Goal: Task Accomplishment & Management: Use online tool/utility

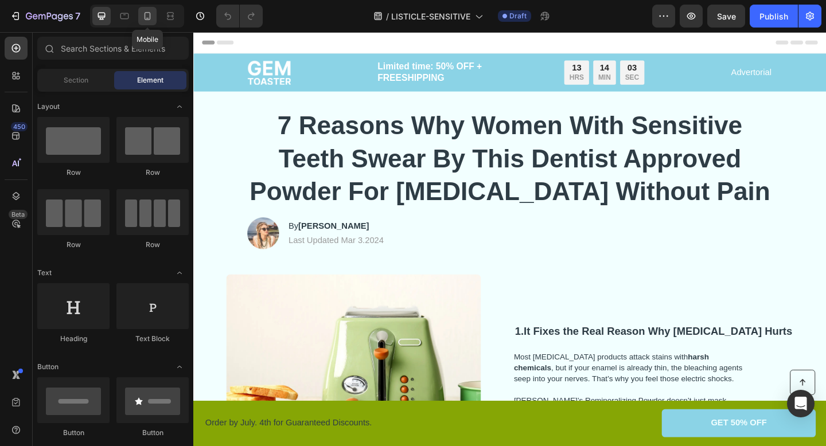
click at [143, 13] on icon at bounding box center [147, 15] width 11 height 11
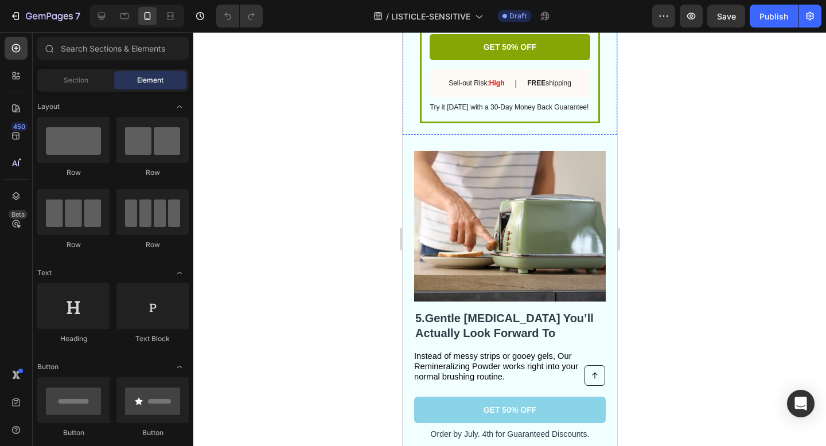
scroll to position [2055, 0]
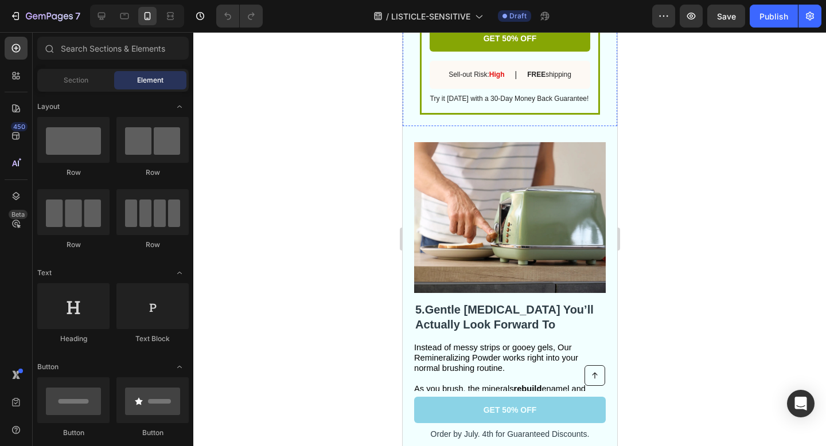
click at [519, 236] on img at bounding box center [508, 217] width 191 height 151
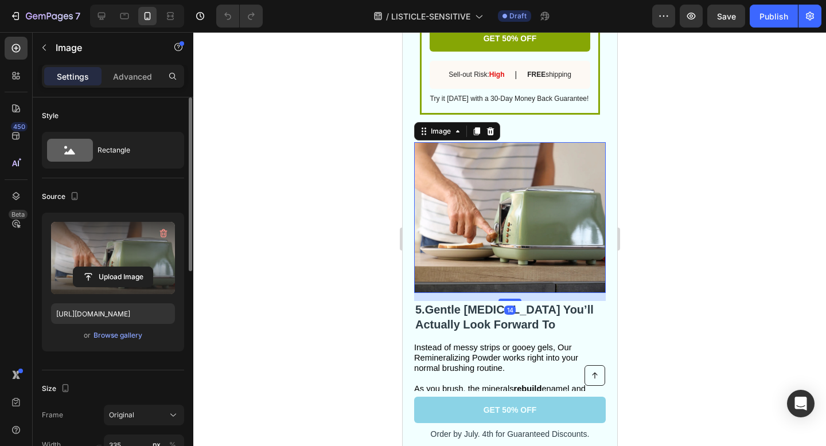
drag, startPoint x: 164, startPoint y: 229, endPoint x: 163, endPoint y: 251, distance: 21.8
click at [163, 229] on icon "button" at bounding box center [163, 233] width 11 height 11
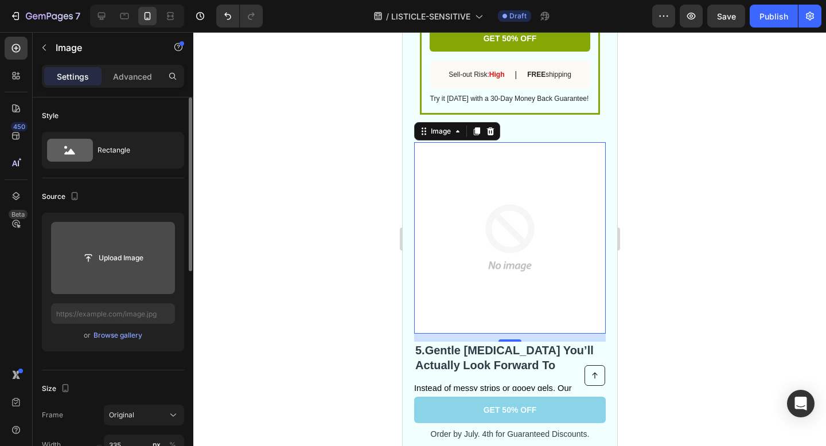
click at [108, 267] on input "file" at bounding box center [112, 257] width 79 height 19
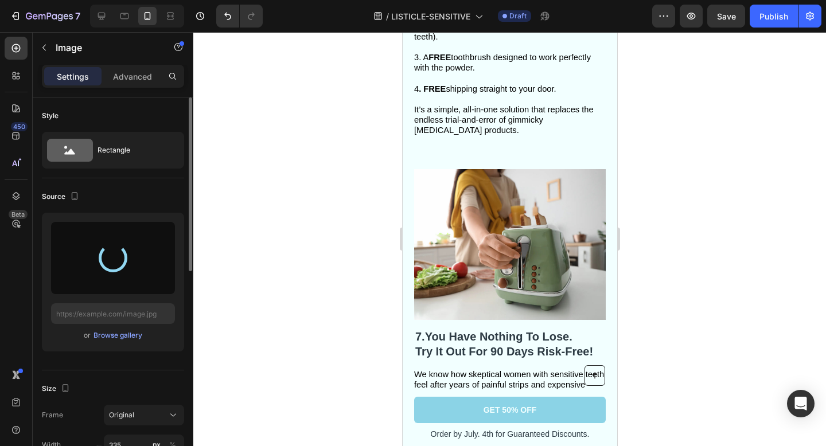
scroll to position [2922, 0]
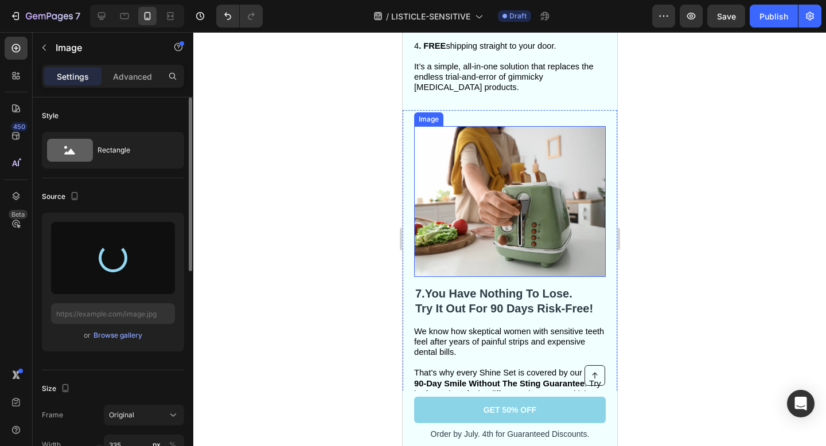
type input "https://cdn.shopify.com/s/files/1/0843/8425/2212/files/gempages_575932370293621…"
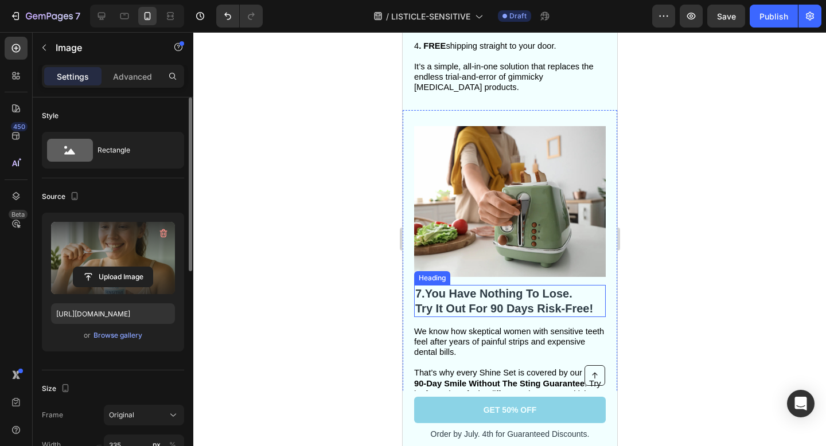
click at [518, 302] on strong "Try It Out For 90 Days Risk-Free!" at bounding box center [503, 308] width 178 height 13
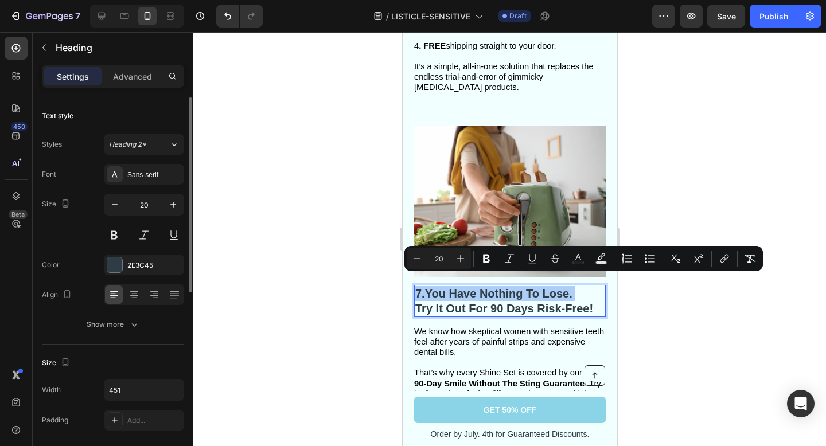
click at [291, 78] on div at bounding box center [509, 239] width 632 height 414
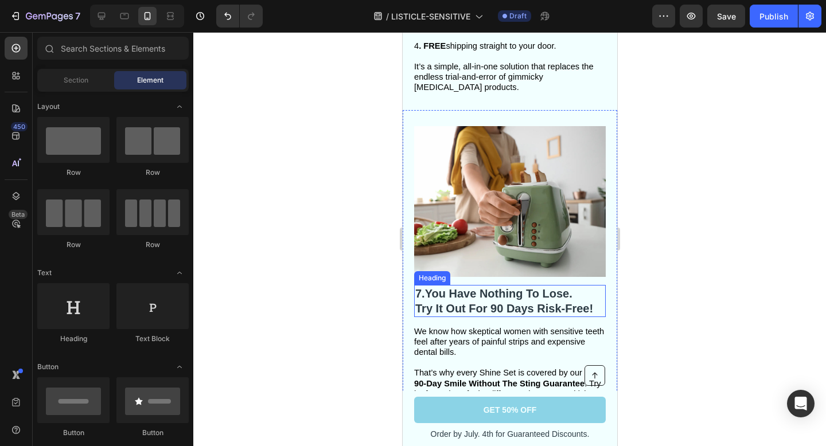
click at [520, 290] on p "7. You Have Nothing To Lose. Try It Out For 90 Days Risk-Free!" at bounding box center [508, 301] width 189 height 30
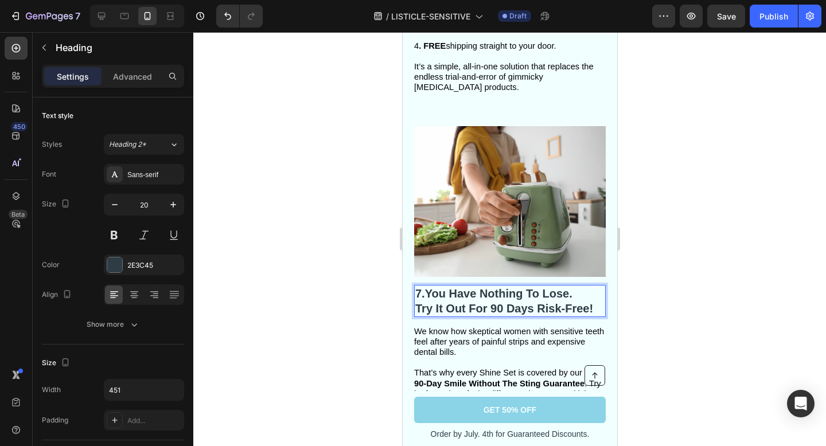
click at [520, 290] on p "7. You Have Nothing To Lose. Try It Out For 90 Days Risk-Free!" at bounding box center [508, 301] width 189 height 30
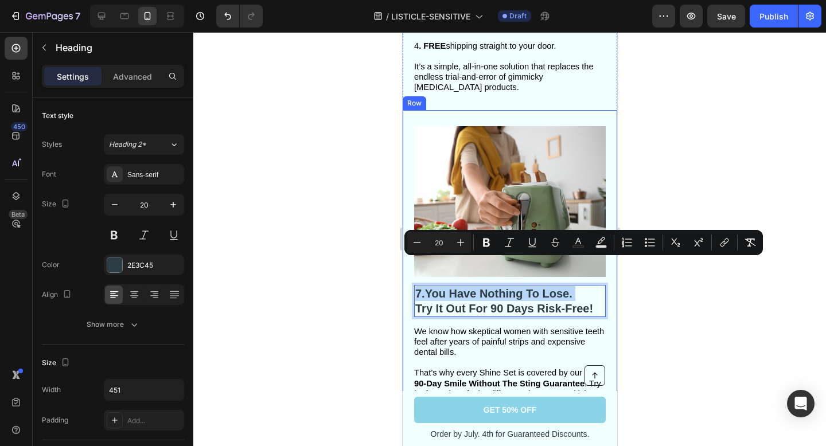
scroll to position [3045, 0]
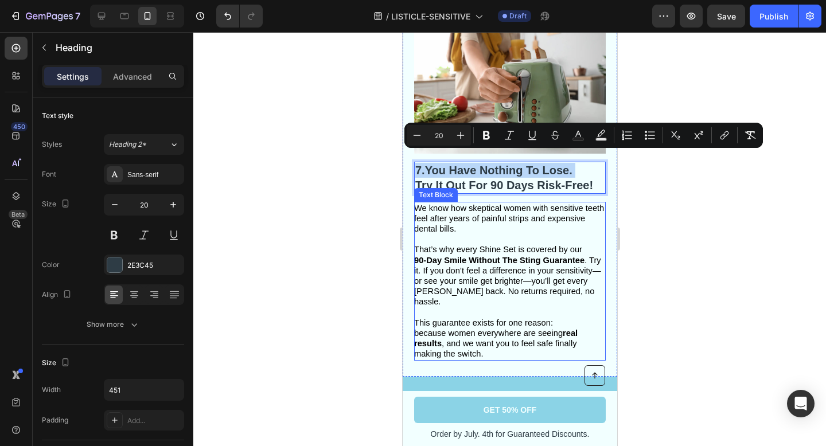
click at [461, 307] on p at bounding box center [508, 312] width 190 height 10
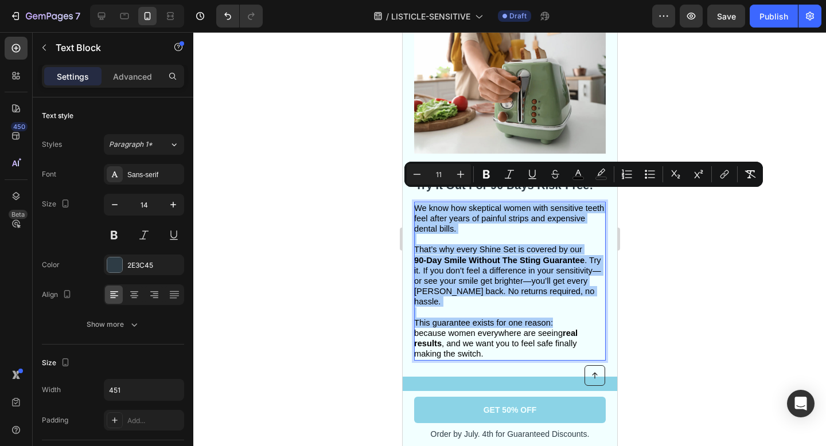
click at [381, 197] on div at bounding box center [509, 239] width 632 height 414
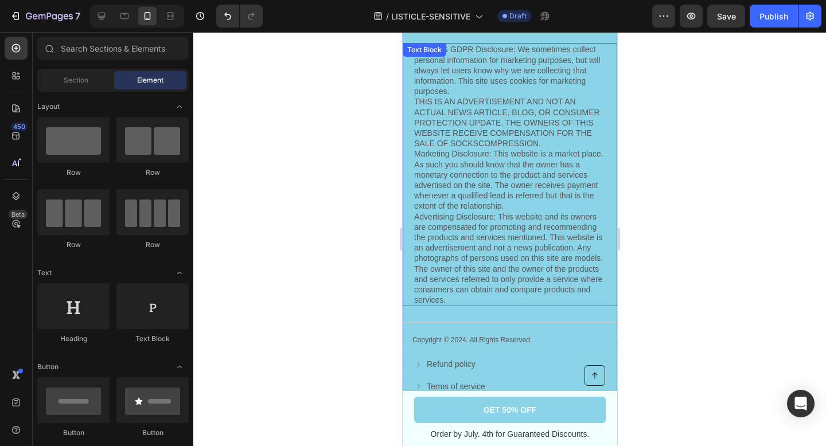
scroll to position [2717, 0]
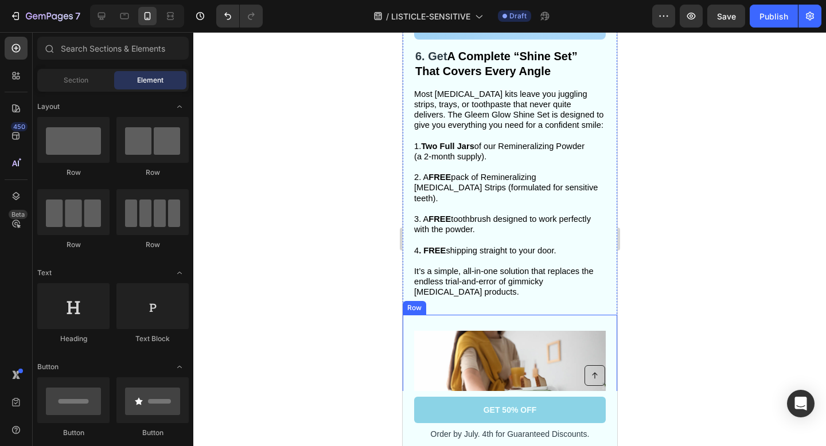
click at [556, 337] on img at bounding box center [508, 406] width 191 height 151
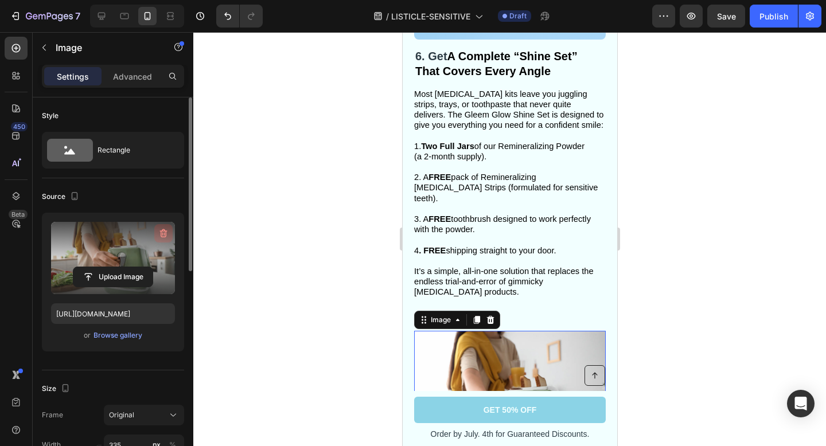
click at [162, 236] on icon "button" at bounding box center [163, 233] width 11 height 11
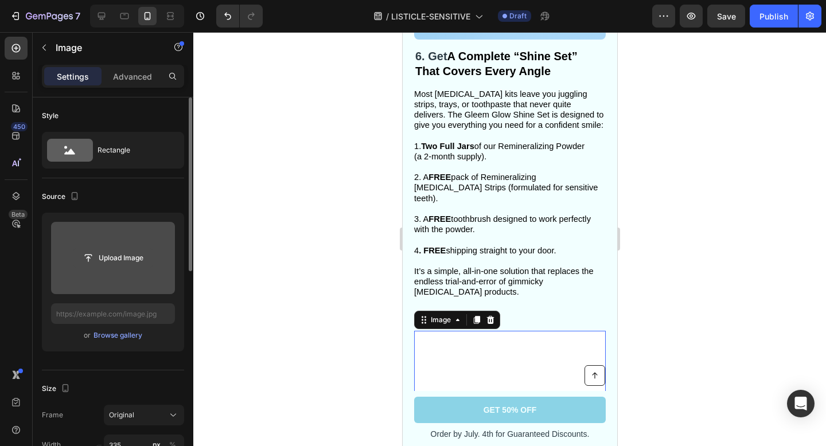
click at [114, 259] on input "file" at bounding box center [112, 257] width 79 height 19
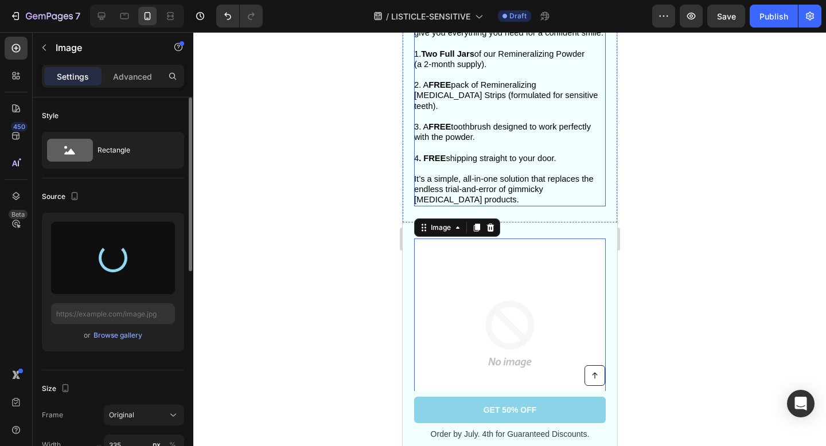
scroll to position [2832, 0]
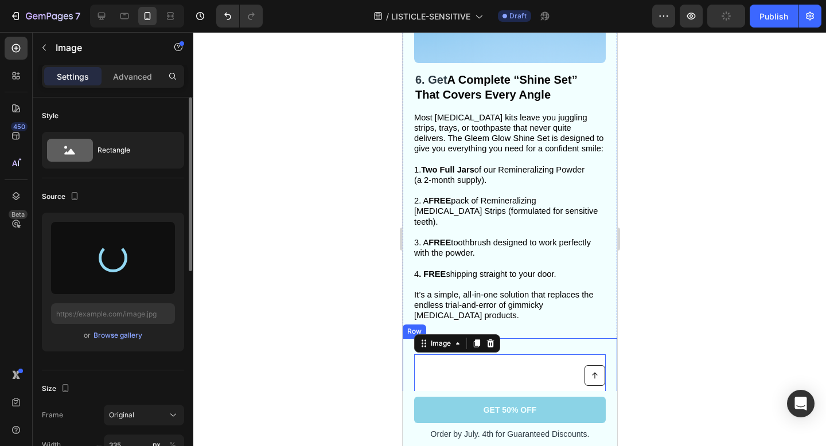
type input "[URL][DOMAIN_NAME]"
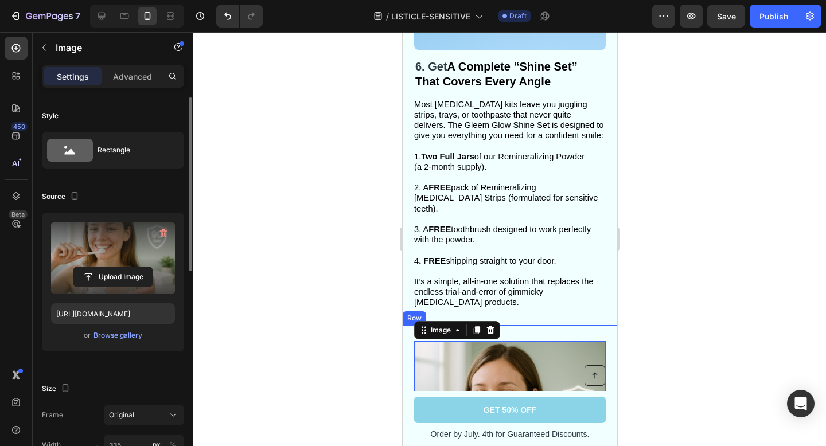
scroll to position [2909, 0]
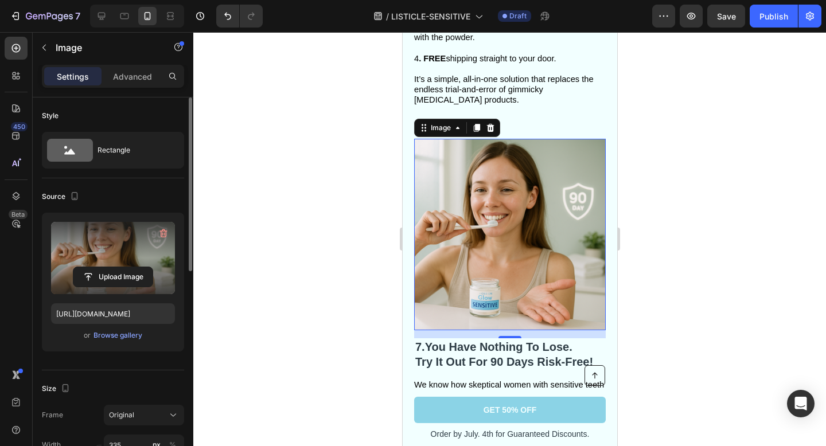
click at [695, 193] on div at bounding box center [509, 239] width 632 height 414
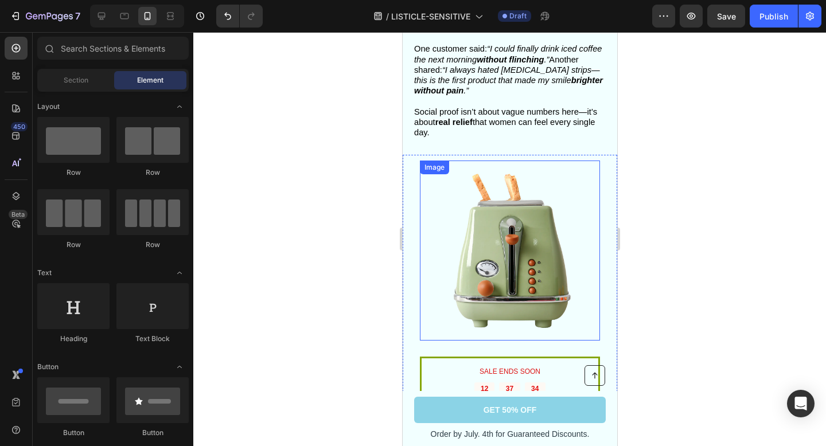
scroll to position [1622, 0]
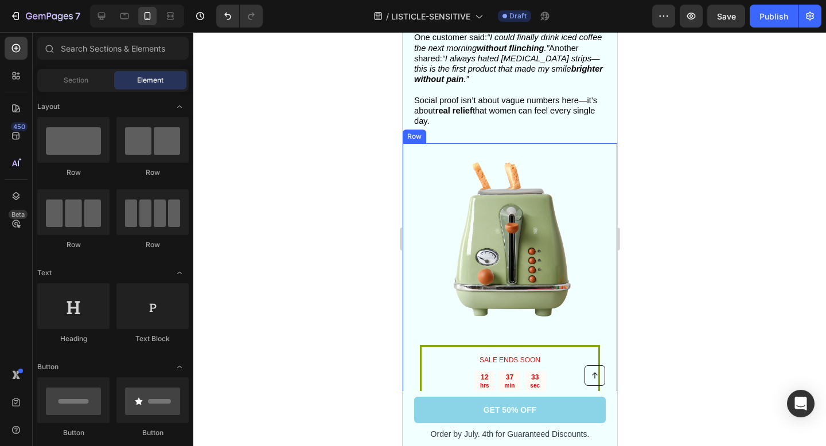
click at [599, 165] on div "SALE ENDS SOON Text Block 12 hrs 37 min 33 sec Countdown Timer Toaster waffle c…" at bounding box center [509, 356] width 214 height 427
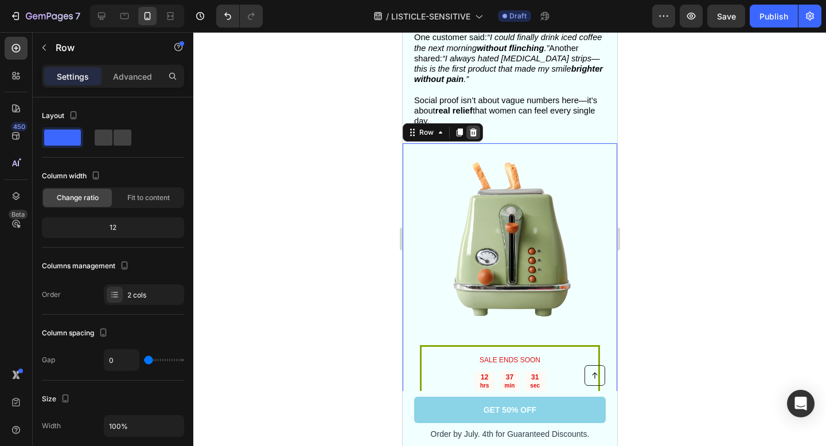
click at [478, 126] on div at bounding box center [472, 133] width 14 height 14
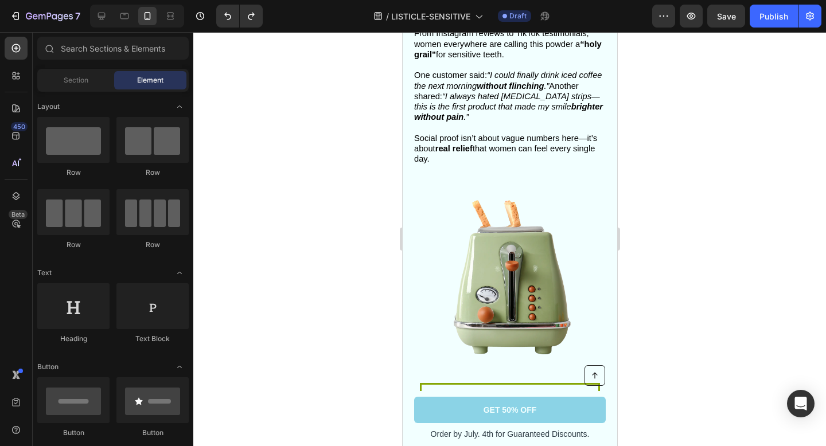
scroll to position [1698, 0]
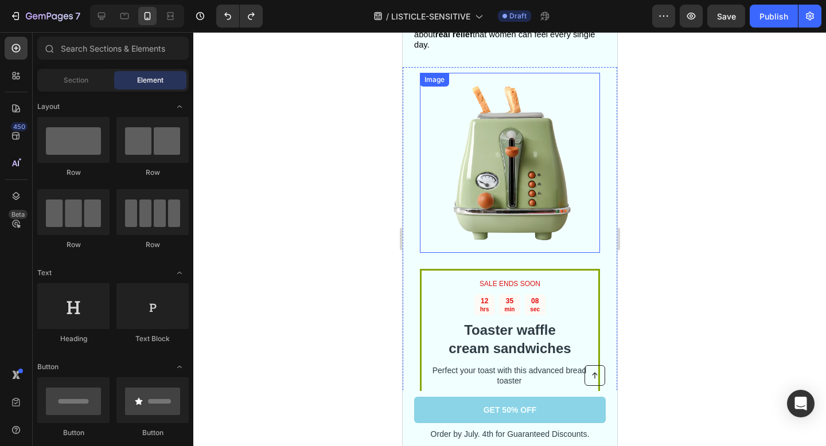
click at [496, 177] on img at bounding box center [509, 163] width 180 height 180
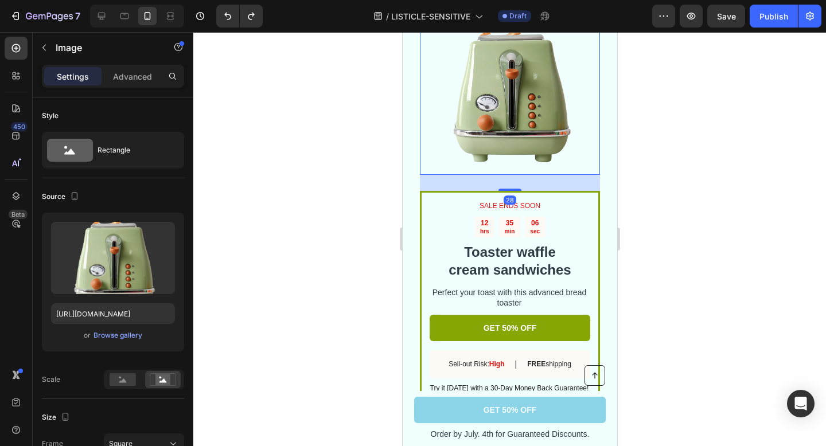
scroll to position [1784, 0]
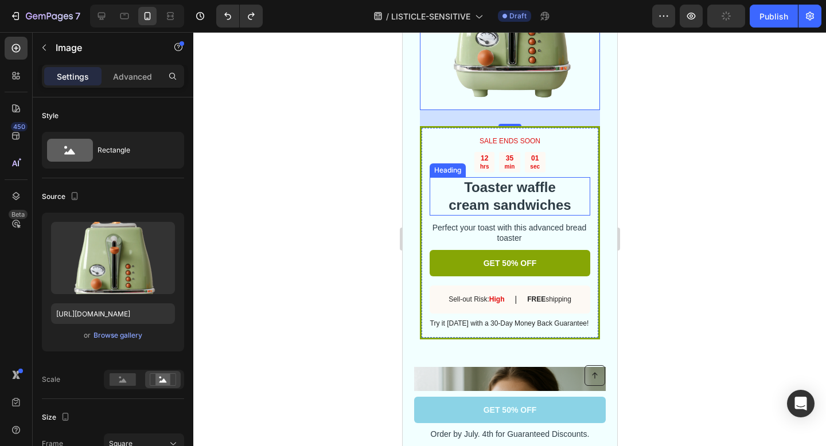
click at [595, 145] on div "SALE ENDS SOON Text Block 12 hrs 35 min 01 sec Countdown Timer Toaster waffle c…" at bounding box center [509, 232] width 180 height 213
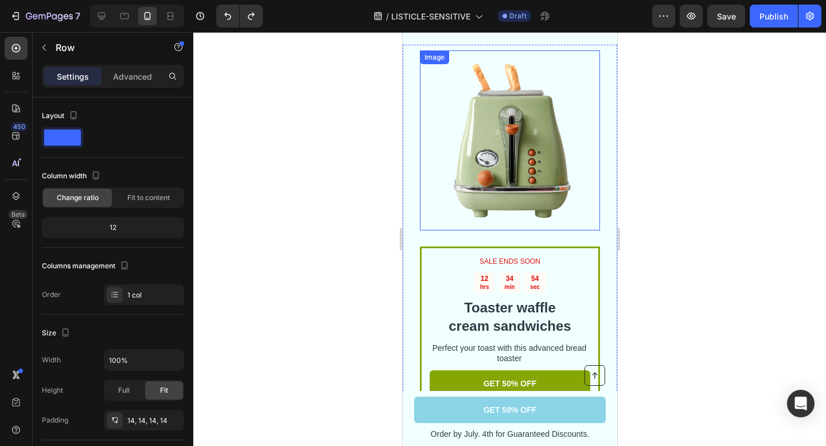
scroll to position [1707, 0]
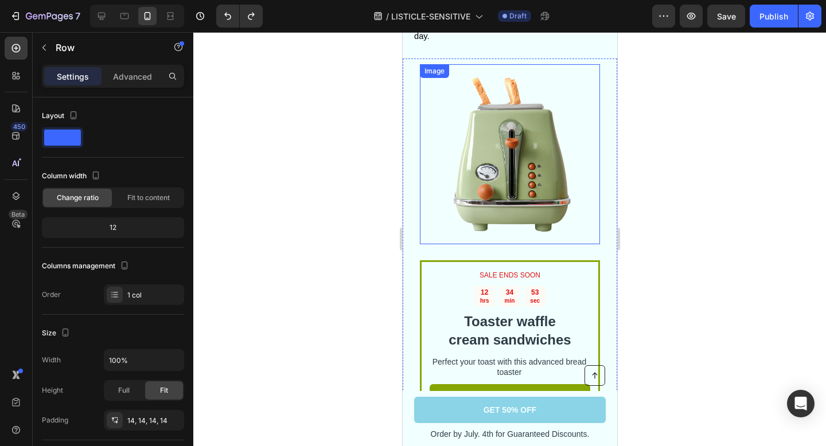
click at [552, 152] on img at bounding box center [509, 154] width 180 height 180
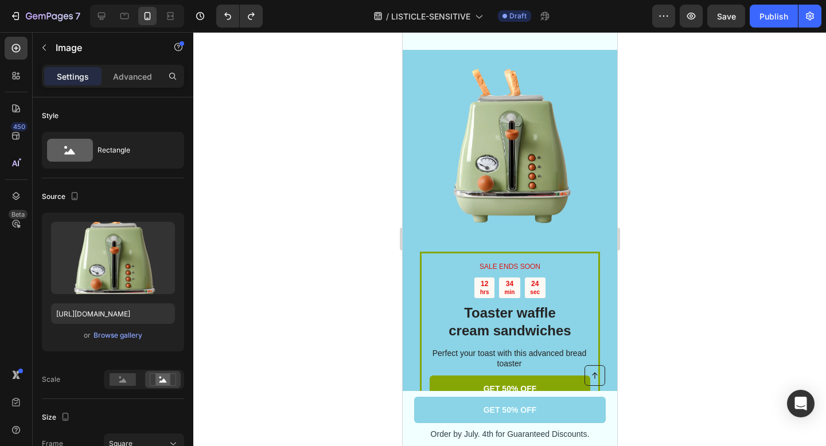
scroll to position [2733, 0]
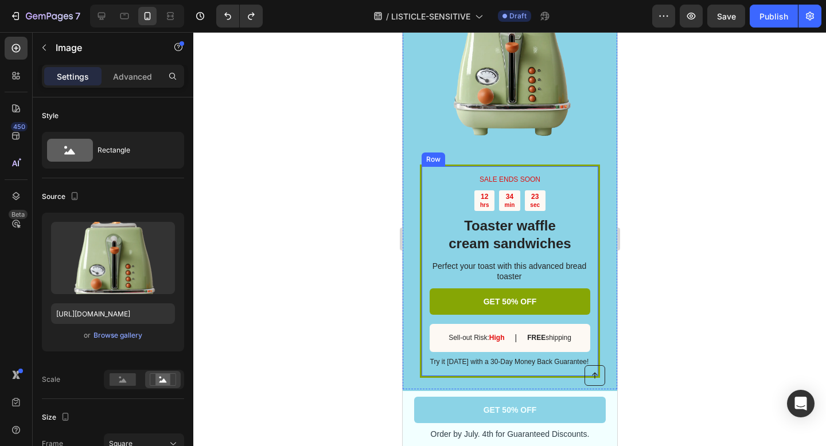
click at [598, 182] on div "SALE ENDS SOON Text Block 12 hrs 34 min 23 sec Countdown Timer Toaster waffle c…" at bounding box center [509, 271] width 180 height 213
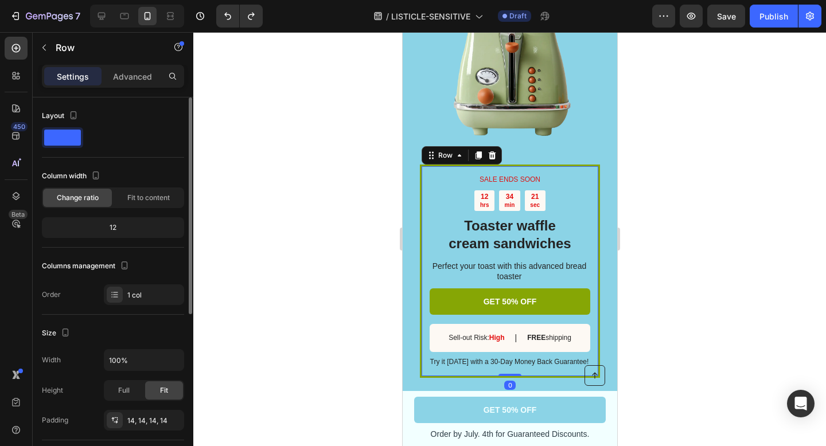
click at [64, 138] on span at bounding box center [62, 138] width 37 height 16
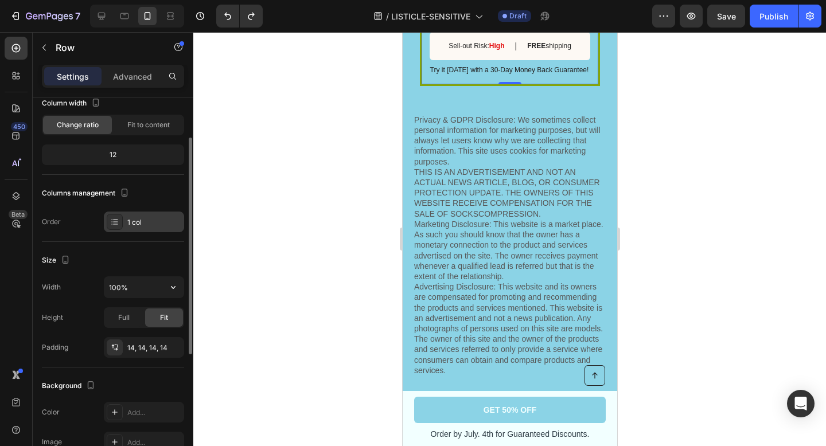
scroll to position [0, 0]
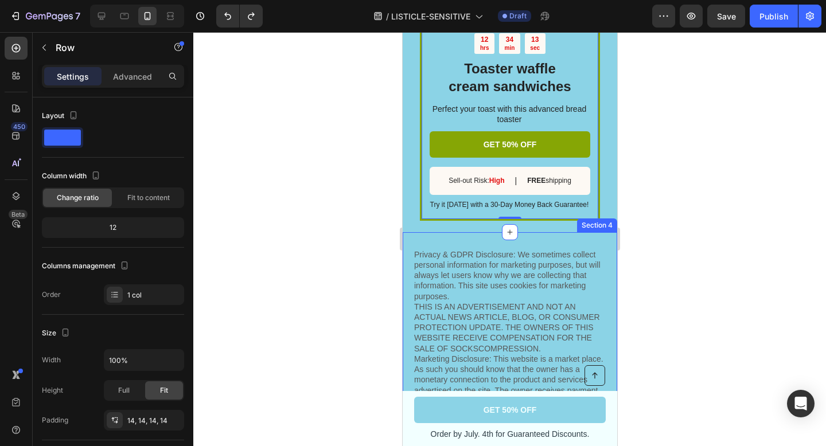
scroll to position [2815, 0]
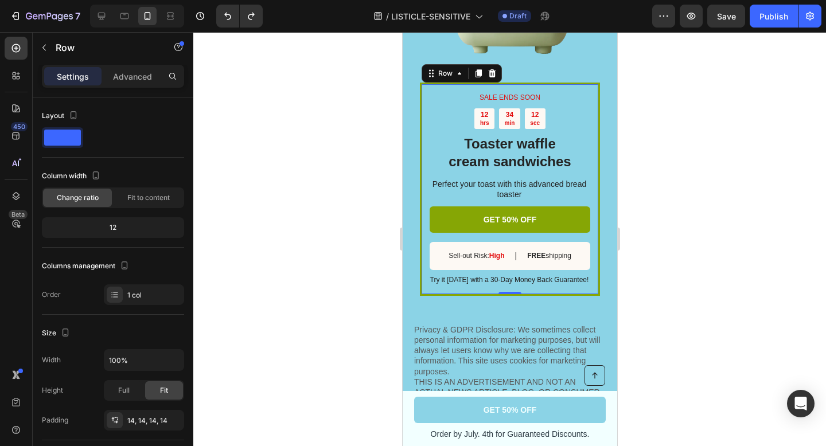
click at [422, 89] on div "SALE ENDS SOON Text Block 12 hrs 34 min 12 sec Countdown Timer Toaster waffle c…" at bounding box center [509, 189] width 180 height 213
click at [420, 85] on div "SALE ENDS SOON Text Block 12 hrs 34 min 11 sec Countdown Timer Toaster waffle c…" at bounding box center [509, 189] width 180 height 213
click at [597, 146] on div "SALE ENDS SOON Text Block 12 hrs 34 min 08 sec Countdown Timer Toaster waffle c…" at bounding box center [509, 189] width 180 height 213
click at [600, 144] on div "SALE ENDS SOON Text Block 12 hrs 34 min 08 sec Countdown Timer Toaster waffle c…" at bounding box center [509, 94] width 214 height 427
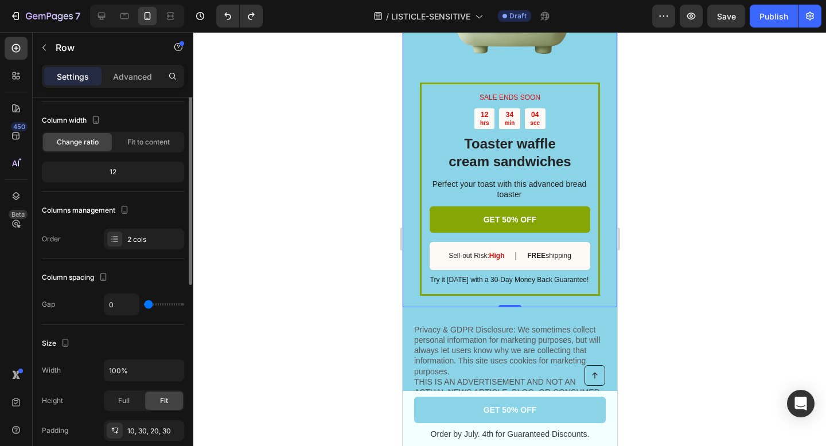
scroll to position [30, 0]
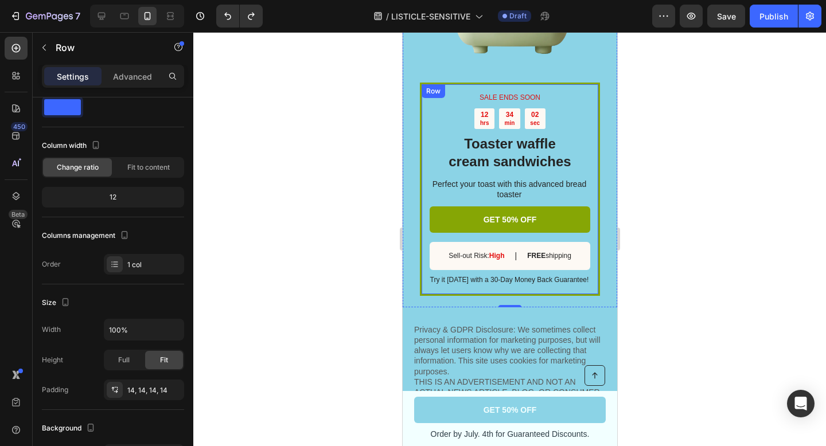
click at [420, 108] on div "SALE ENDS SOON Text Block 12 hrs 34 min 02 sec Countdown Timer Toaster waffle c…" at bounding box center [509, 189] width 180 height 213
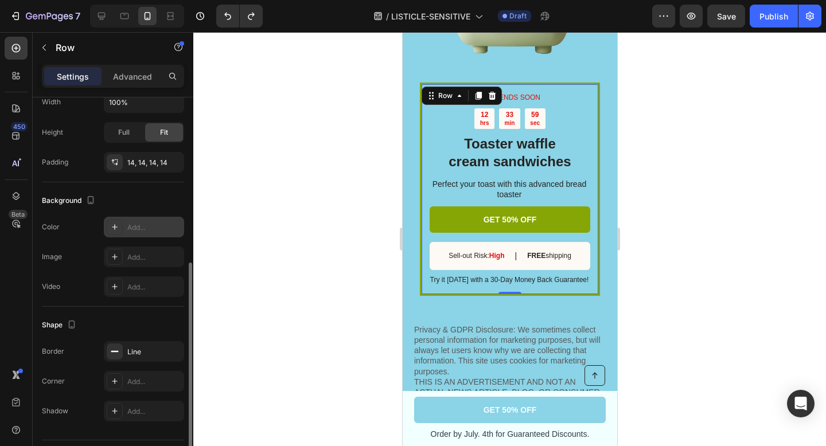
scroll to position [288, 0]
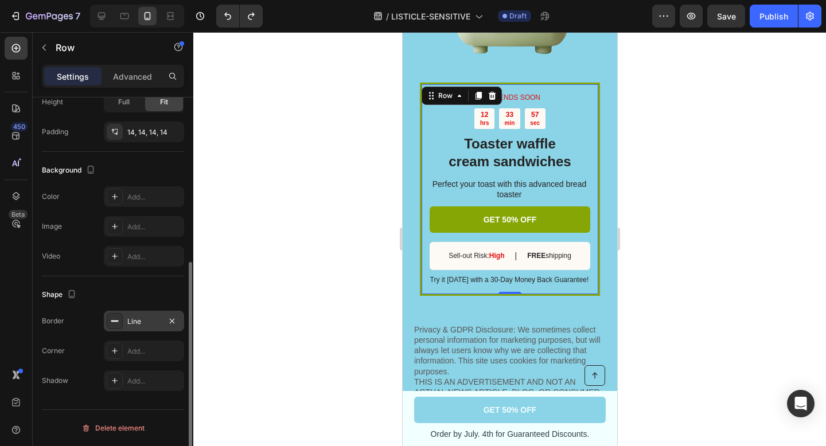
click at [117, 322] on icon at bounding box center [114, 320] width 9 height 9
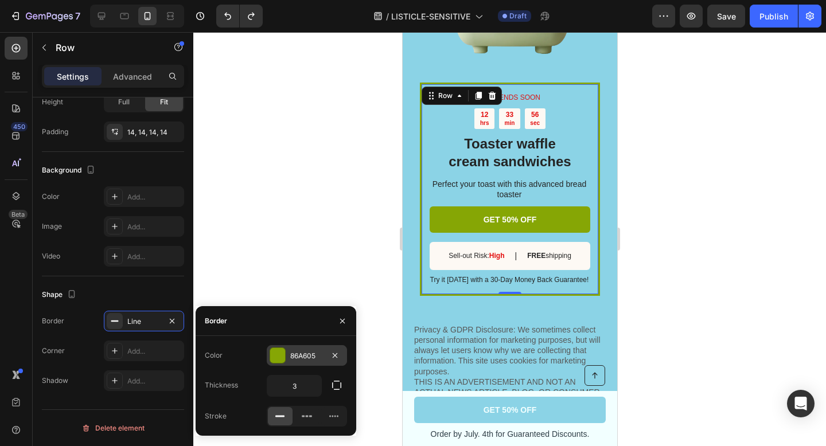
click at [271, 351] on div at bounding box center [277, 355] width 15 height 15
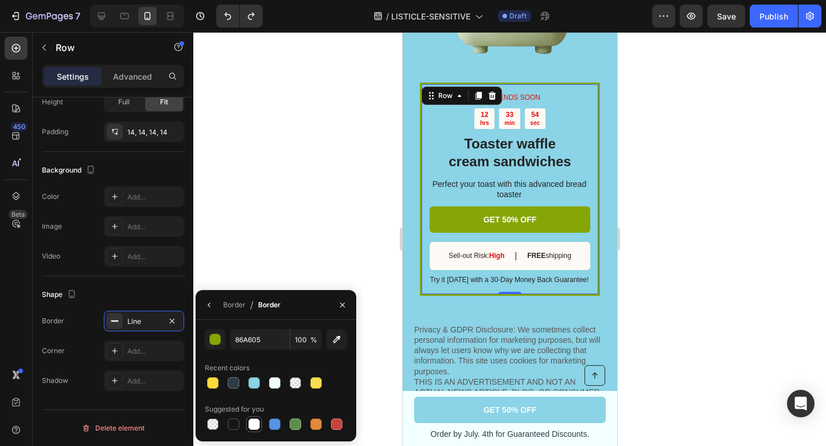
click at [257, 421] on div at bounding box center [253, 423] width 11 height 11
type input "FFFFFF"
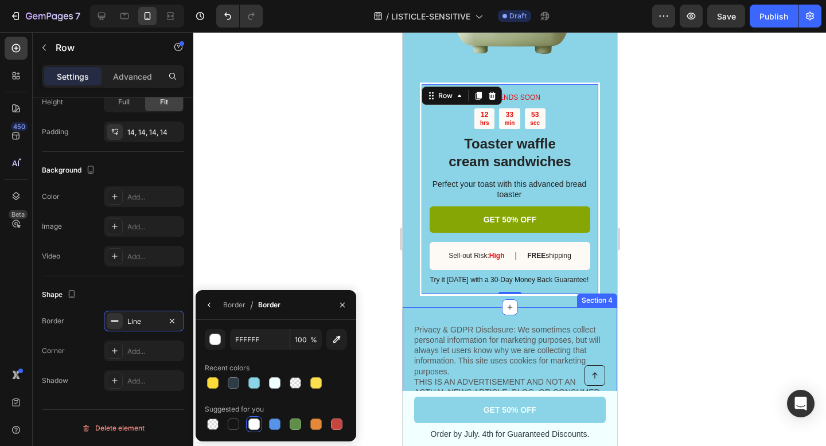
click at [658, 266] on div at bounding box center [509, 239] width 632 height 414
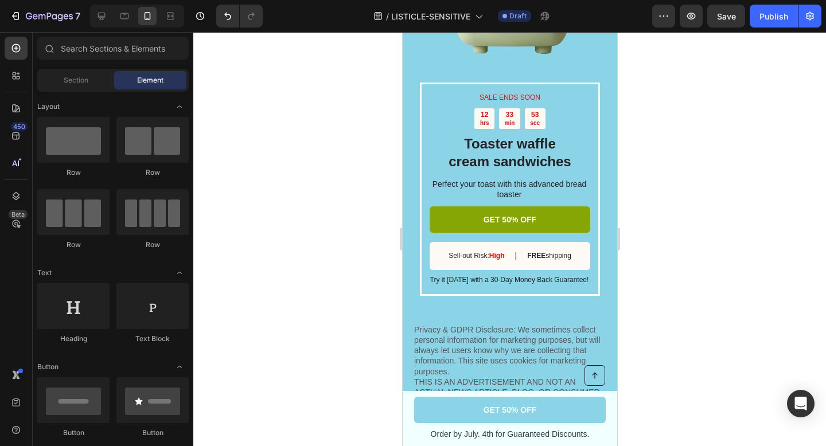
click at [658, 266] on div at bounding box center [509, 239] width 632 height 414
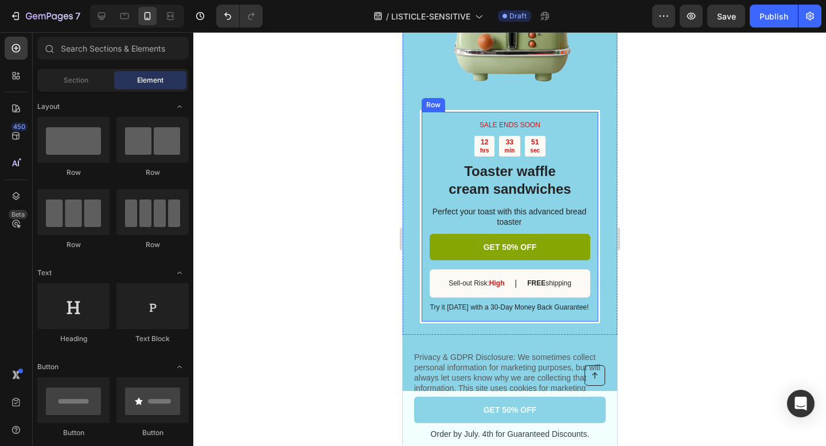
click at [598, 122] on div "SALE ENDS SOON Text Block 12 hrs 33 min 51 sec Countdown Timer Toaster waffle c…" at bounding box center [509, 216] width 180 height 213
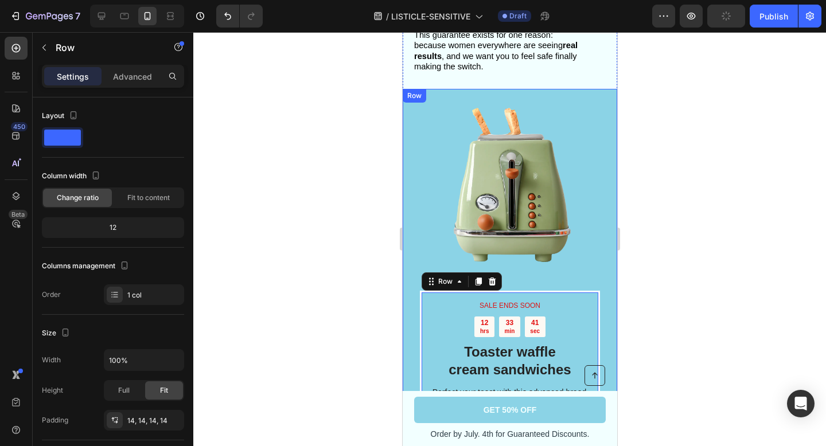
scroll to position [2584, 0]
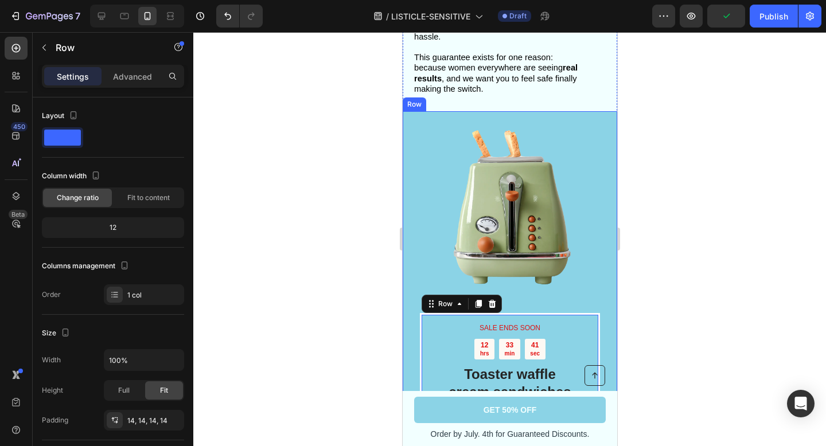
click at [600, 123] on div "SALE ENDS SOON Text Block 12 hrs 33 min 41 sec Countdown Timer Toaster waffle c…" at bounding box center [509, 324] width 214 height 427
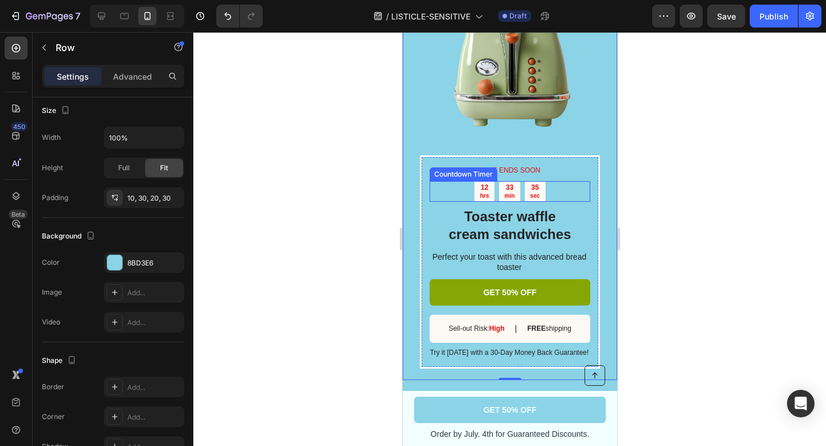
scroll to position [2744, 0]
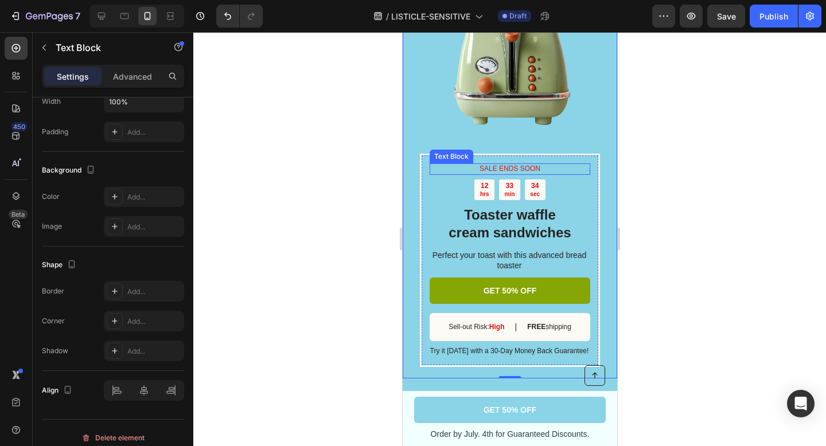
click at [516, 165] on p "SALE ENDS SOON" at bounding box center [509, 169] width 158 height 9
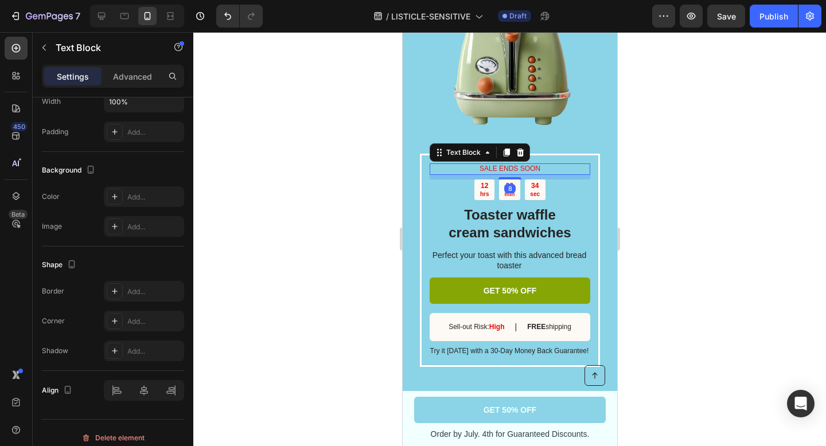
scroll to position [0, 0]
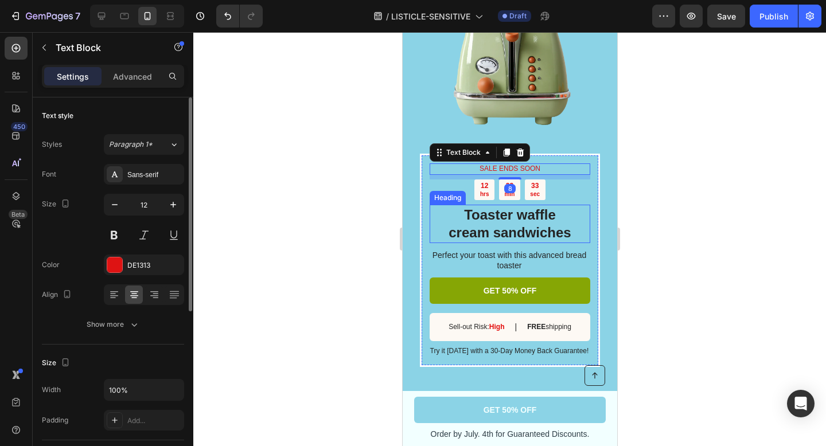
click at [569, 211] on h2 "Toaster waffle cream sandwiches" at bounding box center [509, 224] width 161 height 38
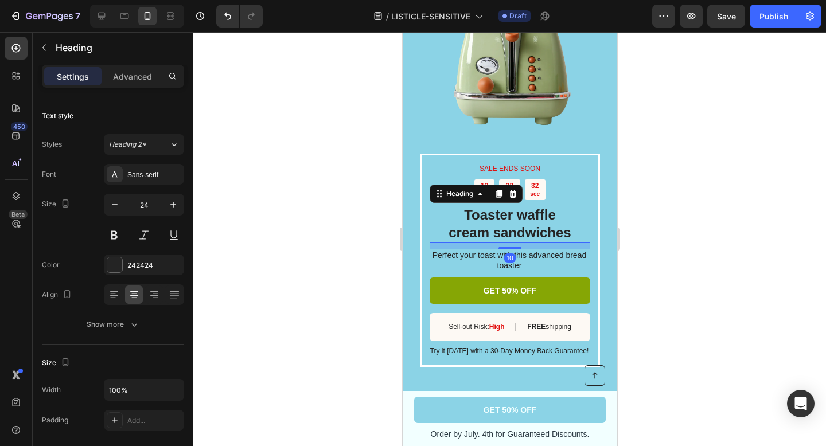
click at [644, 196] on div at bounding box center [509, 239] width 632 height 414
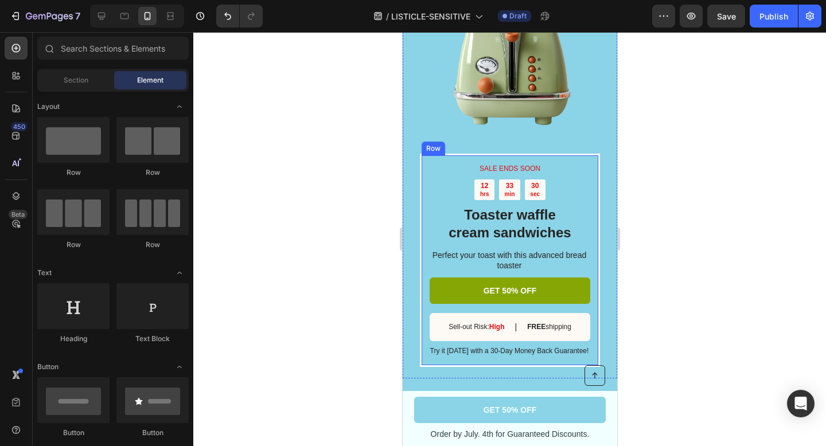
click at [594, 154] on div "SALE ENDS SOON Text Block 12 hrs 33 min 30 sec Countdown Timer Toaster waffle c…" at bounding box center [509, 260] width 180 height 213
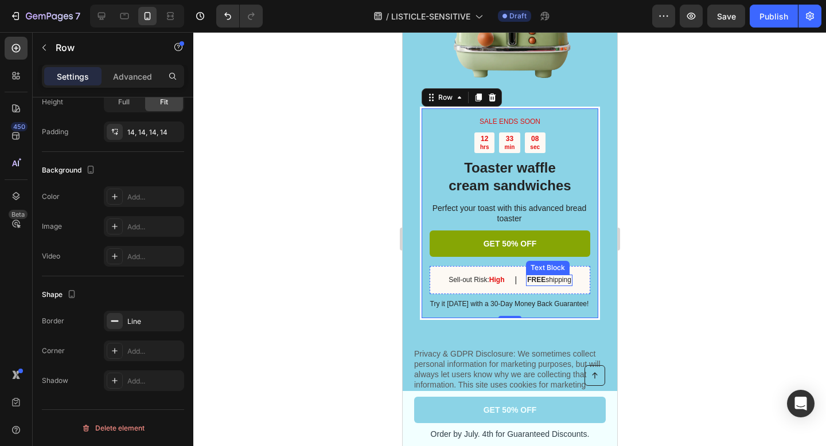
scroll to position [2793, 0]
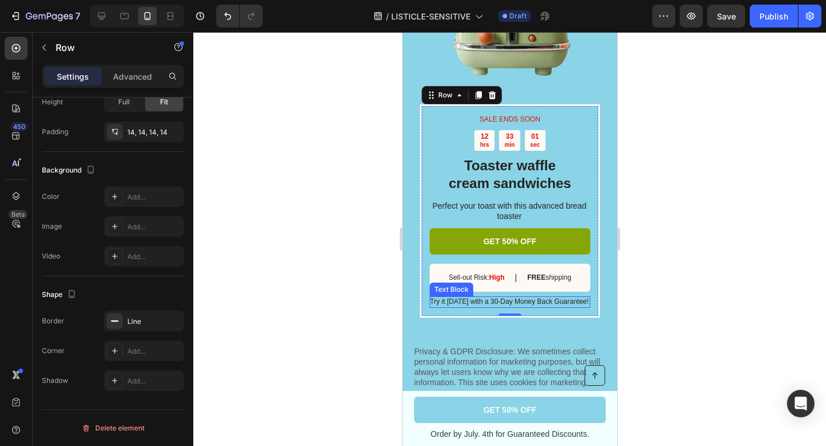
click at [492, 298] on p "Try it [DATE] with a 30-Day Money Back Guarantee!" at bounding box center [508, 302] width 159 height 9
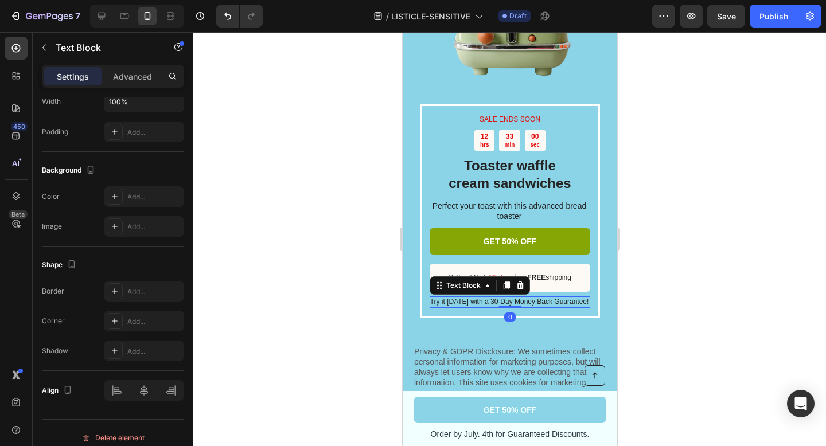
scroll to position [0, 0]
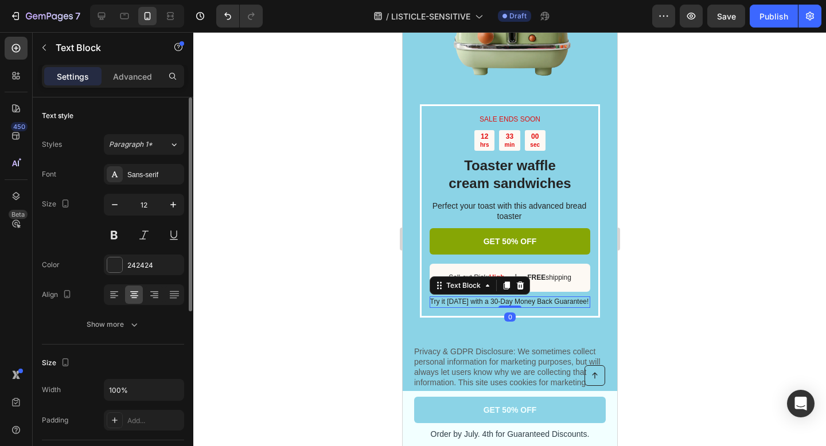
click at [500, 298] on p "Try it [DATE] with a 30-Day Money Back Guarantee!" at bounding box center [508, 302] width 159 height 9
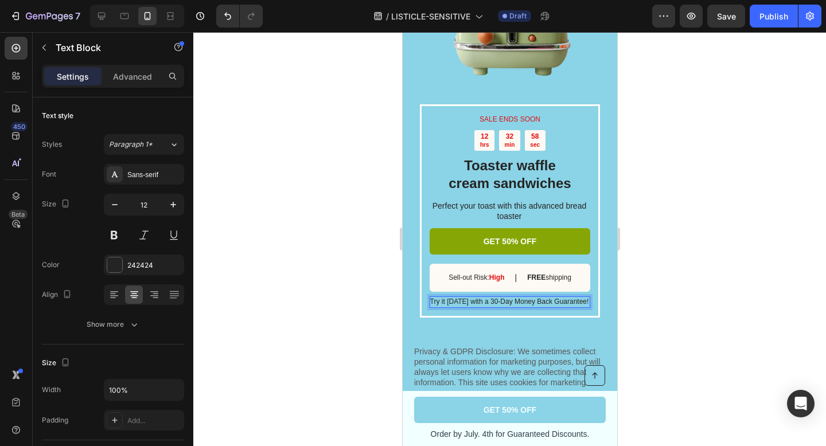
click at [481, 298] on p "Try it [DATE] with a 30-Day Money Back Guarantee!" at bounding box center [508, 302] width 159 height 9
drag, startPoint x: 484, startPoint y: 282, endPoint x: 436, endPoint y: 281, distance: 48.7
click at [436, 298] on p "Try it [DATE] with a 30-Day Money Back Guarantee!" at bounding box center [508, 302] width 159 height 9
click at [718, 276] on div at bounding box center [509, 239] width 632 height 414
click at [488, 298] on p "RISK FREE | 30-Day Money Back Guarantee!" at bounding box center [508, 302] width 159 height 9
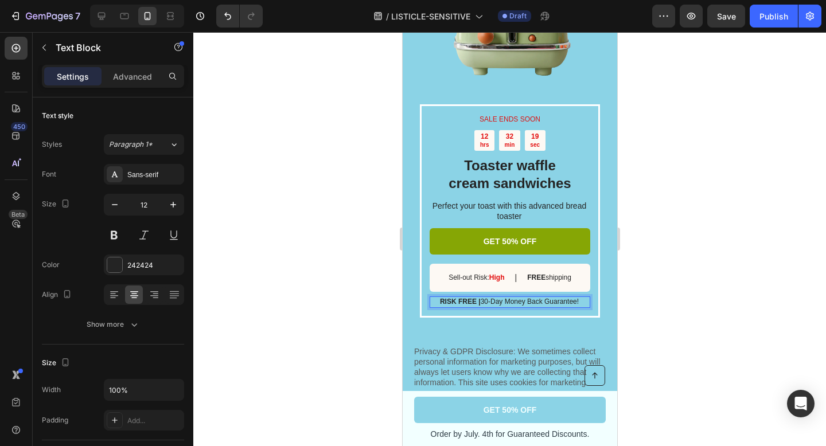
click at [484, 298] on p "RISK FREE | 30-Day Money Back Guarantee!" at bounding box center [508, 302] width 159 height 9
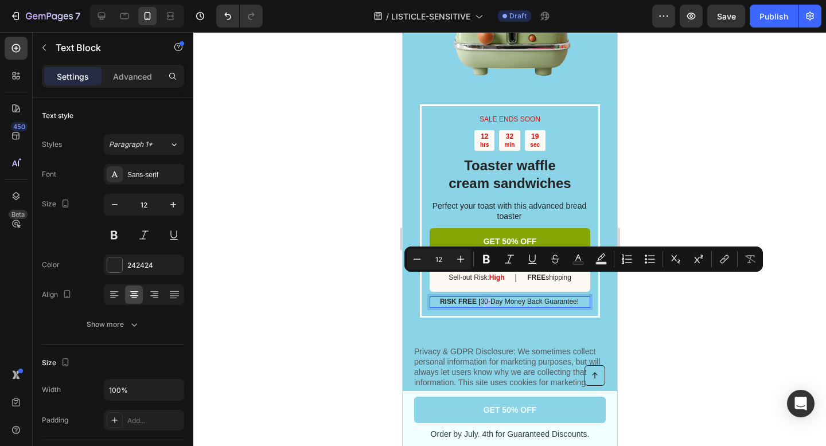
click at [484, 298] on p "RISK FREE | 30-Day Money Back Guarantee!" at bounding box center [508, 302] width 159 height 9
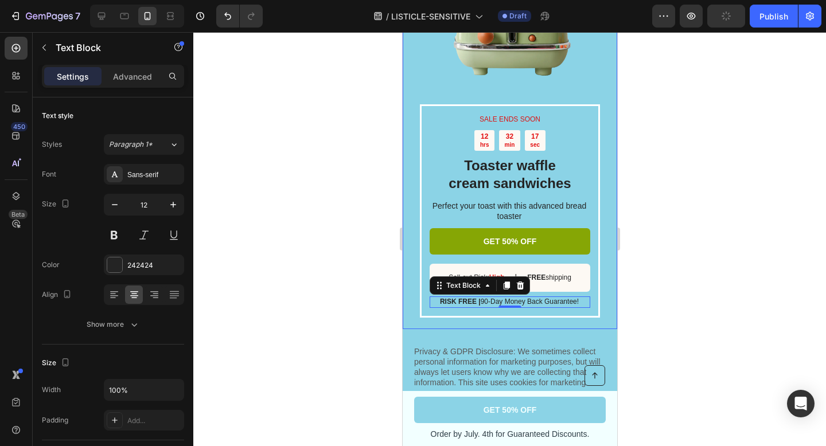
click at [675, 296] on div at bounding box center [509, 239] width 632 height 414
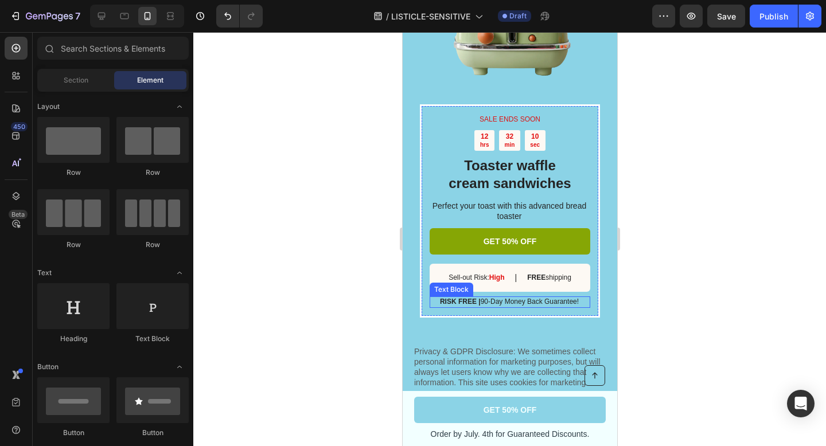
click at [569, 298] on p "RISK FREE | 90-Day Money Back Guarantee!" at bounding box center [508, 302] width 159 height 9
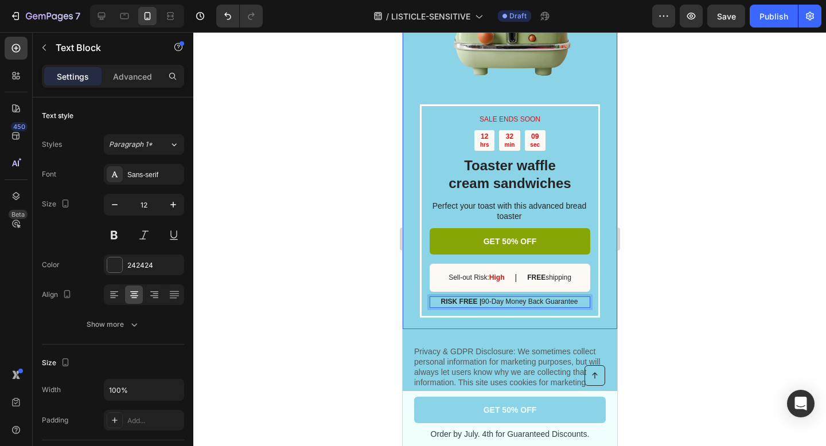
drag, startPoint x: 208, startPoint y: 269, endPoint x: 639, endPoint y: 307, distance: 432.2
click at [639, 307] on div at bounding box center [509, 239] width 632 height 414
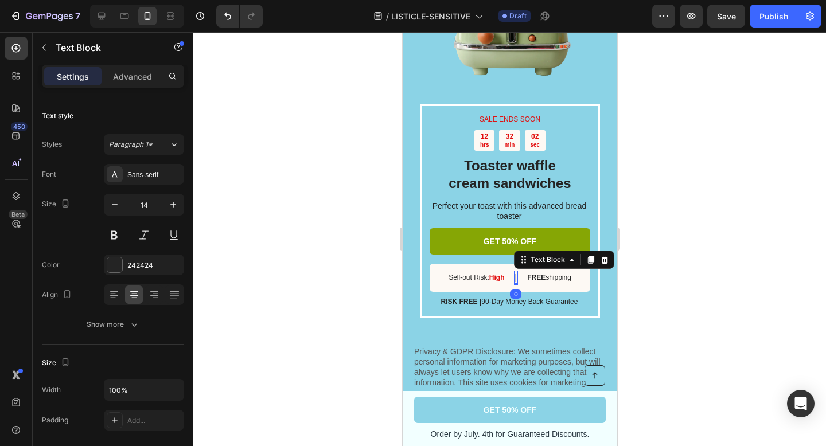
click at [517, 264] on div "Sell-out Risk: High Text Block | Text Block 0 FREE shipping Text Block Row" at bounding box center [509, 278] width 161 height 28
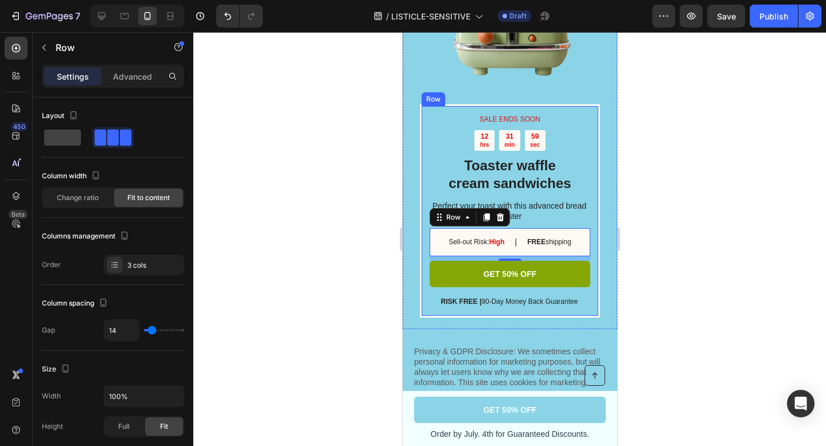
click at [654, 219] on div at bounding box center [509, 239] width 632 height 414
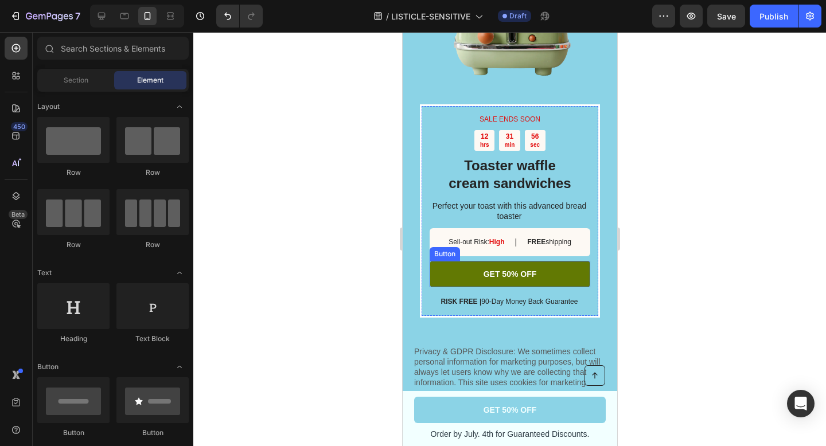
click at [566, 261] on link "GET 50% OFF" at bounding box center [509, 274] width 161 height 26
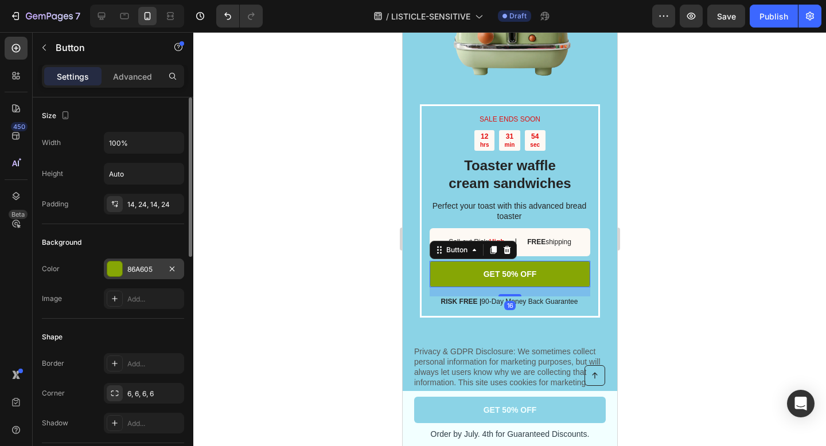
click at [116, 267] on div at bounding box center [114, 268] width 15 height 15
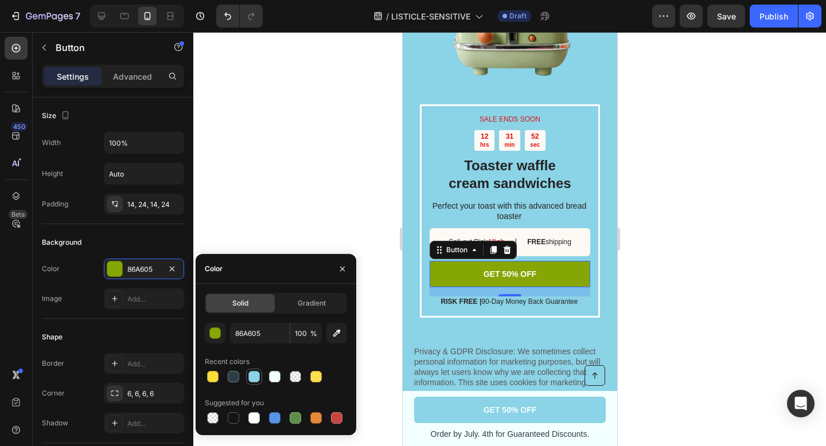
click at [252, 379] on div at bounding box center [253, 376] width 11 height 11
type input "8BD3E6"
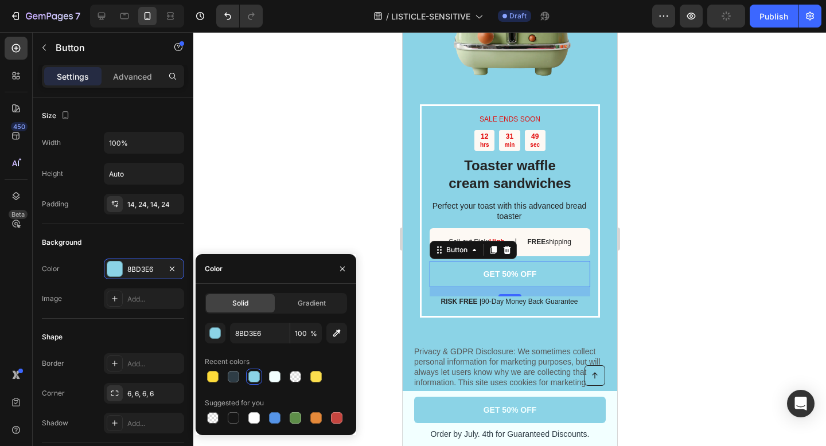
click at [748, 273] on div at bounding box center [509, 239] width 632 height 414
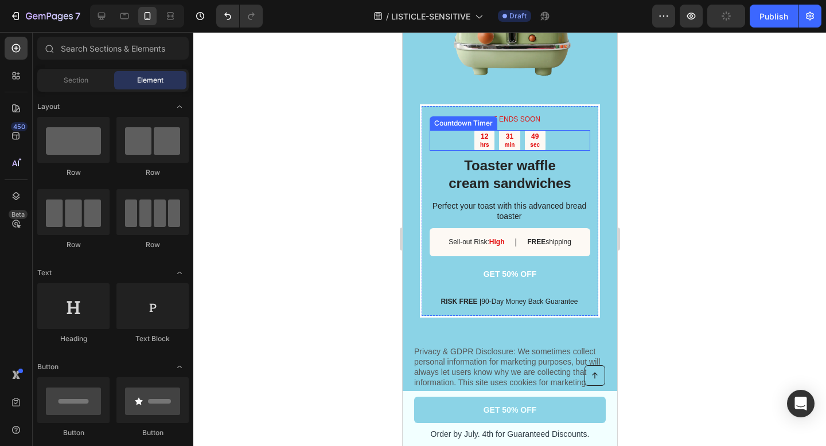
click at [578, 130] on div "12 hrs 31 min 49 sec" at bounding box center [509, 140] width 161 height 21
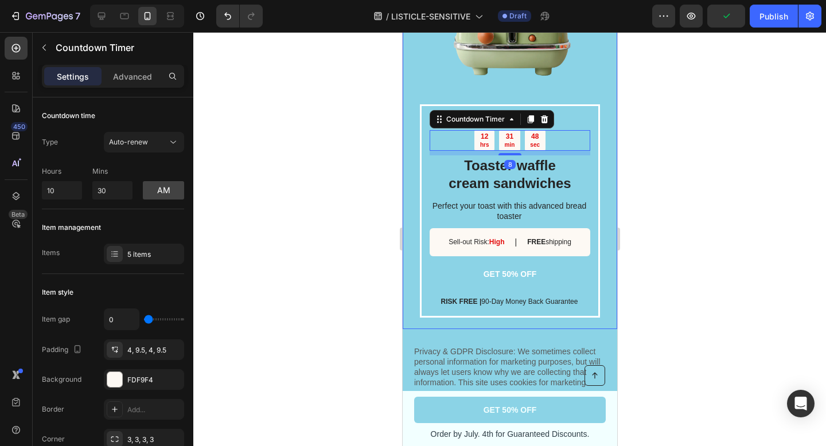
click at [605, 128] on div "SALE ENDS SOON Text Block 12 hrs 31 min 48 sec Countdown Timer 8 Toaster waffle…" at bounding box center [509, 116] width 214 height 427
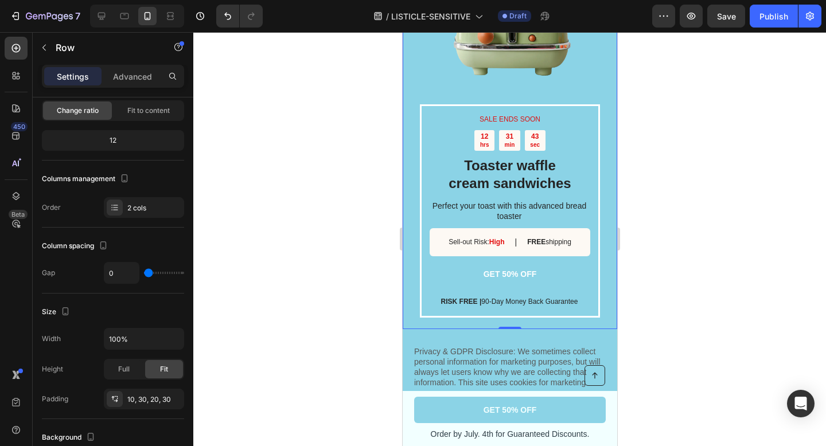
scroll to position [354, 0]
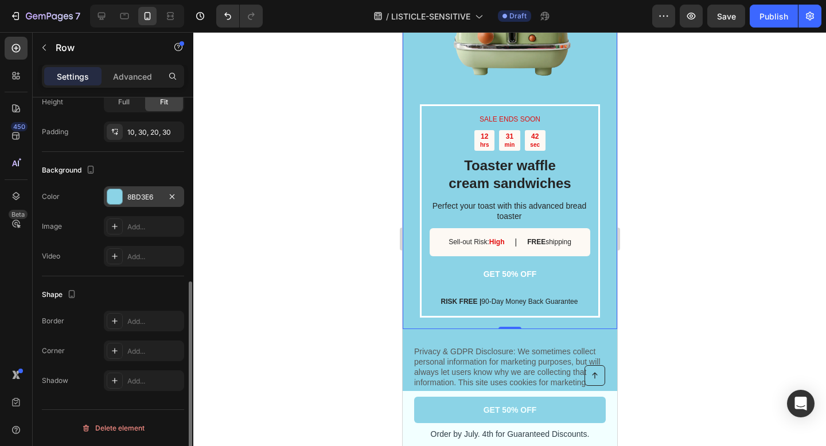
click at [122, 199] on div "8BD3E6" at bounding box center [144, 196] width 80 height 21
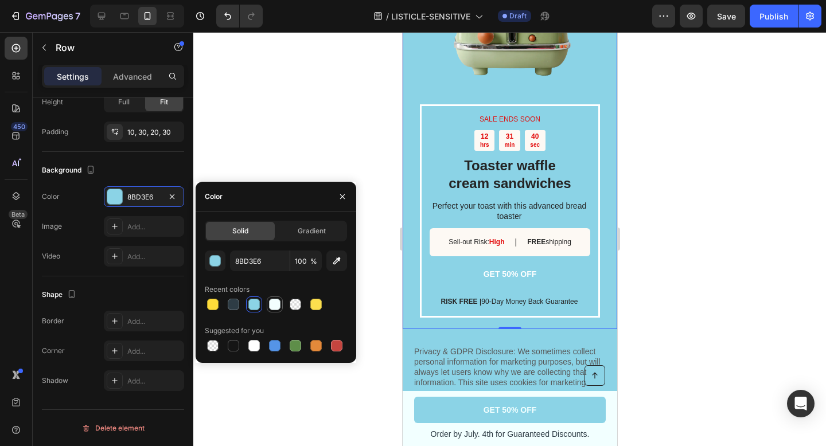
click at [273, 307] on div at bounding box center [274, 304] width 11 height 11
type input "F2FFFF"
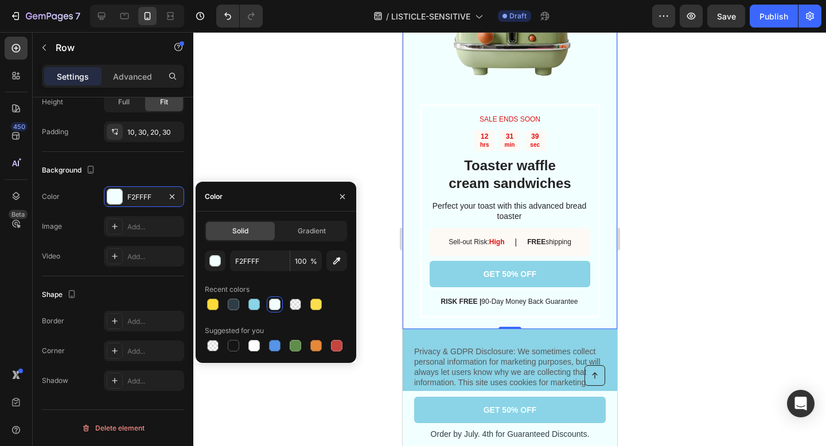
click at [668, 242] on div at bounding box center [509, 239] width 632 height 414
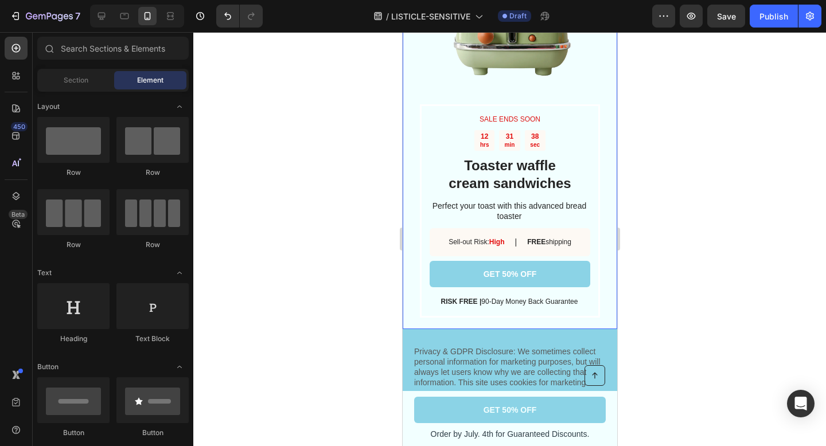
click at [600, 197] on div "SALE ENDS SOON Text Block 12 hrs 31 min 38 sec Countdown Timer Toaster waffle c…" at bounding box center [509, 116] width 214 height 427
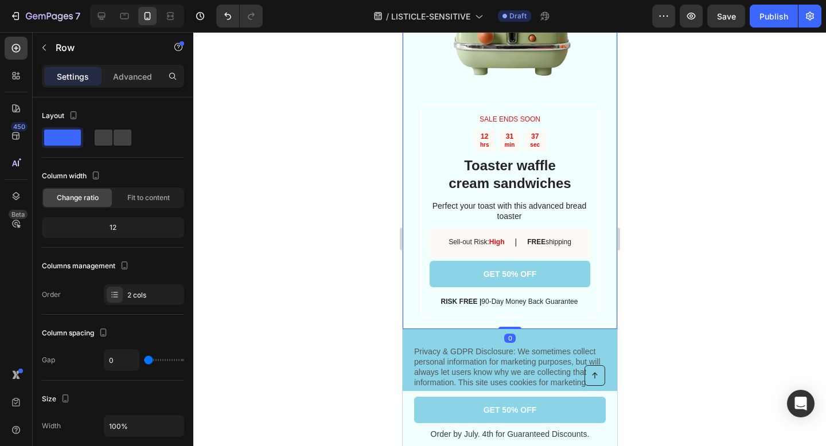
click at [599, 196] on div "SALE ENDS SOON Text Block 12 hrs 31 min 37 sec Countdown Timer Toaster waffle c…" at bounding box center [509, 116] width 214 height 427
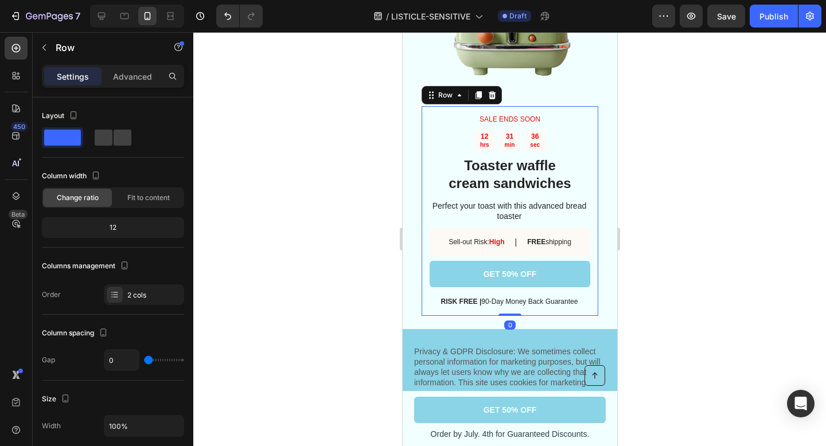
click at [595, 191] on div "SALE ENDS SOON Text Block 12 hrs 31 min 36 sec Countdown Timer Toaster waffle c…" at bounding box center [509, 210] width 180 height 213
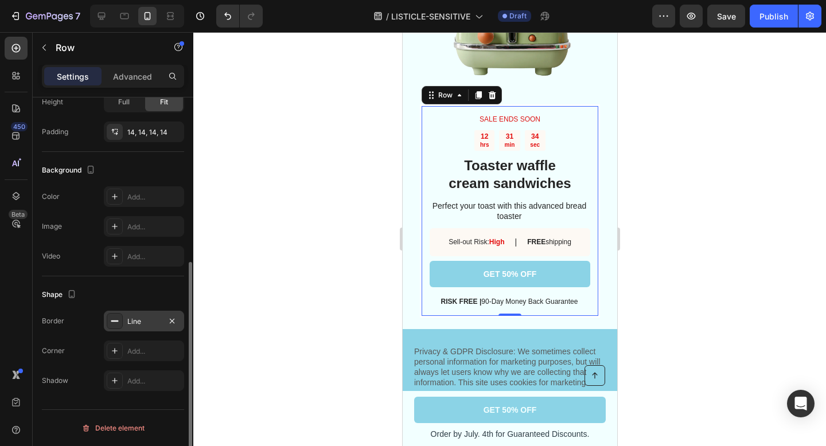
click at [116, 324] on icon at bounding box center [114, 320] width 9 height 9
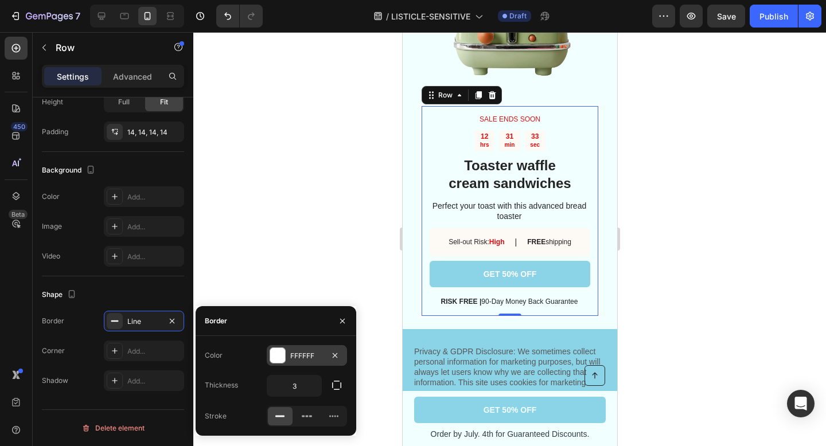
click at [281, 351] on div at bounding box center [277, 355] width 15 height 15
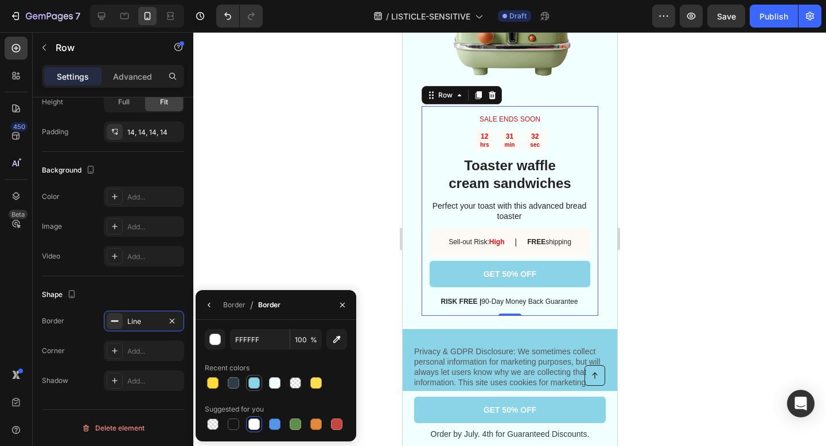
click at [253, 381] on div at bounding box center [253, 382] width 11 height 11
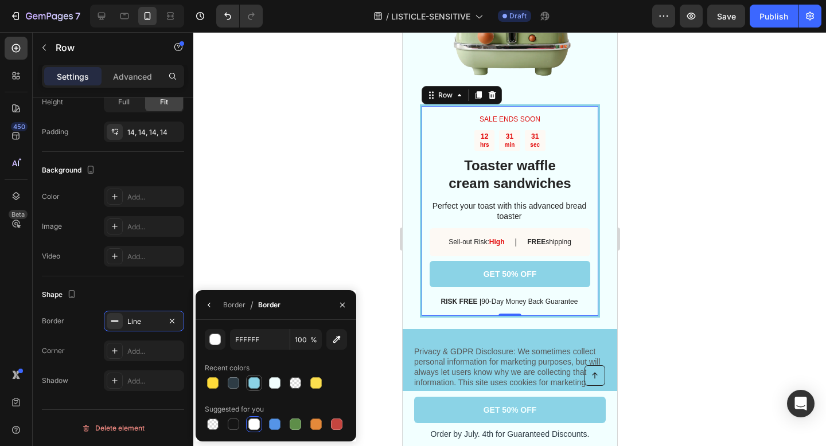
type input "8BD3E6"
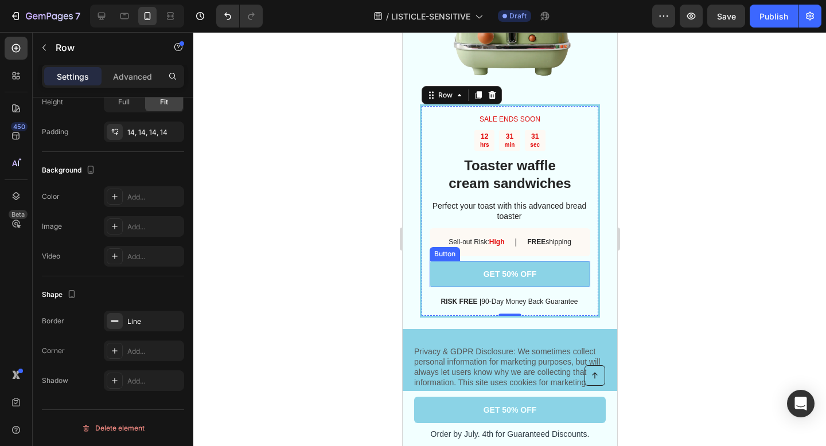
click at [648, 249] on div at bounding box center [509, 239] width 632 height 414
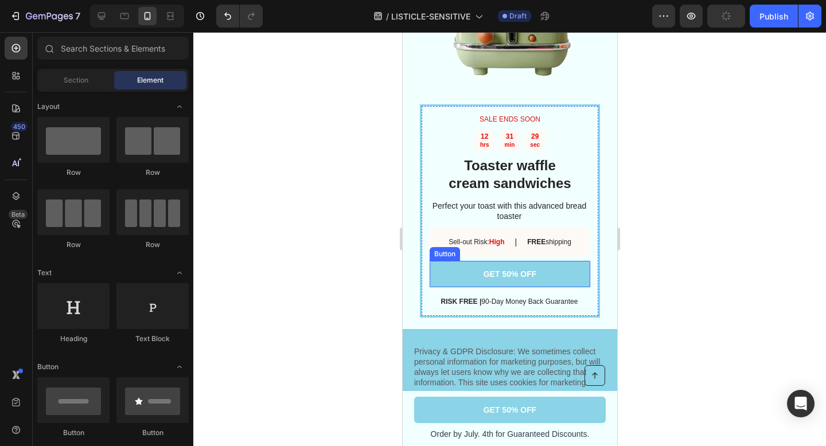
click at [666, 187] on div at bounding box center [509, 239] width 632 height 414
click at [713, 129] on div at bounding box center [509, 239] width 632 height 414
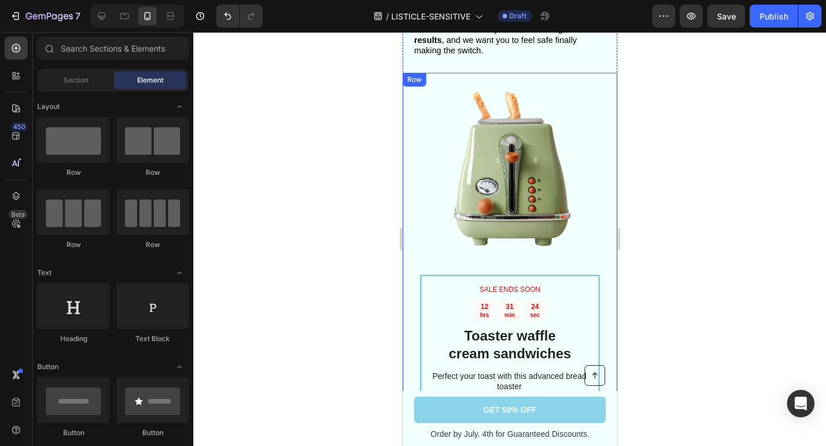
scroll to position [2710, 0]
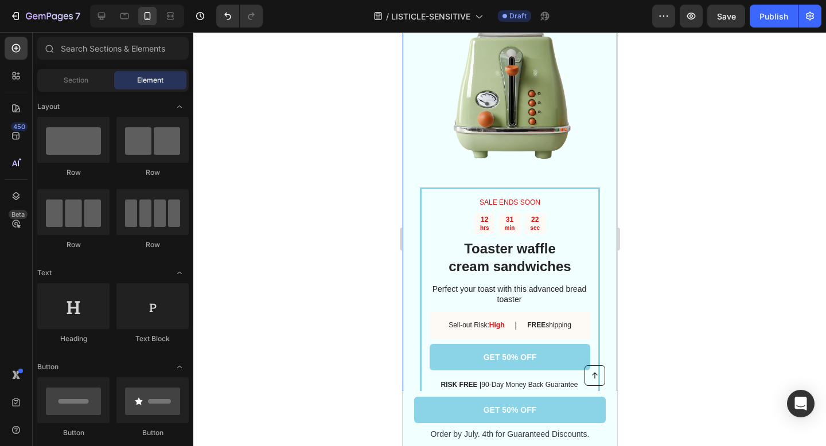
click at [598, 189] on div "SALE ENDS SOON Text Block 12 hrs 31 min 22 sec Countdown Timer Toaster waffle c…" at bounding box center [509, 293] width 180 height 213
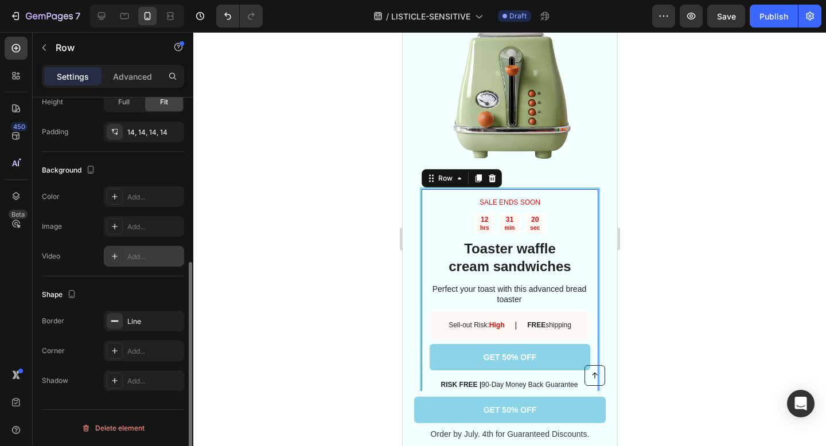
scroll to position [288, 0]
click at [114, 322] on rect at bounding box center [114, 321] width 7 height 1
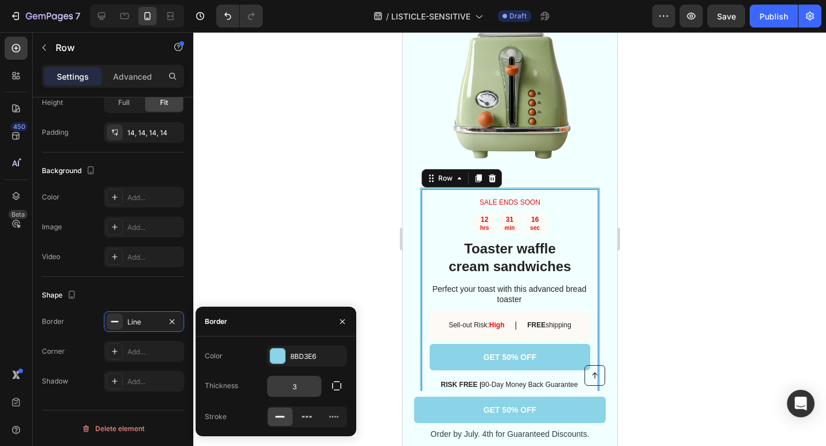
click at [307, 384] on input "3" at bounding box center [294, 386] width 54 height 21
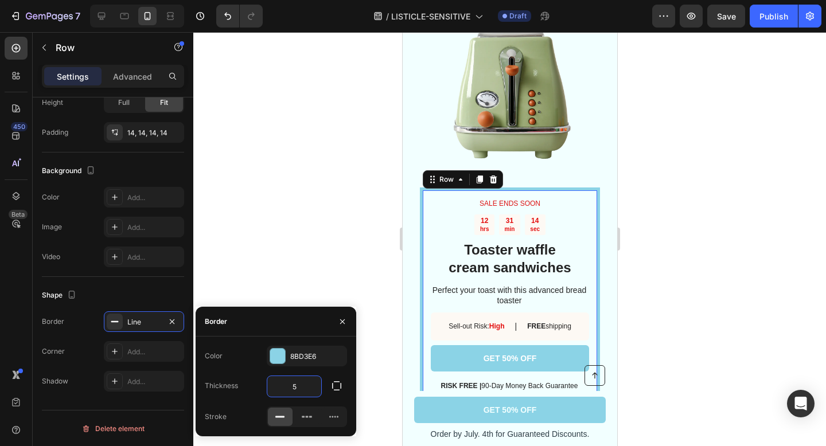
type input "5"
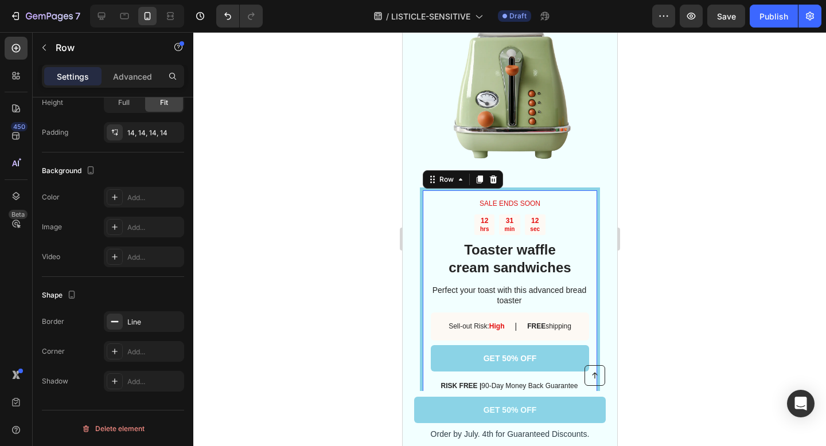
click at [647, 365] on div at bounding box center [509, 239] width 632 height 414
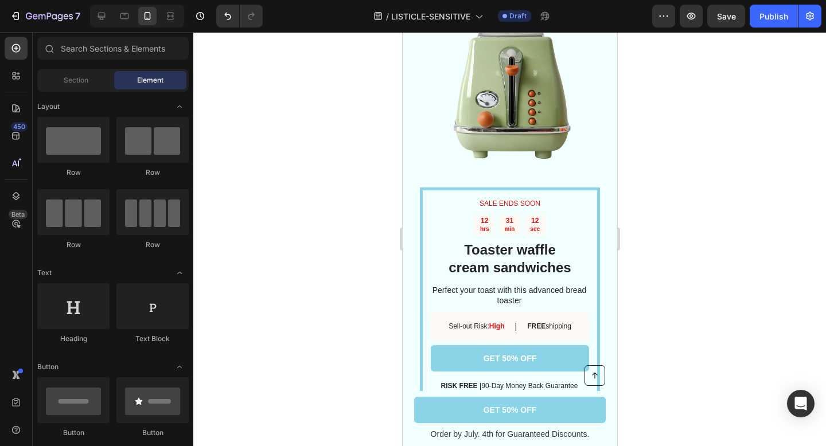
click at [645, 363] on div at bounding box center [509, 239] width 632 height 414
click at [597, 283] on div "SALE ENDS SOON Text Block 12 hrs 31 min 11 sec Countdown Timer Toaster waffle c…" at bounding box center [509, 295] width 180 height 216
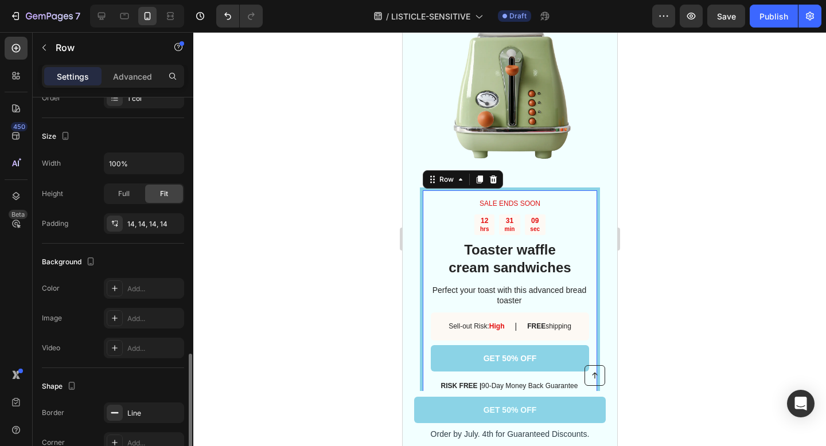
scroll to position [288, 0]
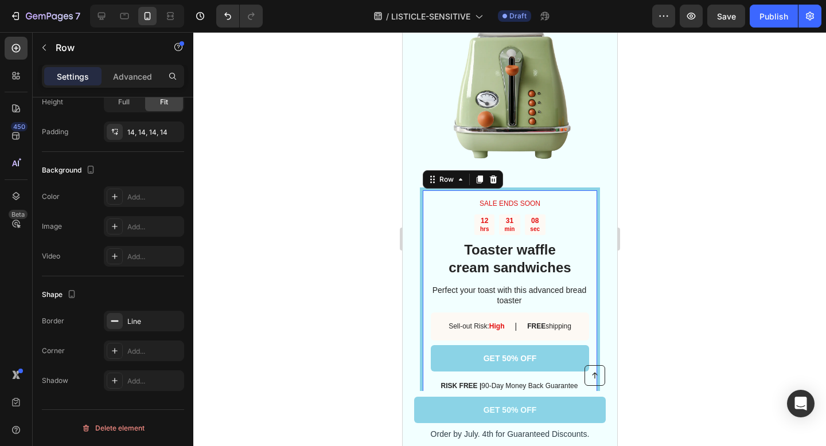
click at [597, 267] on div "SALE ENDS SOON Text Block 12 hrs 31 min 08 sec Countdown Timer Toaster waffle c…" at bounding box center [509, 295] width 180 height 216
click at [420, 194] on div "SALE ENDS SOON Text Block 12 hrs 31 min 01 sec Countdown Timer Toaster waffle c…" at bounding box center [509, 295] width 180 height 216
click at [115, 316] on icon at bounding box center [114, 320] width 9 height 9
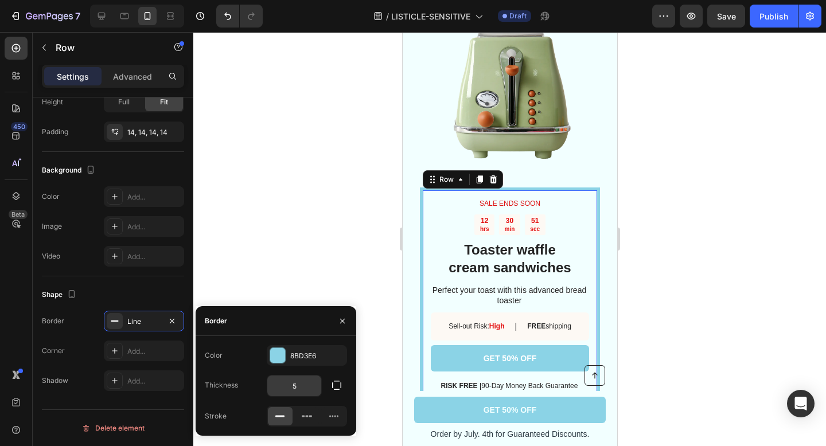
click at [296, 380] on input "5" at bounding box center [294, 385] width 54 height 21
type input "7"
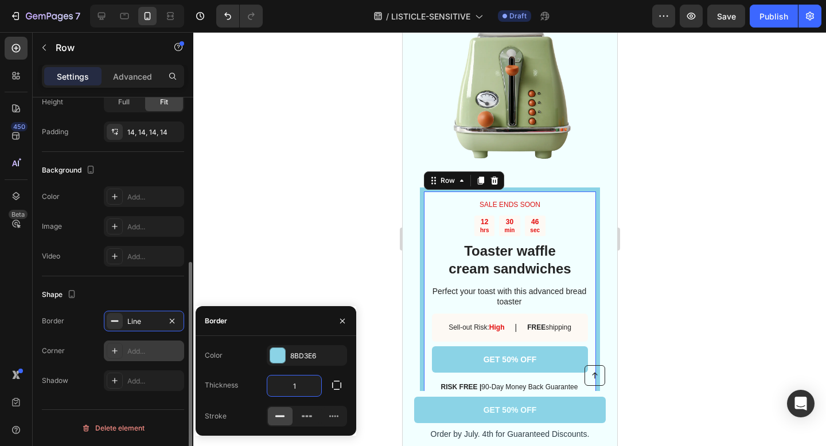
type input "10"
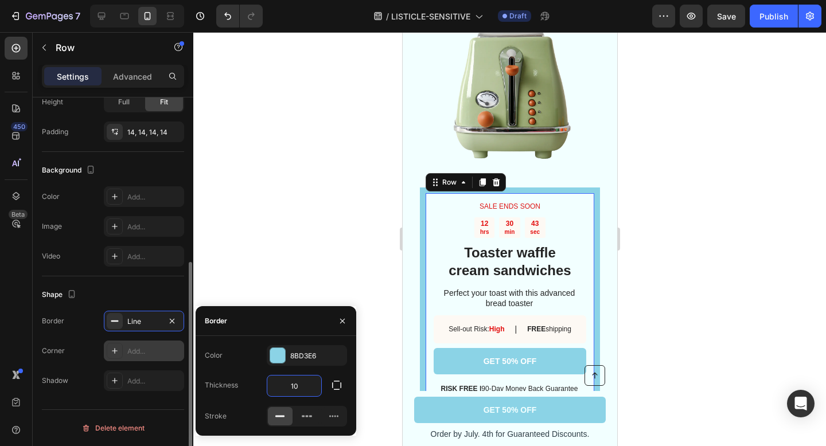
click at [114, 351] on icon at bounding box center [114, 350] width 9 height 9
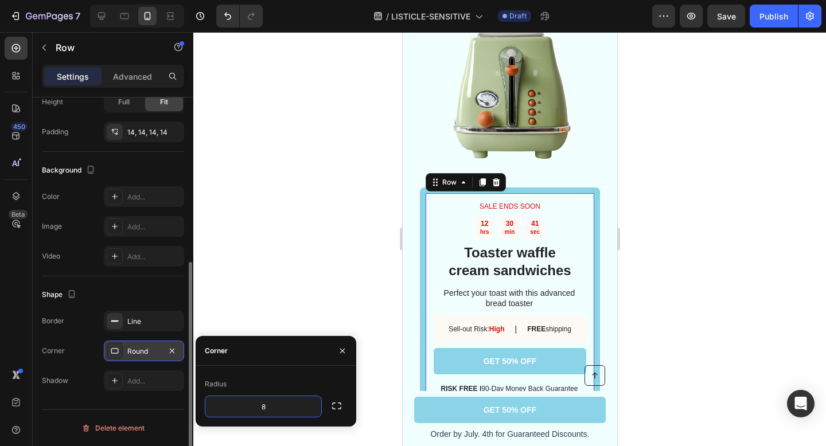
click at [708, 292] on div at bounding box center [509, 239] width 632 height 414
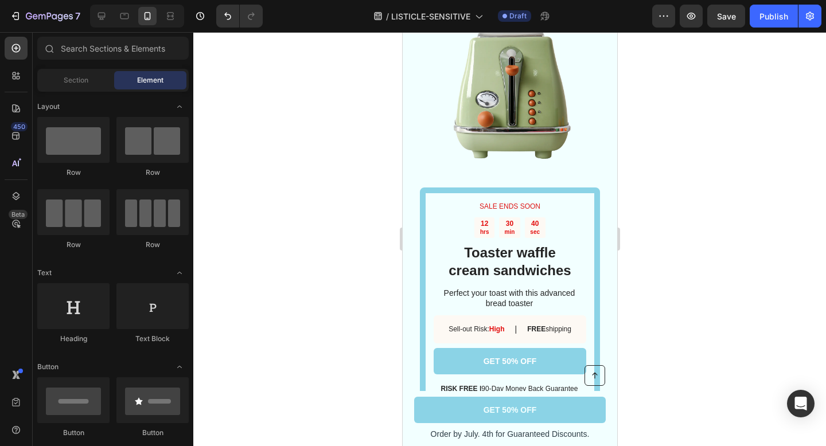
click at [708, 292] on div at bounding box center [509, 239] width 632 height 414
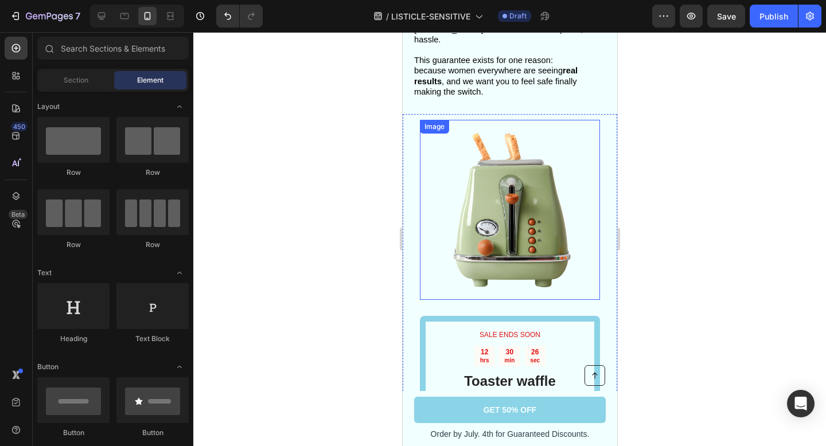
scroll to position [2728, 0]
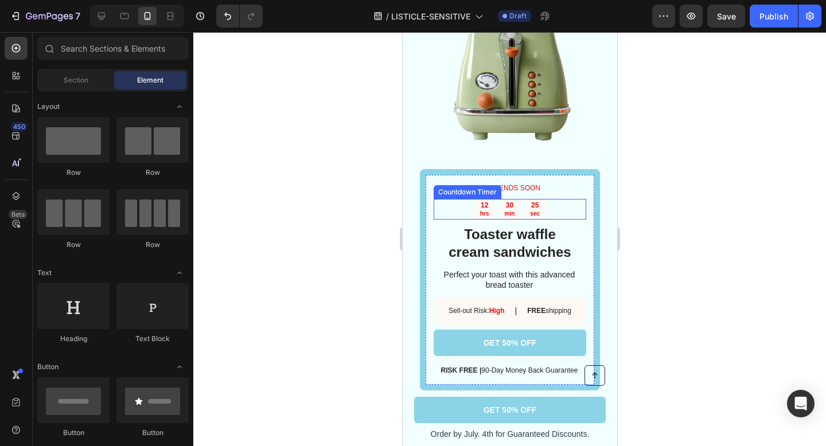
click at [543, 199] on div "25 sec" at bounding box center [534, 209] width 21 height 21
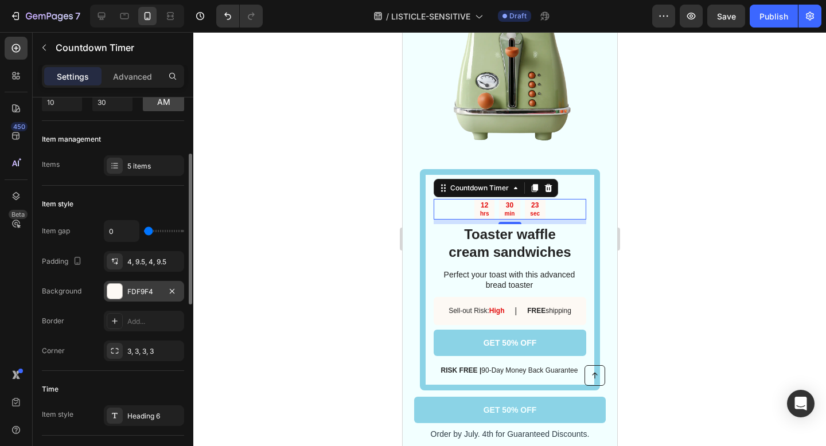
scroll to position [104, 0]
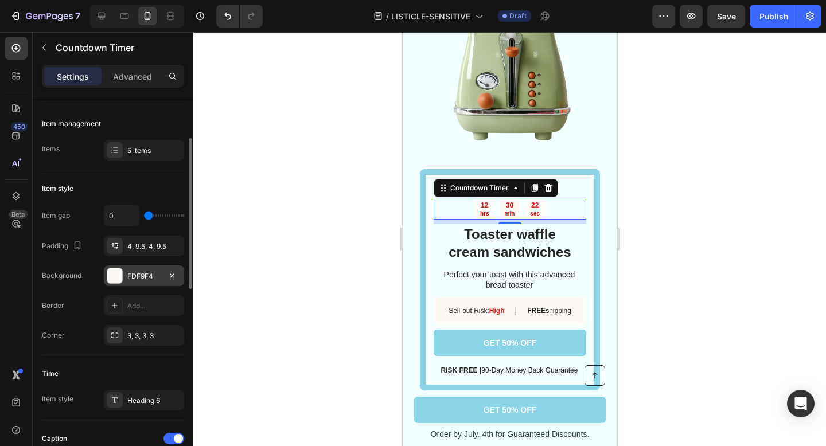
click at [115, 272] on div at bounding box center [114, 275] width 15 height 15
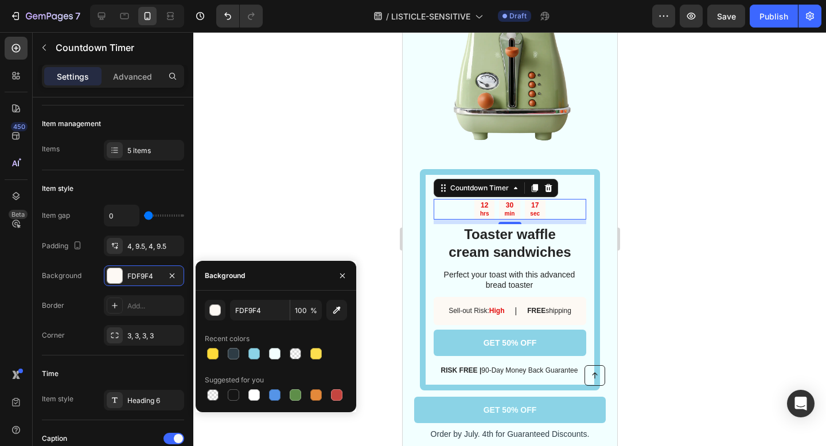
drag, startPoint x: 273, startPoint y: 357, endPoint x: 263, endPoint y: 356, distance: 10.3
click at [264, 356] on div at bounding box center [276, 354] width 142 height 16
click at [279, 355] on div at bounding box center [274, 353] width 11 height 11
type input "F2FFFF"
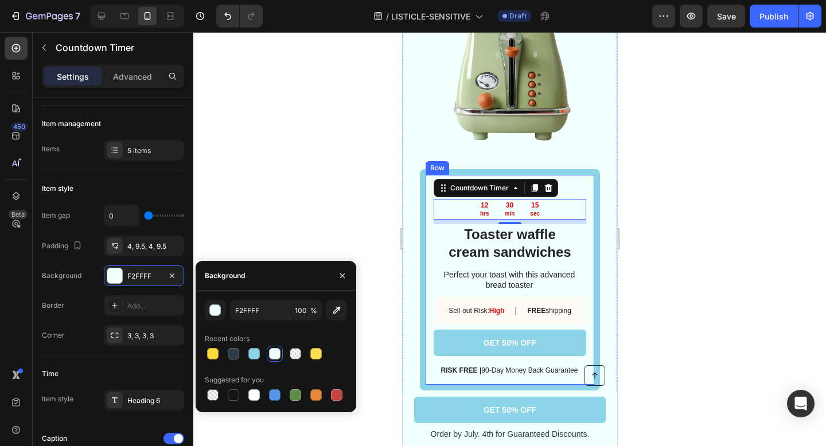
click at [638, 248] on div at bounding box center [509, 239] width 632 height 414
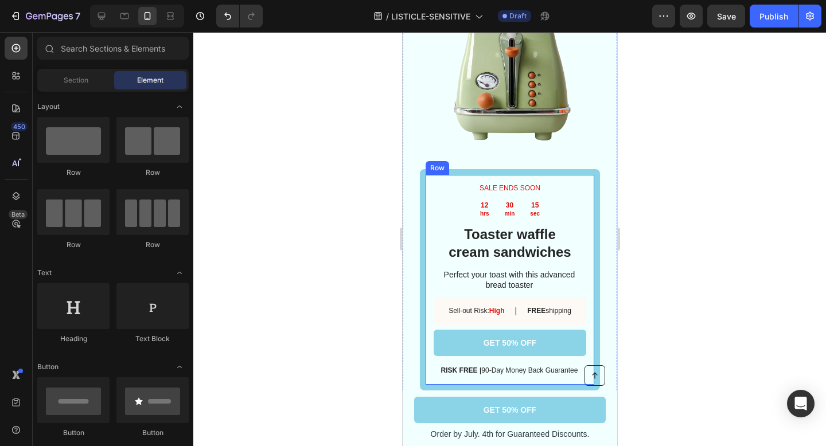
click at [638, 248] on div at bounding box center [509, 239] width 632 height 414
click at [561, 297] on div "Sell-out Risk: High Text Block | Text Block FREE shipping Text Block Row" at bounding box center [509, 311] width 152 height 28
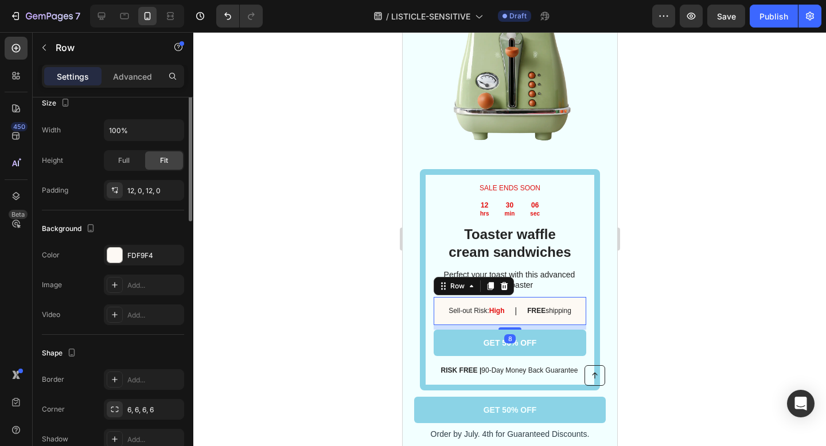
scroll to position [298, 0]
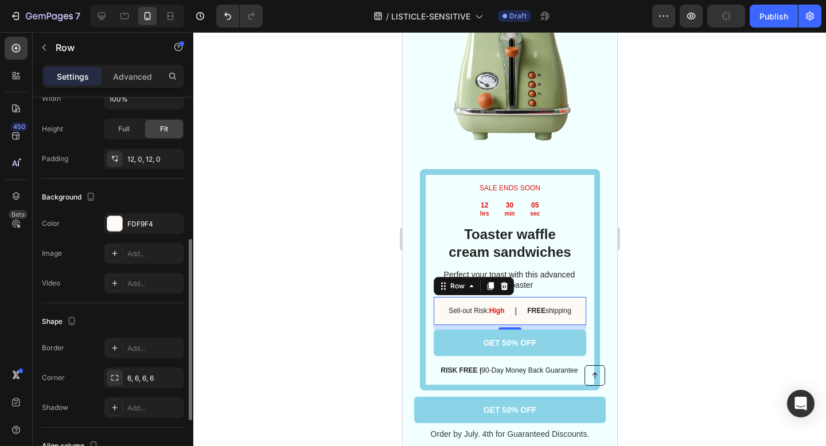
click at [119, 234] on div "The changes might be hidden by the video. Color FDF9F4 Image Add... Video Add..." at bounding box center [113, 253] width 142 height 80
click at [119, 228] on div at bounding box center [114, 223] width 15 height 15
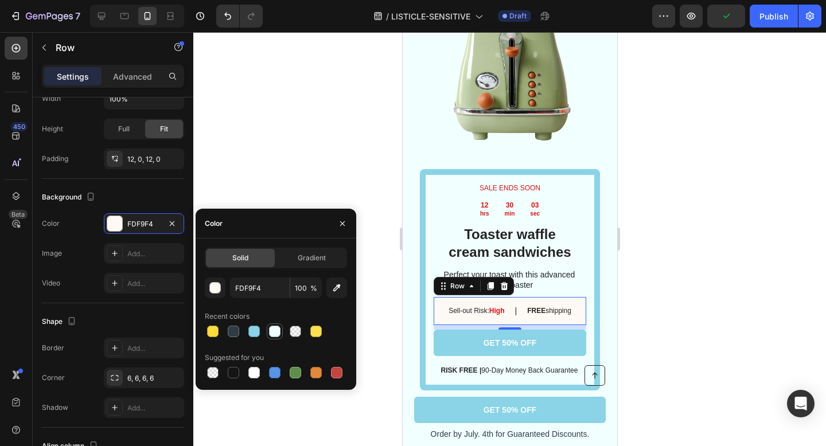
click at [275, 329] on div at bounding box center [274, 331] width 11 height 11
type input "F2FFFF"
click at [747, 297] on div at bounding box center [509, 239] width 632 height 414
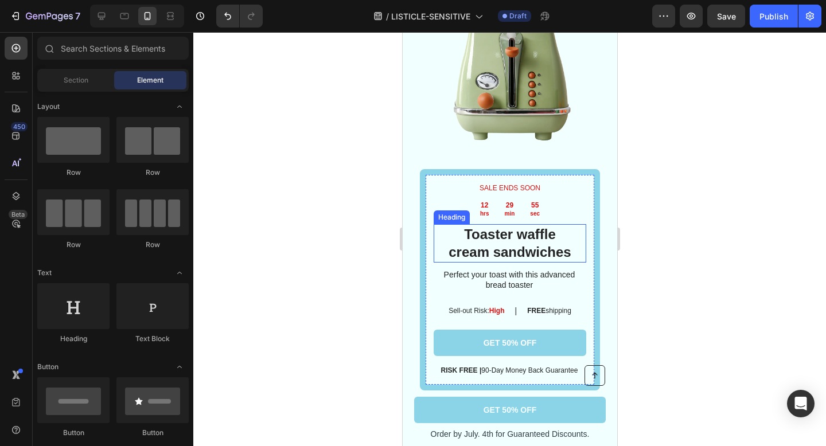
click at [471, 269] on p "Perfect your toast with this advanced bread toaster" at bounding box center [508, 279] width 151 height 21
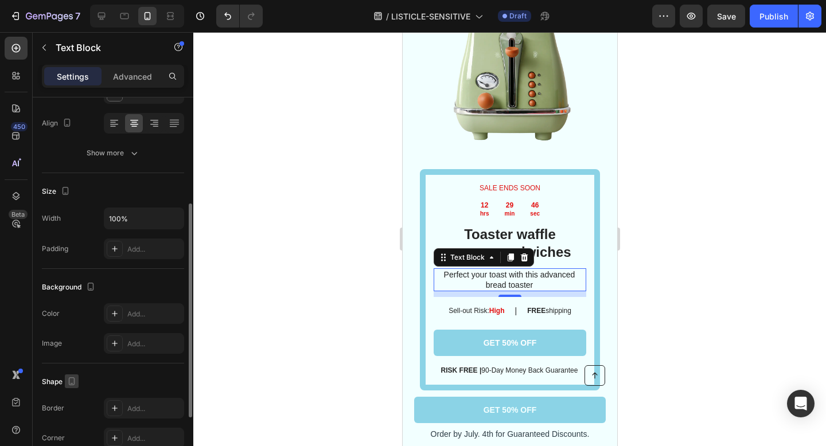
scroll to position [199, 0]
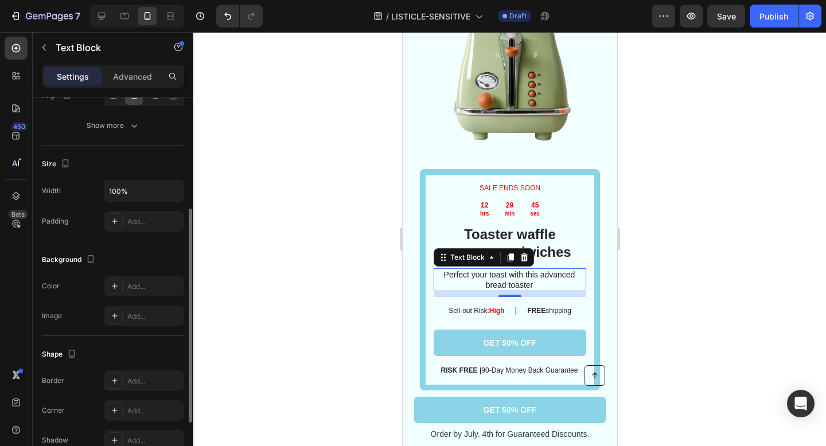
click at [543, 269] on p "Perfect your toast with this advanced bread toaster" at bounding box center [508, 279] width 151 height 21
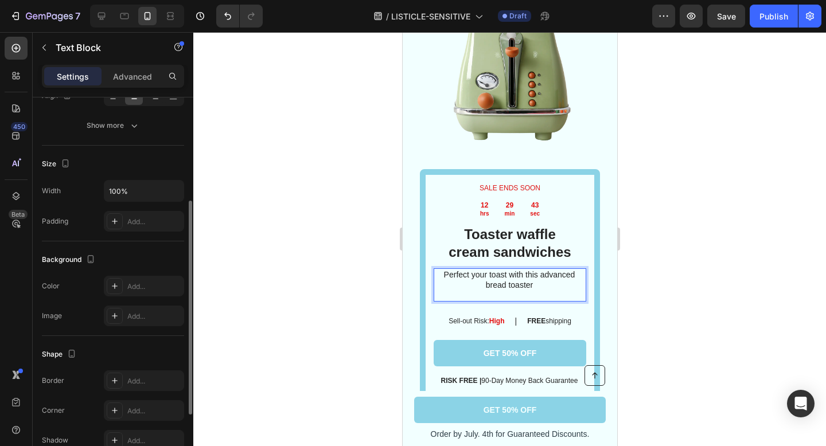
scroll to position [0, 0]
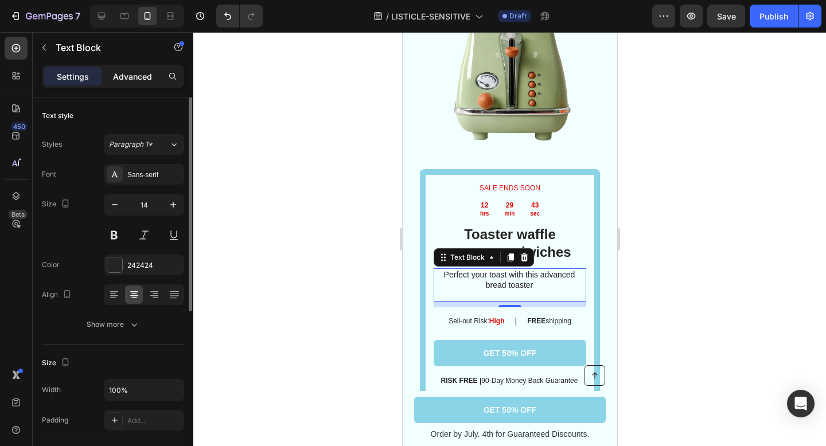
click at [140, 72] on p "Advanced" at bounding box center [132, 77] width 39 height 12
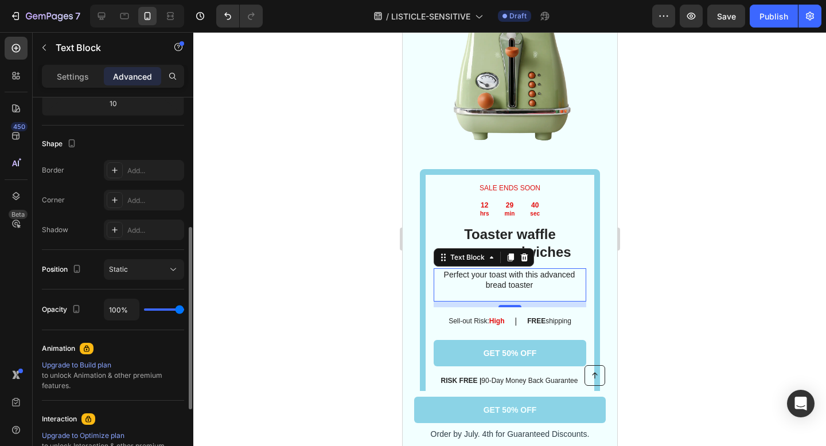
scroll to position [414, 0]
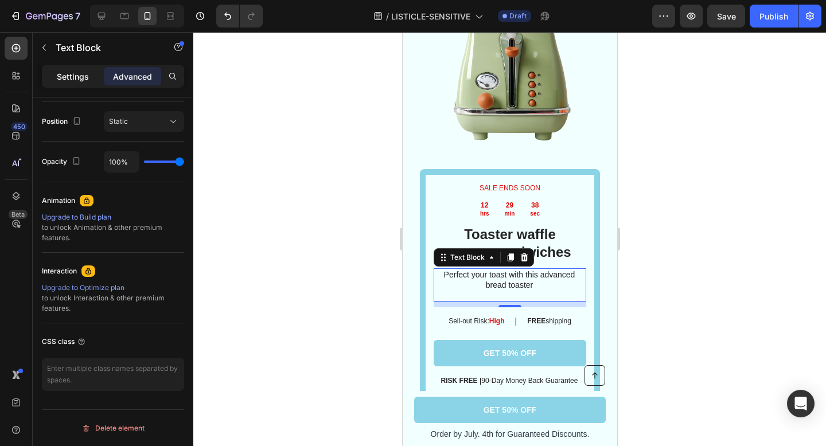
click at [74, 71] on p "Settings" at bounding box center [73, 77] width 32 height 12
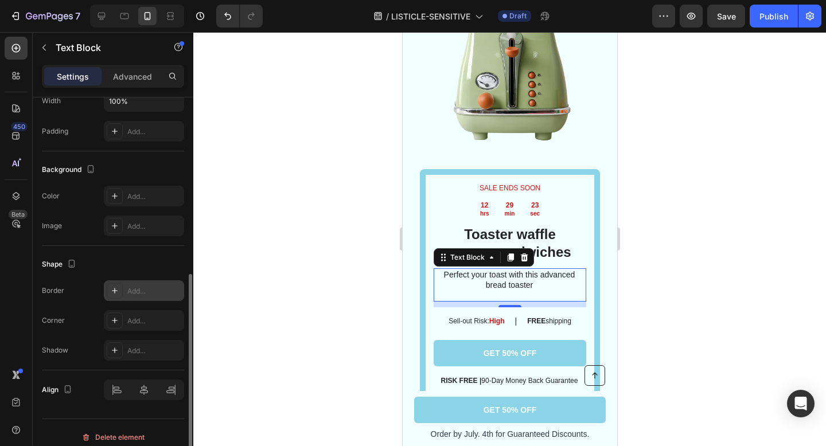
scroll to position [298, 0]
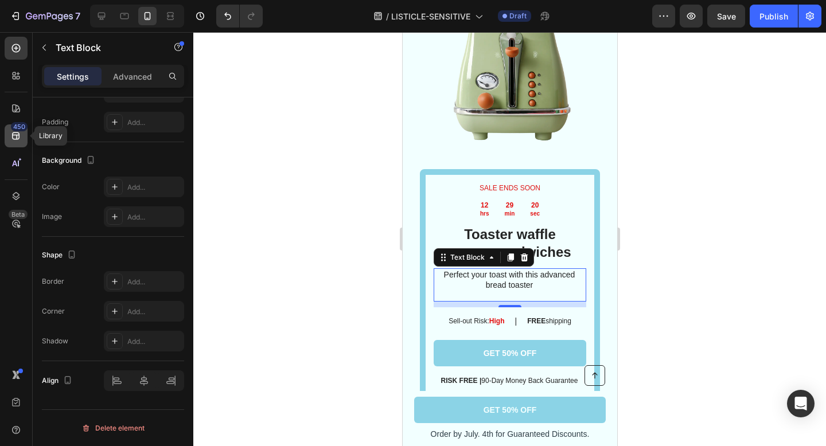
click at [18, 131] on div "450" at bounding box center [19, 126] width 17 height 9
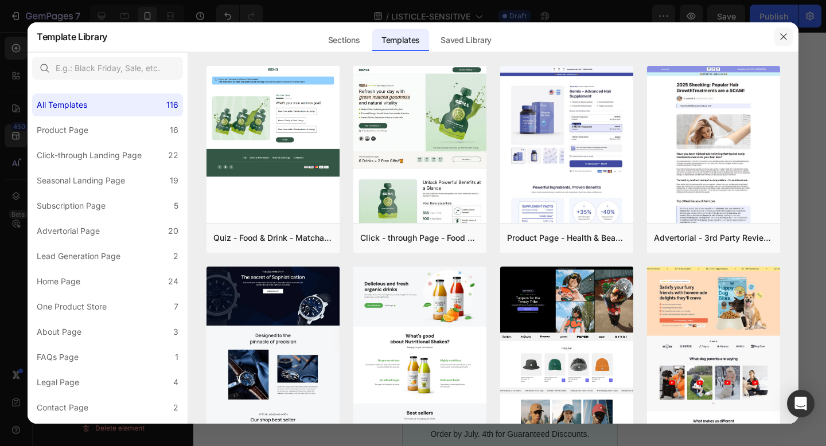
click at [783, 37] on icon "button" at bounding box center [783, 36] width 9 height 9
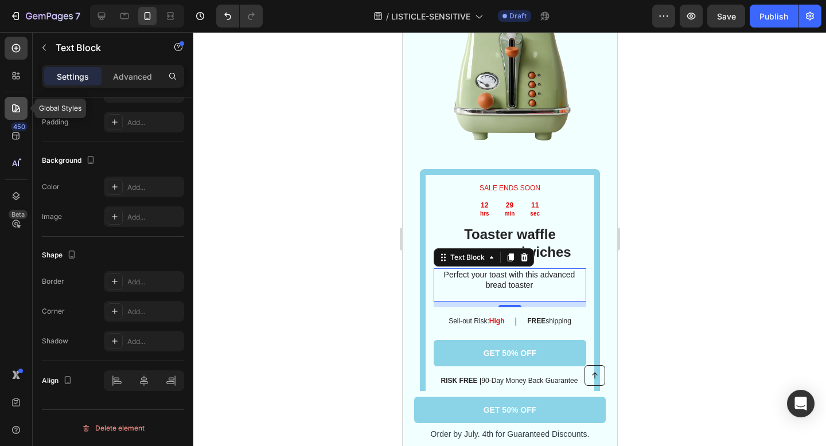
click at [21, 107] on icon at bounding box center [15, 108] width 11 height 11
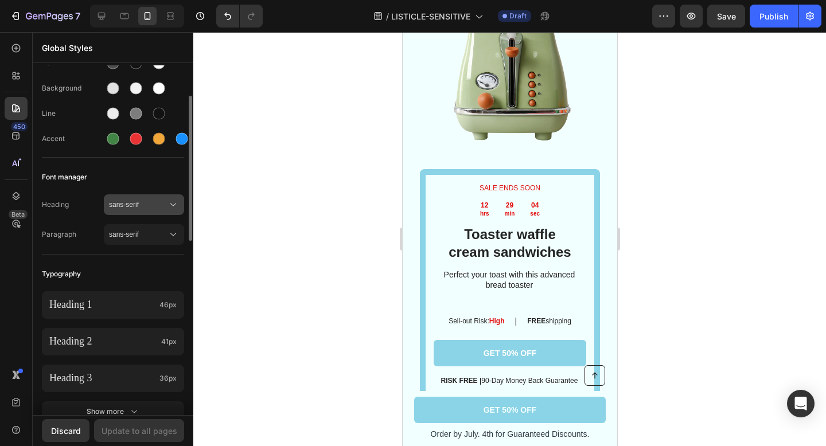
scroll to position [0, 0]
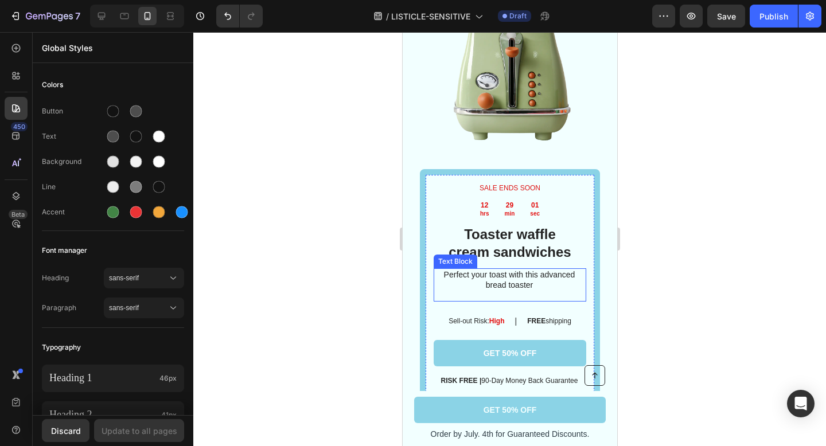
click at [530, 281] on div "SALE ENDS SOON Text Block 12 hrs 29 min 01 sec Countdown Timer Toaster waffle c…" at bounding box center [509, 285] width 152 height 204
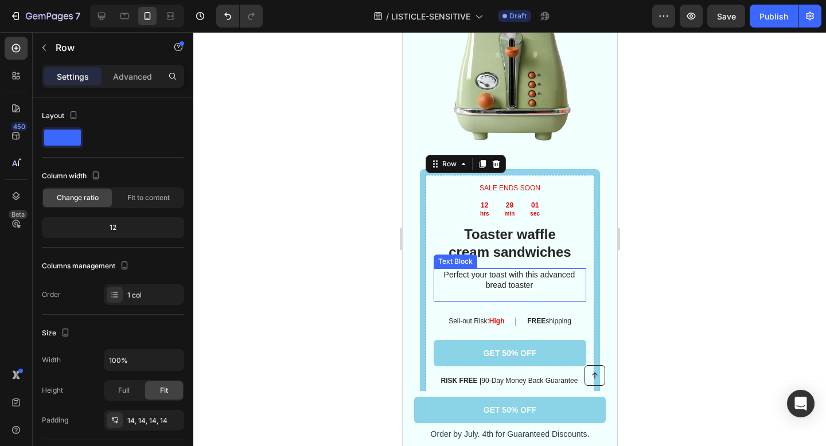
click at [519, 290] on p "Rich Text Editor. Editing area: main" at bounding box center [508, 295] width 151 height 10
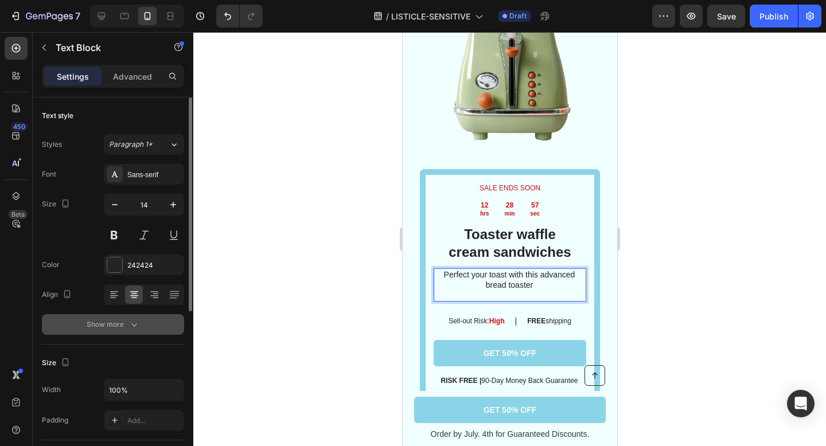
click at [130, 324] on icon "button" at bounding box center [133, 324] width 11 height 11
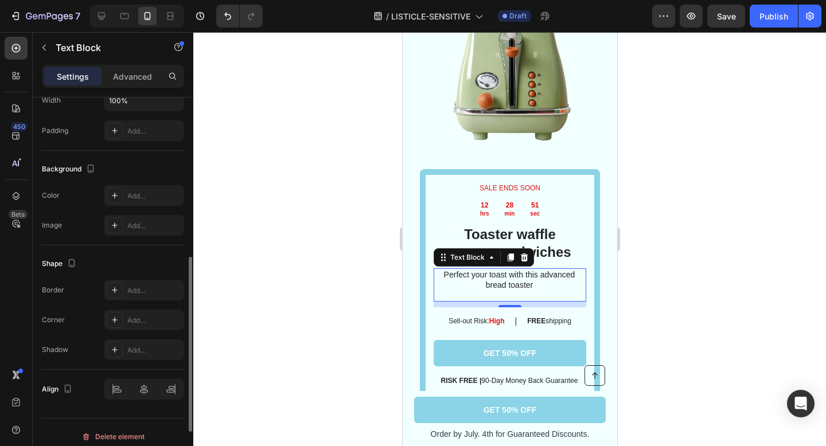
scroll to position [441, 0]
click at [76, 260] on icon "button" at bounding box center [71, 262] width 11 height 11
click at [95, 263] on div "Shape" at bounding box center [113, 263] width 142 height 18
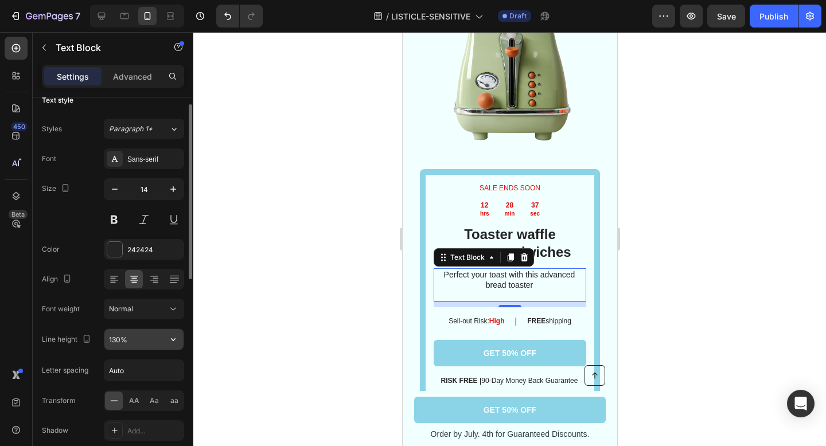
scroll to position [0, 0]
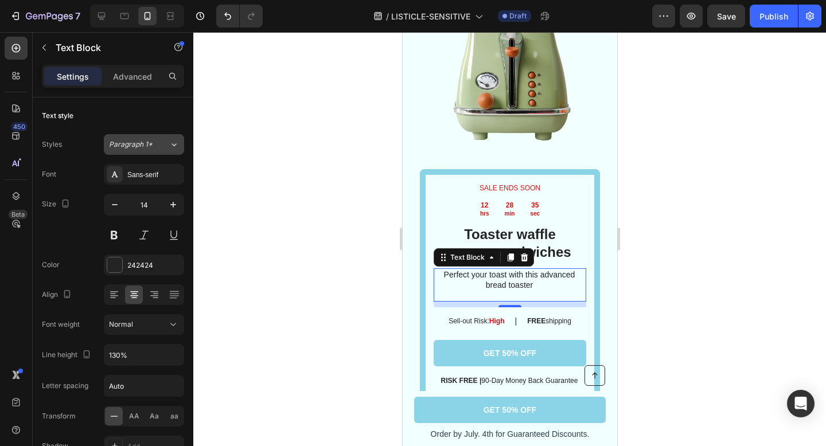
click at [158, 145] on div "Paragraph 1*" at bounding box center [139, 144] width 60 height 10
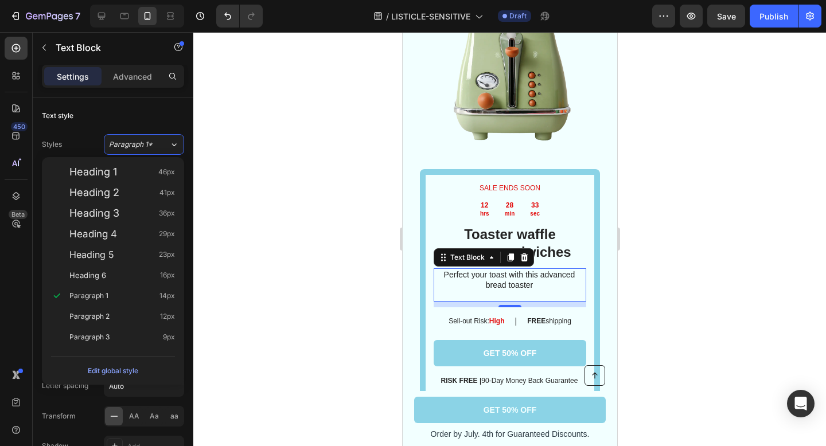
click at [119, 115] on div "Text style" at bounding box center [113, 116] width 142 height 18
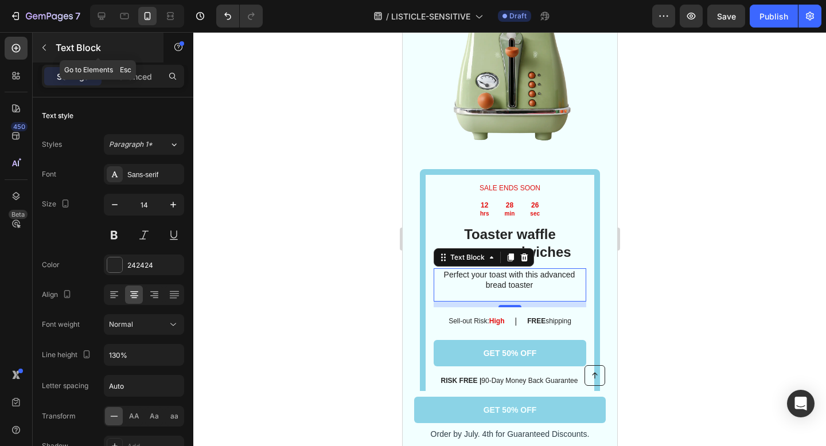
click at [46, 42] on button "button" at bounding box center [44, 47] width 18 height 18
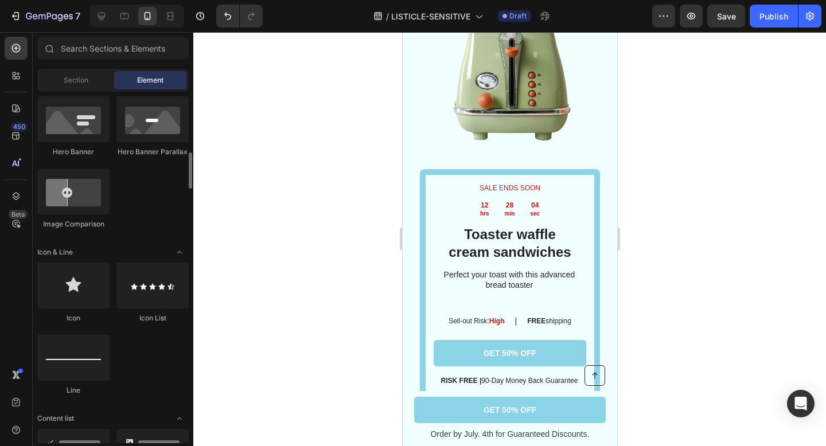
scroll to position [592, 0]
click at [89, 291] on div at bounding box center [73, 285] width 72 height 46
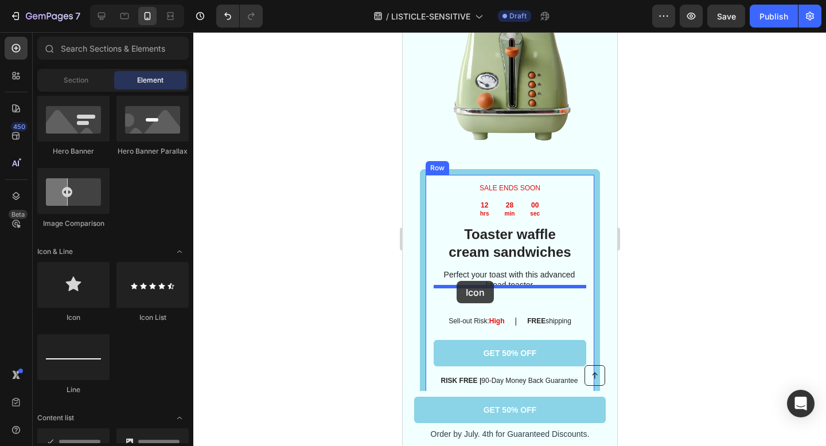
drag, startPoint x: 491, startPoint y: 323, endPoint x: 456, endPoint y: 281, distance: 55.0
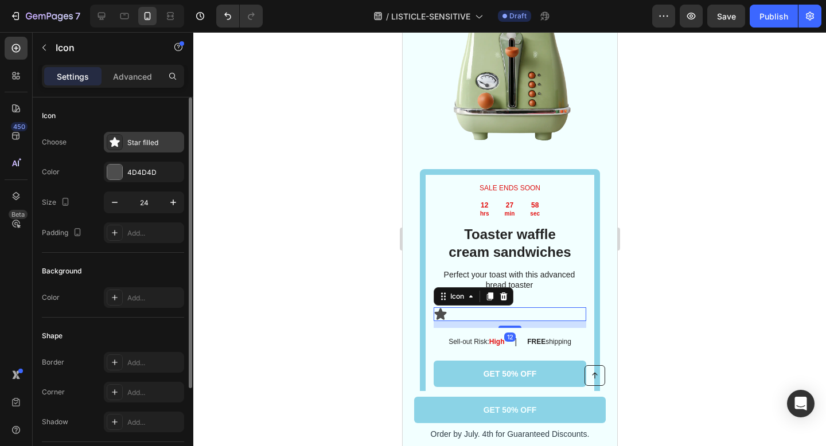
click at [117, 143] on icon at bounding box center [114, 142] width 10 height 10
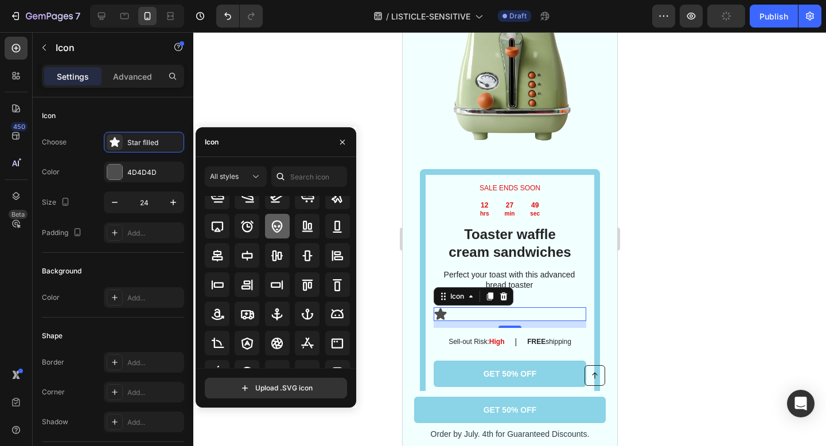
scroll to position [0, 0]
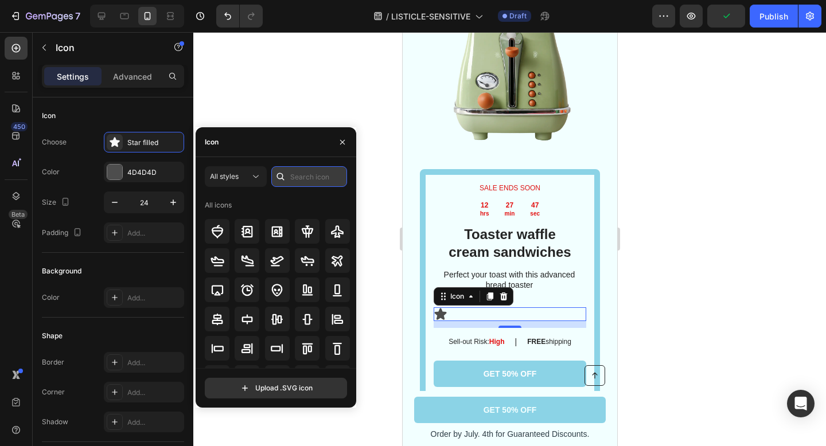
click at [304, 179] on input "text" at bounding box center [309, 176] width 76 height 21
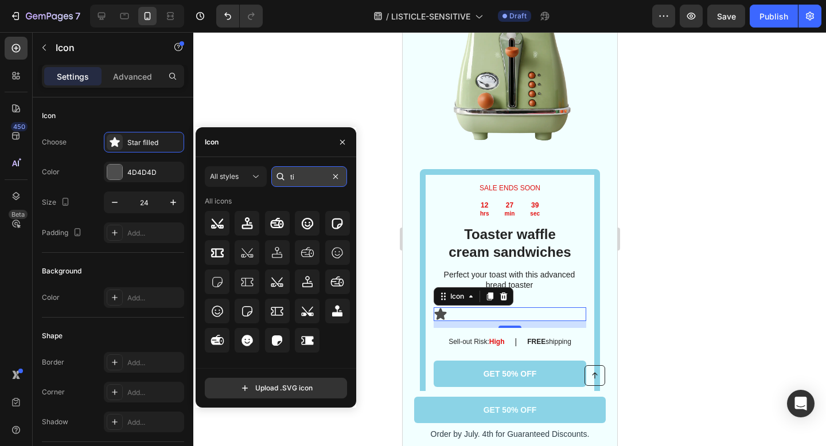
type input "t"
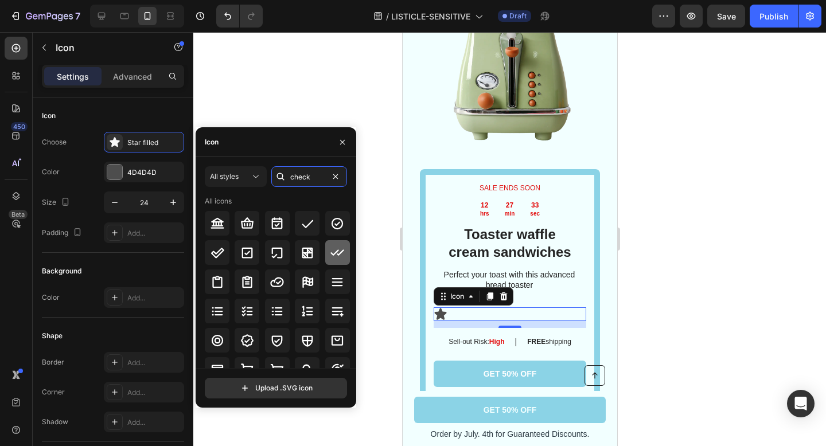
type input "check"
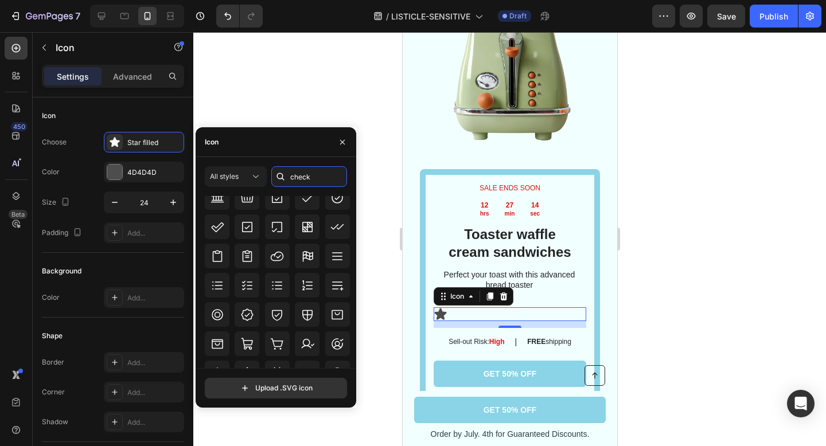
scroll to position [373, 0]
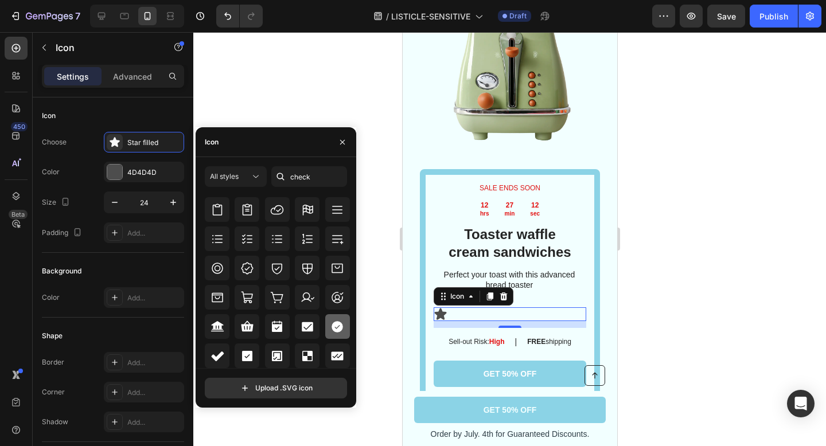
click at [332, 326] on icon at bounding box center [336, 326] width 11 height 11
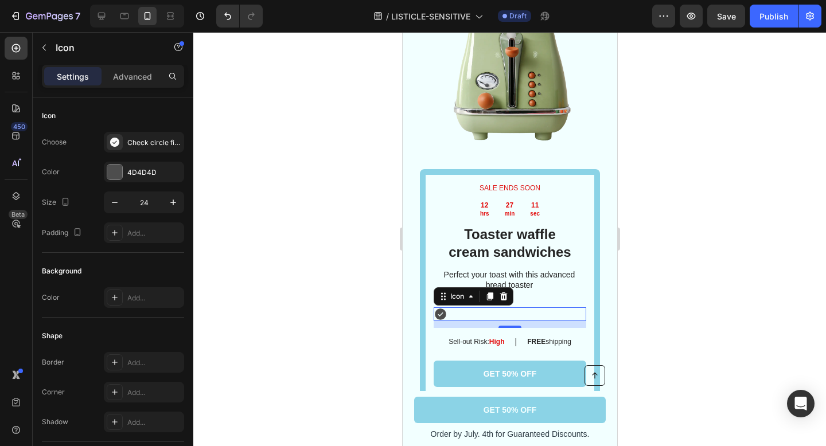
click at [452, 307] on div "Icon 12" at bounding box center [509, 314] width 152 height 14
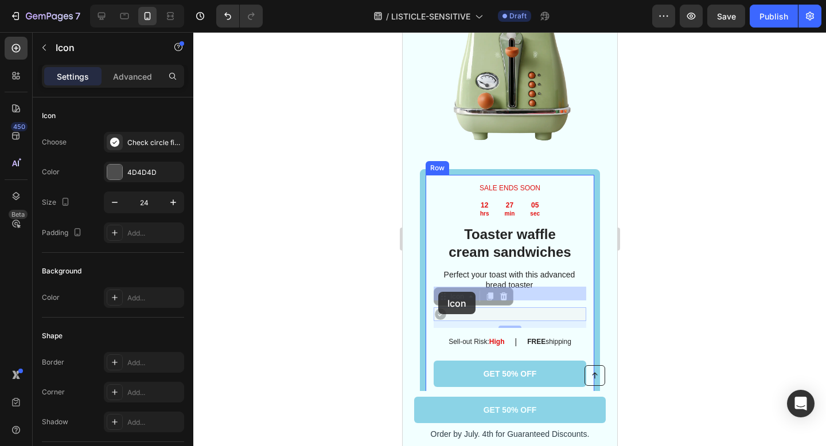
drag, startPoint x: 450, startPoint y: 293, endPoint x: 437, endPoint y: 291, distance: 12.7
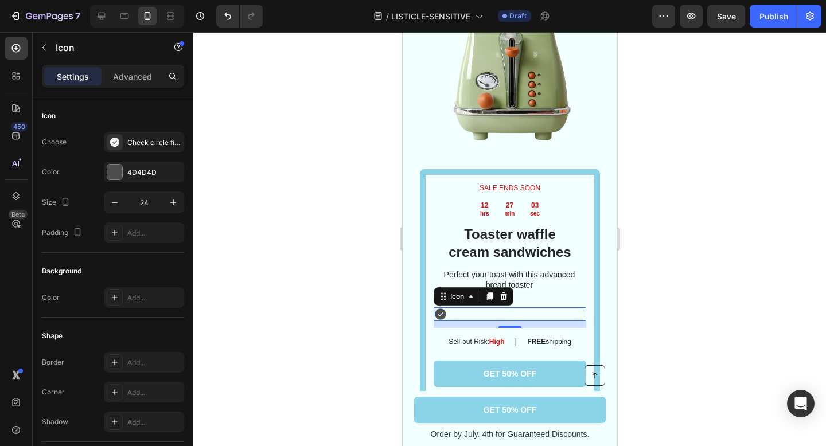
copy div "Mobile ( 374 px) iPhone 13 Mini iPhone 13 Pro iPhone 11 Pro Max iPhone 15 Pro M…"
click at [450, 307] on div "Icon 12" at bounding box center [509, 314] width 152 height 14
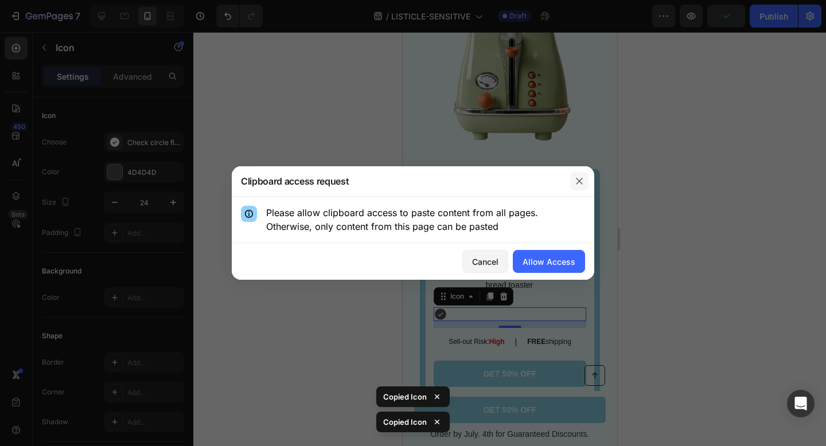
click at [585, 181] on button "button" at bounding box center [579, 181] width 18 height 18
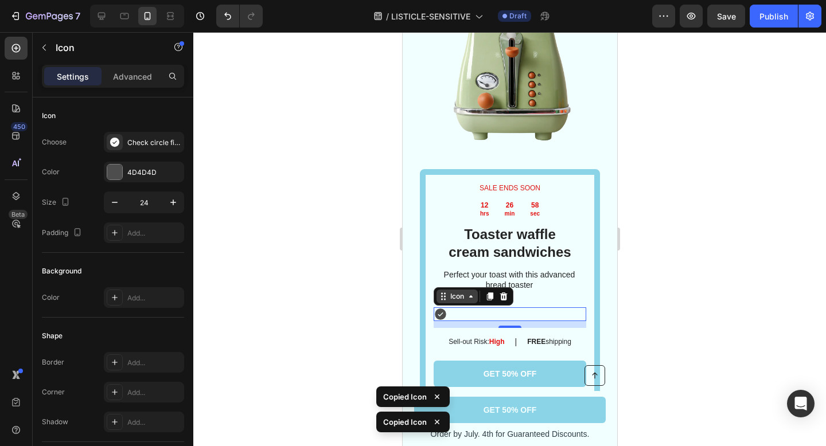
click at [467, 292] on icon at bounding box center [469, 296] width 9 height 9
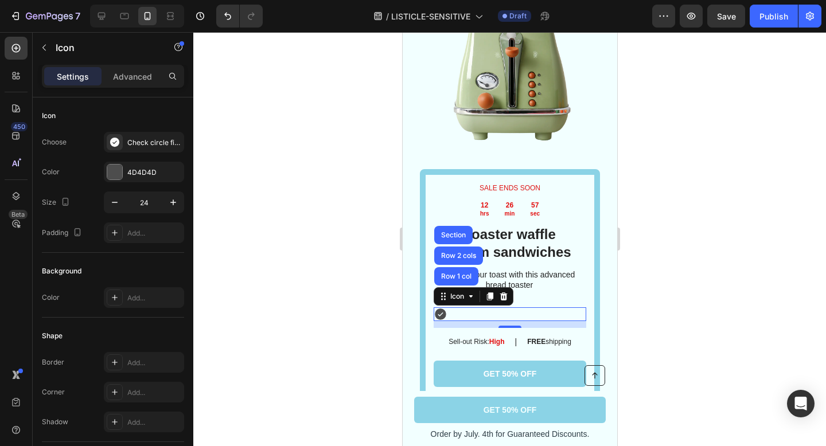
click at [486, 307] on div "Icon Row 1 col Row 2 cols Section 12" at bounding box center [509, 314] width 152 height 14
click at [440, 309] on icon at bounding box center [439, 314] width 11 height 11
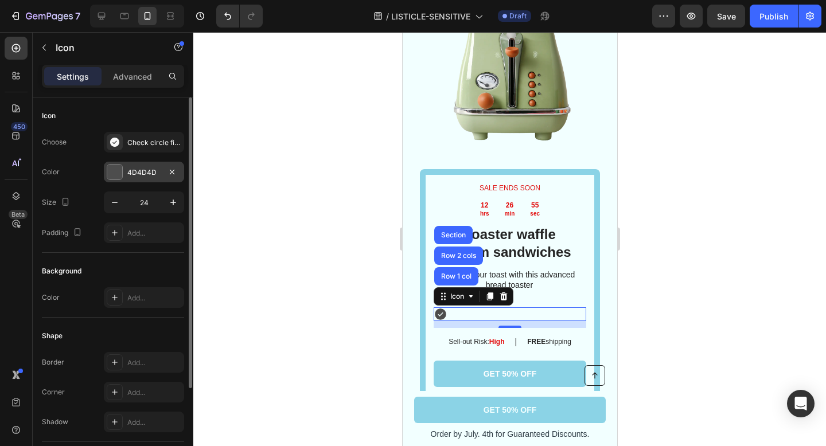
click at [119, 162] on div "4D4D4D" at bounding box center [144, 172] width 80 height 21
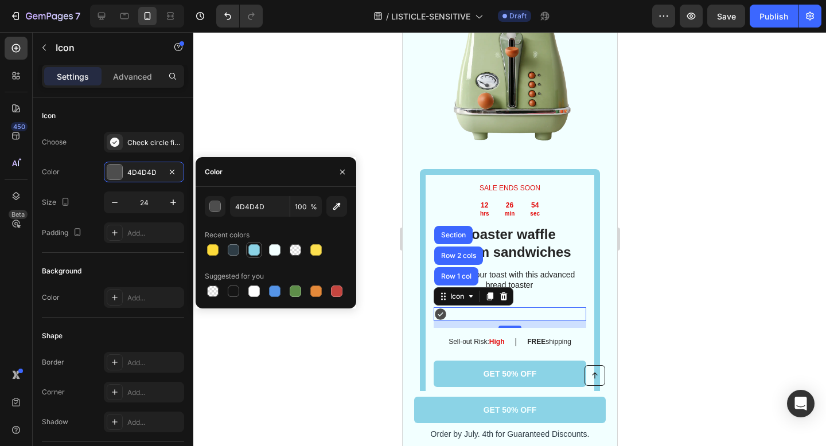
click at [257, 252] on div at bounding box center [253, 249] width 11 height 11
click at [318, 247] on div at bounding box center [315, 249] width 11 height 11
type input "FCDF4E"
click at [780, 239] on div at bounding box center [509, 239] width 632 height 414
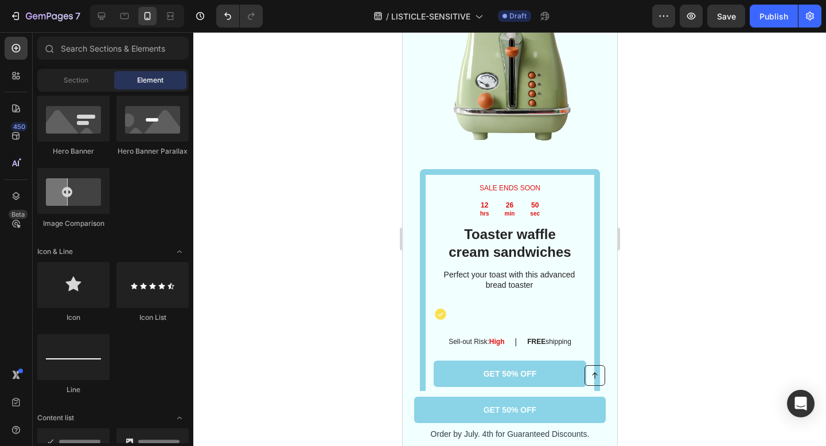
click at [780, 239] on div at bounding box center [509, 239] width 632 height 414
click at [434, 307] on icon at bounding box center [440, 314] width 14 height 14
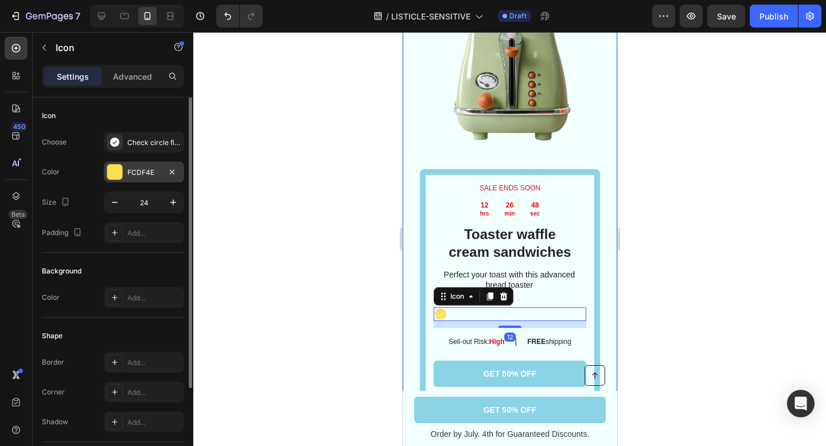
click at [118, 169] on div at bounding box center [114, 172] width 15 height 15
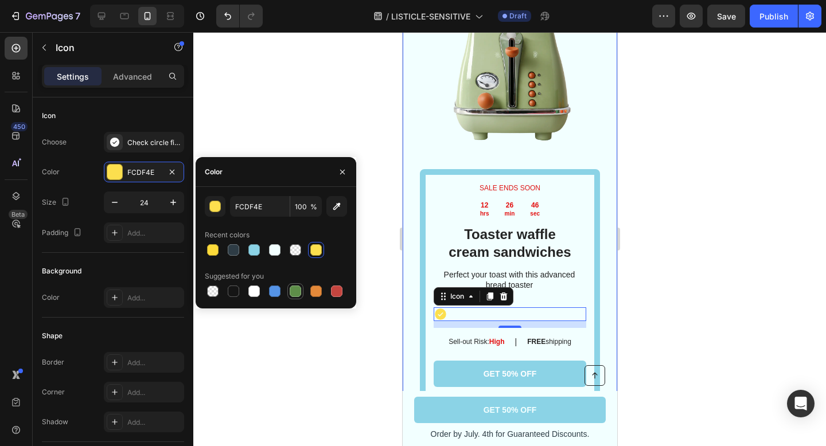
click at [289, 285] on div at bounding box center [295, 291] width 14 height 14
click at [233, 248] on div at bounding box center [233, 249] width 11 height 11
type input "2E3C45"
click at [308, 358] on div at bounding box center [509, 239] width 632 height 414
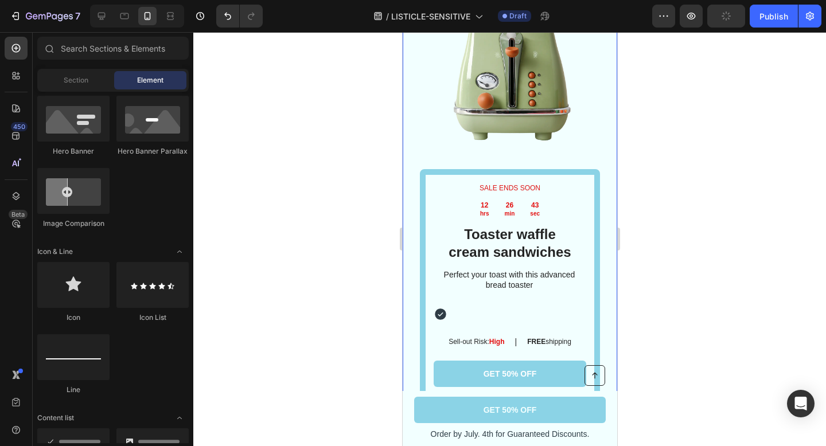
click at [308, 358] on div at bounding box center [509, 239] width 632 height 414
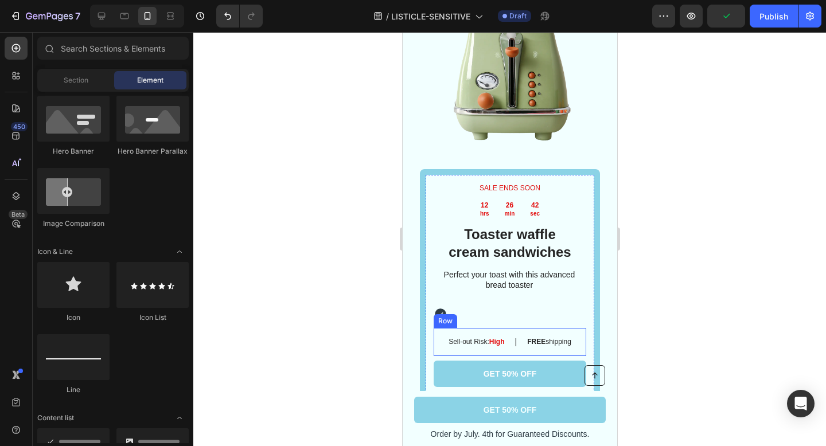
click at [450, 314] on div "Row" at bounding box center [445, 321] width 24 height 14
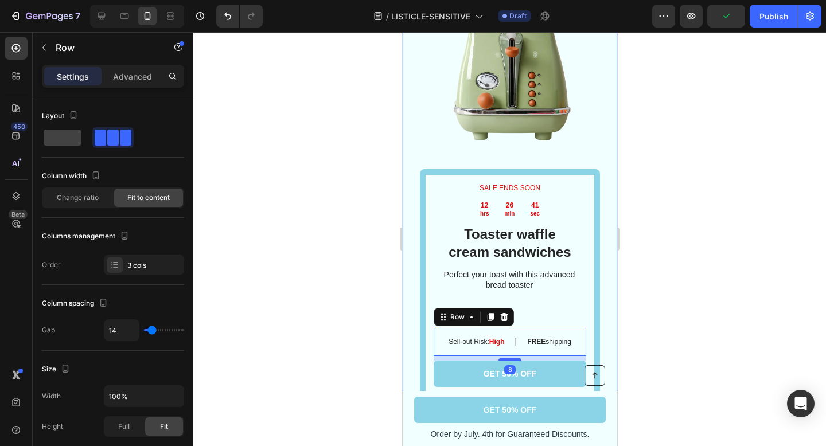
click at [683, 257] on div at bounding box center [509, 239] width 632 height 414
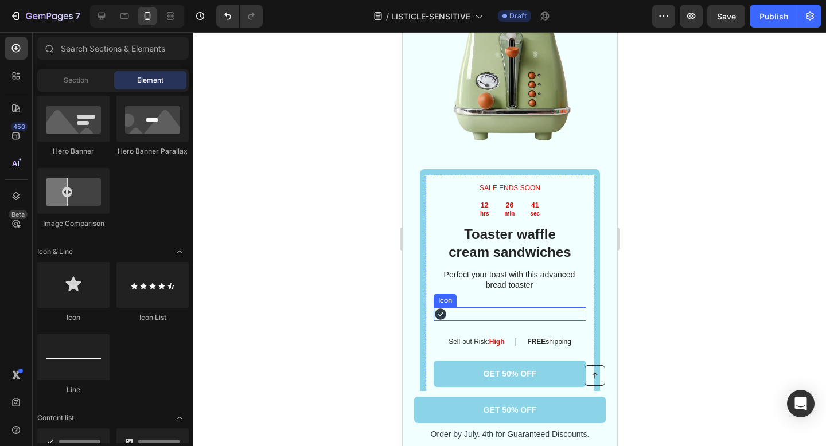
click at [462, 307] on div "Icon" at bounding box center [509, 314] width 152 height 14
click at [461, 307] on div "Icon" at bounding box center [509, 314] width 152 height 14
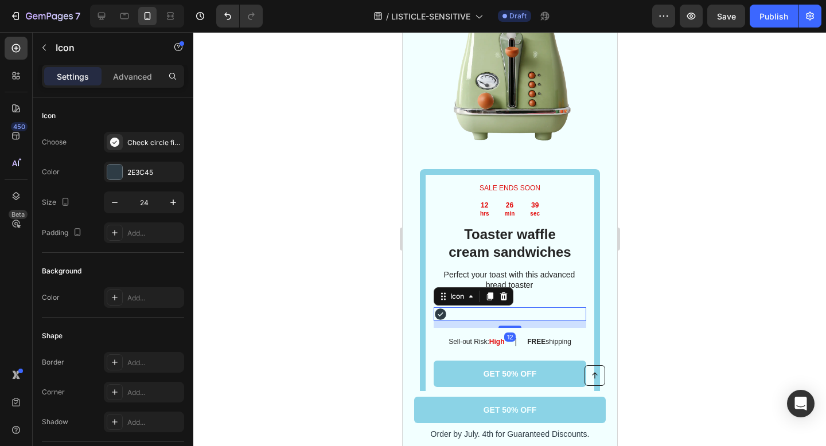
click at [456, 307] on div "Icon 12" at bounding box center [509, 314] width 152 height 14
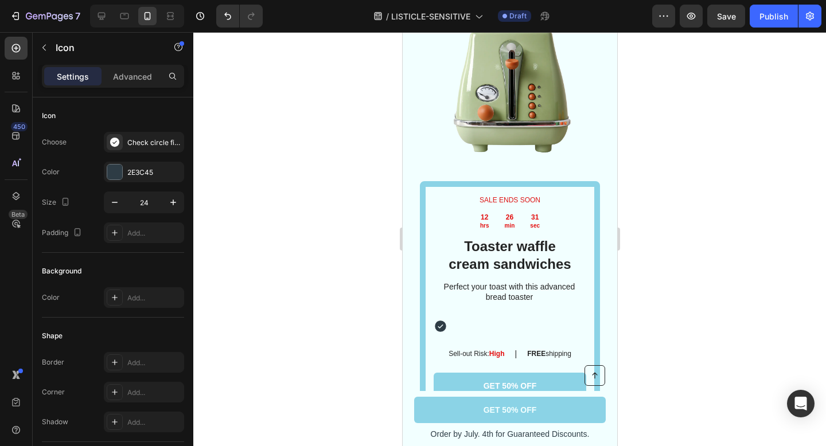
scroll to position [2873, 0]
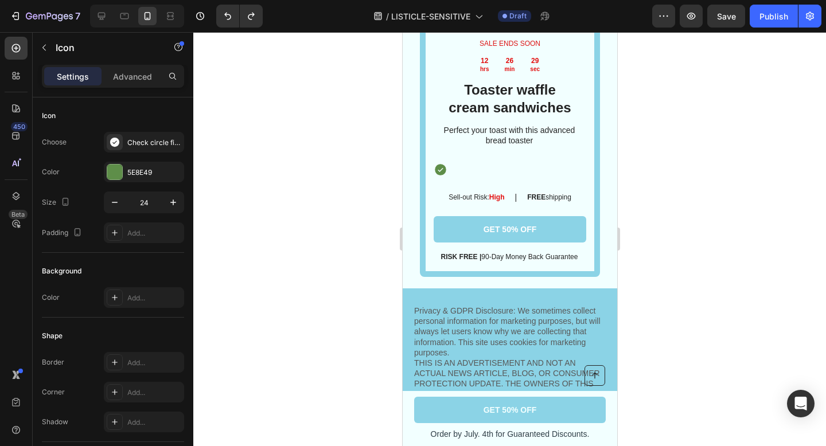
click at [441, 163] on icon at bounding box center [440, 170] width 14 height 14
click at [455, 163] on div "Icon" at bounding box center [509, 170] width 152 height 14
click at [441, 165] on icon at bounding box center [439, 170] width 11 height 11
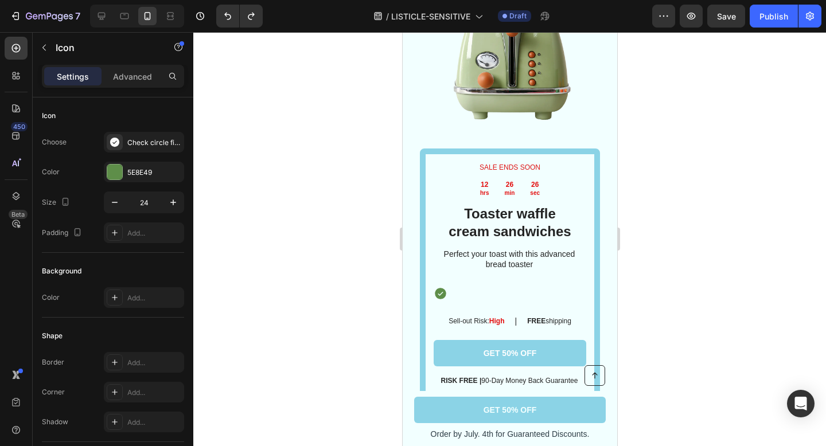
scroll to position [2736, 0]
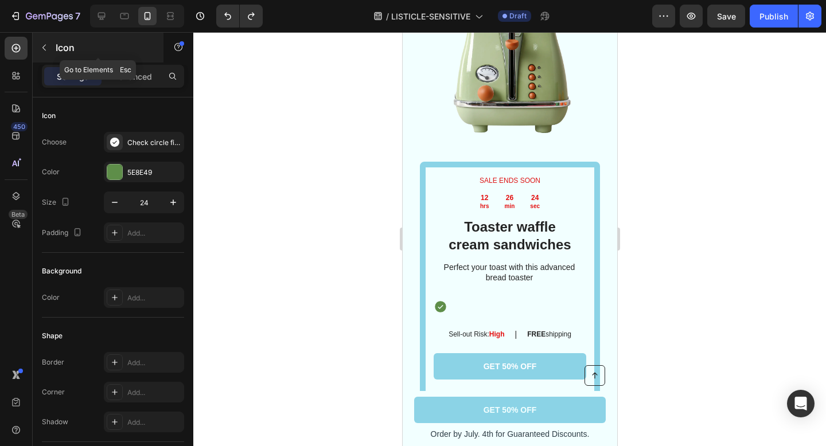
click at [47, 49] on icon "button" at bounding box center [44, 47] width 9 height 9
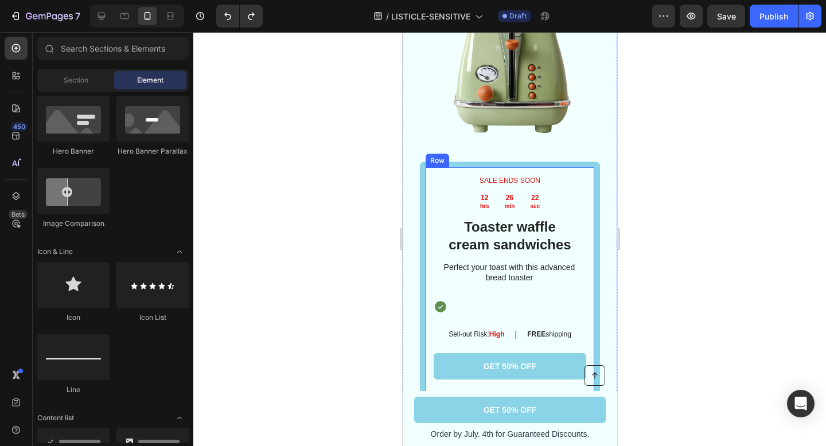
click at [431, 279] on div "SALE ENDS SOON Text Block 12 hrs 26 min 22 sec Countdown Timer Toaster waffle c…" at bounding box center [509, 288] width 180 height 252
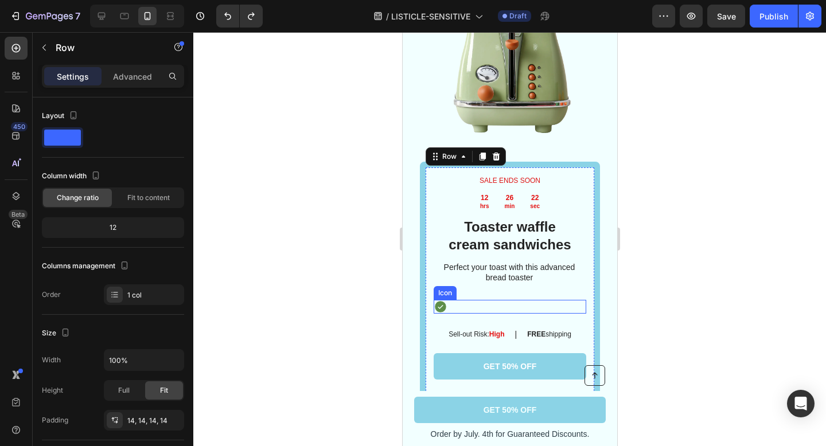
click at [440, 300] on icon at bounding box center [440, 307] width 14 height 14
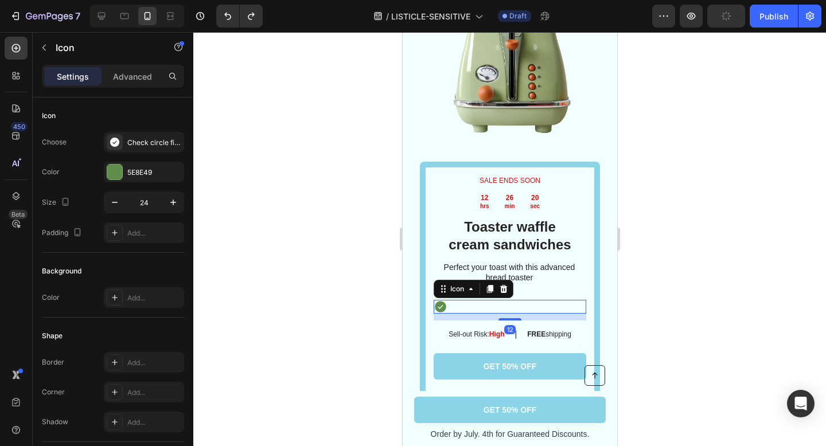
click at [494, 300] on div "Icon 12" at bounding box center [509, 307] width 152 height 14
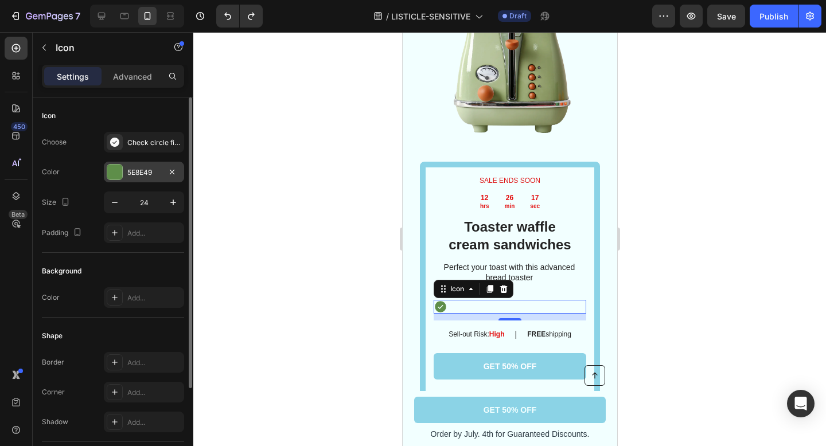
click at [114, 174] on div at bounding box center [114, 172] width 15 height 15
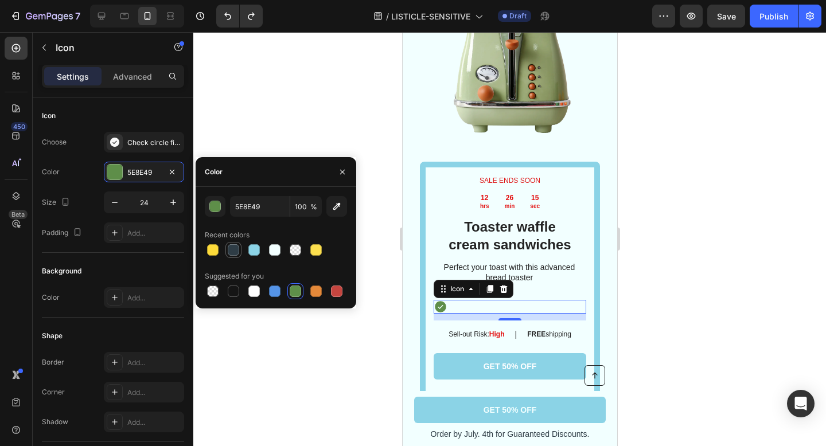
click at [234, 246] on div at bounding box center [233, 249] width 11 height 11
type input "2E3C45"
click at [331, 337] on div at bounding box center [509, 239] width 632 height 414
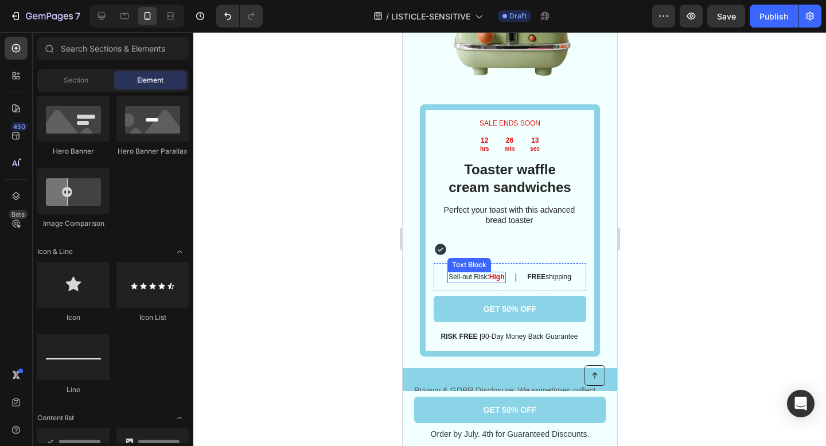
scroll to position [2795, 0]
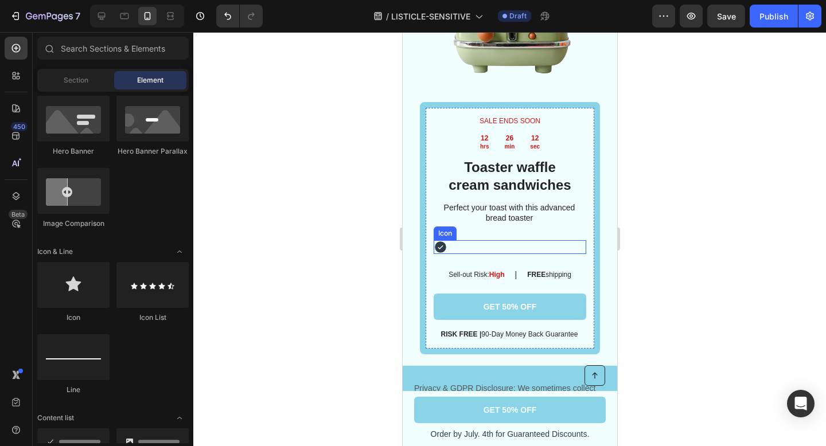
click at [452, 240] on div "Icon" at bounding box center [509, 247] width 152 height 14
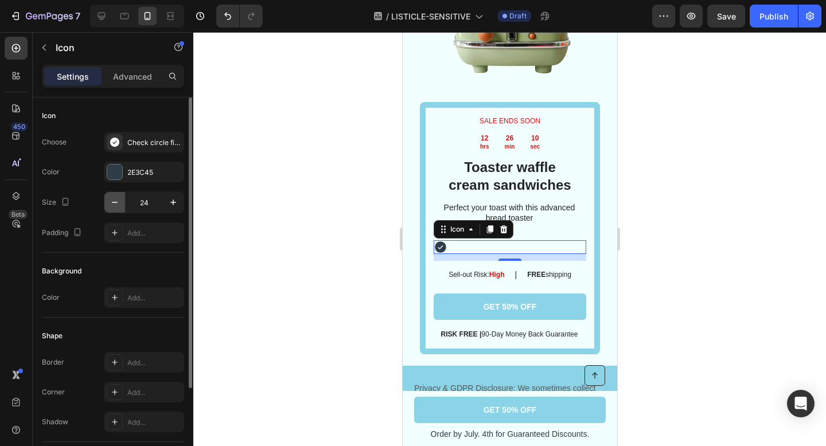
click at [115, 193] on button "button" at bounding box center [114, 202] width 21 height 21
click at [114, 195] on button "button" at bounding box center [114, 202] width 21 height 21
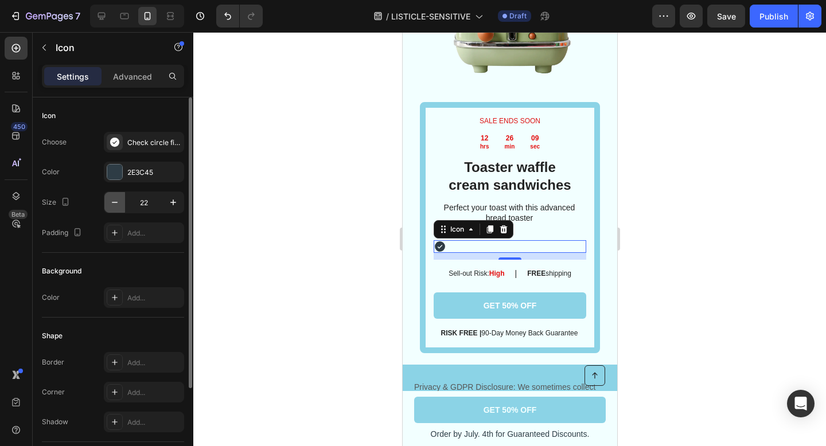
click at [114, 195] on button "button" at bounding box center [114, 202] width 21 height 21
type input "20"
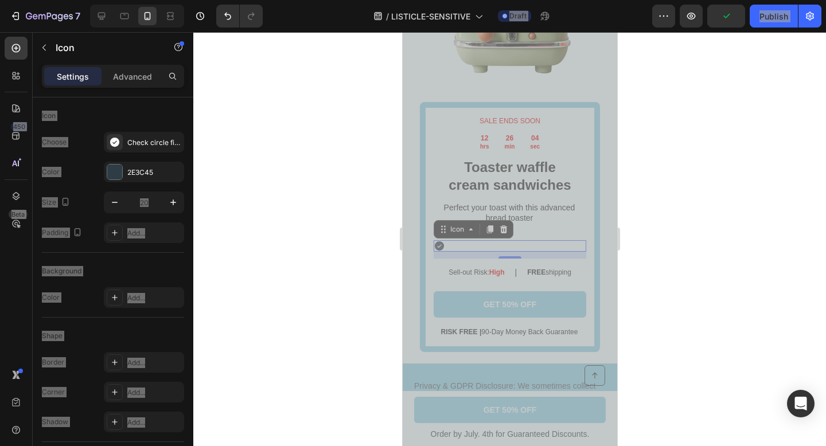
click at [448, 240] on div "Icon 12" at bounding box center [509, 245] width 152 height 11
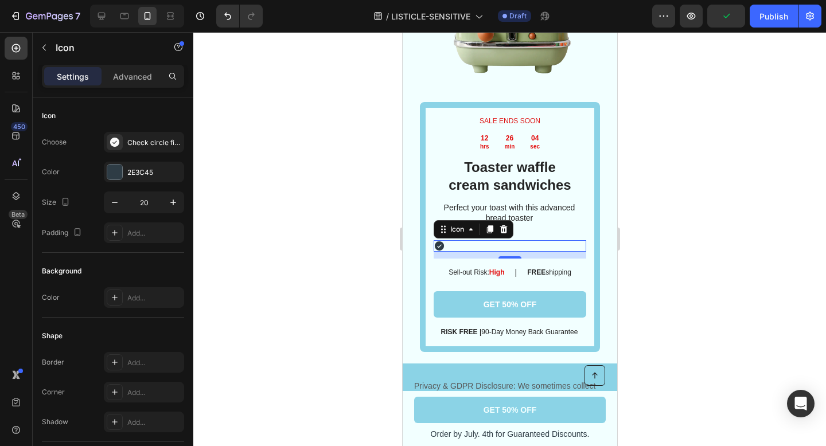
click at [448, 240] on div "Icon 12" at bounding box center [509, 245] width 152 height 11
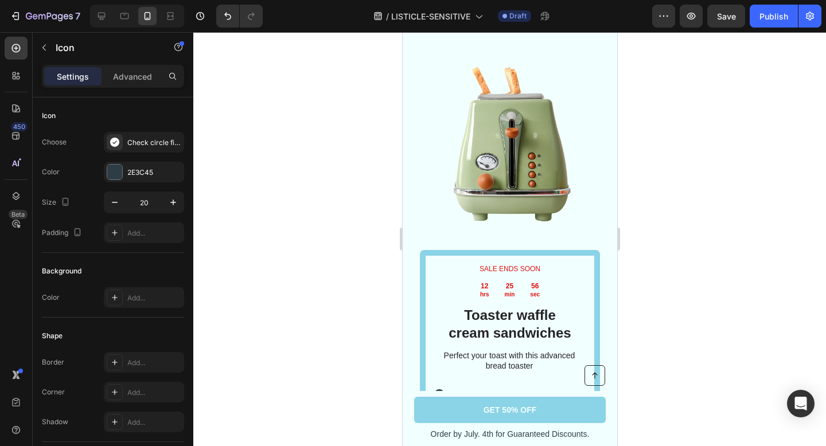
scroll to position [2903, 0]
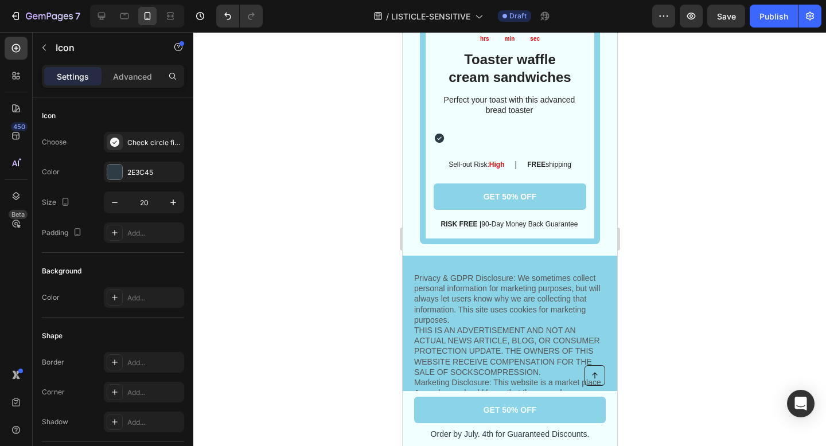
click at [439, 134] on icon at bounding box center [438, 138] width 9 height 9
click at [440, 134] on icon at bounding box center [438, 138] width 9 height 9
click at [449, 132] on div "Icon" at bounding box center [509, 137] width 152 height 11
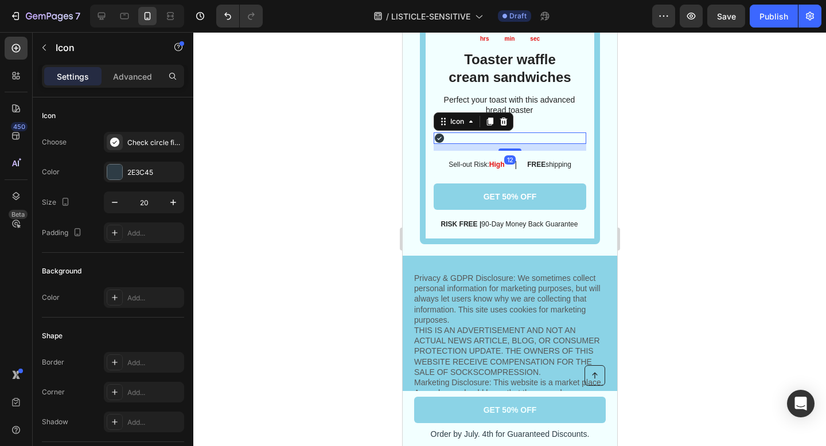
click at [450, 132] on div "Icon 12" at bounding box center [509, 137] width 152 height 11
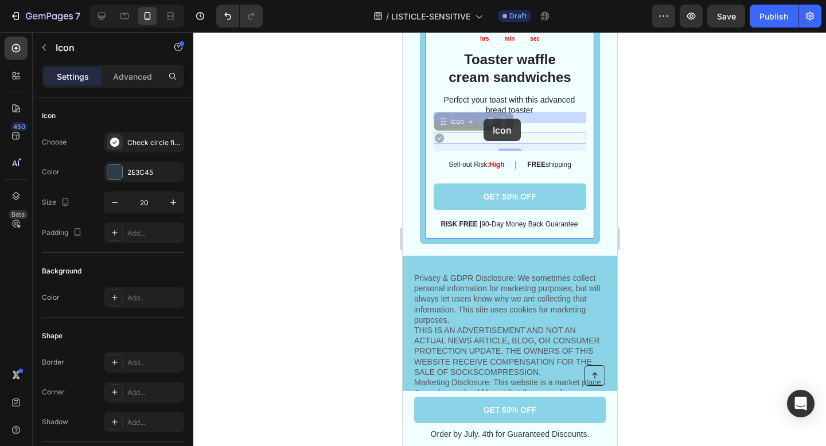
drag, startPoint x: 439, startPoint y: 115, endPoint x: 491, endPoint y: 118, distance: 52.3
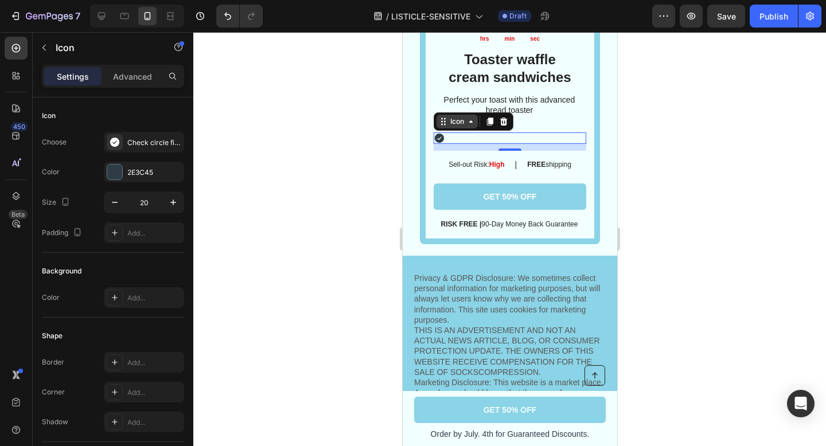
click at [469, 120] on icon at bounding box center [469, 121] width 3 height 2
click at [491, 118] on icon at bounding box center [489, 122] width 6 height 8
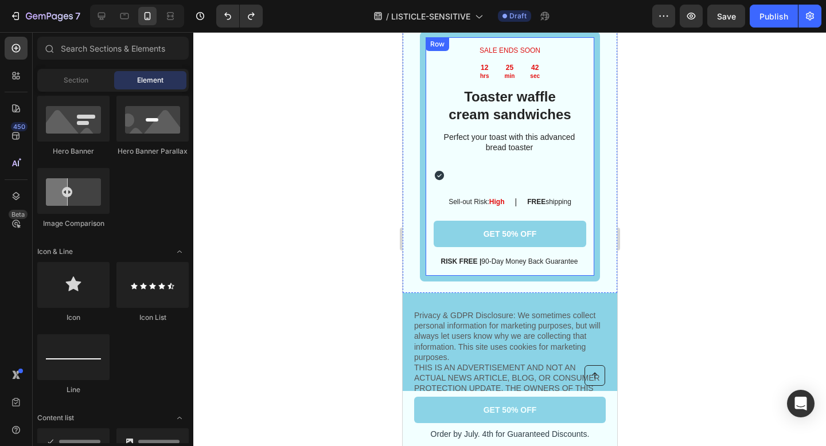
scroll to position [2812, 0]
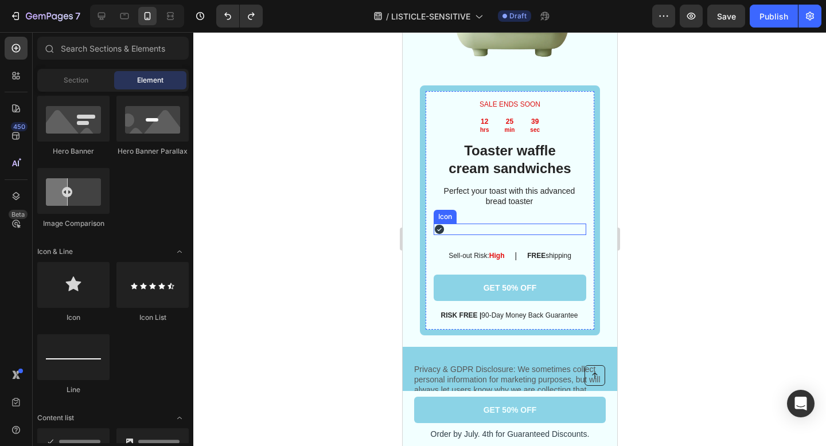
click at [450, 224] on div "Icon" at bounding box center [509, 229] width 152 height 11
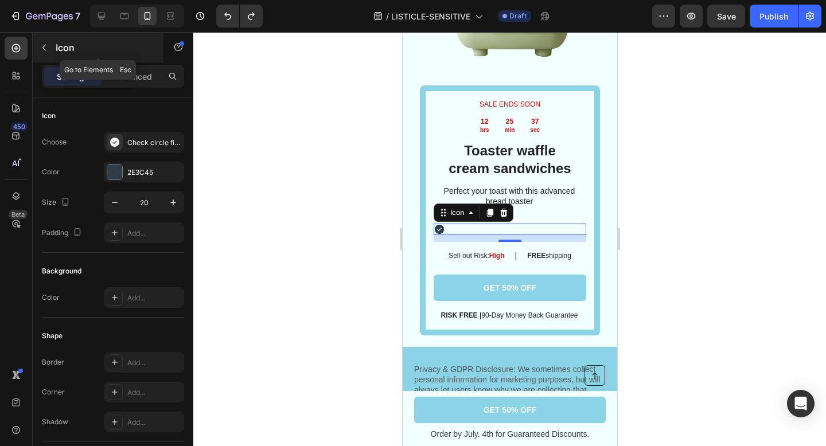
click at [47, 50] on icon "button" at bounding box center [44, 47] width 9 height 9
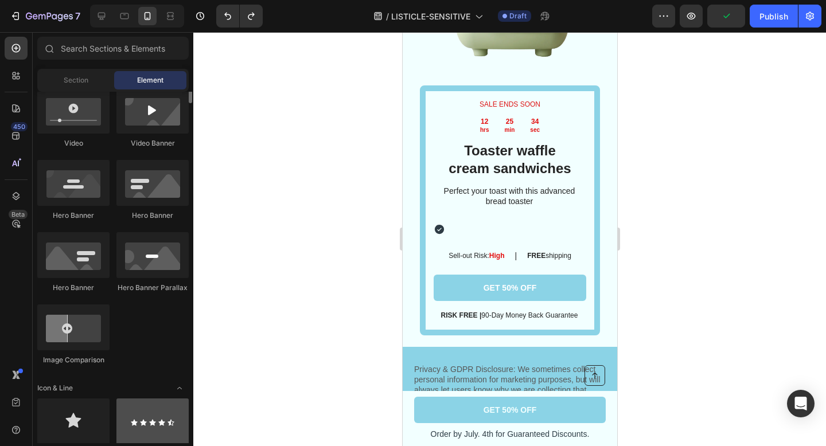
scroll to position [380, 0]
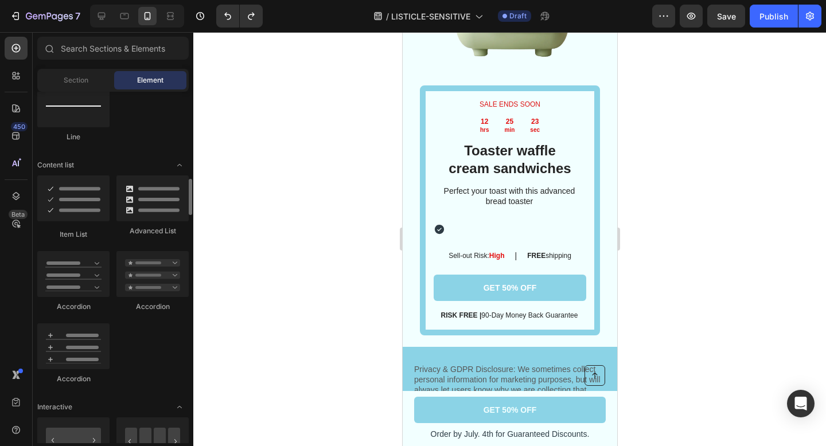
scroll to position [893, 0]
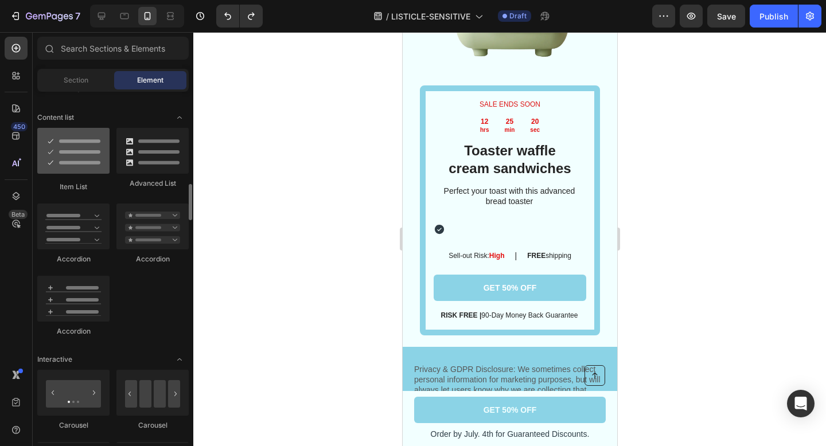
click at [83, 166] on div at bounding box center [73, 151] width 72 height 46
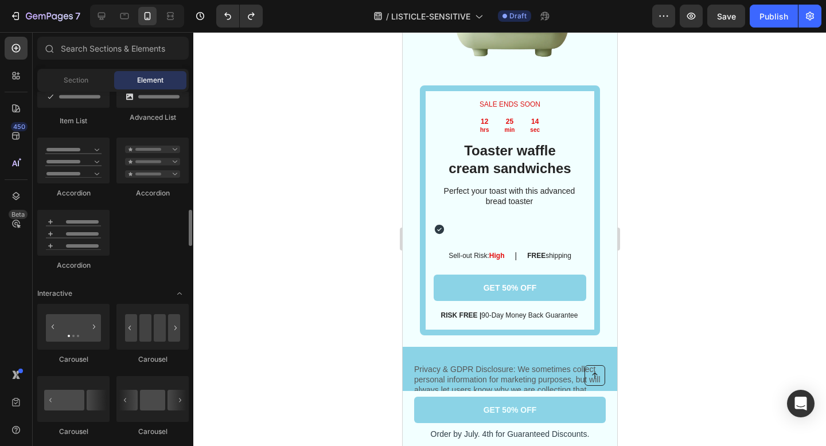
scroll to position [965, 0]
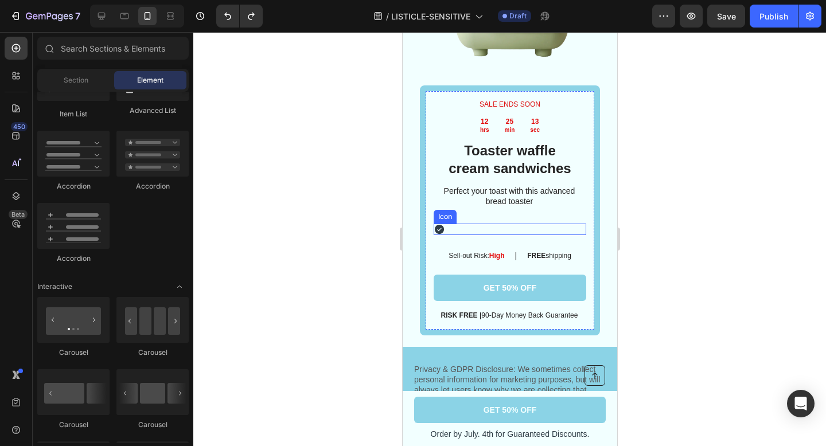
click at [439, 224] on icon at bounding box center [438, 229] width 11 height 11
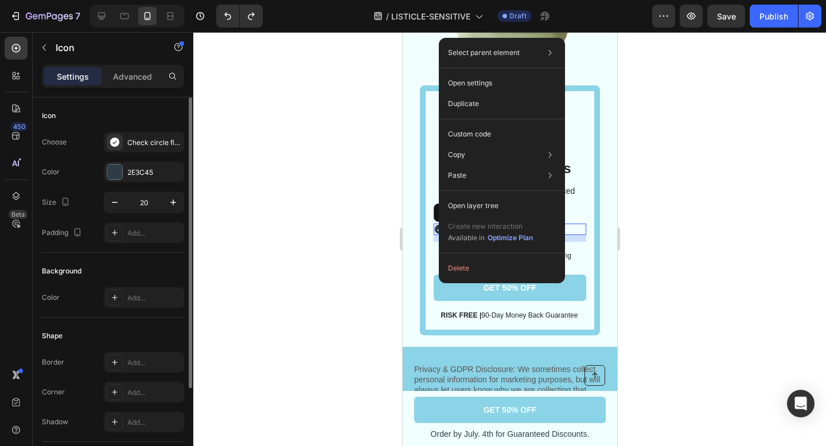
click at [124, 116] on div "Icon" at bounding box center [113, 116] width 142 height 18
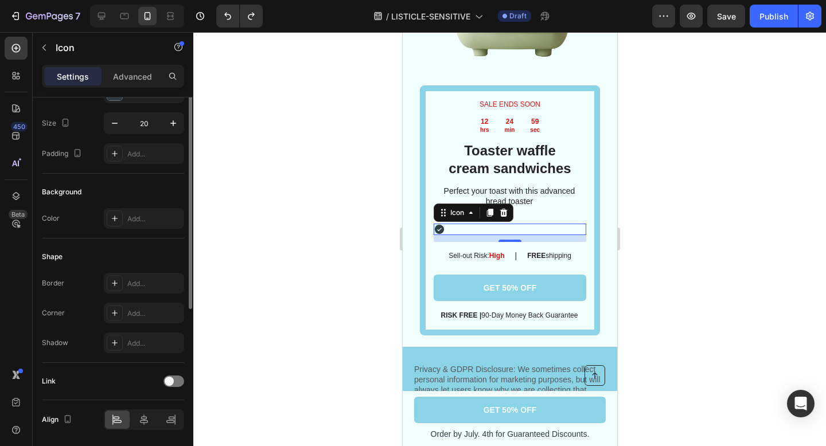
scroll to position [0, 0]
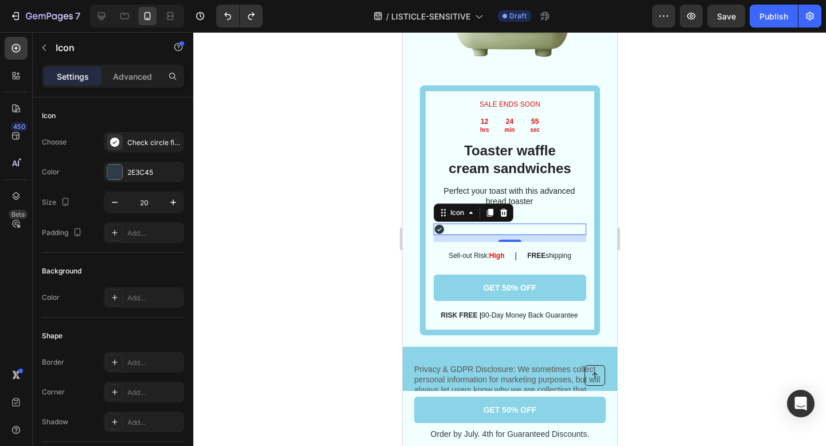
click at [440, 225] on icon at bounding box center [438, 229] width 9 height 9
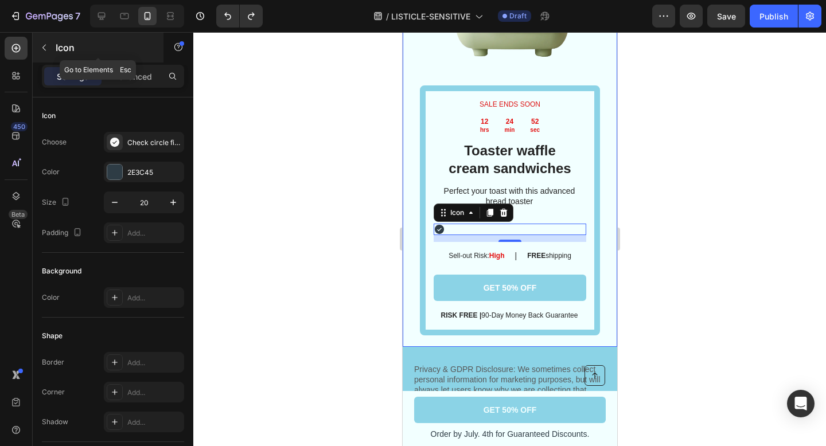
click at [50, 50] on button "button" at bounding box center [44, 47] width 18 height 18
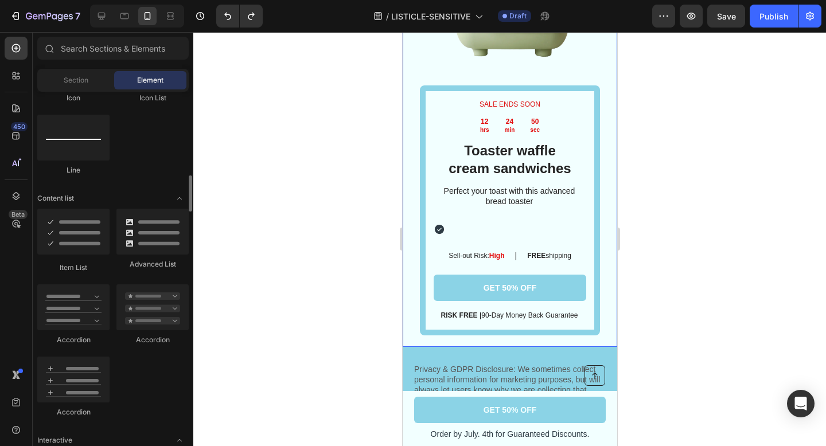
scroll to position [798, 0]
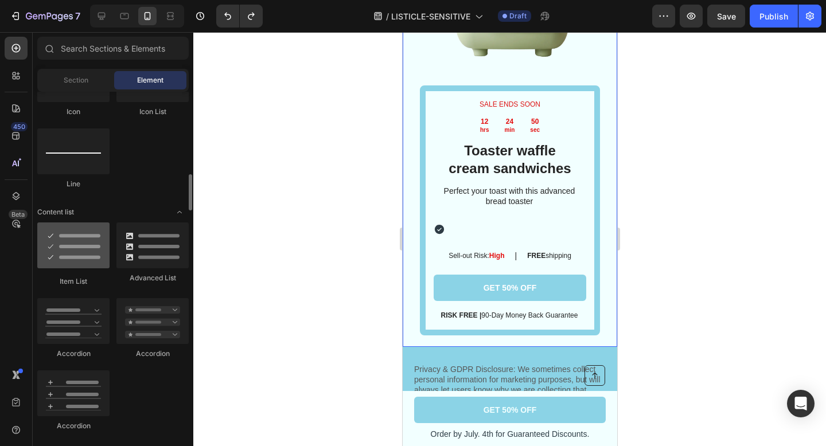
click at [72, 251] on div at bounding box center [73, 245] width 72 height 46
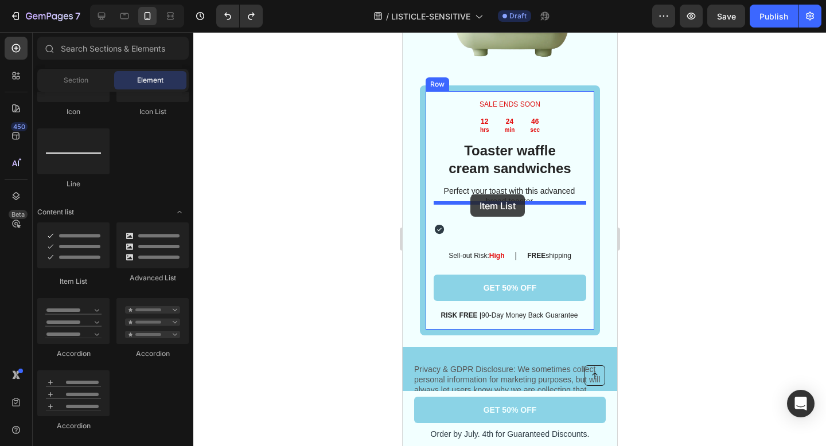
drag, startPoint x: 474, startPoint y: 283, endPoint x: 470, endPoint y: 194, distance: 88.4
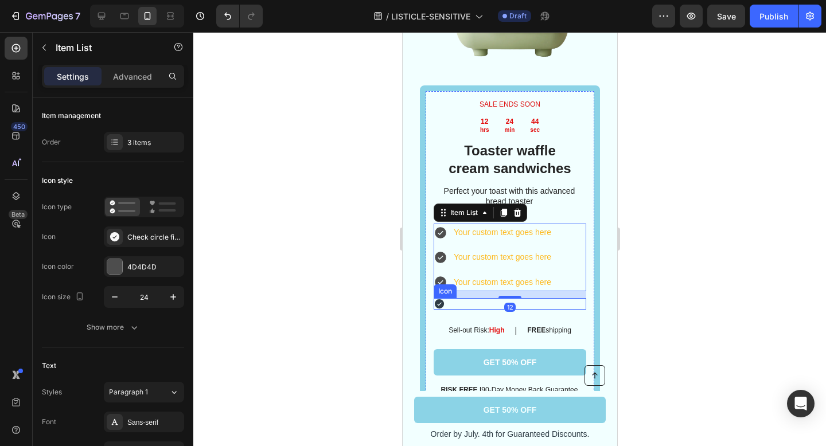
click at [437, 299] on icon at bounding box center [438, 303] width 9 height 9
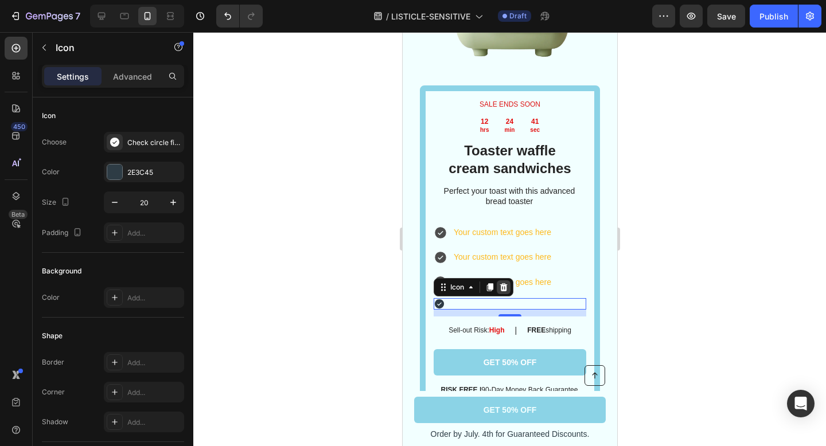
click at [504, 283] on icon at bounding box center [502, 287] width 9 height 9
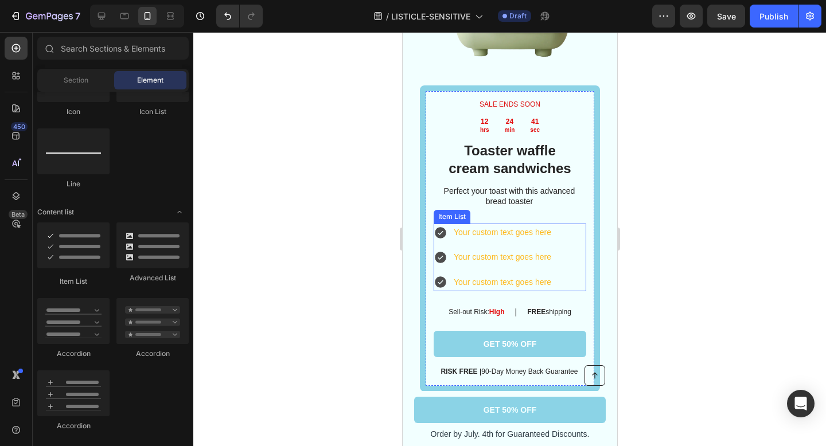
click at [498, 224] on div "Your custom text goes here" at bounding box center [501, 233] width 101 height 18
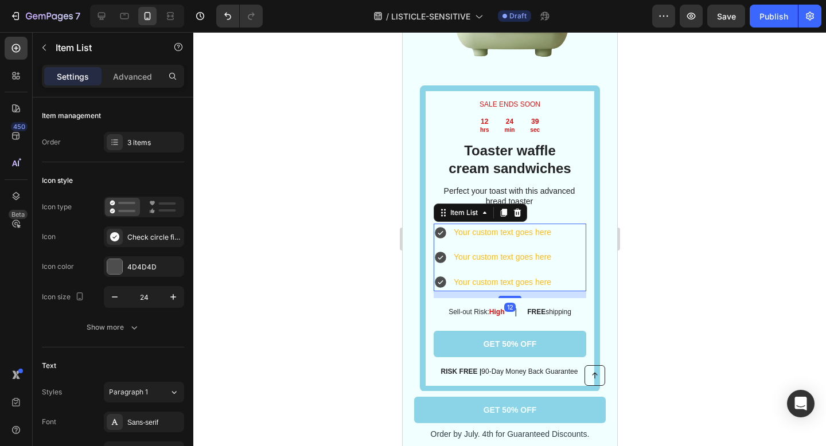
click at [498, 224] on div "Your custom text goes here" at bounding box center [501, 233] width 101 height 18
click at [498, 225] on p "Your custom text goes here" at bounding box center [501, 232] width 97 height 14
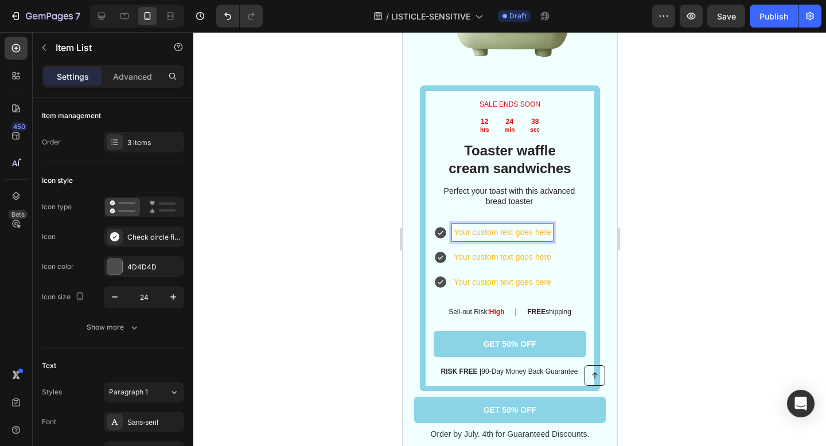
click at [539, 225] on p "Your custom text goes here" at bounding box center [501, 232] width 97 height 14
drag, startPoint x: 549, startPoint y: 212, endPoint x: 457, endPoint y: 212, distance: 91.7
click at [457, 225] on p "Your custom text goes here" at bounding box center [501, 232] width 97 height 14
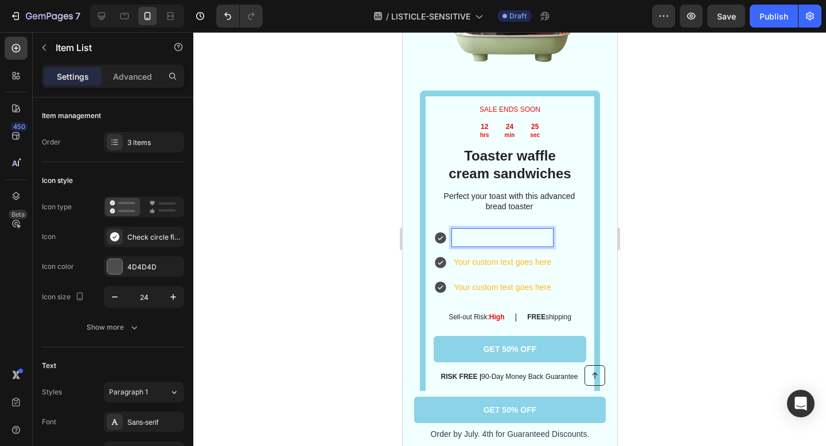
click at [465, 230] on p "Rich Text Editor. Editing area: main" at bounding box center [501, 237] width 97 height 14
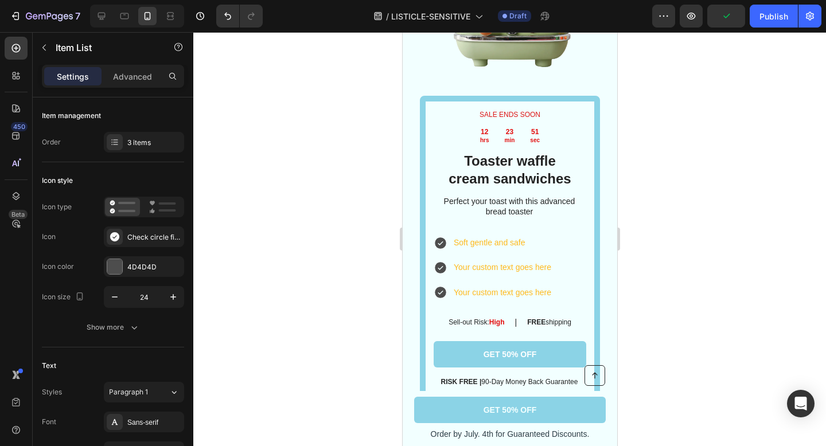
click at [518, 236] on p "Soft gentle and safe" at bounding box center [501, 243] width 97 height 14
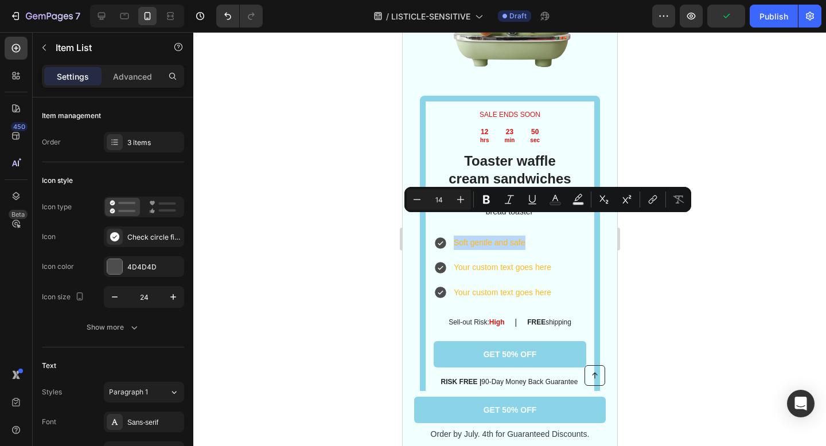
drag, startPoint x: 529, startPoint y: 226, endPoint x: 443, endPoint y: 220, distance: 86.2
click at [443, 234] on div "Soft gentle and safe" at bounding box center [492, 243] width 119 height 18
click at [416, 195] on icon "Editor contextual toolbar" at bounding box center [416, 199] width 11 height 11
click at [459, 202] on icon "Editor contextual toolbar" at bounding box center [460, 199] width 11 height 11
type input "14"
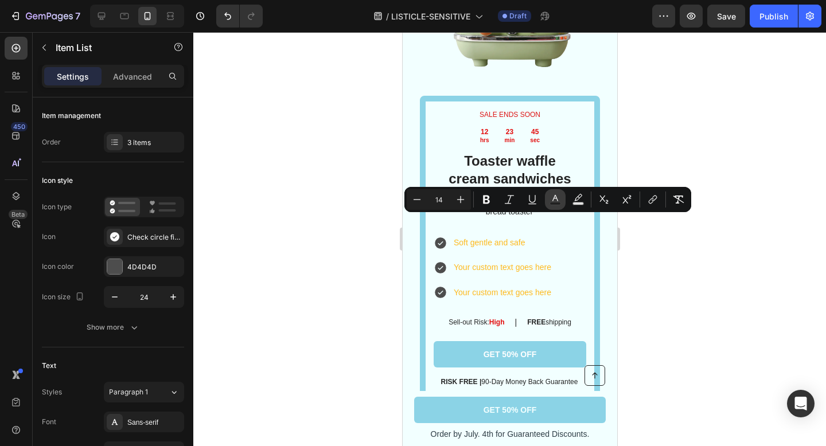
click at [563, 200] on button "Text Color" at bounding box center [555, 199] width 21 height 21
type input "FEB91C"
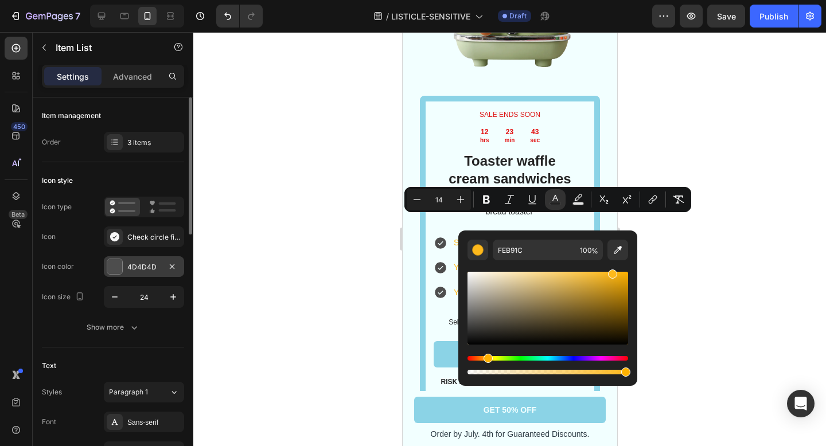
click at [116, 265] on div at bounding box center [114, 266] width 15 height 15
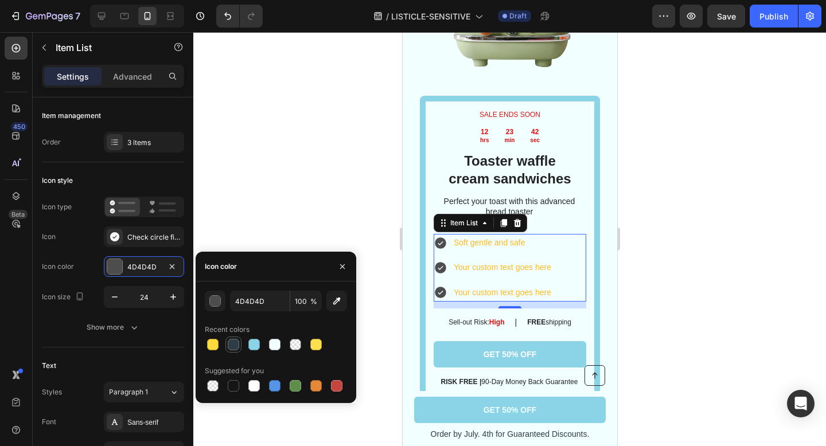
click at [233, 343] on div at bounding box center [233, 344] width 11 height 11
type input "2E3C45"
click at [267, 299] on input "2E3C45" at bounding box center [260, 301] width 60 height 21
drag, startPoint x: 273, startPoint y: 299, endPoint x: 229, endPoint y: 299, distance: 44.1
click at [230, 299] on input "2E3C45" at bounding box center [260, 301] width 60 height 21
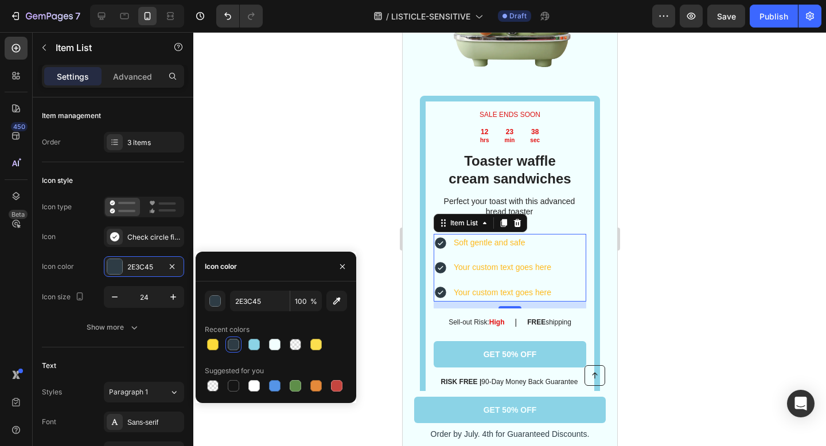
click at [487, 234] on div "Soft gentle and safe Your custom text goes here Your custom text goes here" at bounding box center [492, 268] width 119 height 68
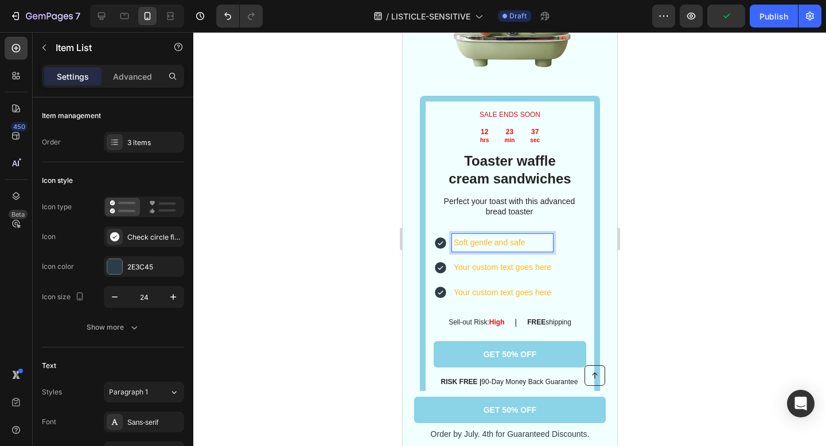
click at [513, 238] on span "Soft gentle and safe" at bounding box center [489, 242] width 72 height 9
drag, startPoint x: 528, startPoint y: 224, endPoint x: 451, endPoint y: 224, distance: 77.4
click at [451, 234] on div "Soft gentle and safe" at bounding box center [501, 243] width 101 height 18
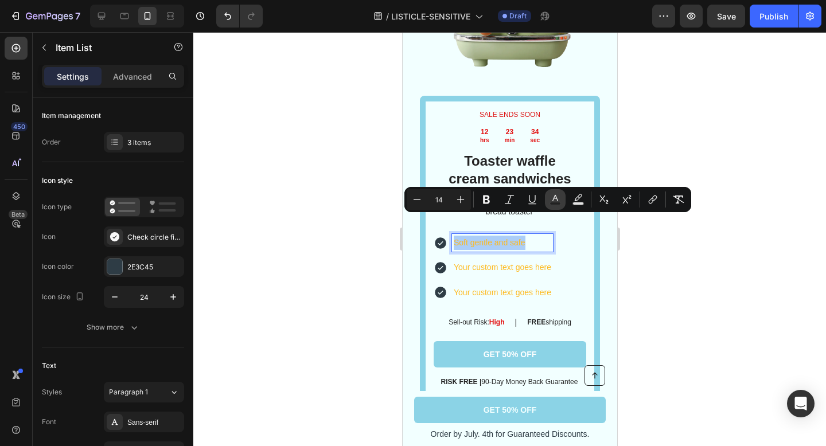
click at [550, 201] on icon "Editor contextual toolbar" at bounding box center [554, 199] width 11 height 11
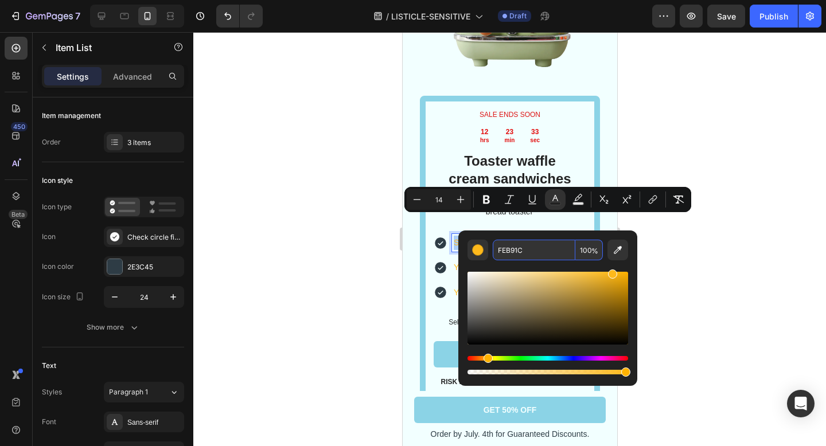
click at [532, 247] on input "FEB91C" at bounding box center [533, 250] width 83 height 21
paste input "2E3C45"
type input "2E3C45"
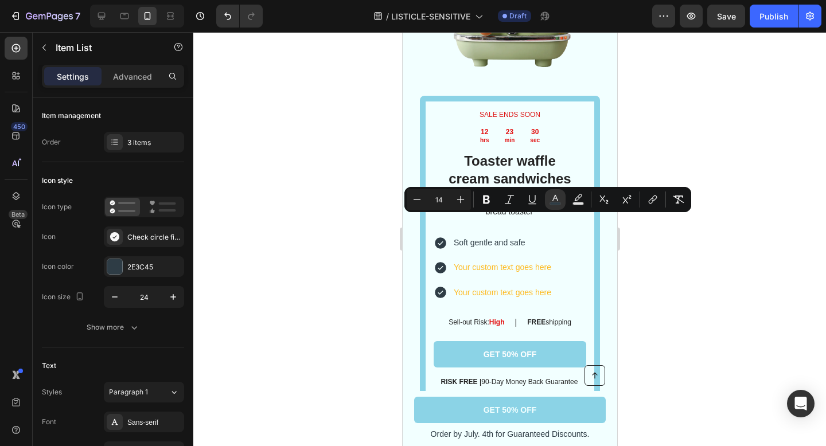
click at [542, 256] on div "Soft gentle and safe Your custom text goes here Your custom text goes here" at bounding box center [492, 268] width 119 height 68
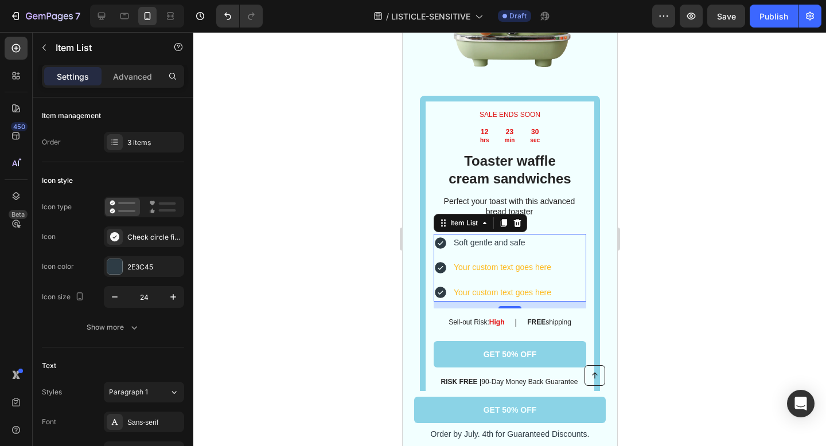
click at [539, 260] on p "Your custom text goes here" at bounding box center [501, 267] width 97 height 14
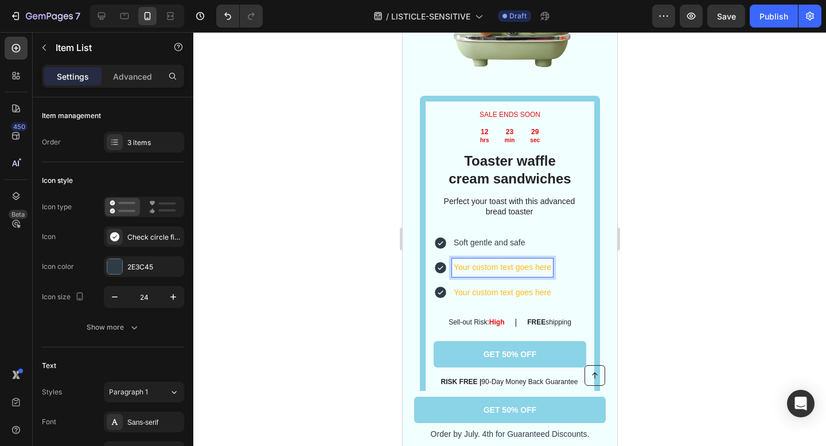
click at [539, 260] on p "Your custom text goes here" at bounding box center [501, 267] width 97 height 14
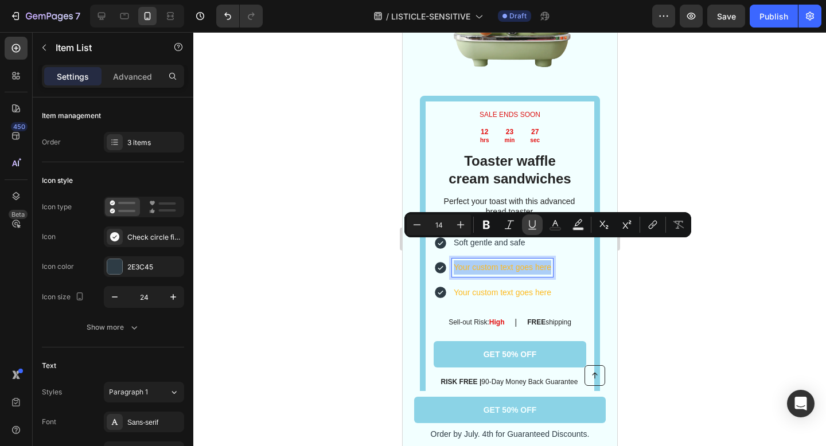
click at [538, 224] on button "Underline" at bounding box center [532, 224] width 21 height 21
click at [533, 224] on icon "Editor contextual toolbar" at bounding box center [531, 224] width 11 height 11
click at [552, 224] on icon "Editor contextual toolbar" at bounding box center [554, 224] width 11 height 11
type input "16"
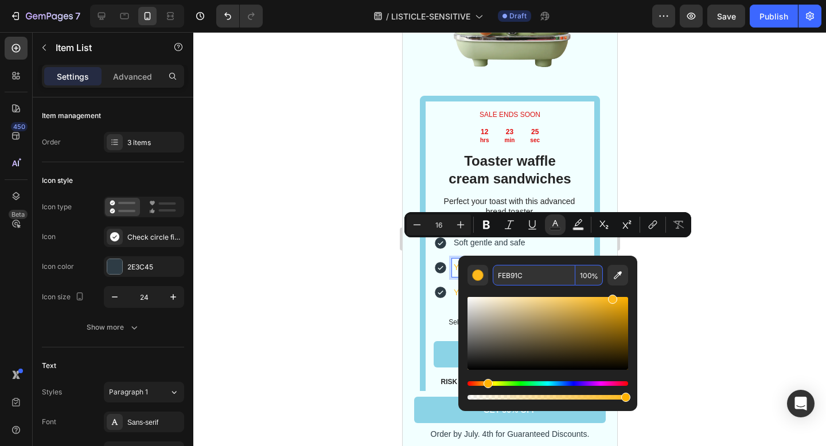
click at [536, 271] on input "FEB91C" at bounding box center [533, 275] width 83 height 21
paste input "2E3C45"
type input "2E3C45"
type input "14"
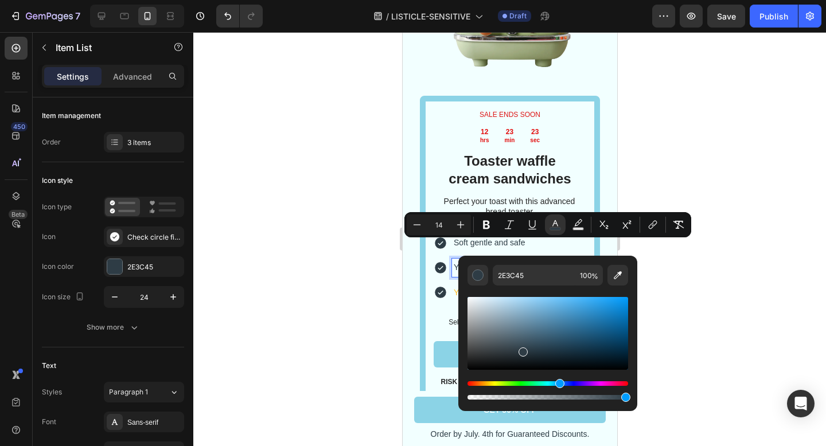
click at [740, 296] on div at bounding box center [509, 239] width 632 height 414
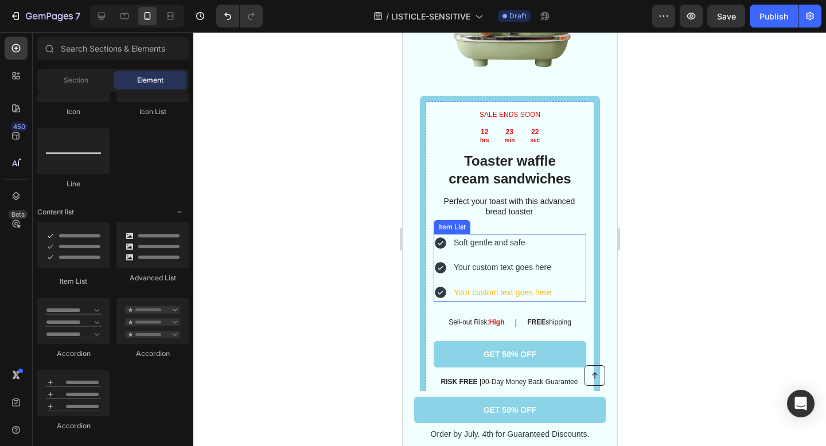
click at [501, 285] on p "Your custom text goes here" at bounding box center [501, 292] width 97 height 14
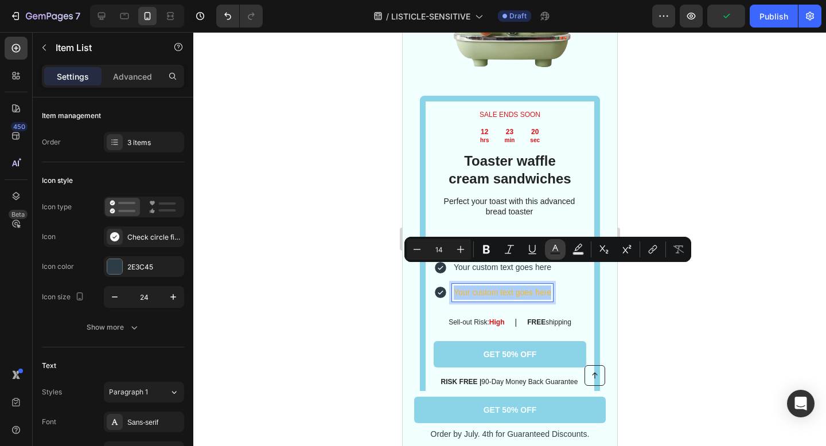
click at [553, 251] on icon "Editor contextual toolbar" at bounding box center [554, 249] width 11 height 11
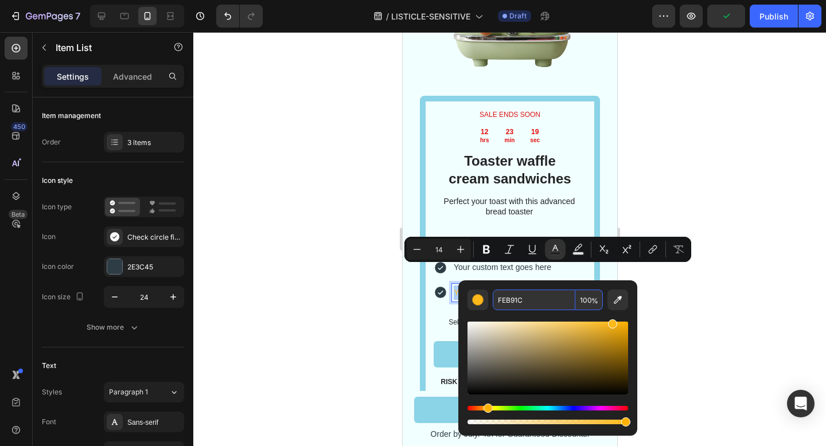
click at [522, 292] on input "FEB91C" at bounding box center [533, 300] width 83 height 21
paste input "2E3C45"
type input "2E3C45"
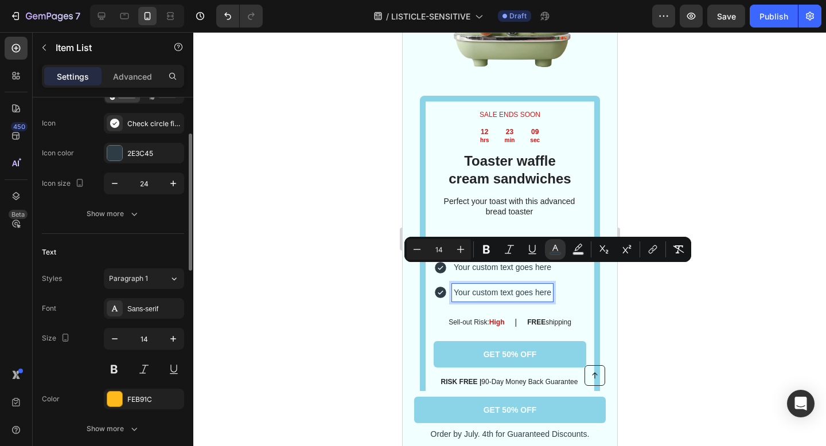
scroll to position [105, 0]
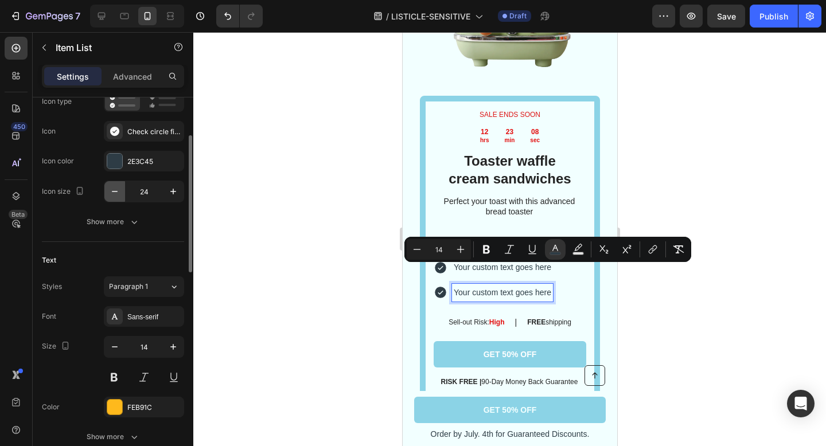
click at [118, 192] on icon "button" at bounding box center [114, 191] width 11 height 11
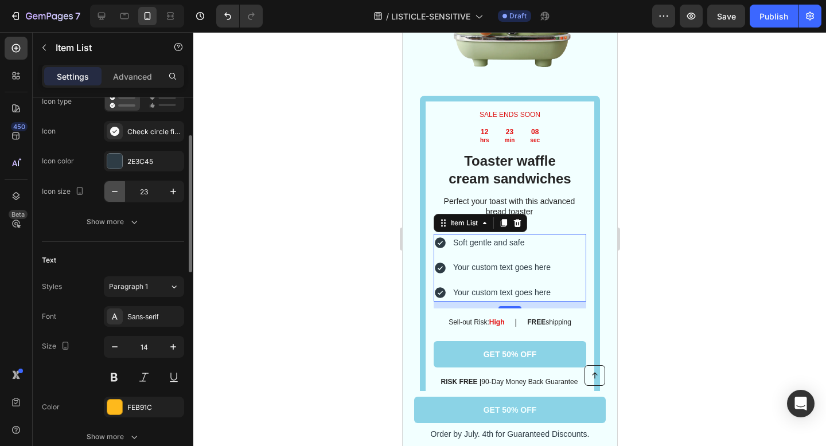
click at [118, 192] on icon "button" at bounding box center [114, 191] width 11 height 11
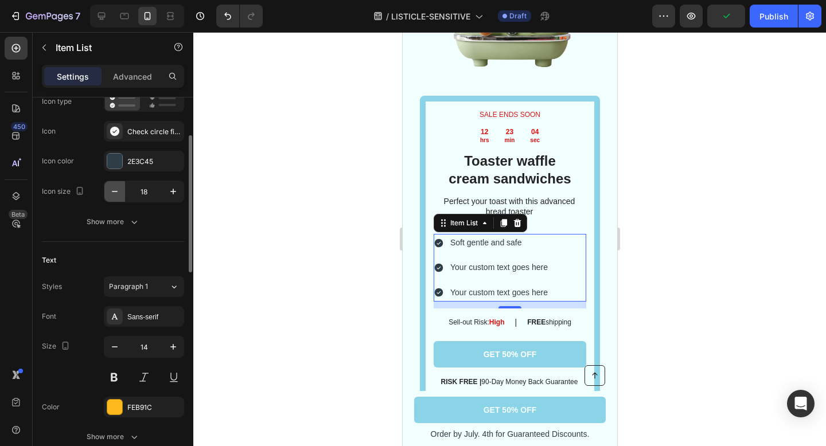
click at [118, 192] on icon "button" at bounding box center [114, 191] width 11 height 11
click at [112, 194] on icon "button" at bounding box center [114, 191] width 11 height 11
click at [171, 191] on icon "button" at bounding box center [172, 191] width 11 height 11
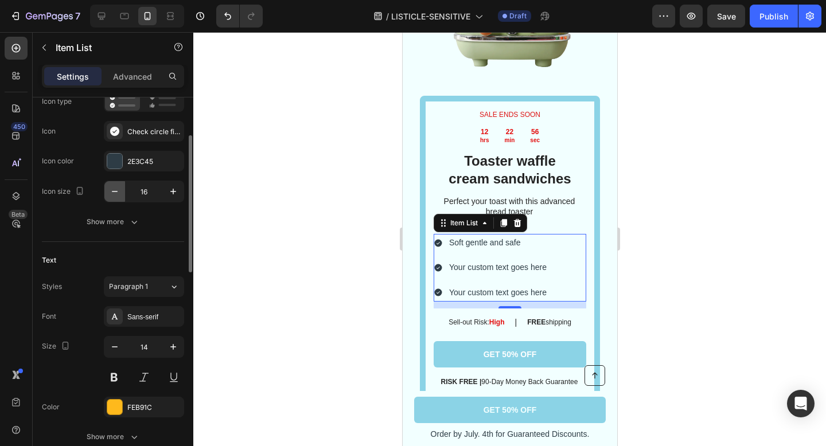
click at [115, 189] on icon "button" at bounding box center [114, 191] width 11 height 11
type input "15"
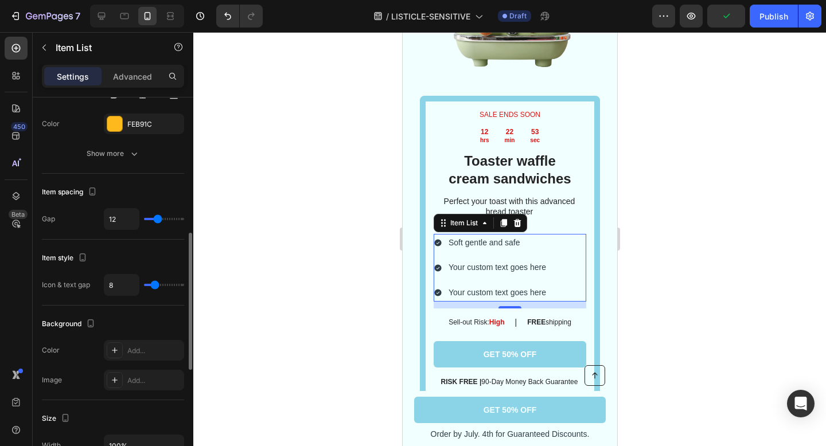
scroll to position [390, 0]
type input "9"
type input "6"
click at [152, 219] on input "range" at bounding box center [164, 218] width 40 height 2
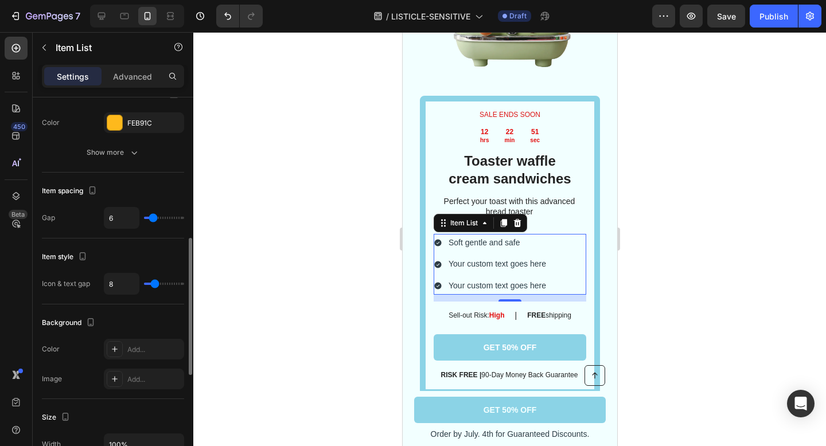
type input "5"
type input "3"
type input "0"
click at [148, 219] on input "range" at bounding box center [164, 218] width 40 height 2
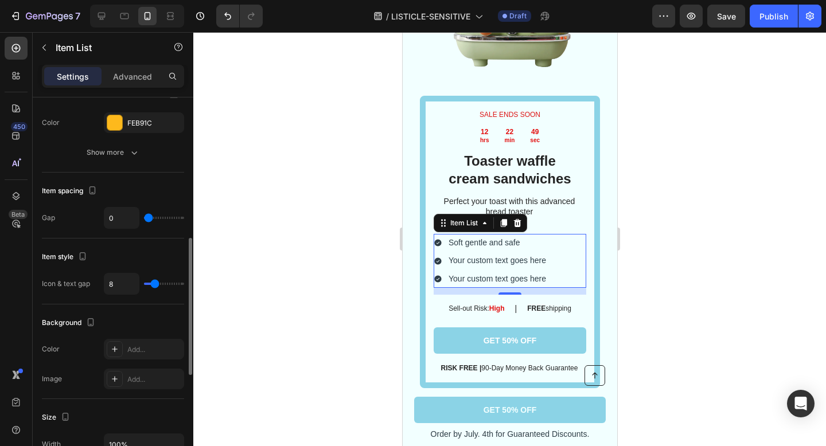
type input "1"
type input "0"
click at [144, 218] on input "range" at bounding box center [164, 218] width 40 height 2
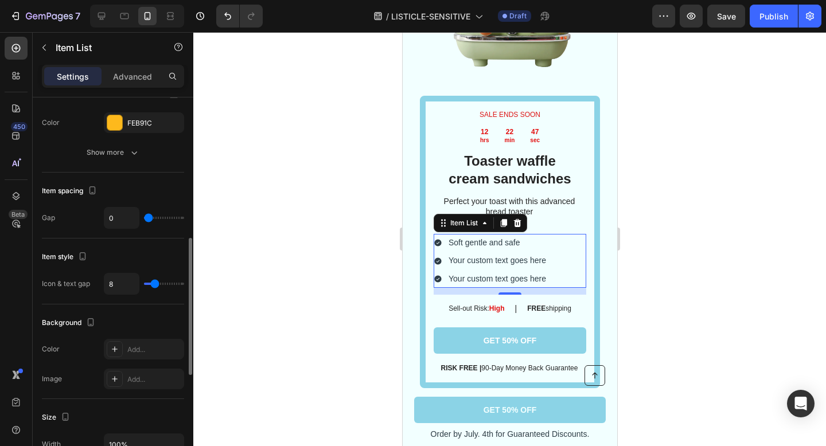
type input "7"
type input "6"
type input "0"
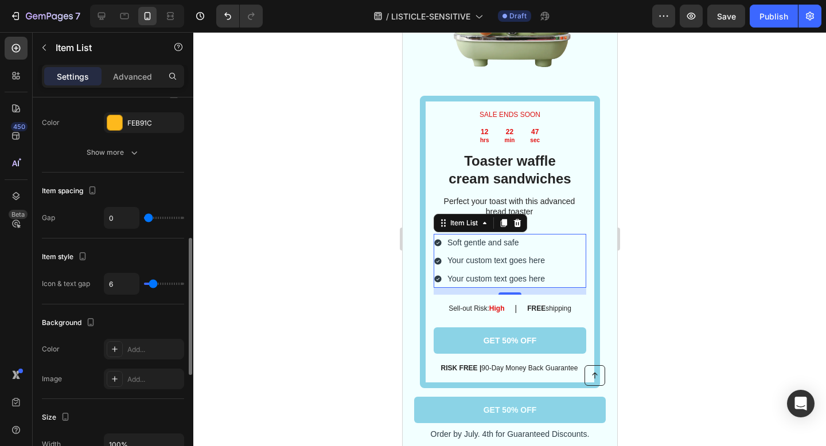
type input "0"
type input "2"
type input "11"
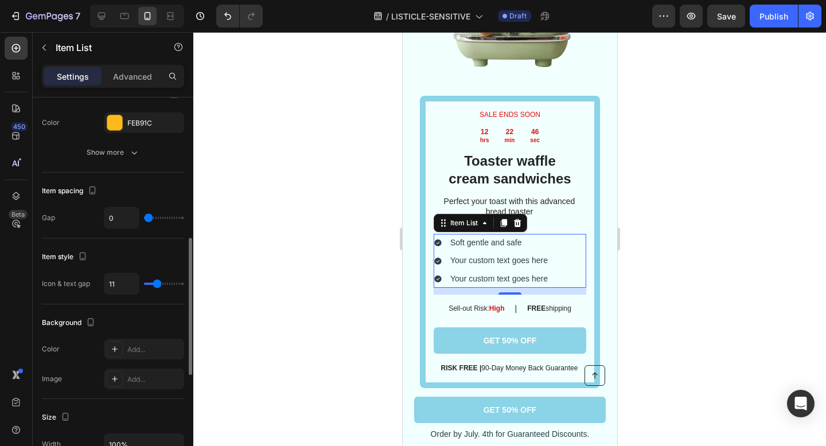
type input "13"
type input "12"
type input "8"
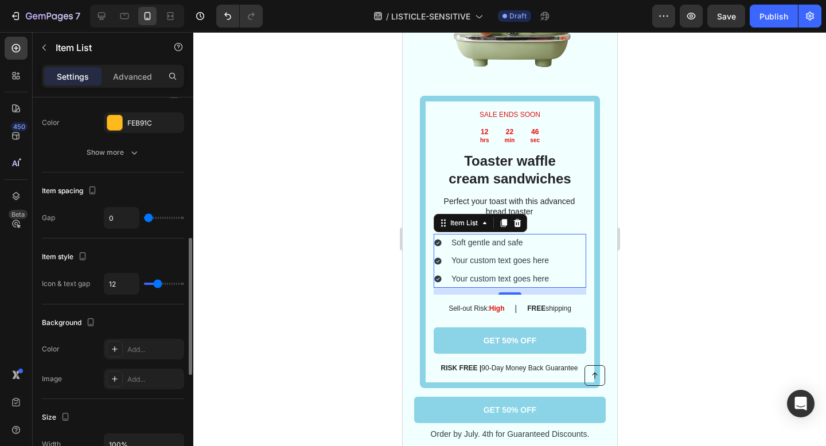
type input "8"
type input "7"
type input "6"
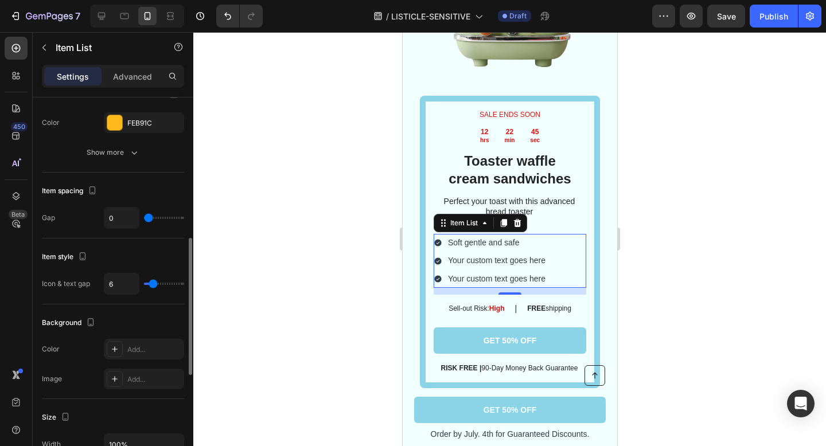
type input "5"
click at [152, 283] on input "range" at bounding box center [164, 284] width 40 height 2
type input "8"
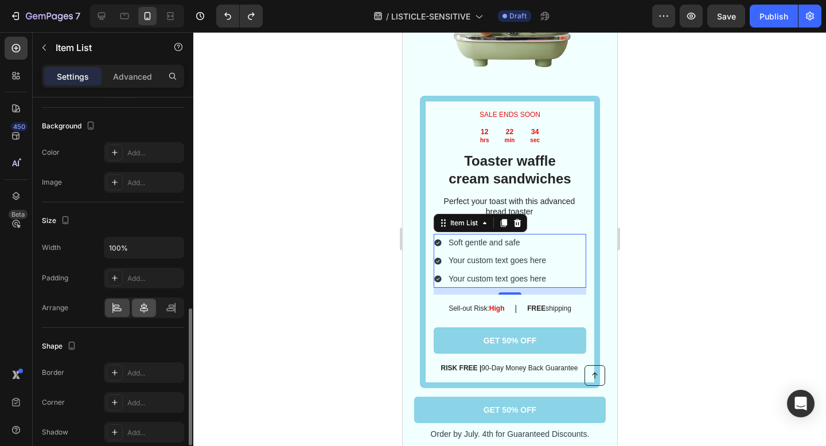
scroll to position [521, 0]
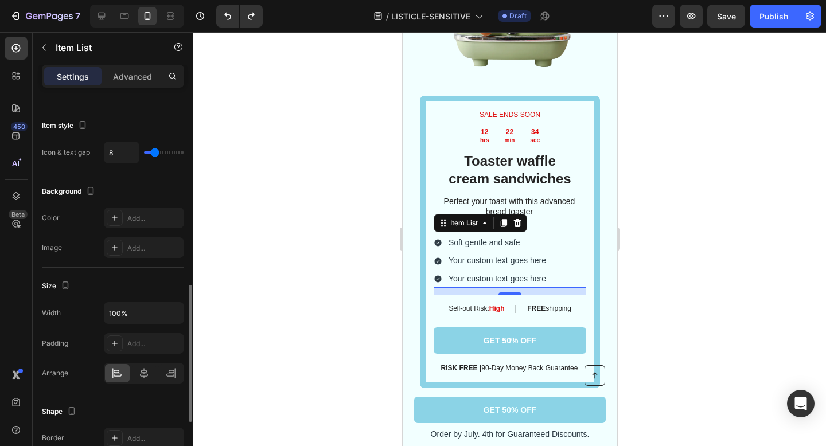
click at [304, 294] on div at bounding box center [509, 239] width 632 height 414
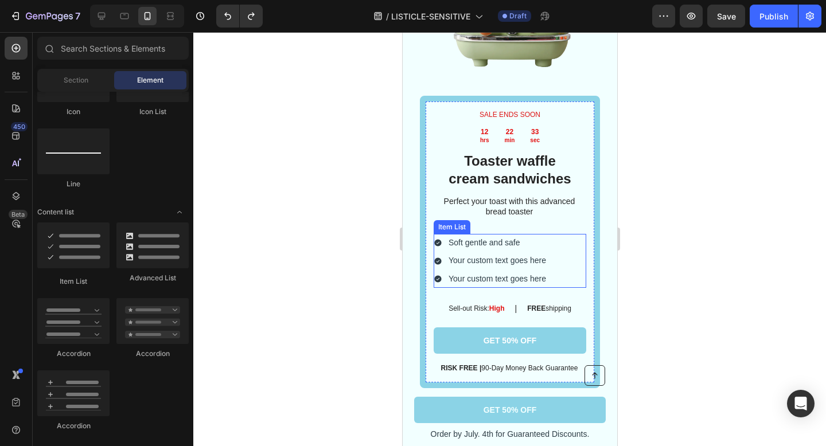
click at [513, 272] on p "Your custom text goes here" at bounding box center [496, 279] width 97 height 14
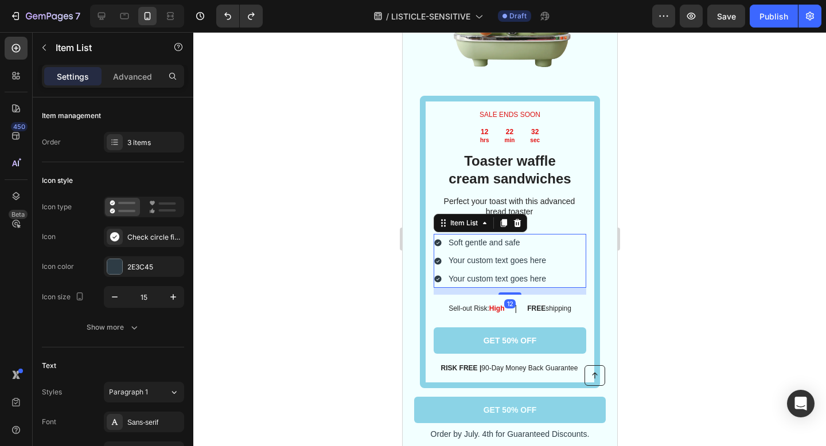
click at [528, 252] on div "Your custom text goes here" at bounding box center [496, 261] width 101 height 18
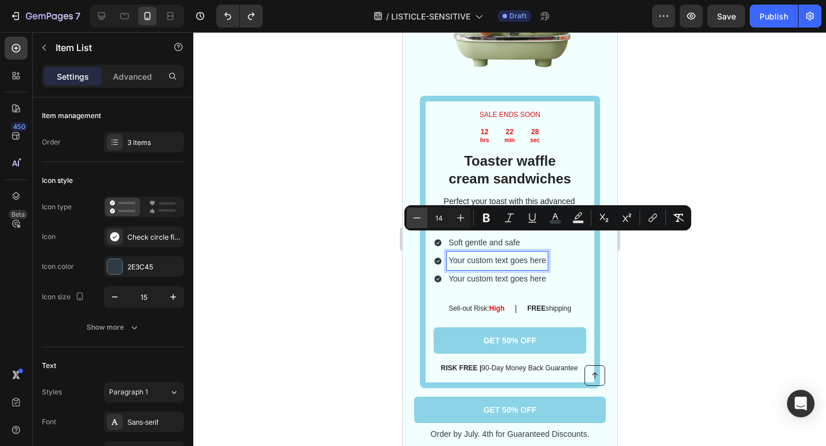
click at [414, 217] on icon "Editor contextual toolbar" at bounding box center [416, 217] width 11 height 11
click at [414, 217] on icon "Editor contextual toolbar" at bounding box center [416, 217] width 7 height 1
type input "10"
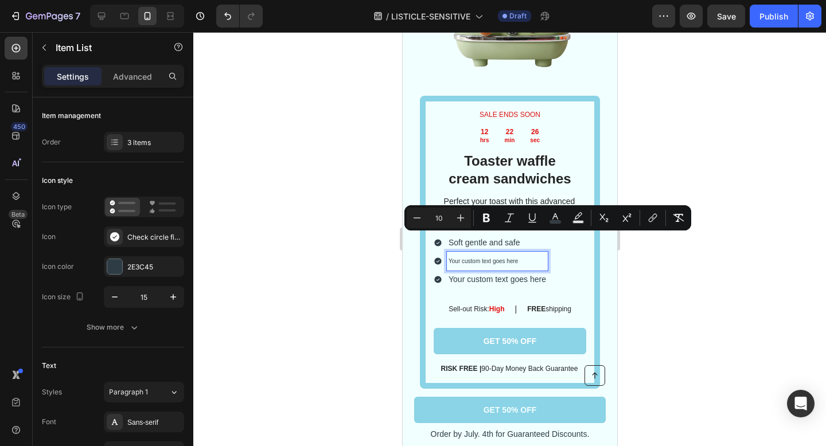
click at [535, 270] on div "SALE ENDS SOON Text Block 12 hrs 22 min 26 sec Countdown Timer Toaster waffle c…" at bounding box center [509, 241] width 152 height 265
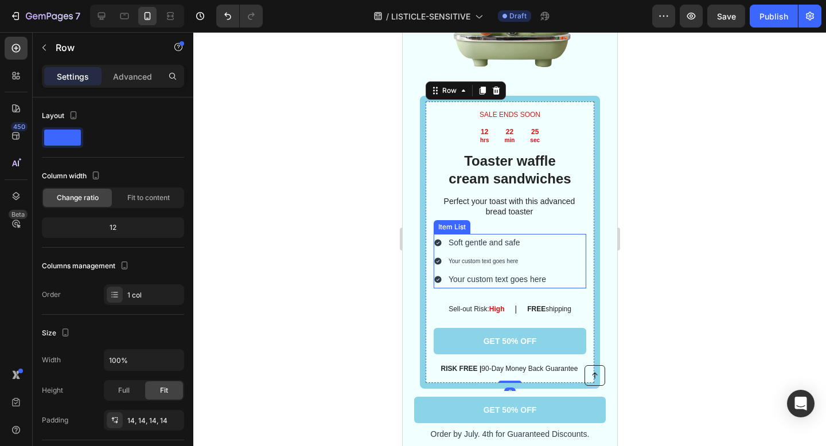
click at [502, 275] on span "Your custom text goes here" at bounding box center [496, 279] width 97 height 9
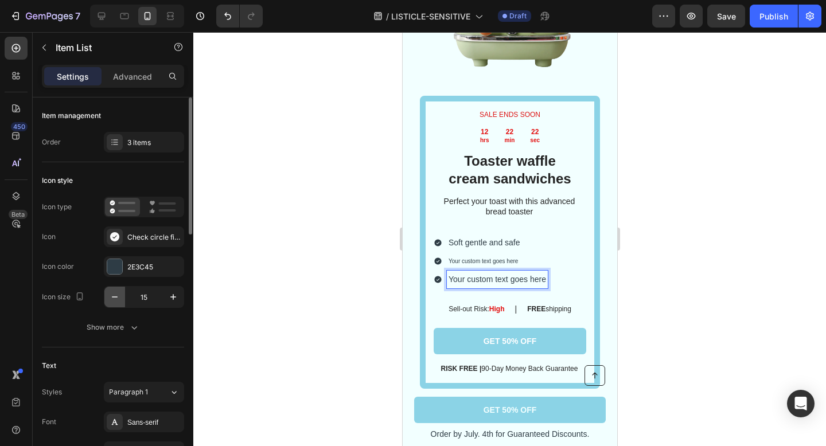
click at [116, 296] on icon "button" at bounding box center [115, 296] width 6 height 1
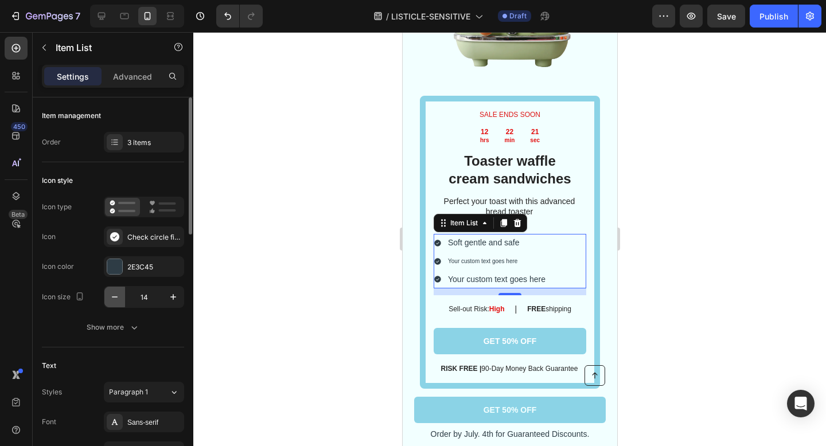
click at [116, 296] on icon "button" at bounding box center [115, 296] width 6 height 1
type input "12"
type input "15"
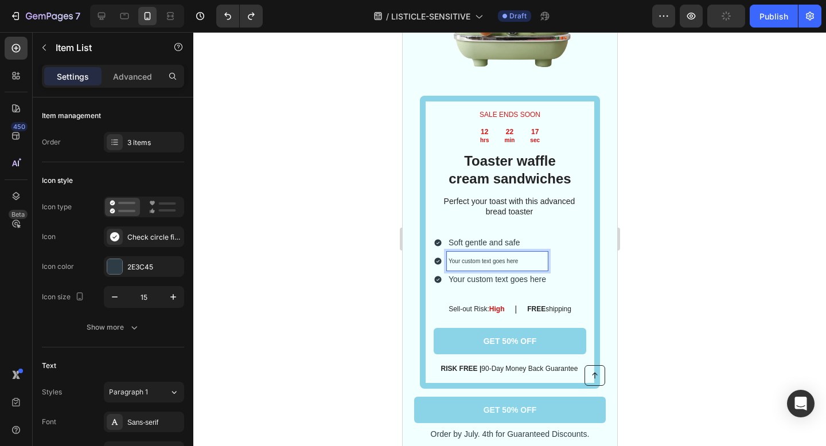
click at [527, 275] on span "Your custom text goes here" at bounding box center [496, 279] width 97 height 9
click at [511, 258] on span "Your custom text goes here" at bounding box center [482, 261] width 69 height 6
click at [520, 253] on p "Your custom text goes here" at bounding box center [496, 260] width 97 height 15
drag, startPoint x: 520, startPoint y: 240, endPoint x: 444, endPoint y: 239, distance: 76.2
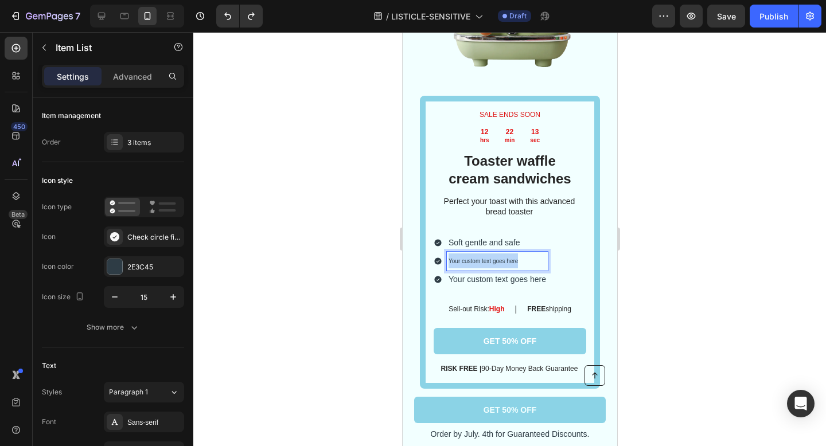
click at [444, 252] on div "Your custom text goes here" at bounding box center [490, 261] width 114 height 18
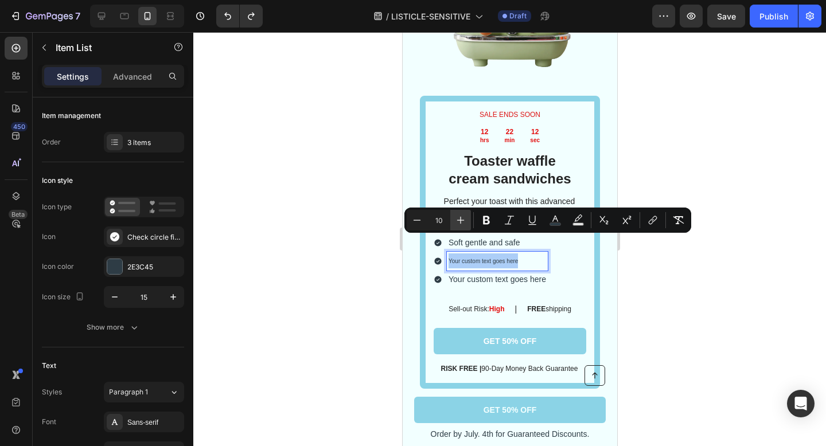
click at [460, 222] on icon "Editor contextual toolbar" at bounding box center [460, 220] width 7 height 7
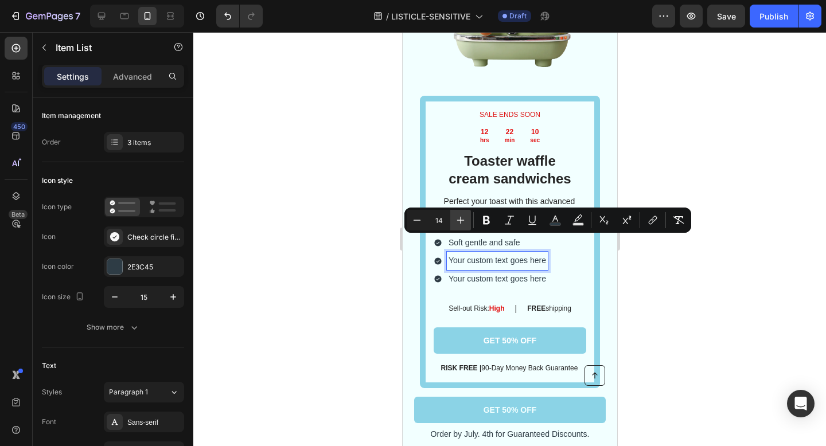
type input "15"
click at [615, 272] on div "SALE ENDS SOON Text Block 12 hrs 22 min 10 sec Countdown Timer Toaster waffle c…" at bounding box center [509, 147] width 214 height 506
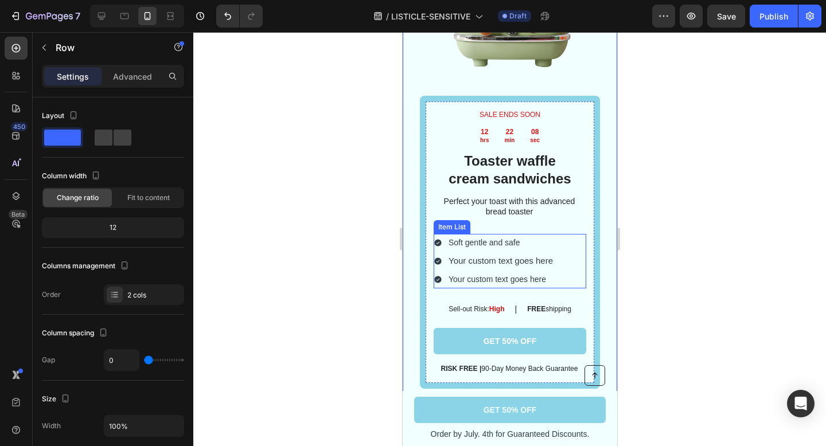
click at [572, 258] on div "Soft gentle and safe Your custom text goes here Your custom text goes here" at bounding box center [509, 261] width 152 height 54
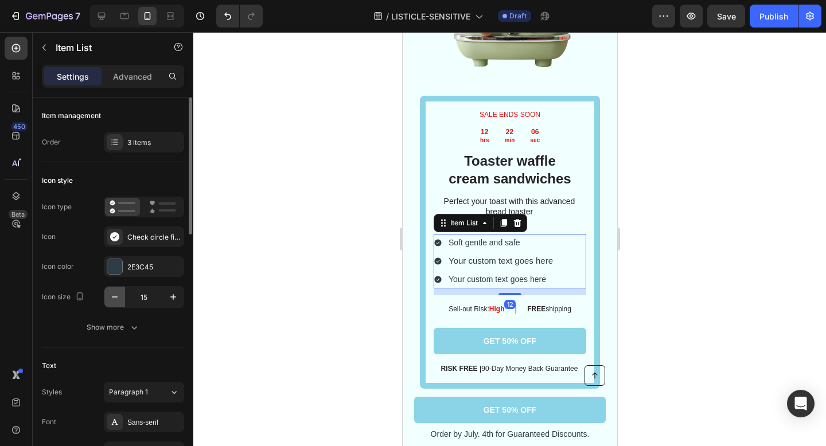
click at [118, 298] on icon "button" at bounding box center [114, 296] width 11 height 11
click at [170, 297] on icon "button" at bounding box center [172, 296] width 11 height 11
click at [112, 297] on icon "button" at bounding box center [114, 296] width 11 height 11
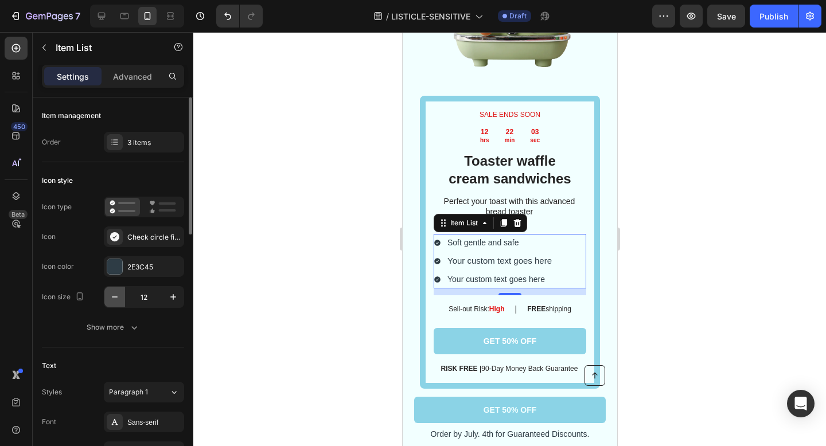
click at [112, 297] on icon "button" at bounding box center [114, 296] width 11 height 11
click at [173, 297] on icon "button" at bounding box center [173, 297] width 6 height 6
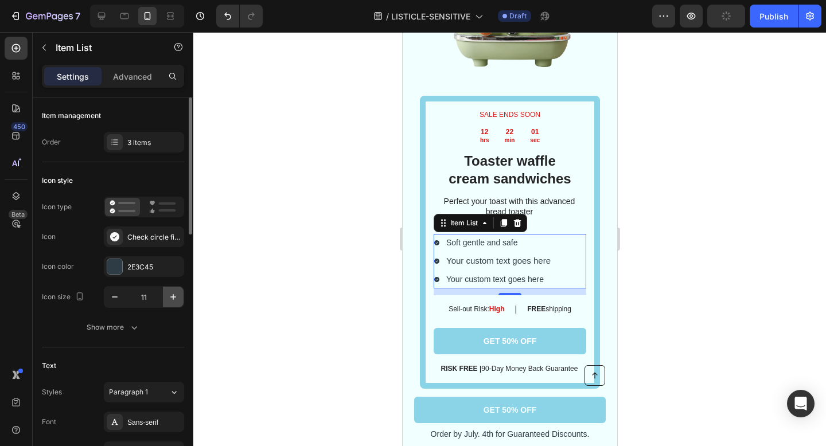
click at [173, 297] on icon "button" at bounding box center [173, 297] width 6 height 6
type input "15"
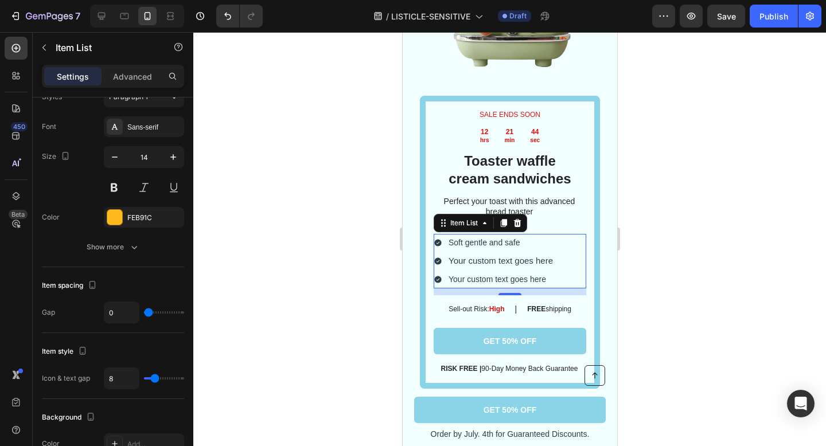
scroll to position [0, 0]
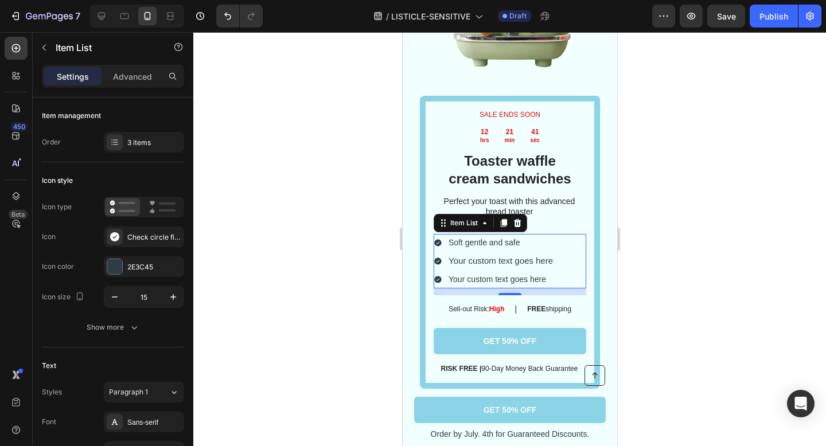
click at [666, 214] on div at bounding box center [509, 239] width 632 height 414
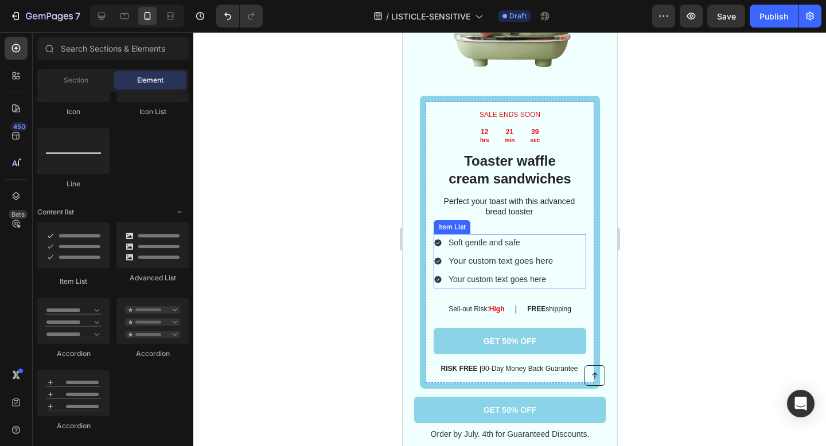
click at [571, 234] on div "Soft gentle and safe Your custom text goes here Your custom text goes here" at bounding box center [509, 261] width 152 height 54
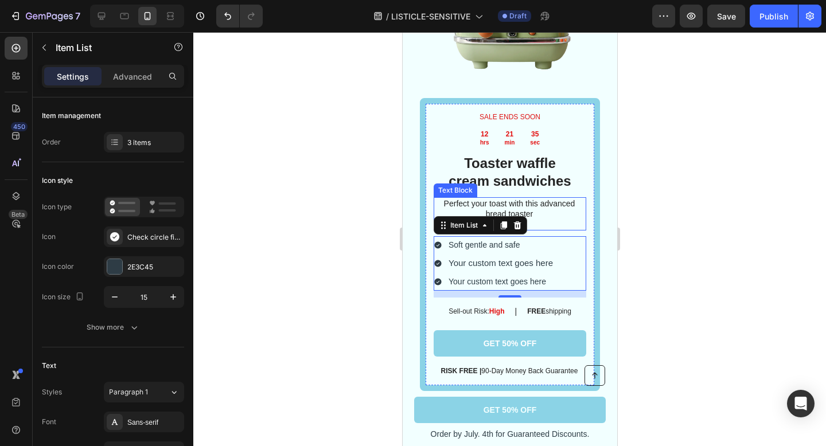
scroll to position [2789, 0]
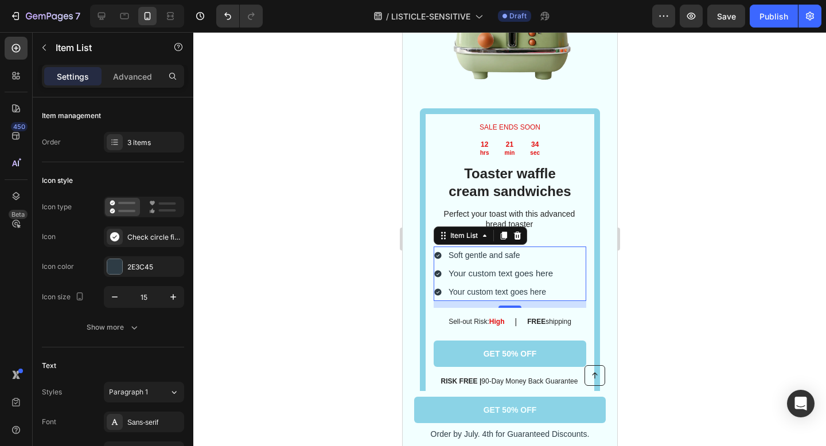
click at [639, 228] on div at bounding box center [509, 239] width 632 height 414
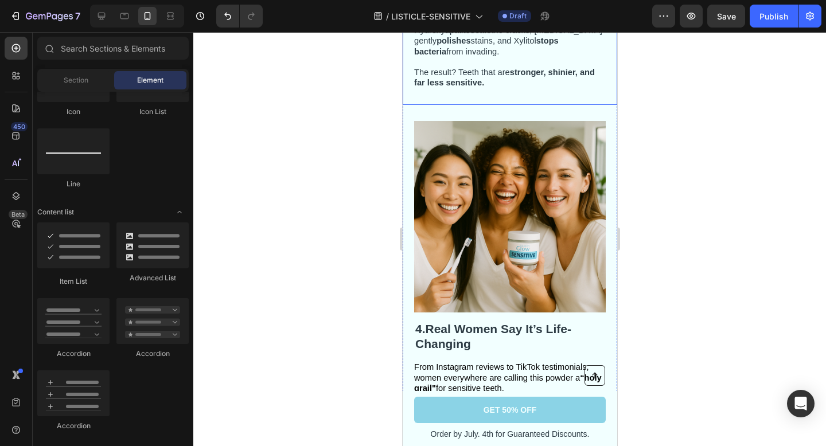
scroll to position [1632, 0]
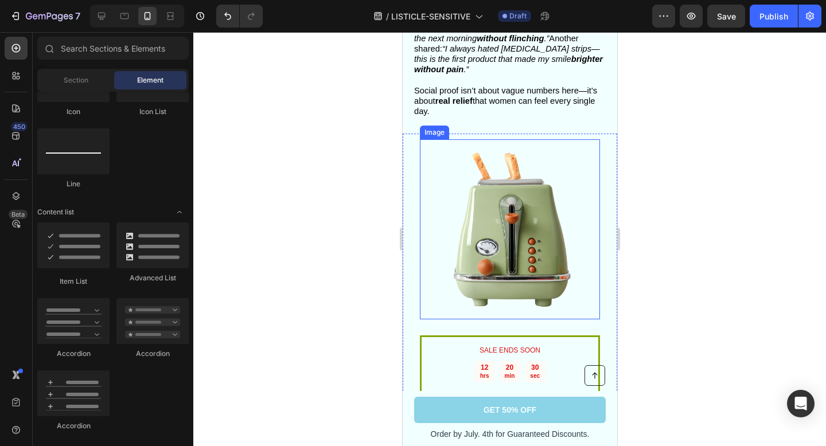
click at [605, 218] on div "SALE ENDS SOON Text Block 12 hrs 20 min 30 sec Countdown Timer Toaster waffle c…" at bounding box center [509, 347] width 214 height 427
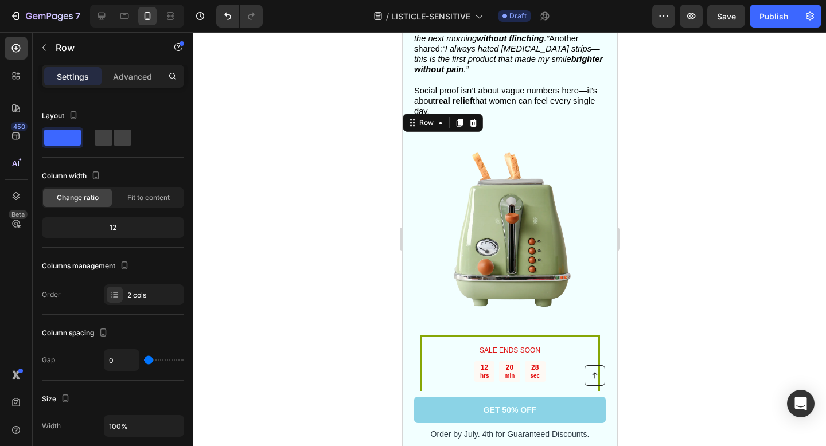
scroll to position [1684, 0]
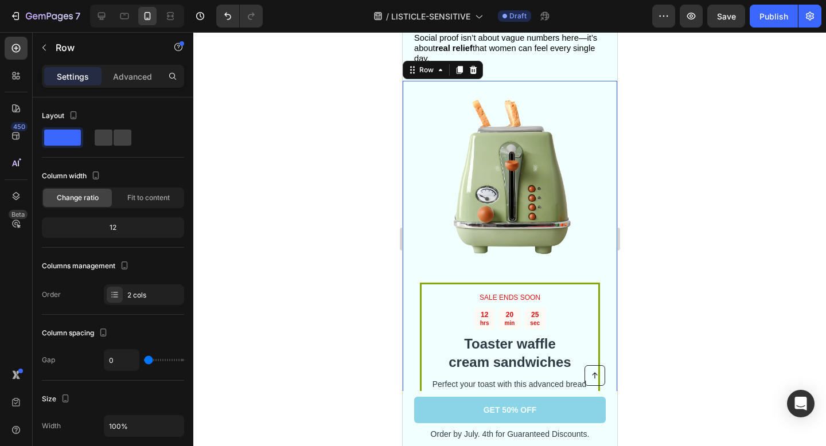
click at [601, 81] on div "SALE ENDS SOON Text Block 12 hrs 20 min 25 sec Countdown Timer Toaster waffle c…" at bounding box center [509, 294] width 214 height 427
click at [470, 65] on icon at bounding box center [472, 69] width 9 height 9
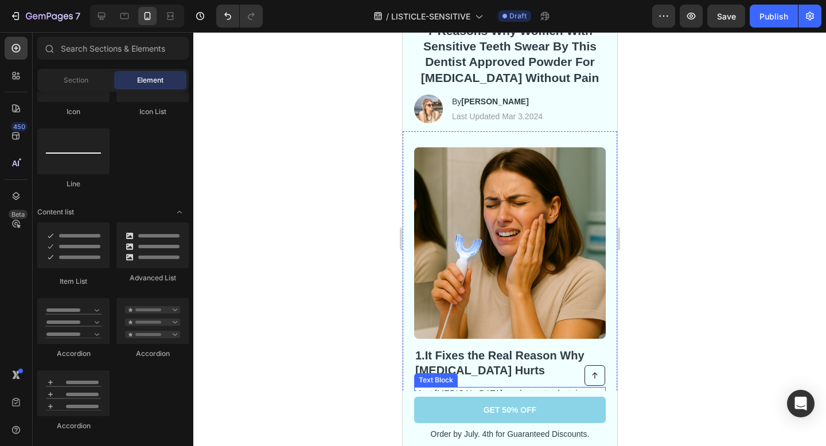
scroll to position [0, 0]
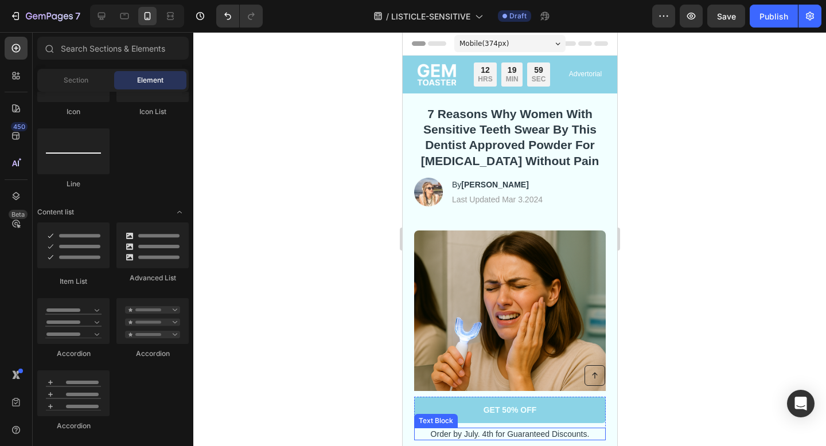
click at [519, 433] on p "Order by July. 4th for Guaranteed Discounts." at bounding box center [508, 434] width 189 height 10
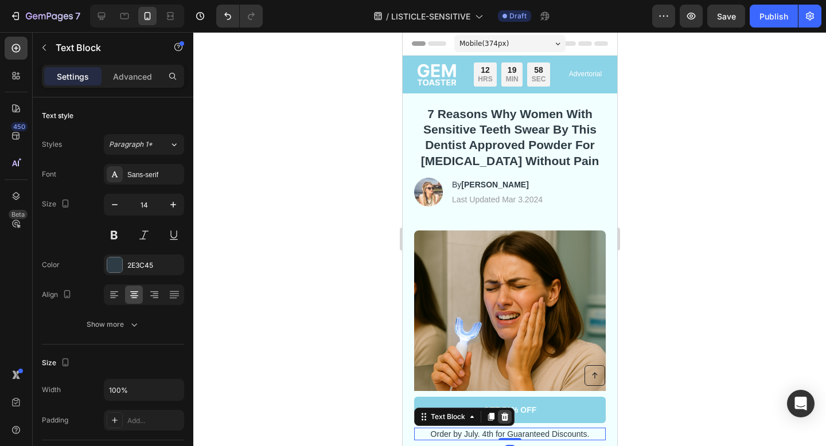
click at [503, 419] on icon at bounding box center [503, 417] width 7 height 8
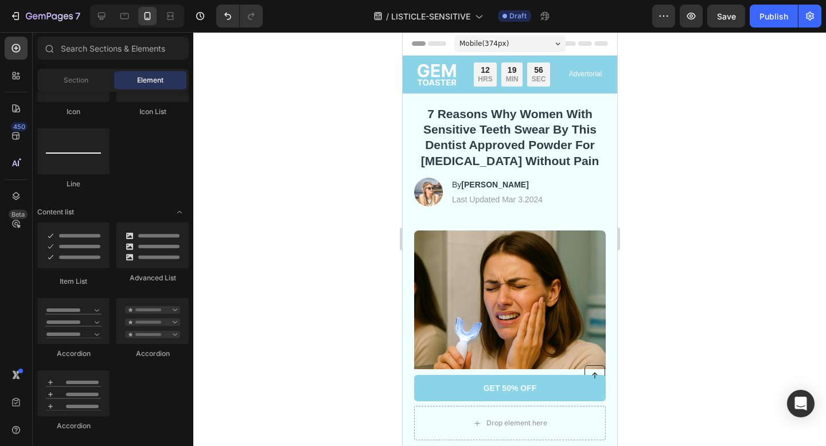
click at [679, 337] on div at bounding box center [509, 239] width 632 height 414
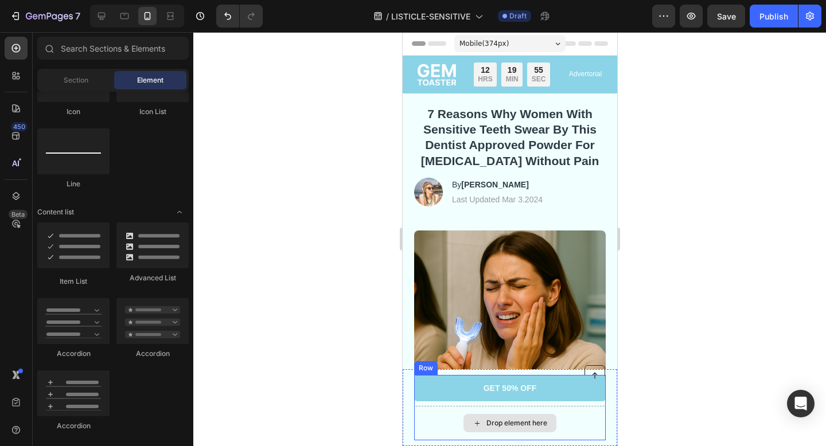
click at [601, 412] on div "Drop element here" at bounding box center [508, 423] width 191 height 34
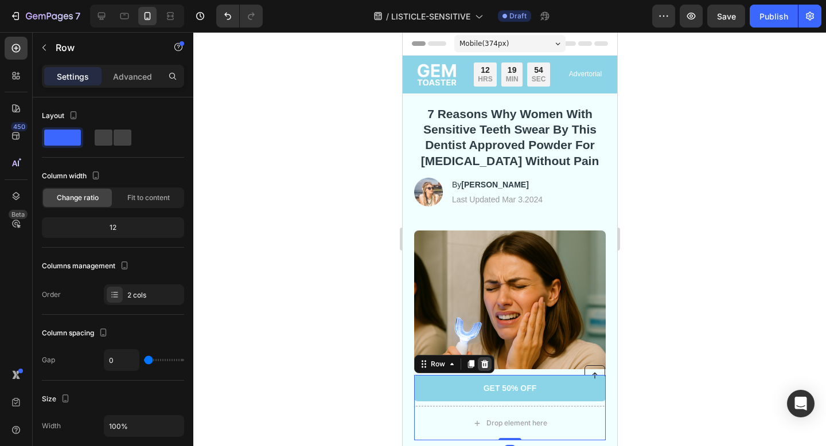
click at [485, 363] on icon at bounding box center [483, 364] width 7 height 8
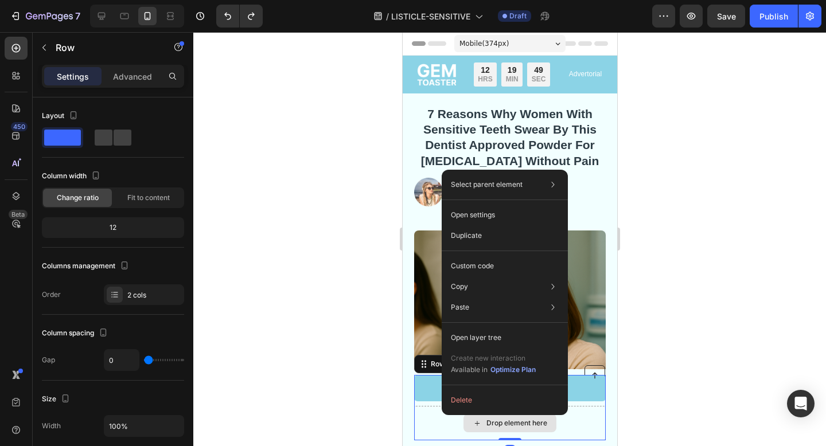
click at [423, 414] on div "Drop element here" at bounding box center [508, 423] width 191 height 34
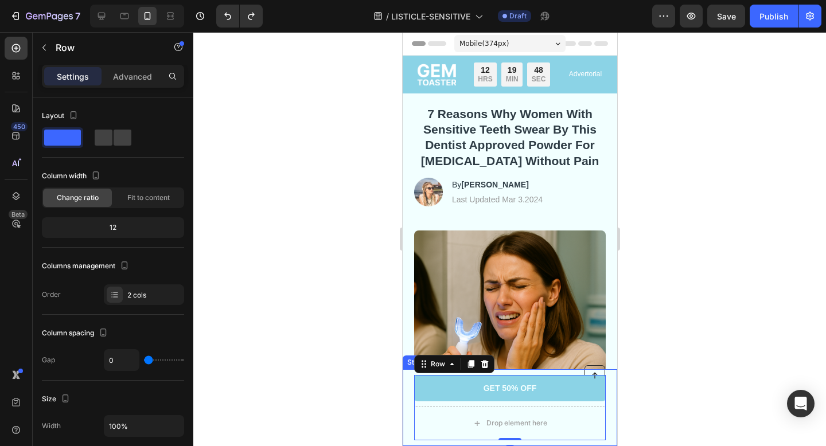
click at [410, 415] on div "Button Drop element here GET 50% OFF Button Row 0 Sticky" at bounding box center [509, 407] width 214 height 77
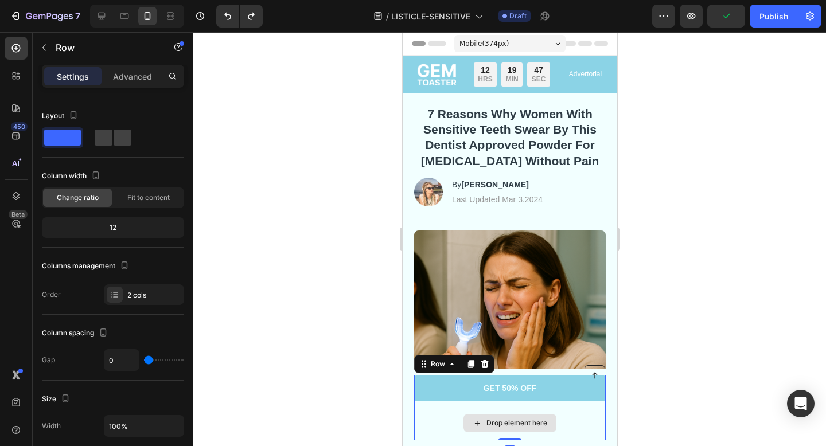
click at [438, 414] on div "Drop element here" at bounding box center [508, 423] width 191 height 34
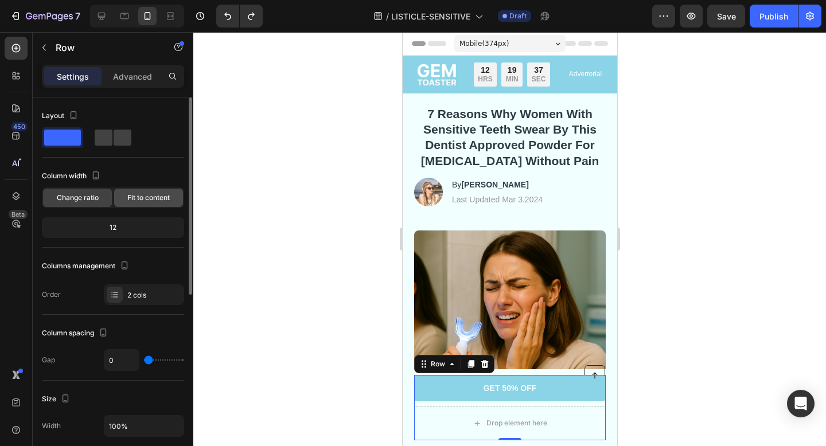
click at [128, 201] on span "Fit to content" at bounding box center [148, 198] width 42 height 10
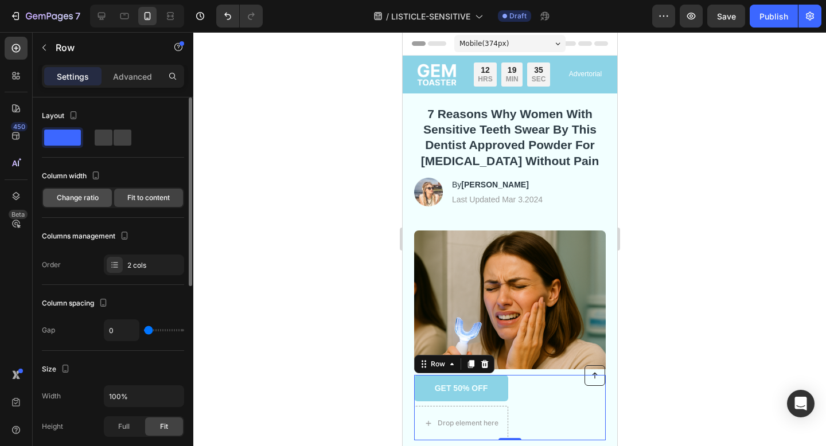
click at [90, 196] on span "Change ratio" at bounding box center [78, 198] width 42 height 10
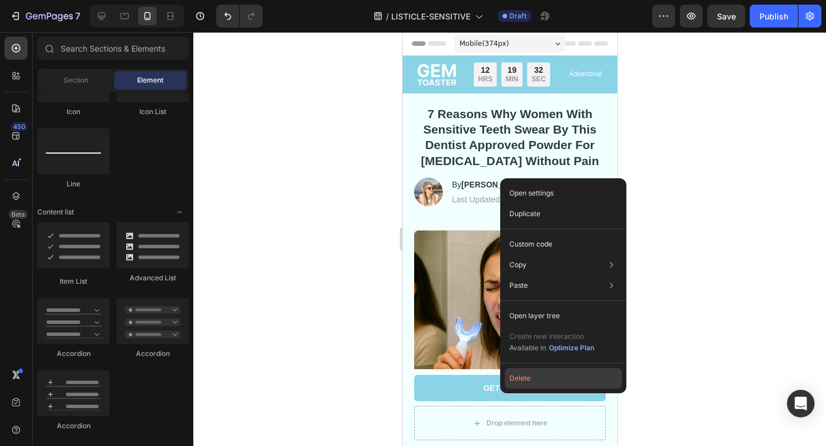
click at [525, 375] on button "Delete" at bounding box center [562, 378] width 117 height 21
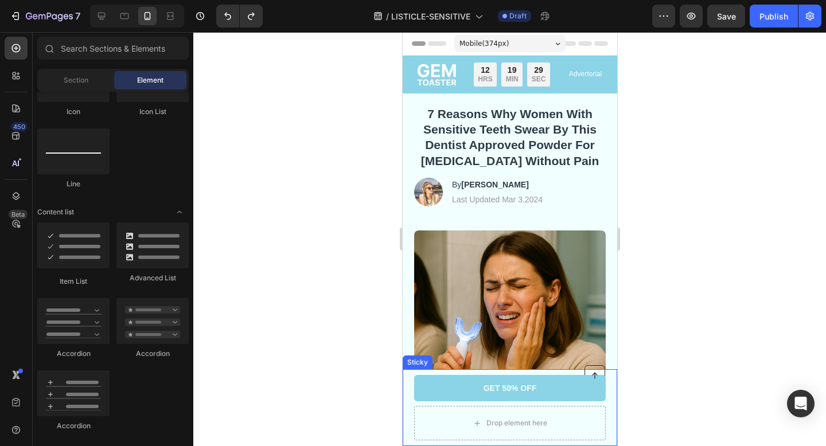
click at [594, 427] on div "Drop element here" at bounding box center [508, 423] width 191 height 34
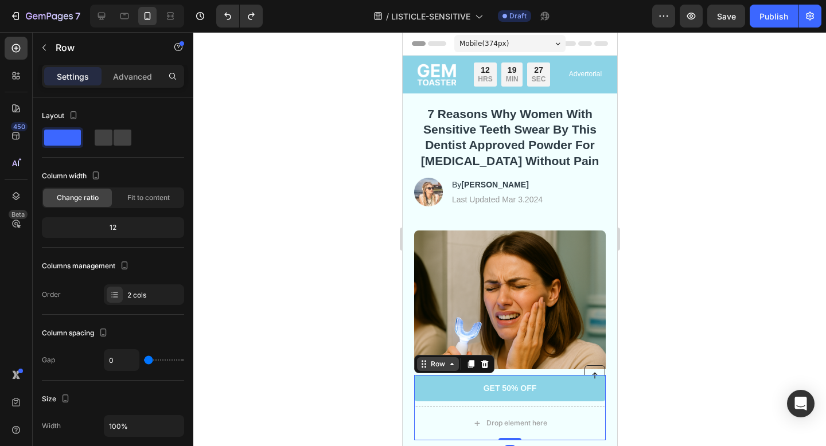
click at [448, 365] on icon at bounding box center [451, 363] width 9 height 9
click at [449, 365] on icon at bounding box center [451, 363] width 9 height 9
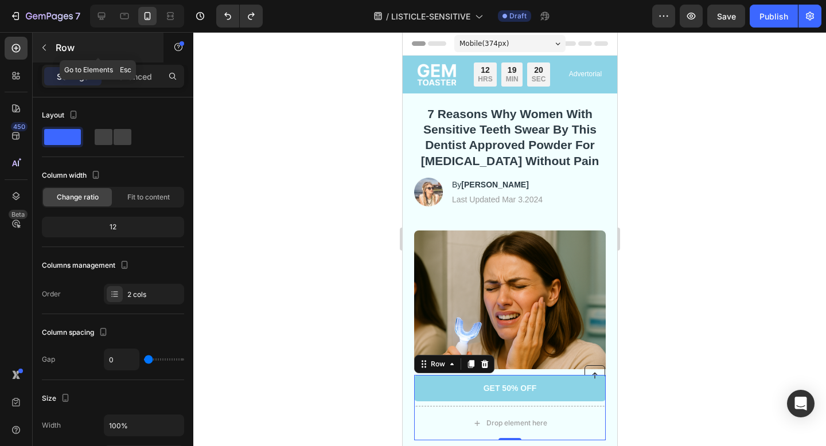
click at [40, 44] on icon "button" at bounding box center [44, 47] width 9 height 9
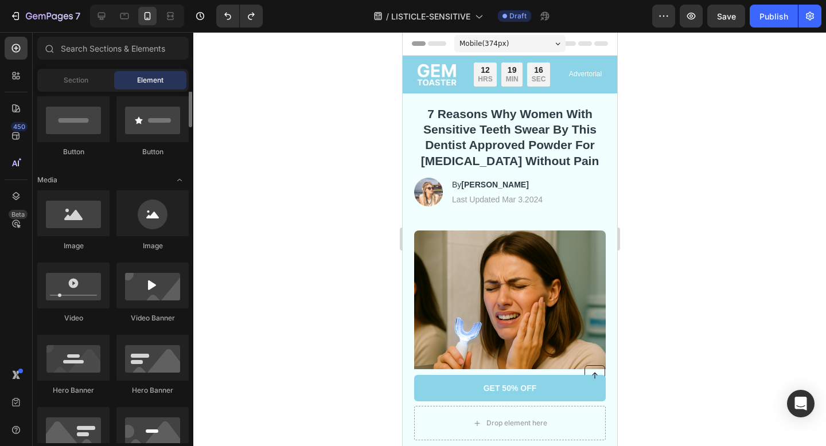
scroll to position [255, 0]
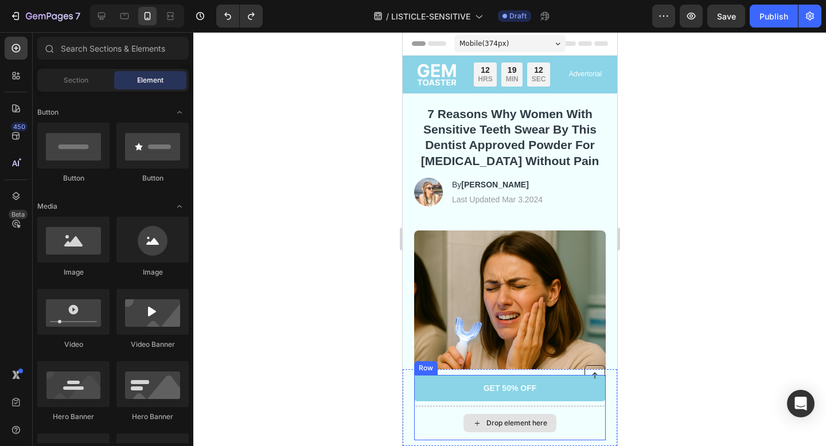
click at [541, 421] on div "Drop element here" at bounding box center [516, 422] width 61 height 9
click at [588, 423] on div "Drop element here" at bounding box center [508, 423] width 191 height 34
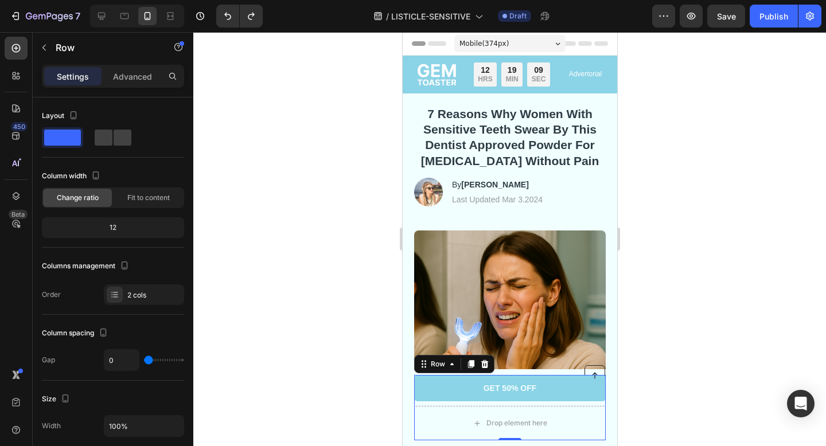
click at [458, 363] on div "Row" at bounding box center [453, 364] width 80 height 18
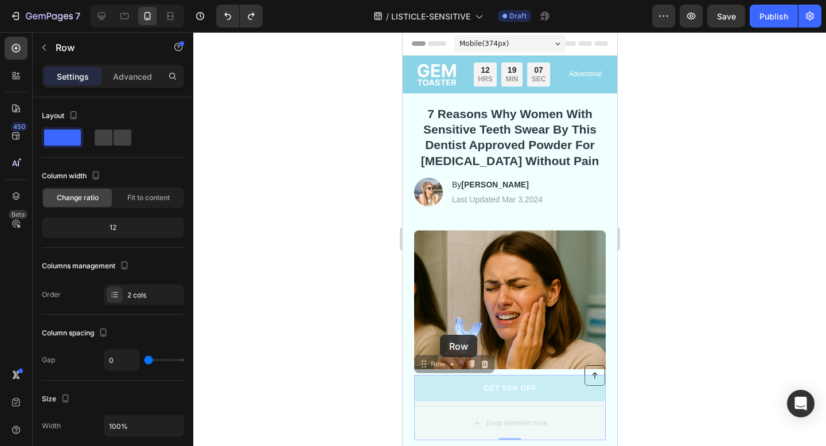
drag, startPoint x: 424, startPoint y: 365, endPoint x: 439, endPoint y: 335, distance: 33.6
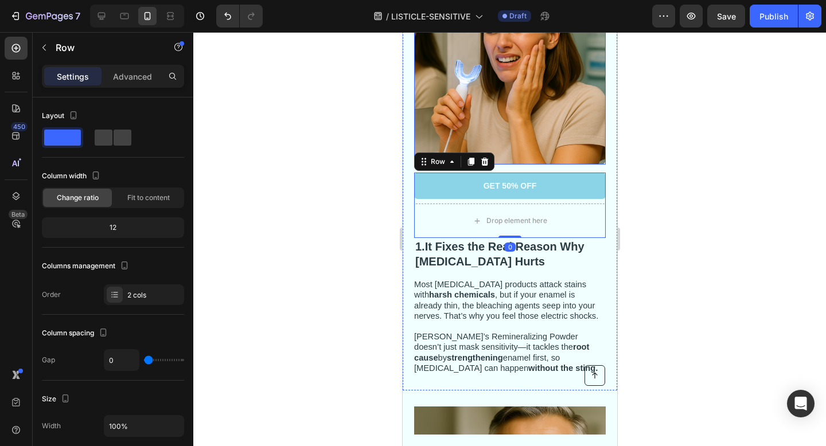
scroll to position [244, 0]
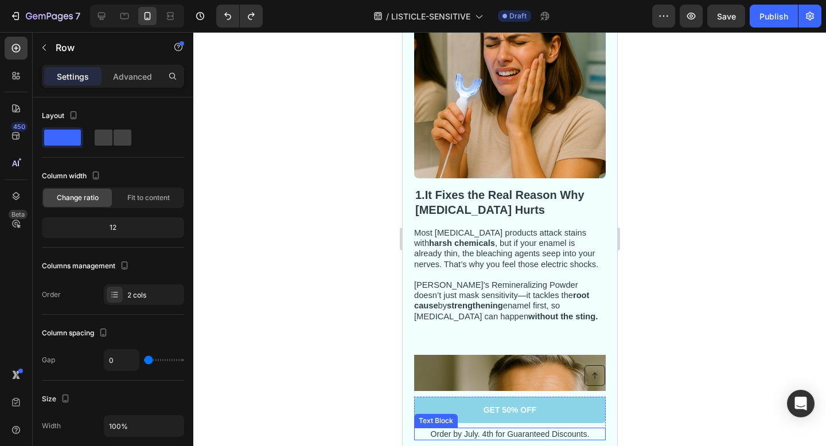
click at [519, 430] on p "Order by July. 4th for Guaranteed Discounts." at bounding box center [508, 434] width 189 height 10
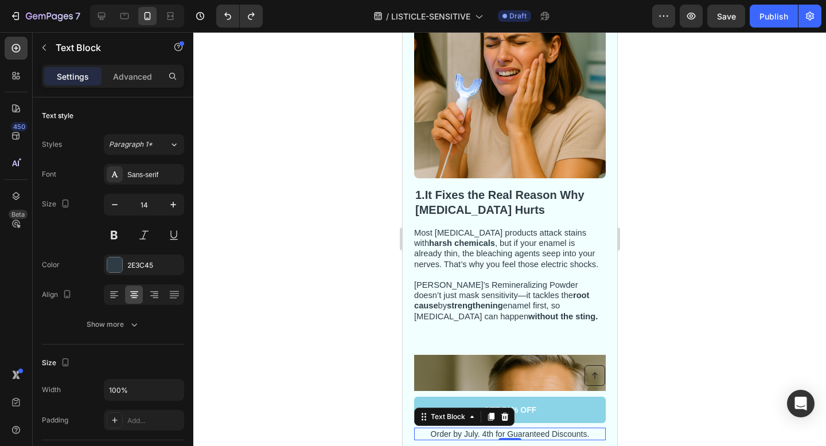
click at [697, 347] on div at bounding box center [509, 239] width 632 height 414
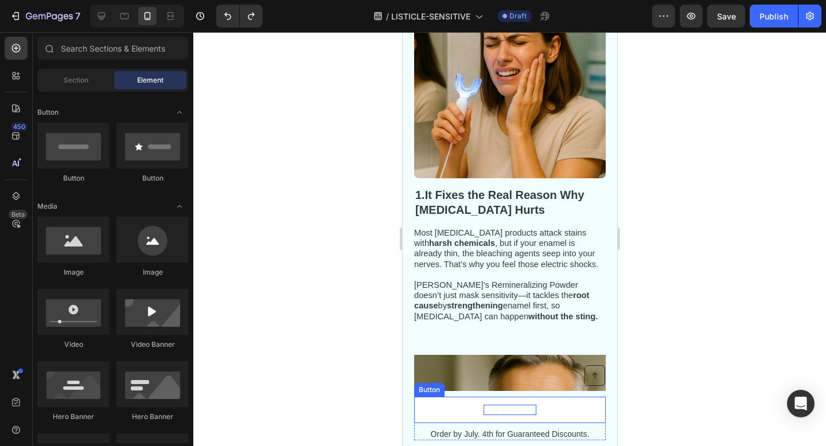
click at [498, 408] on strong "GET 50% OFF" at bounding box center [509, 409] width 53 height 9
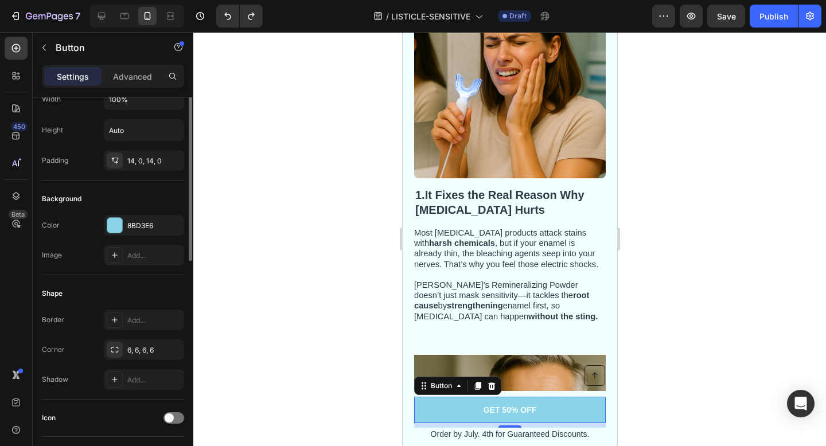
scroll to position [0, 0]
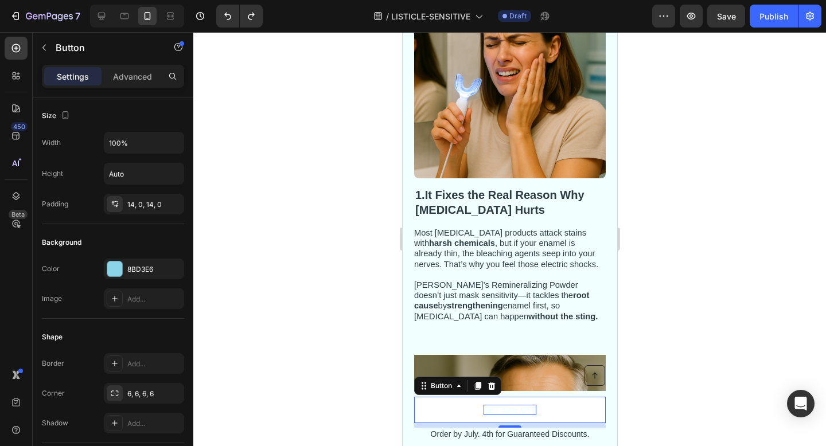
click at [523, 410] on strong "GET 50% OFF" at bounding box center [509, 409] width 53 height 9
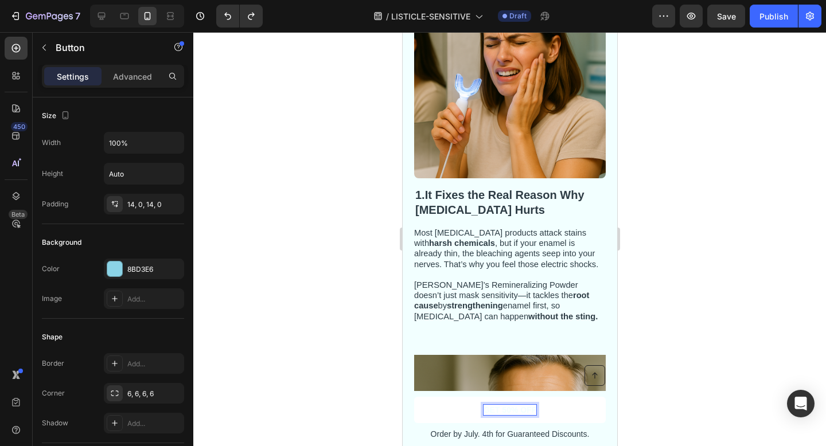
click at [505, 409] on strong "GET 50% OFF" at bounding box center [509, 409] width 53 height 9
click at [324, 269] on div at bounding box center [509, 239] width 632 height 414
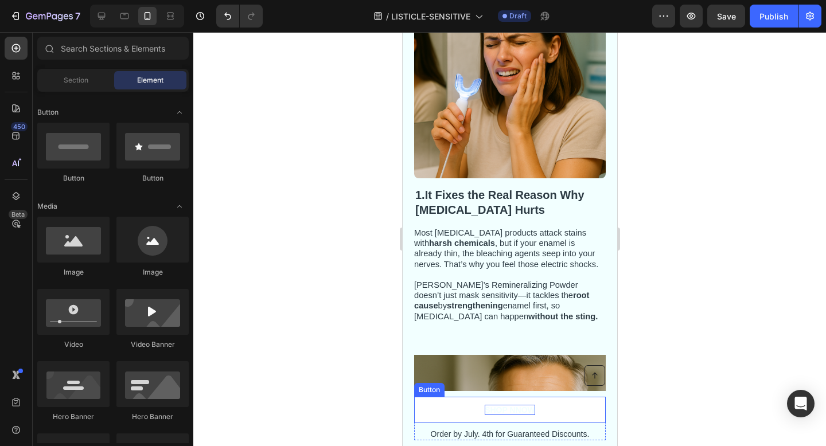
click at [523, 408] on p "SHOP NNOW" at bounding box center [509, 410] width 50 height 10
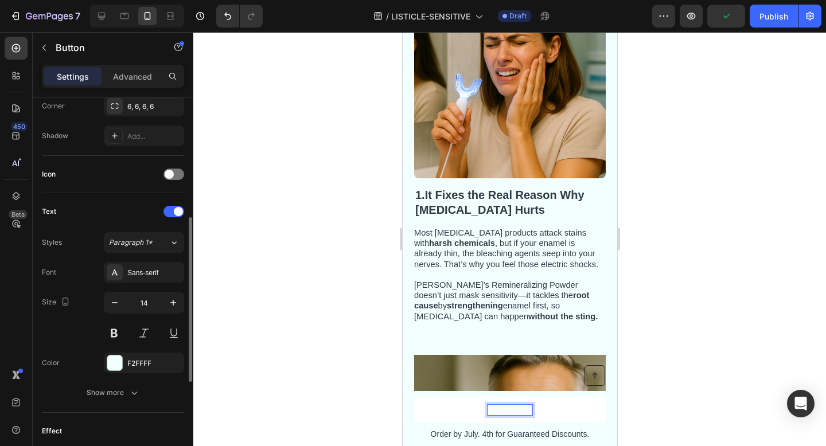
scroll to position [290, 0]
click at [117, 331] on button at bounding box center [114, 330] width 21 height 21
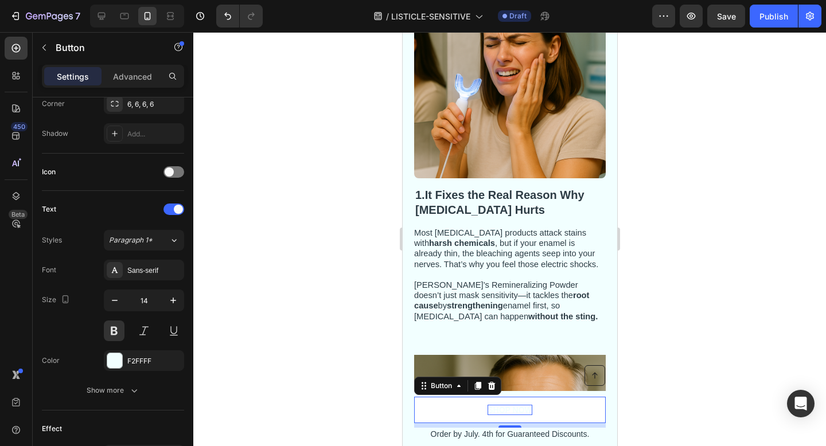
click at [527, 408] on p "SHOP NOW" at bounding box center [509, 410] width 45 height 10
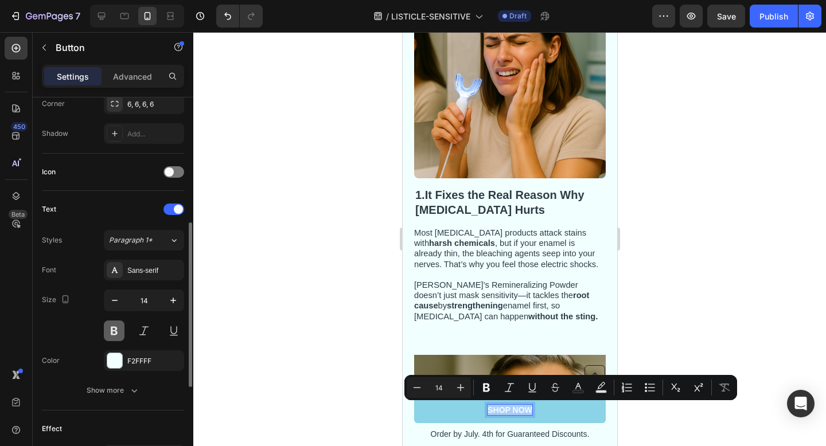
click at [114, 330] on button at bounding box center [114, 330] width 21 height 21
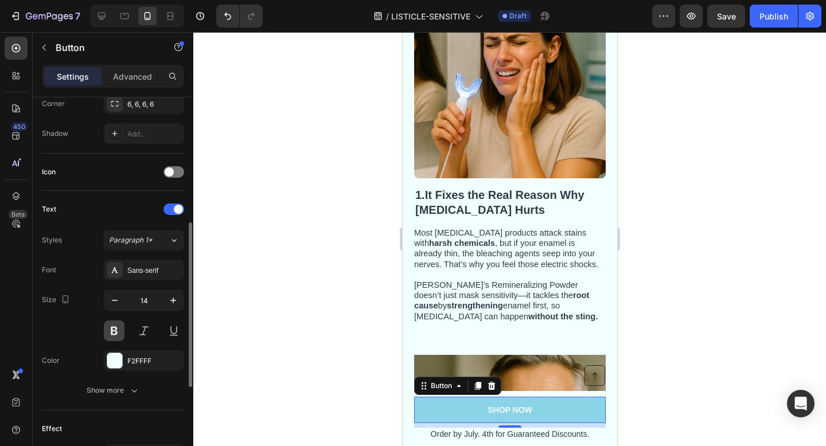
click at [114, 330] on button at bounding box center [114, 330] width 21 height 21
click at [353, 400] on div at bounding box center [509, 239] width 632 height 414
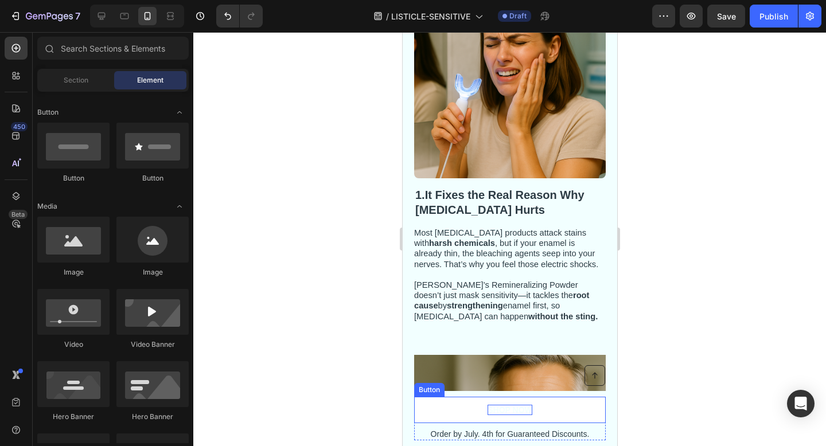
click at [527, 410] on p "SHOP NOW" at bounding box center [509, 410] width 45 height 10
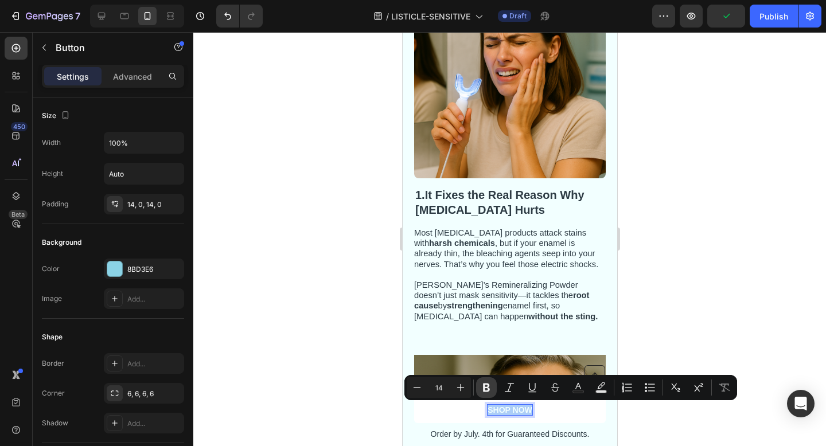
click at [487, 388] on icon "Editor contextual toolbar" at bounding box center [486, 388] width 7 height 9
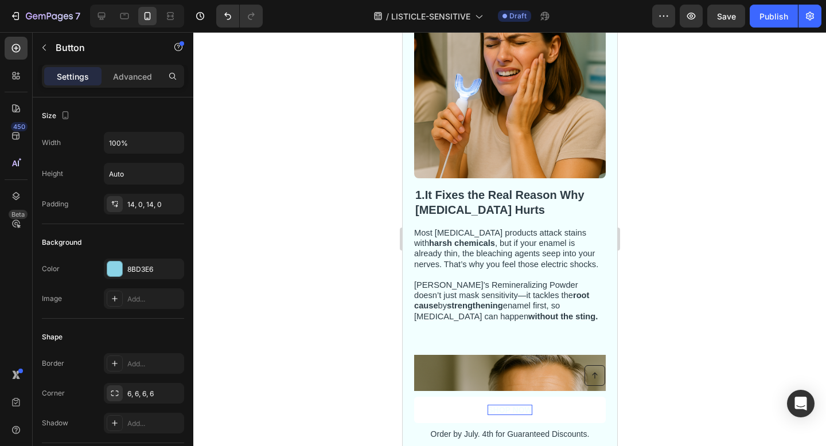
click at [529, 413] on strong "SHOP NOW" at bounding box center [509, 409] width 45 height 9
click at [512, 408] on strong "SHOP NOW" at bounding box center [509, 409] width 45 height 9
click at [504, 408] on strong "SHOP NOW" at bounding box center [509, 409] width 45 height 9
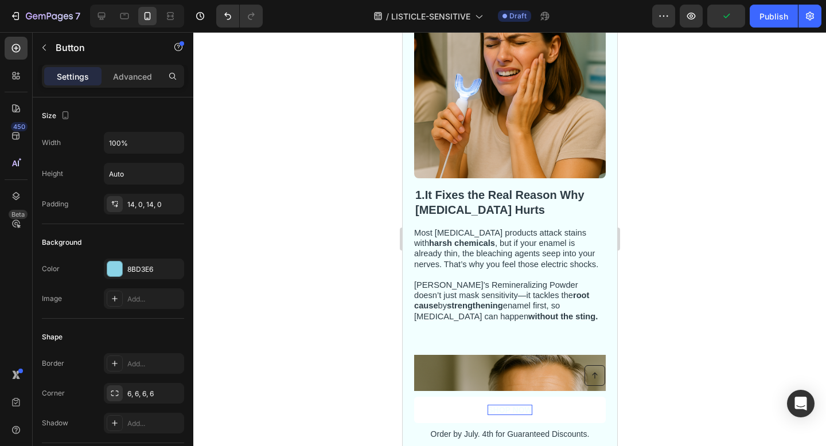
click at [494, 407] on strong "SHOP NOW" at bounding box center [509, 409] width 45 height 9
click at [511, 407] on strong "SHOP NOW" at bounding box center [509, 409] width 45 height 9
click at [505, 407] on strong "SHOP NOW" at bounding box center [509, 409] width 45 height 9
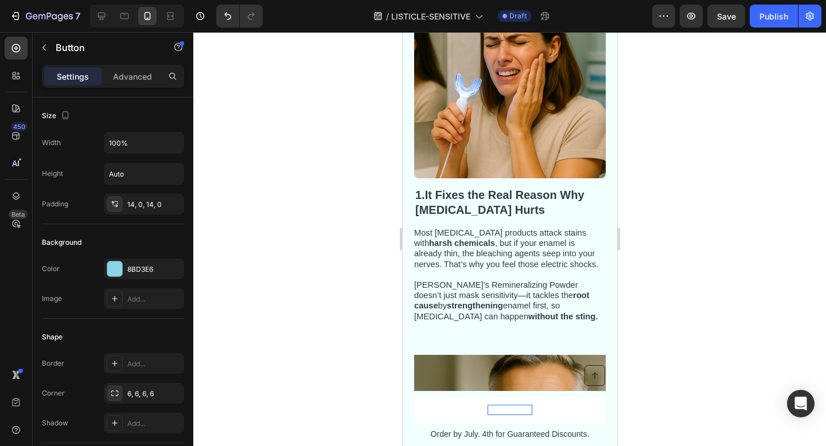
click at [513, 407] on strong "SHOP NOW" at bounding box center [509, 409] width 45 height 9
drag, startPoint x: 529, startPoint y: 409, endPoint x: 487, endPoint y: 411, distance: 42.5
click at [487, 411] on strong "SHOP NOW" at bounding box center [509, 409] width 45 height 9
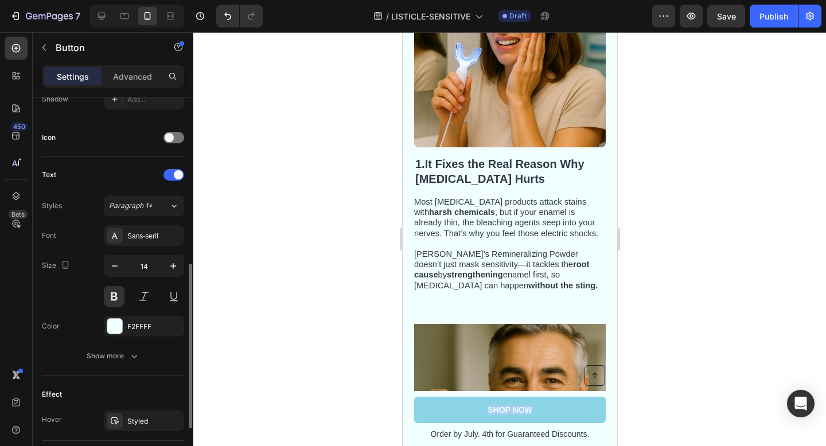
scroll to position [346, 0]
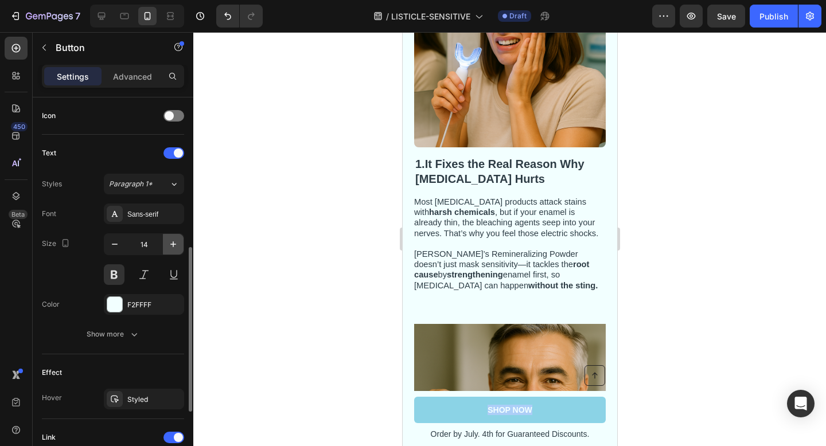
click at [171, 241] on icon "button" at bounding box center [172, 243] width 11 height 11
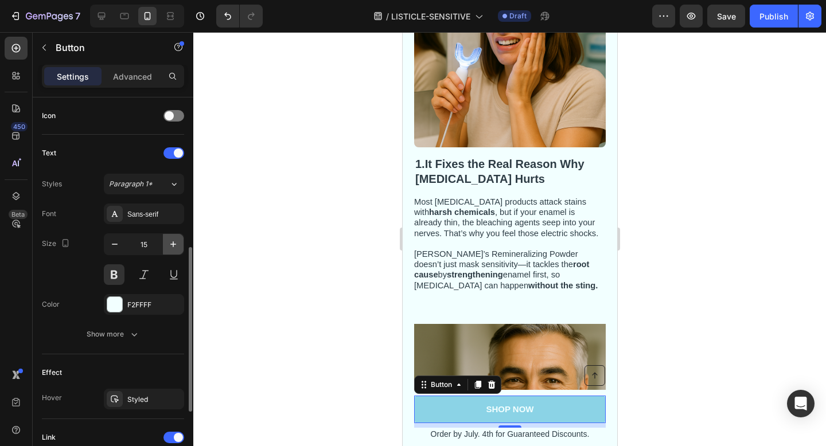
click at [171, 241] on icon "button" at bounding box center [172, 243] width 11 height 11
click at [115, 245] on icon "button" at bounding box center [114, 243] width 11 height 11
click at [173, 247] on icon "button" at bounding box center [172, 243] width 11 height 11
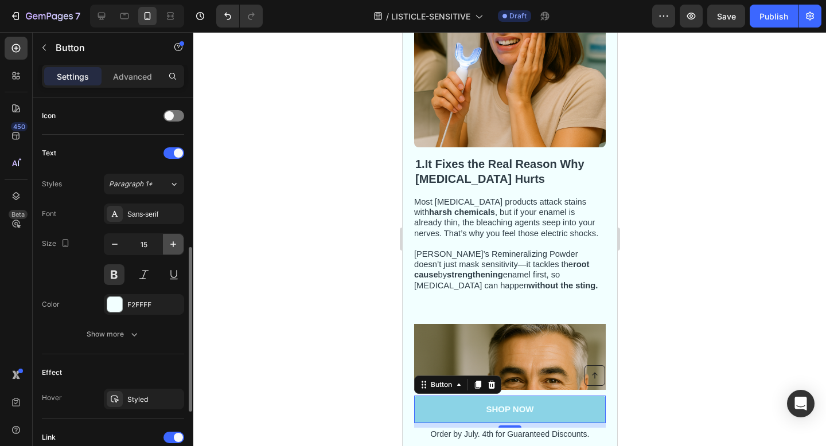
type input "16"
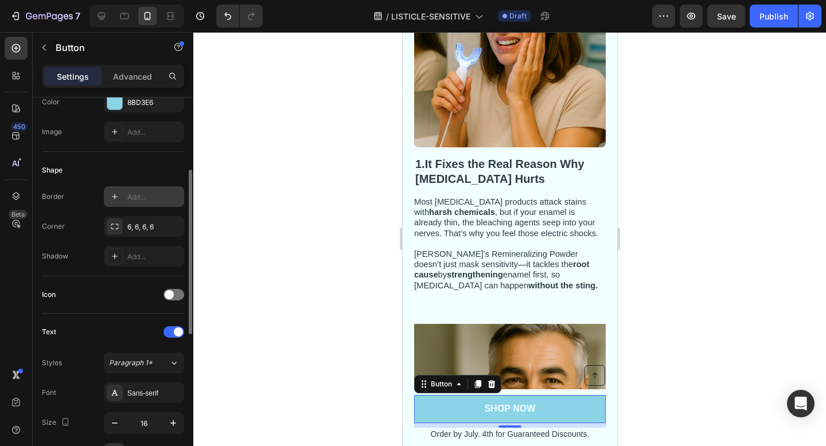
scroll to position [158, 0]
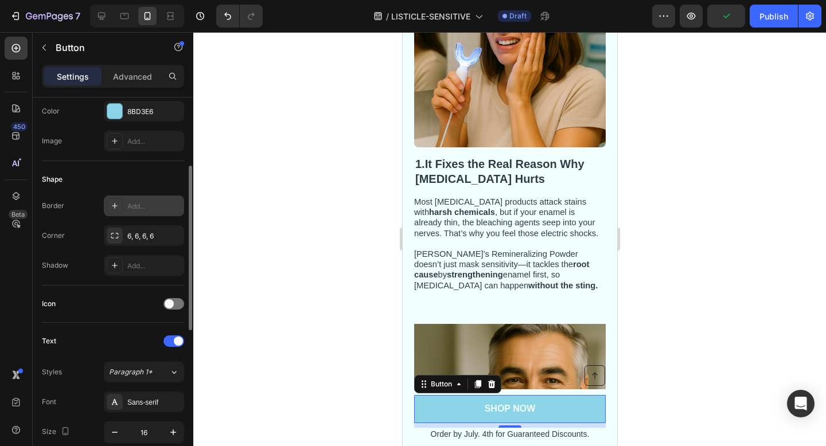
click at [114, 211] on div at bounding box center [115, 206] width 16 height 16
click at [241, 144] on div at bounding box center [509, 239] width 632 height 414
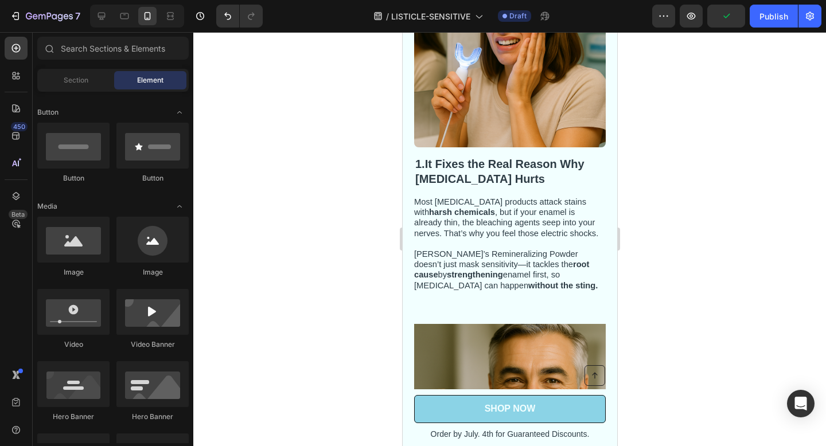
click at [240, 144] on div at bounding box center [509, 239] width 632 height 414
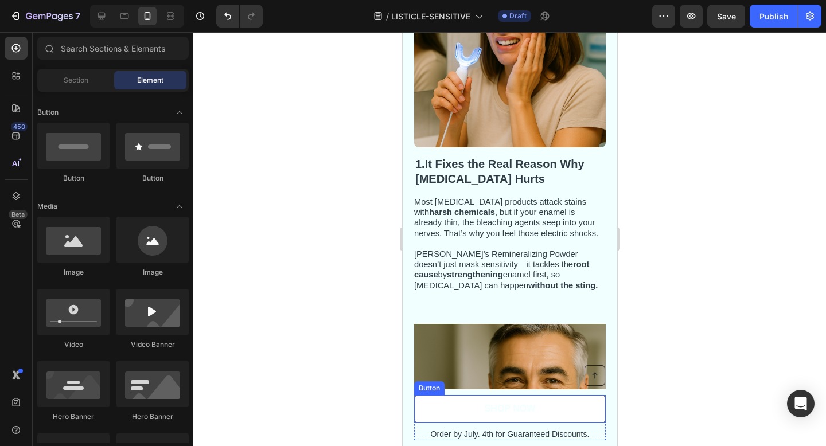
click at [414, 406] on link "SHOP NOW" at bounding box center [508, 409] width 191 height 28
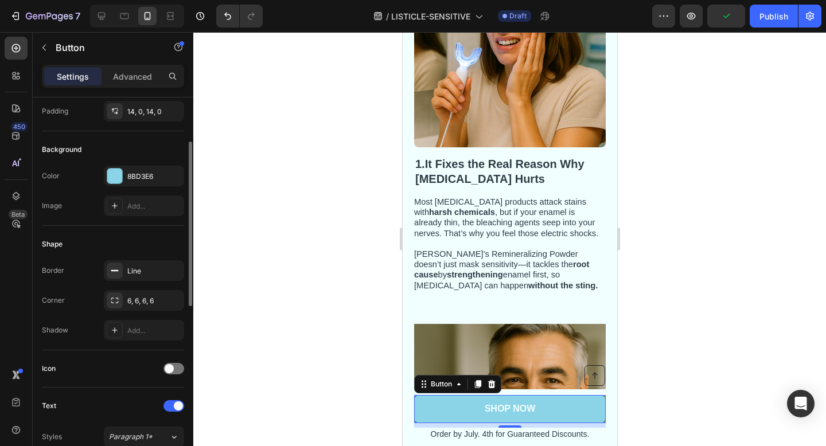
scroll to position [96, 0]
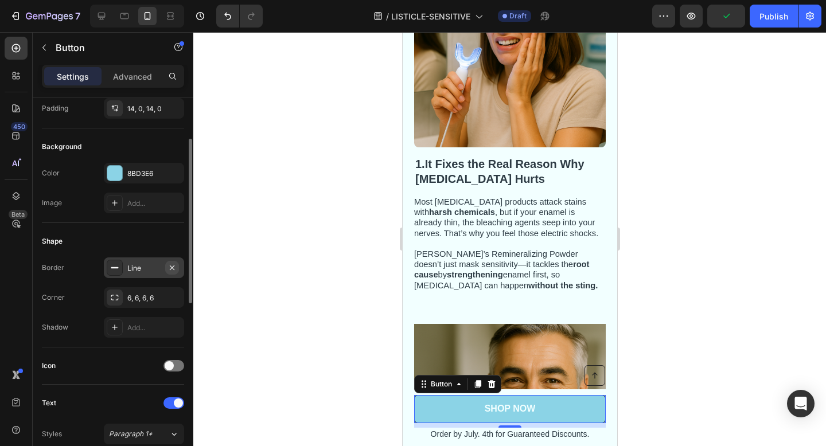
click at [173, 269] on icon "button" at bounding box center [171, 267] width 9 height 9
click at [290, 356] on div at bounding box center [509, 239] width 632 height 414
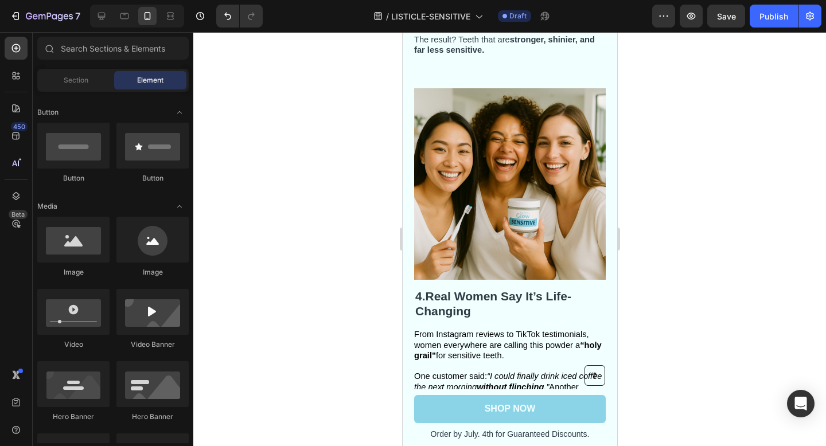
scroll to position [1482, 0]
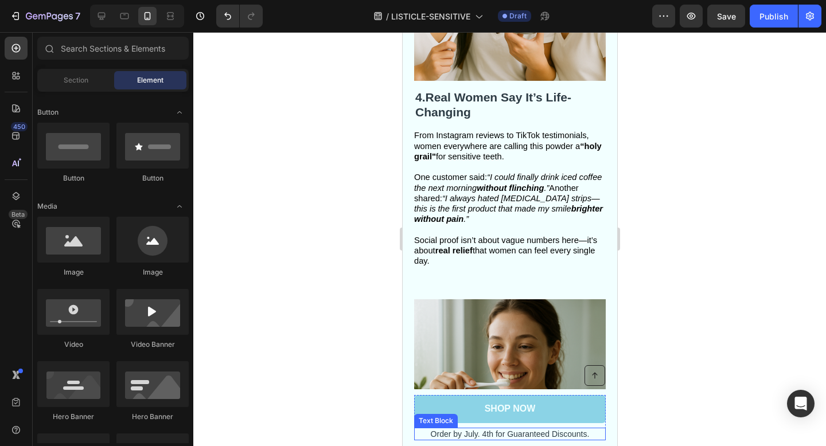
click at [465, 436] on p "Order by July. 4th for Guaranteed Discounts." at bounding box center [508, 434] width 189 height 10
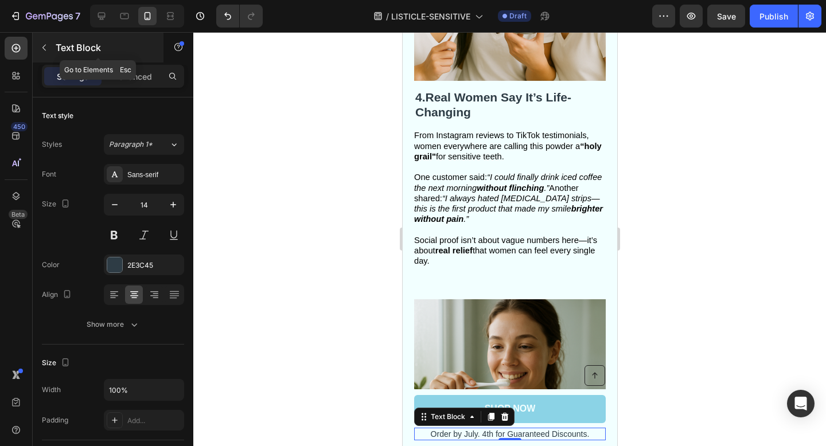
click at [45, 49] on icon "button" at bounding box center [44, 47] width 9 height 9
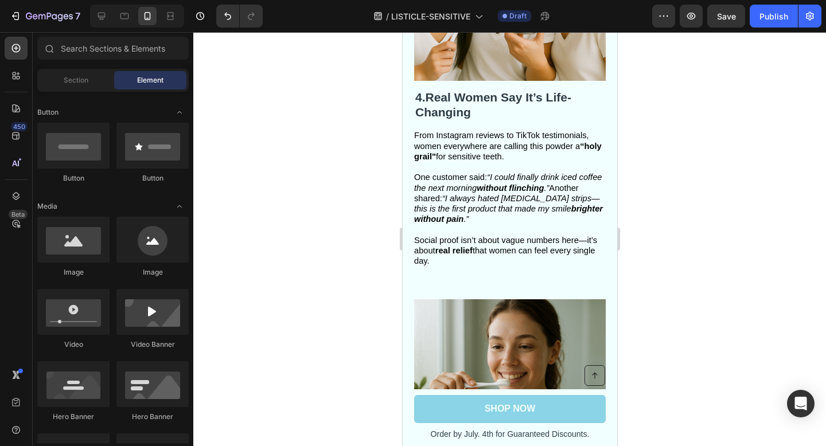
click at [414, 432] on div at bounding box center [412, 436] width 5 height 9
click at [453, 436] on p "Order by July. 4th for Guaranteed Discounts." at bounding box center [508, 434] width 189 height 10
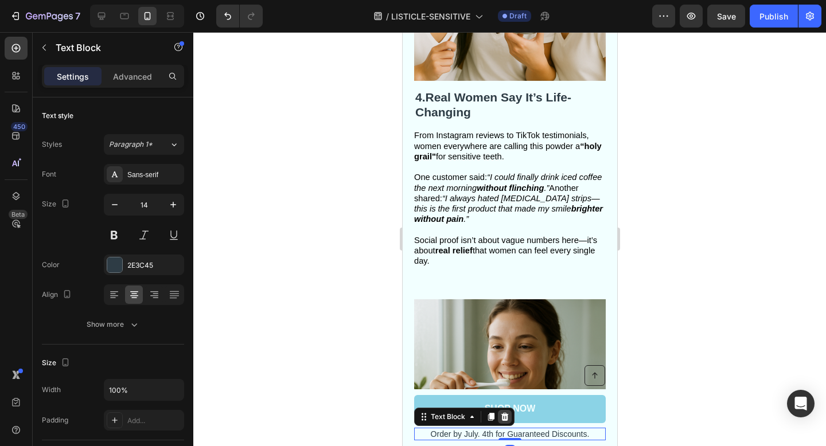
click at [502, 418] on icon at bounding box center [503, 417] width 7 height 8
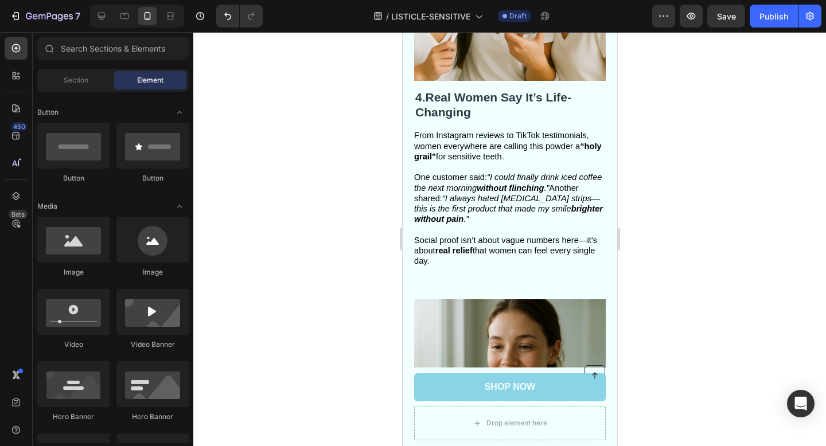
click at [687, 378] on div at bounding box center [509, 239] width 632 height 414
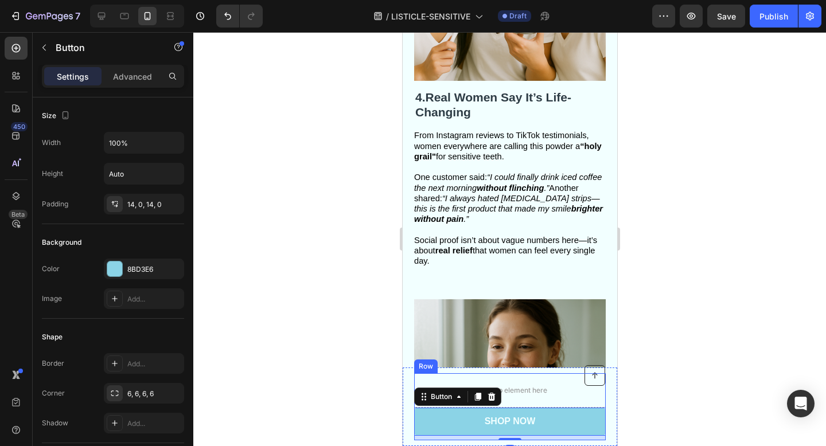
click at [658, 394] on div at bounding box center [509, 239] width 632 height 414
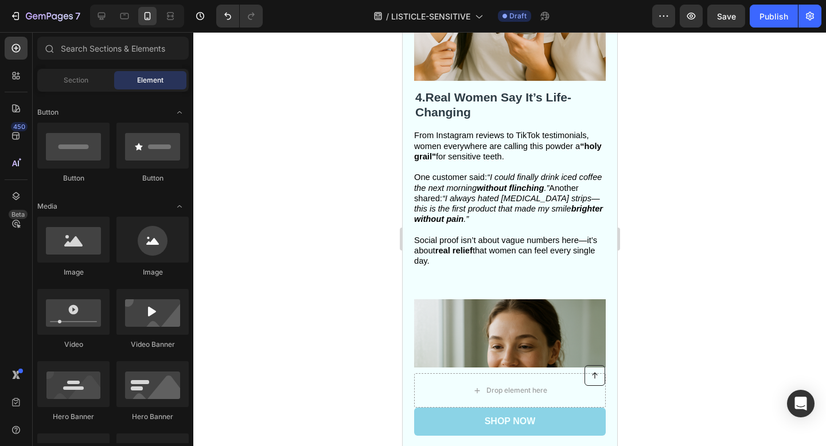
click at [688, 360] on div at bounding box center [509, 239] width 632 height 414
click at [686, 411] on div at bounding box center [509, 239] width 632 height 414
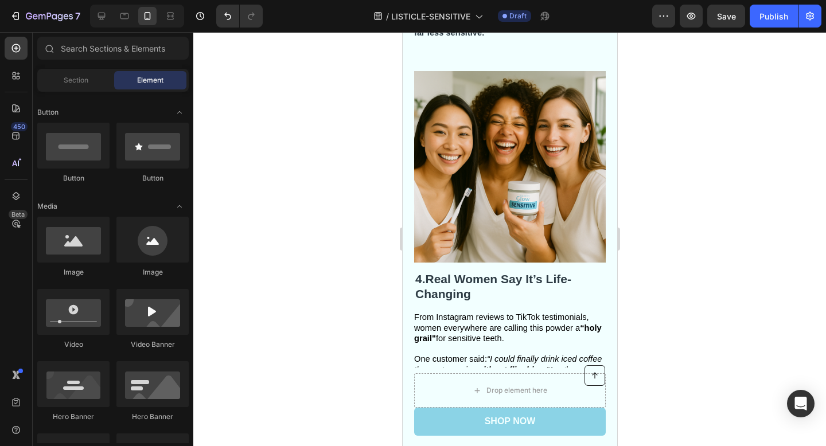
scroll to position [1295, 0]
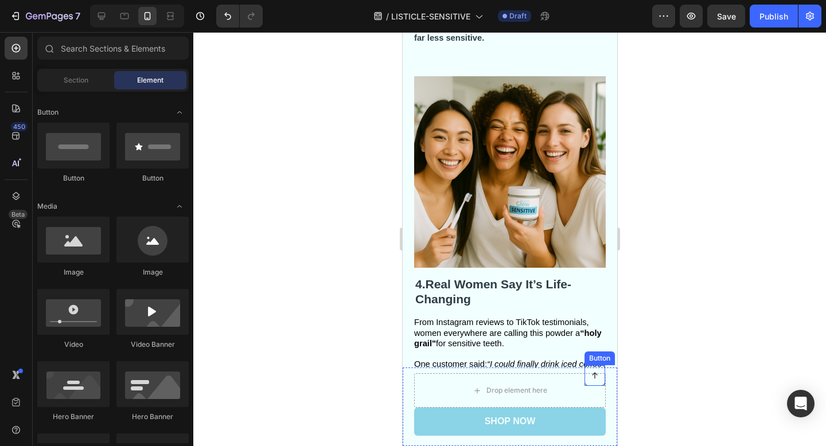
click at [593, 372] on icon at bounding box center [594, 375] width 8 height 8
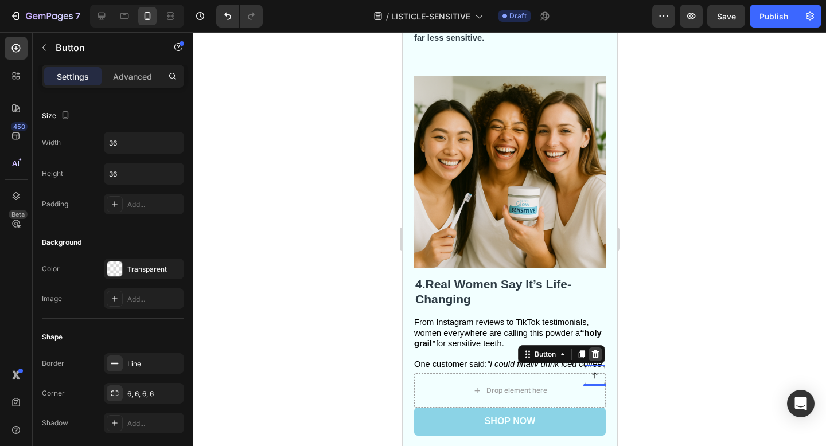
click at [595, 354] on icon at bounding box center [594, 354] width 9 height 9
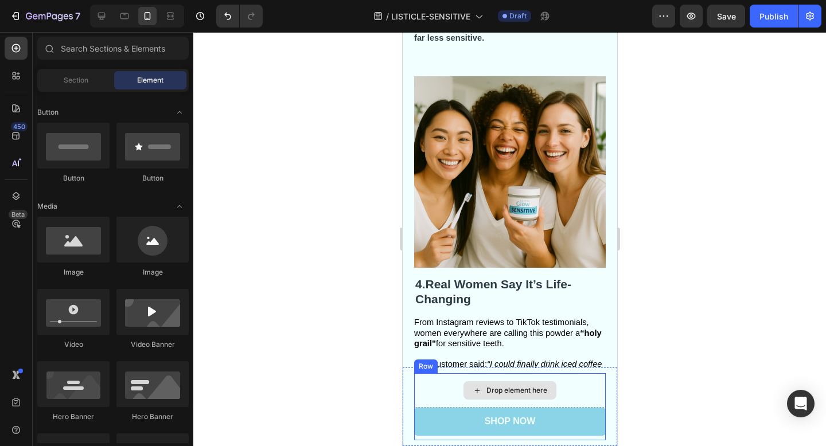
click at [582, 382] on div "Drop element here" at bounding box center [508, 390] width 191 height 34
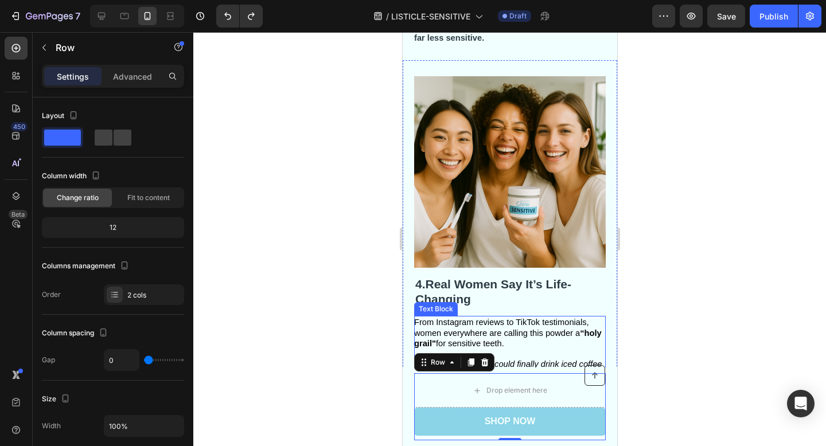
scroll to position [1601, 0]
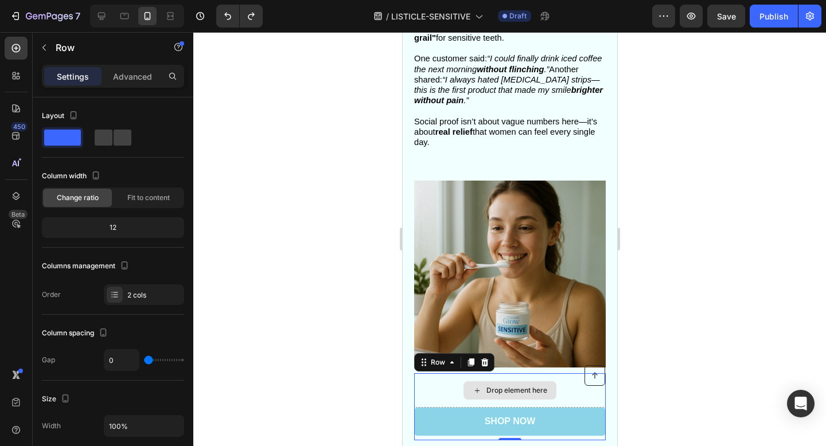
click at [561, 386] on div "Drop element here" at bounding box center [508, 390] width 191 height 34
click at [421, 373] on div "Drop element here" at bounding box center [508, 390] width 191 height 34
click at [482, 364] on icon at bounding box center [483, 362] width 7 height 8
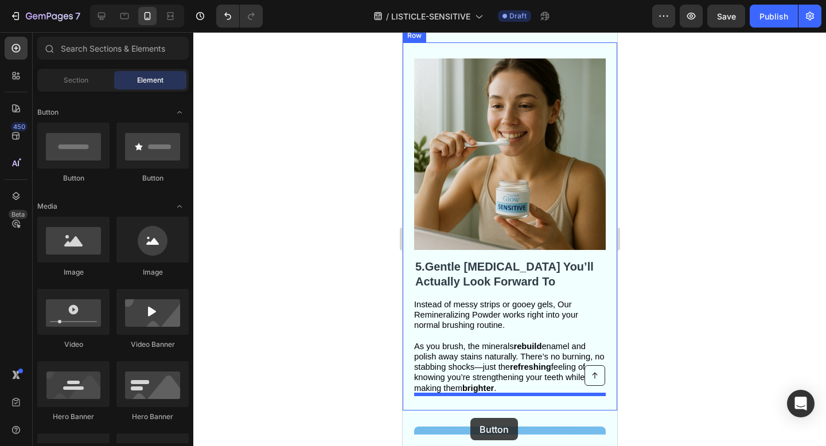
scroll to position [1748, 0]
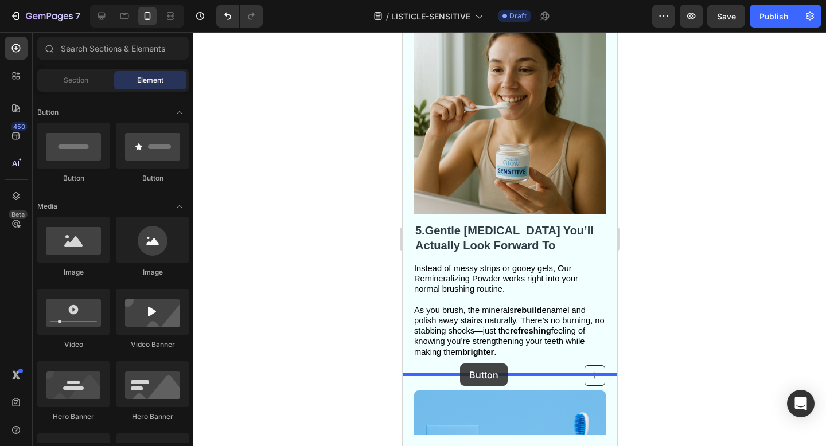
drag, startPoint x: 459, startPoint y: 189, endPoint x: 459, endPoint y: 363, distance: 174.8
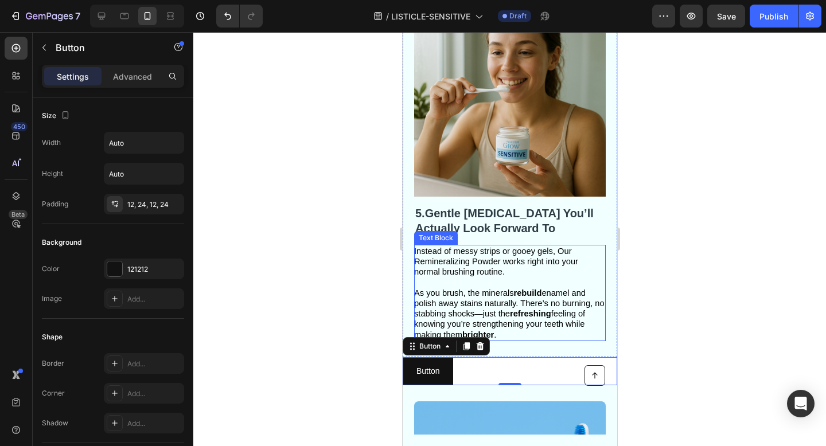
scroll to position [1769, 0]
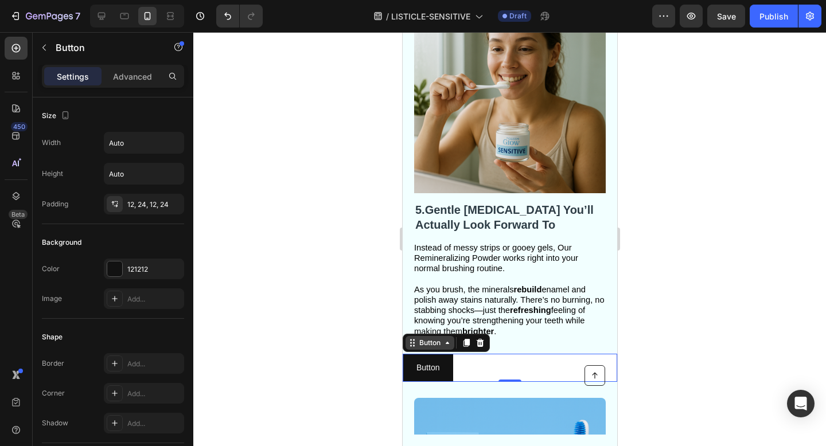
click at [447, 343] on icon at bounding box center [446, 343] width 3 height 2
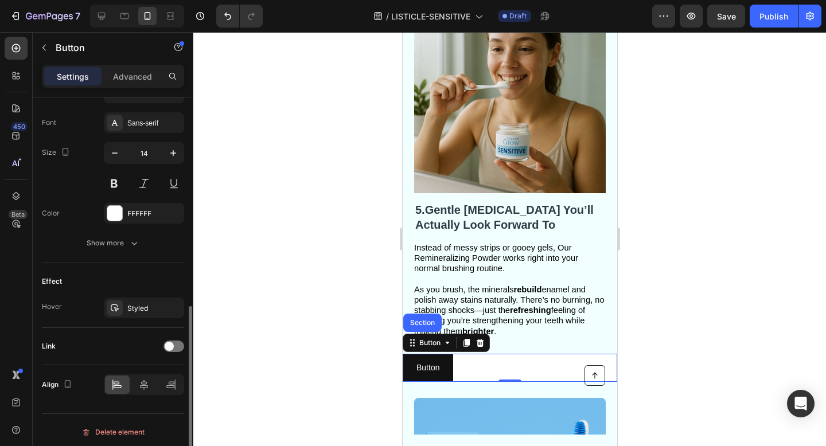
scroll to position [441, 0]
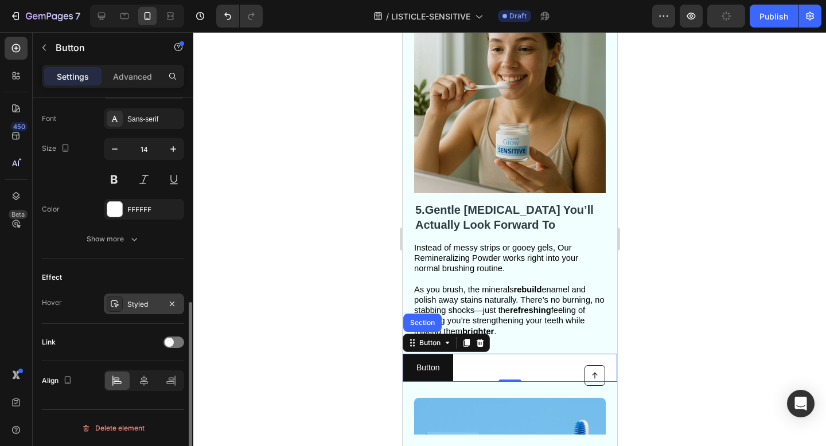
click at [154, 303] on div "Styled" at bounding box center [143, 304] width 33 height 10
click at [158, 278] on div "Effect" at bounding box center [113, 277] width 142 height 18
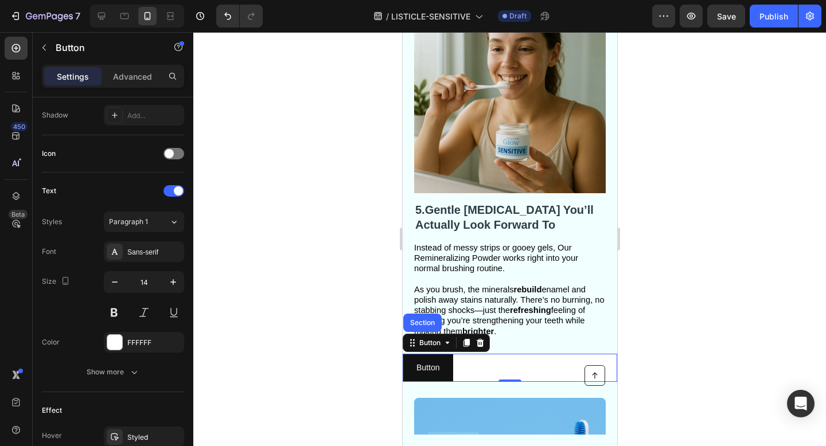
scroll to position [0, 0]
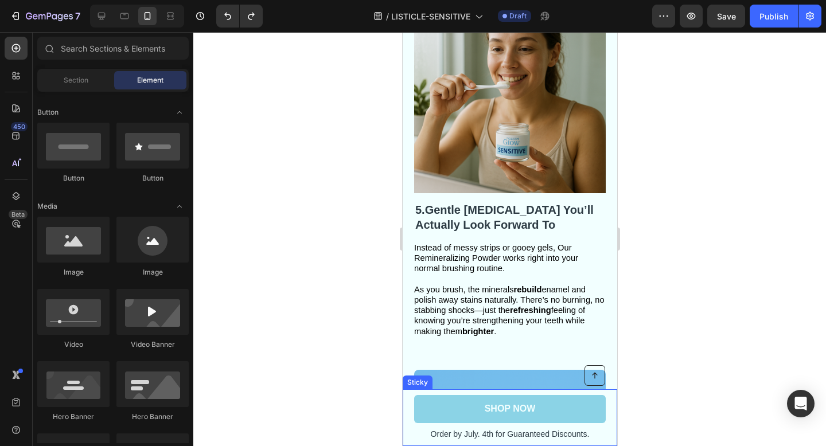
click at [413, 412] on link "SHOP NOW" at bounding box center [508, 409] width 191 height 28
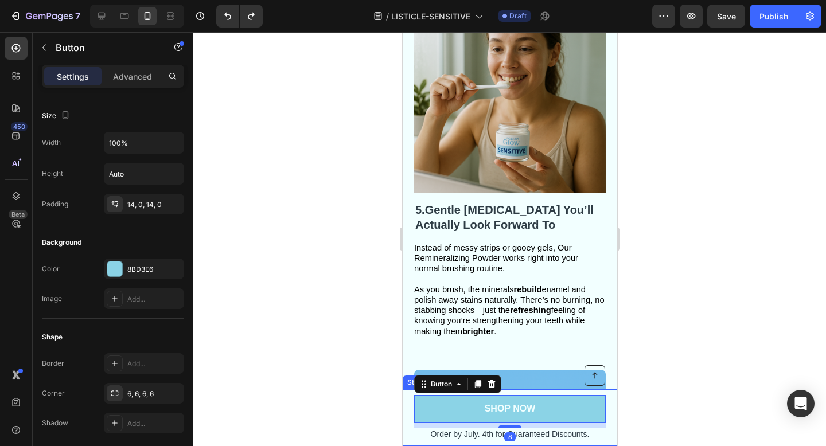
click at [413, 412] on div "Button Order by July. 4th for Guaranteed Discounts. Text Block SHOP NOW Button …" at bounding box center [509, 417] width 214 height 57
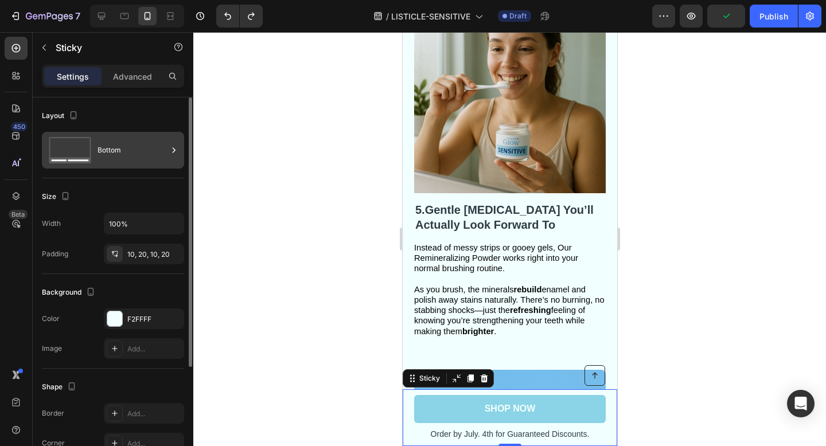
click at [173, 152] on icon at bounding box center [174, 149] width 3 height 5
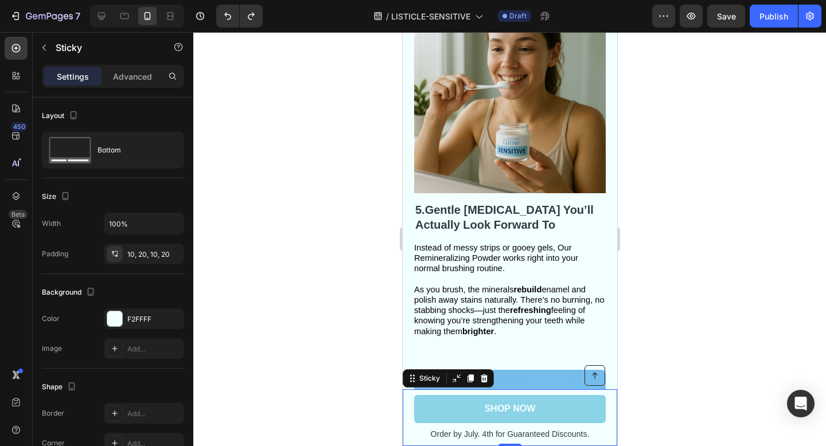
click at [275, 222] on div at bounding box center [509, 239] width 632 height 414
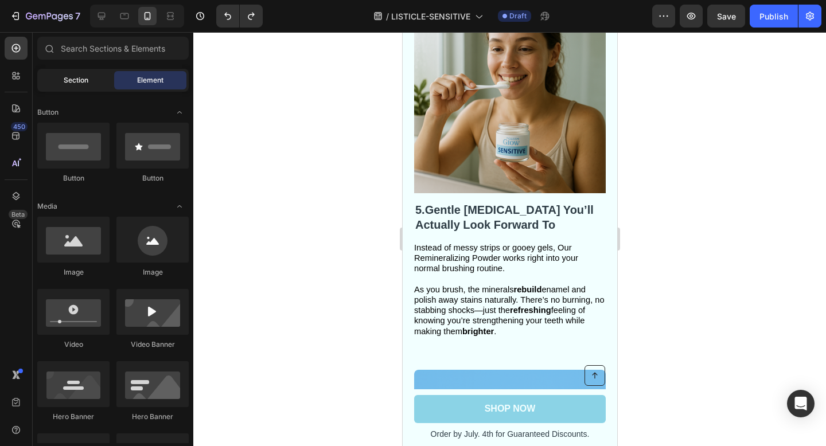
click at [92, 80] on div "Section" at bounding box center [76, 80] width 72 height 18
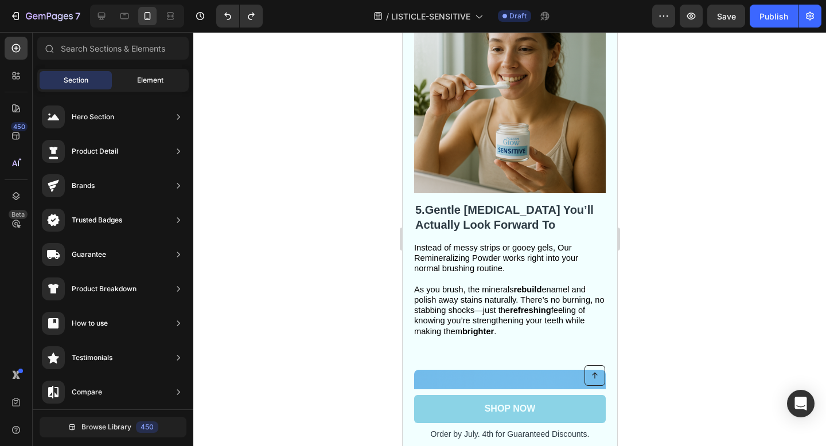
click at [146, 87] on div "Element" at bounding box center [150, 80] width 72 height 18
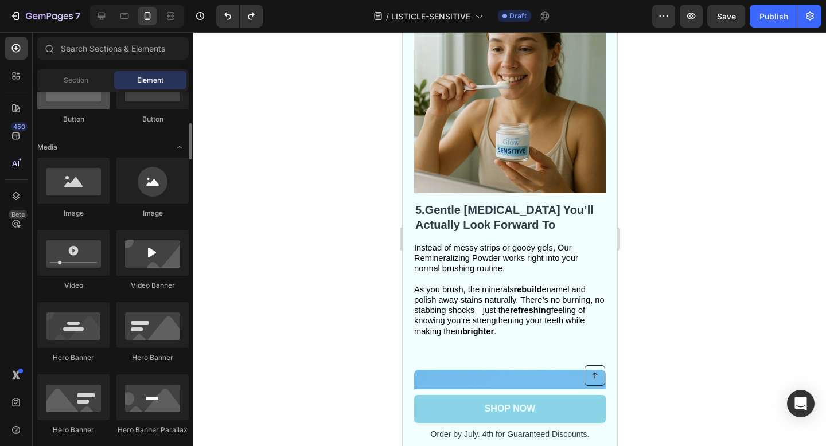
scroll to position [98, 0]
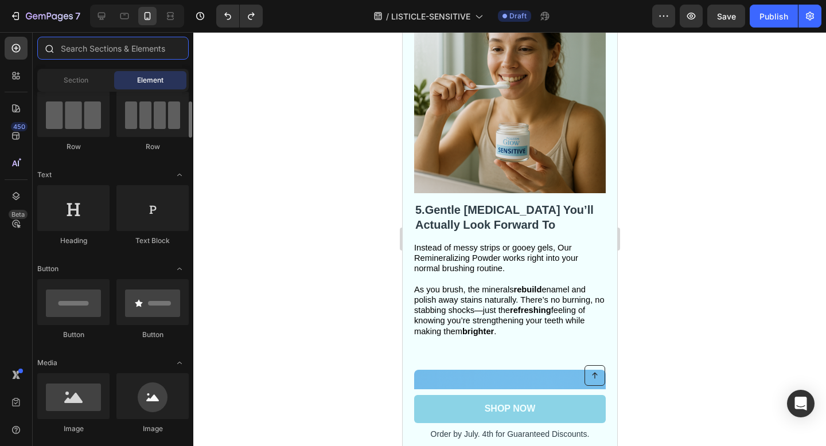
click at [85, 48] on input "text" at bounding box center [112, 48] width 151 height 23
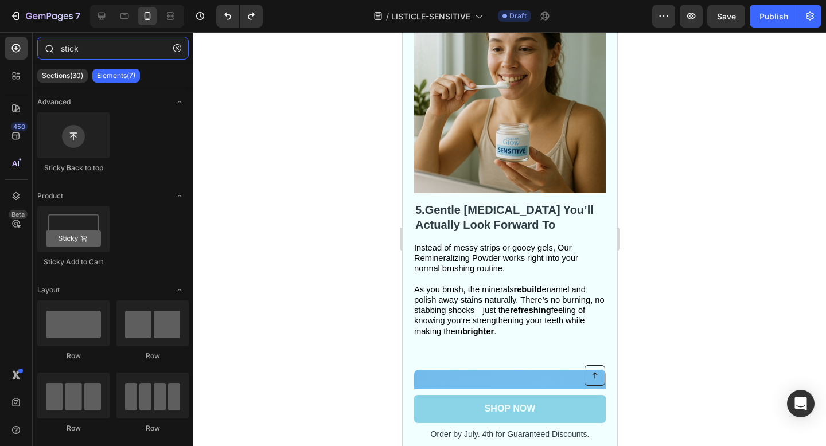
type input "sticky"
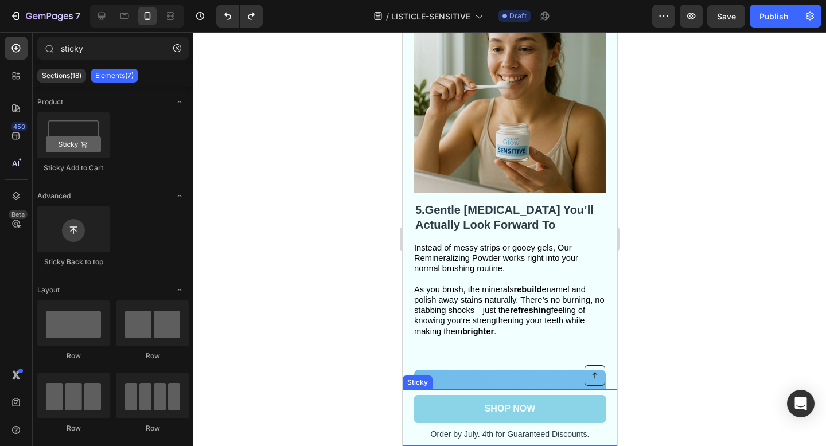
click at [410, 412] on div "Button Order by July. 4th for Guaranteed Discounts. Text Block SHOP NOW Button …" at bounding box center [509, 417] width 214 height 57
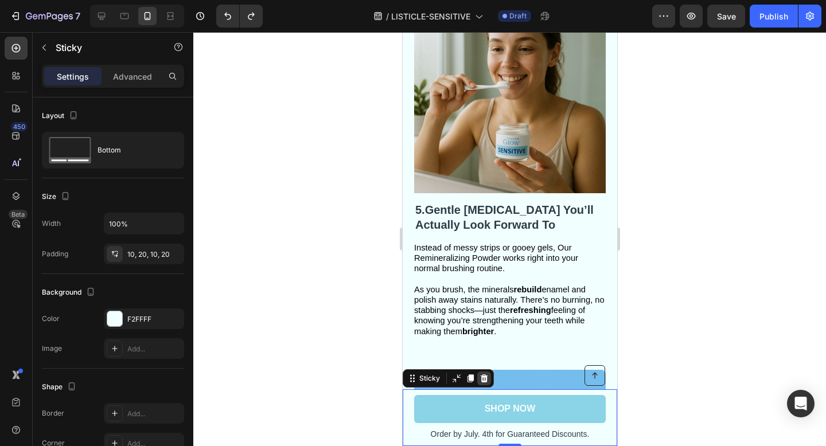
click at [484, 381] on icon at bounding box center [483, 378] width 7 height 8
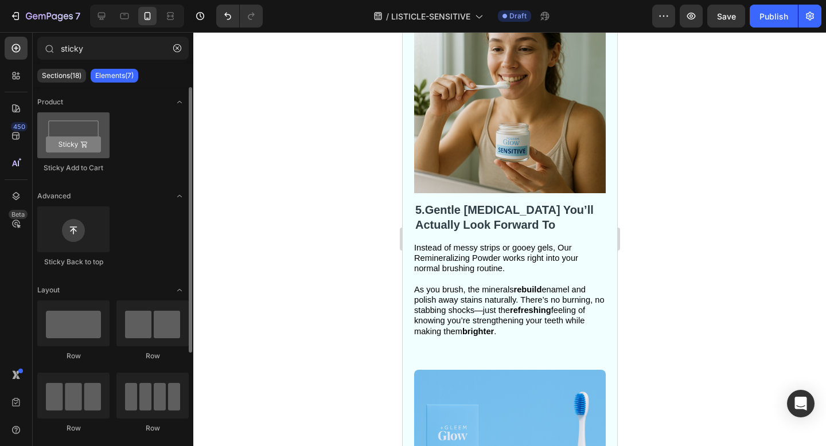
click at [76, 141] on div at bounding box center [73, 135] width 72 height 46
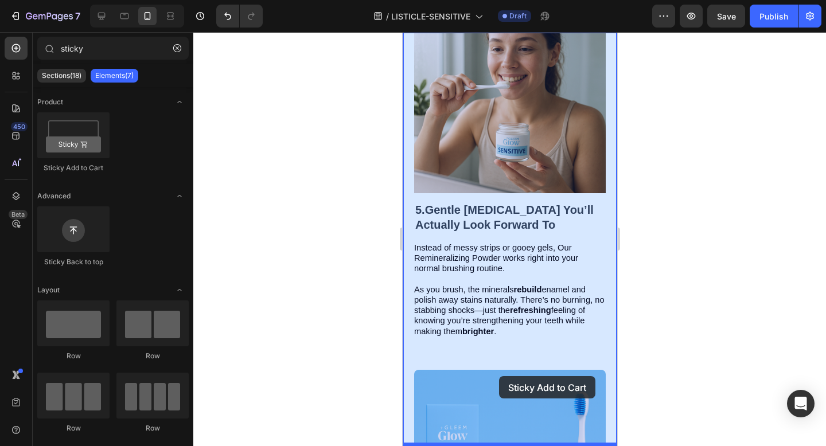
drag, startPoint x: 479, startPoint y: 173, endPoint x: 497, endPoint y: 376, distance: 204.3
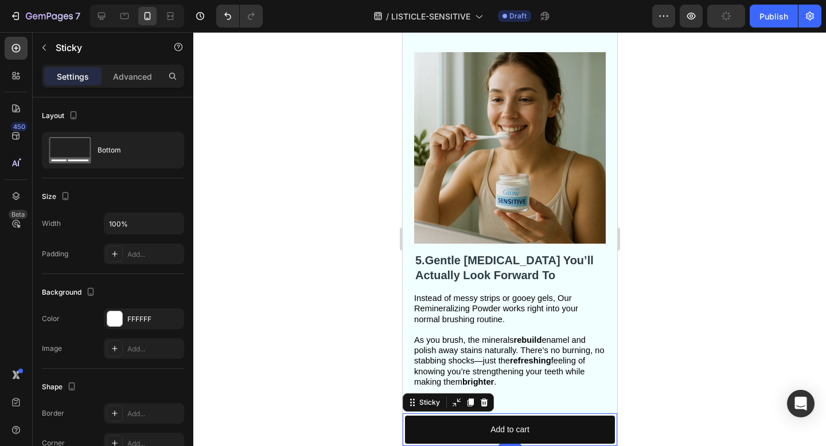
click at [674, 354] on div at bounding box center [509, 239] width 632 height 414
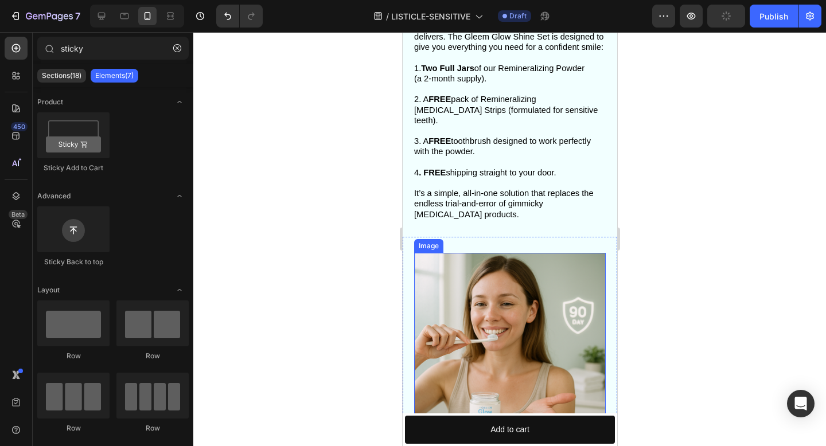
scroll to position [2730, 0]
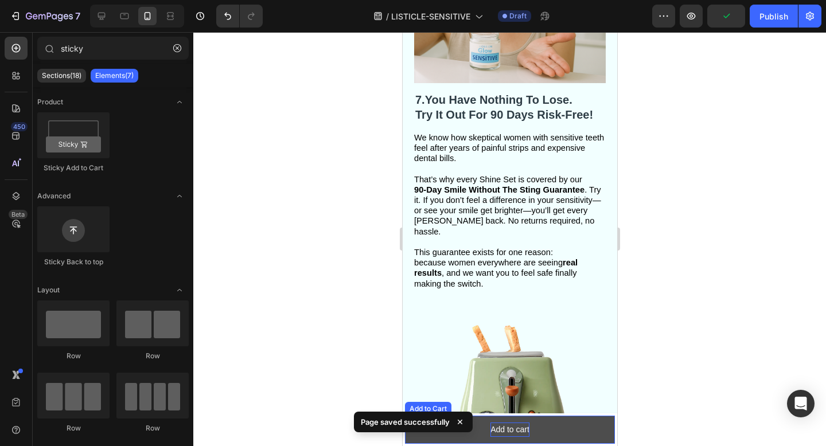
click at [516, 427] on div "Add to cart" at bounding box center [509, 430] width 39 height 14
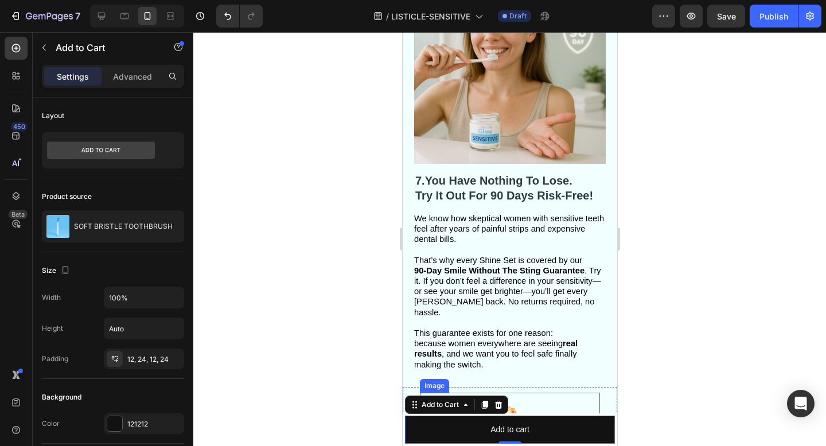
scroll to position [2690, 0]
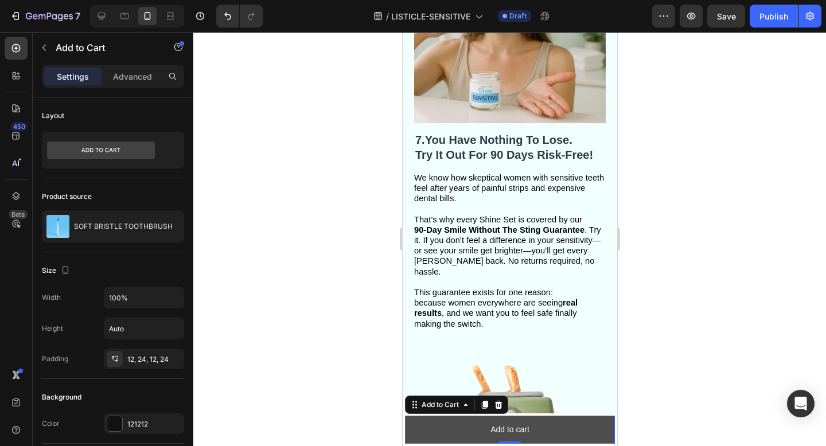
click at [564, 431] on button "Add to cart" at bounding box center [509, 430] width 210 height 28
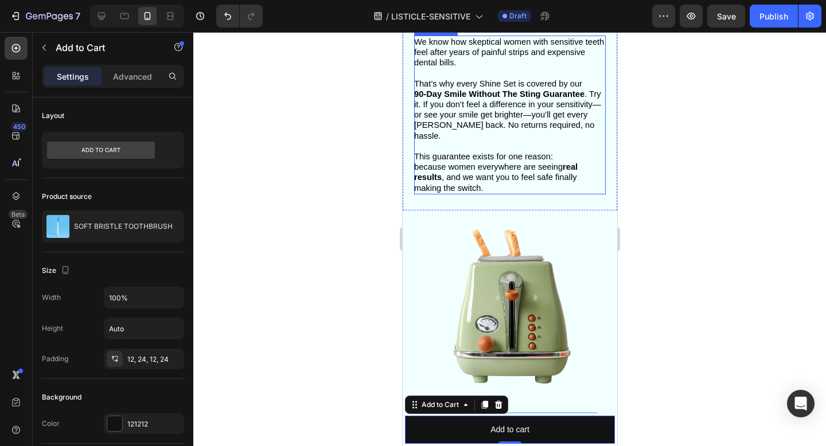
scroll to position [2839, 0]
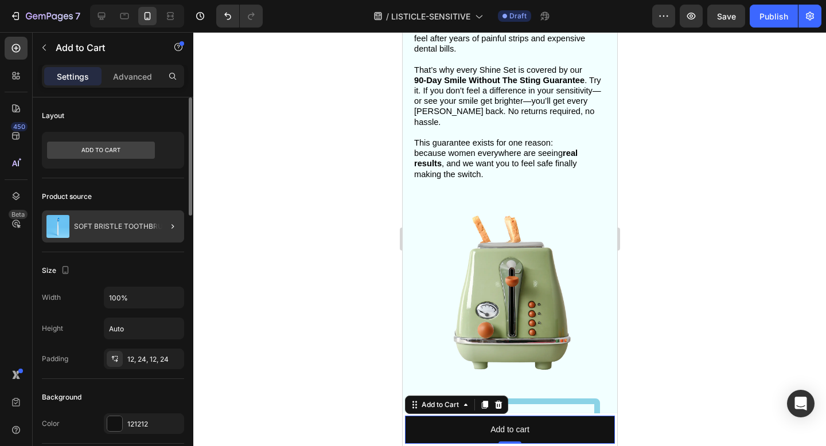
click at [159, 224] on div at bounding box center [168, 226] width 32 height 32
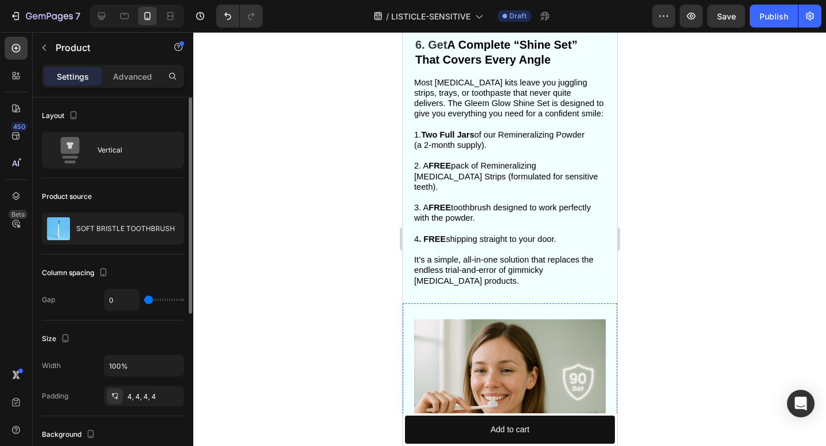
scroll to position [2302, 0]
click at [414, 306] on div "Image" at bounding box center [427, 313] width 29 height 14
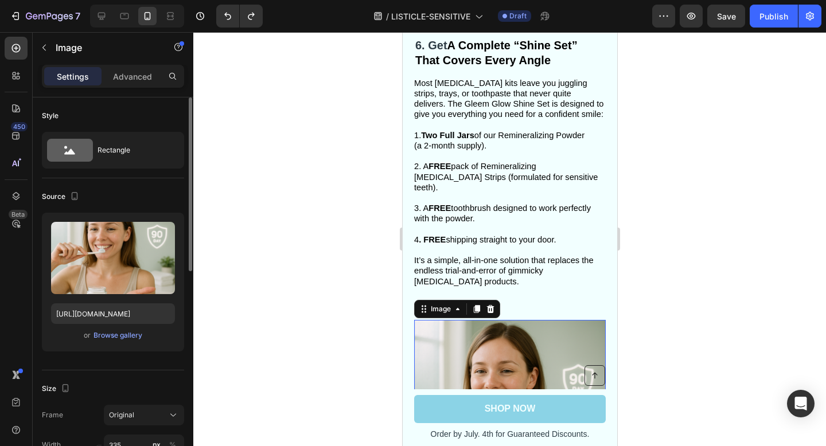
click at [680, 244] on div at bounding box center [509, 239] width 632 height 414
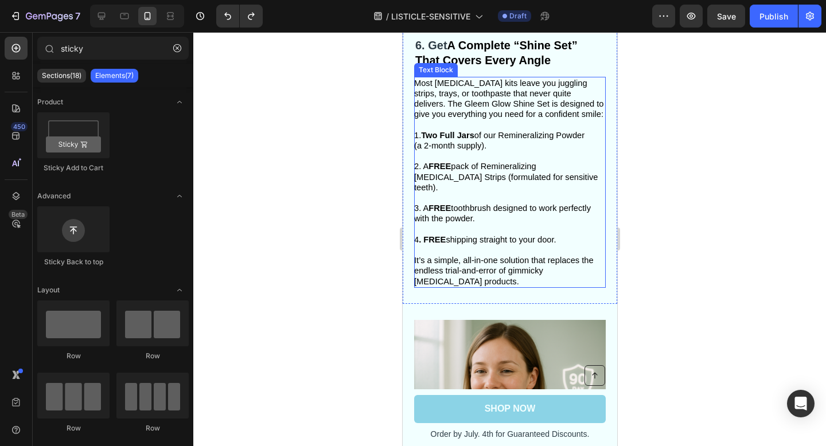
scroll to position [2503, 0]
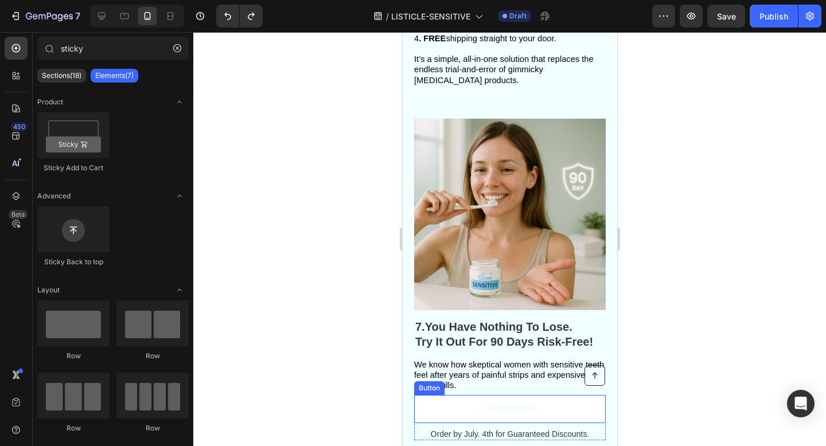
click at [551, 414] on link "SHOP NOW" at bounding box center [508, 409] width 191 height 28
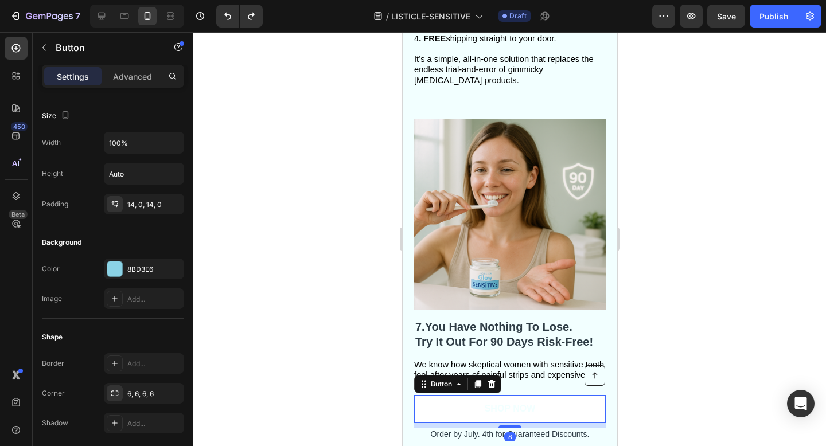
click at [551, 413] on link "SHOP NOW" at bounding box center [508, 409] width 191 height 28
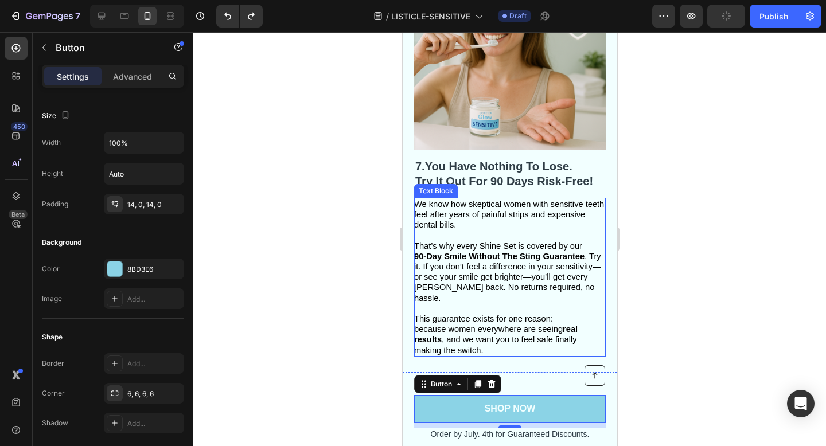
scroll to position [2720, 0]
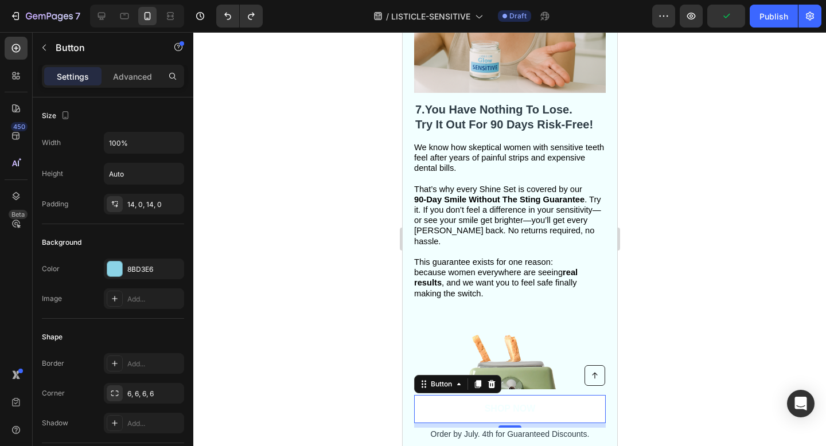
click at [582, 414] on link "SHOP NOW" at bounding box center [508, 409] width 191 height 28
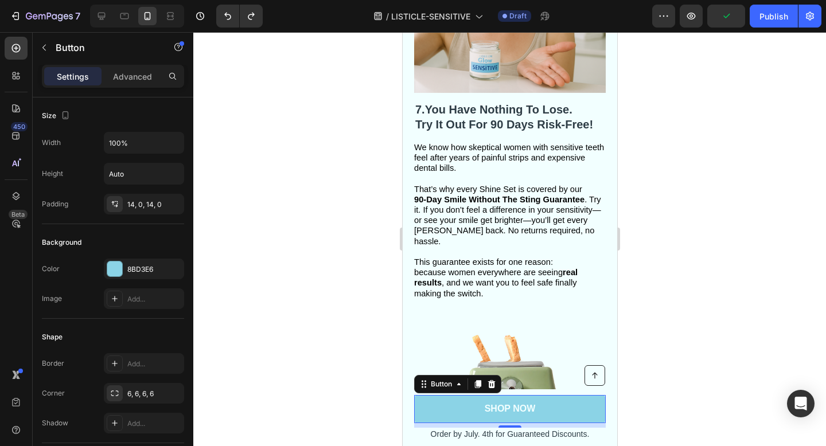
click at [663, 347] on div at bounding box center [509, 239] width 632 height 414
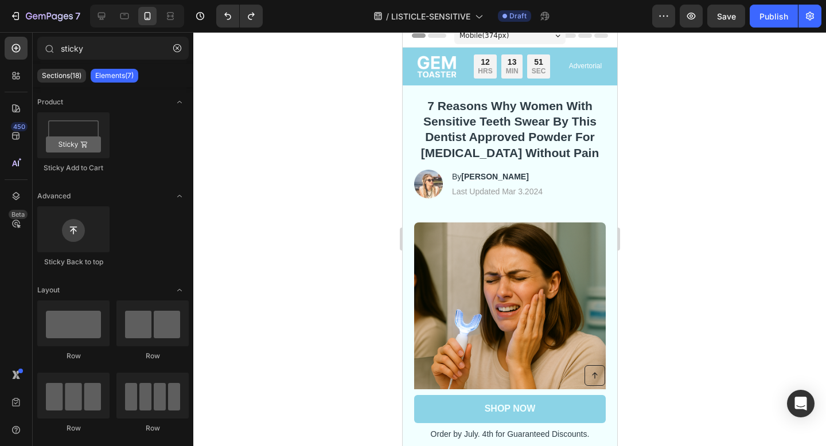
scroll to position [0, 0]
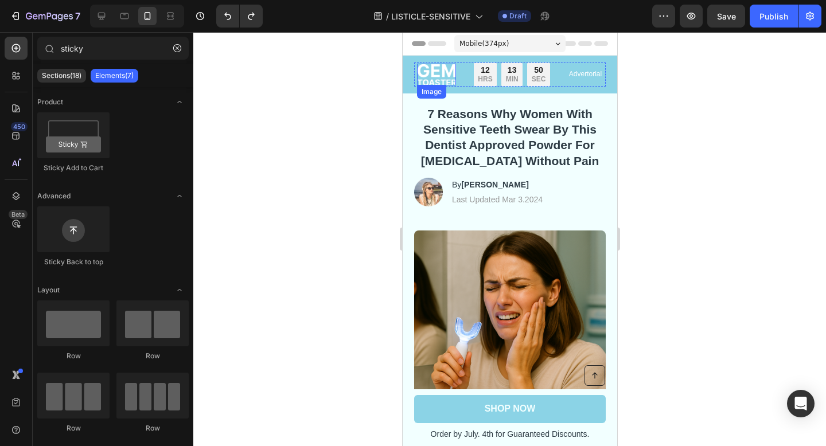
click at [451, 71] on img at bounding box center [435, 75] width 39 height 22
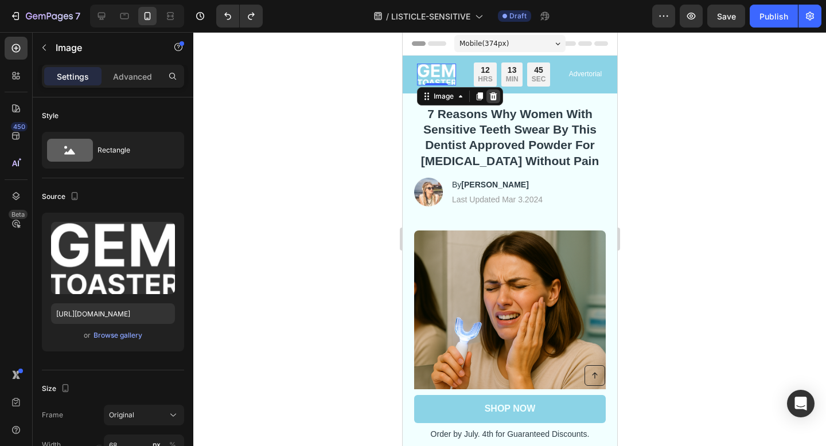
click at [498, 98] on div at bounding box center [493, 96] width 14 height 14
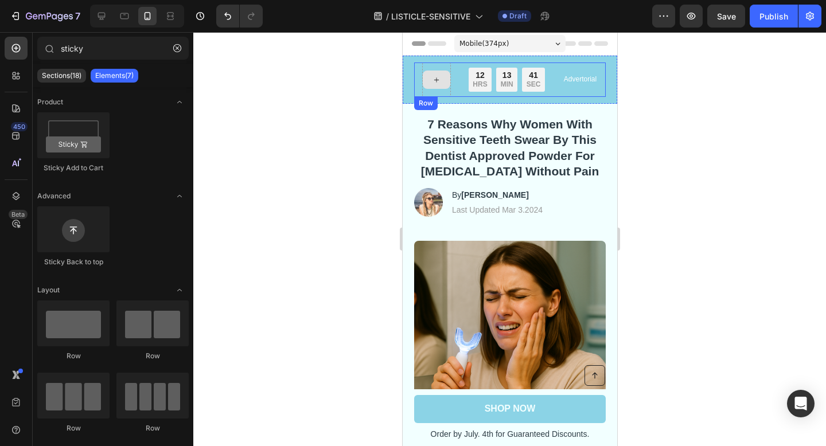
click at [441, 77] on div at bounding box center [436, 80] width 28 height 18
click at [457, 74] on div "Limited time: 50% OFF + FREESHIPPING Text Block 12 HRS 13 MIN 39 SEC Countdown …" at bounding box center [508, 79] width 191 height 34
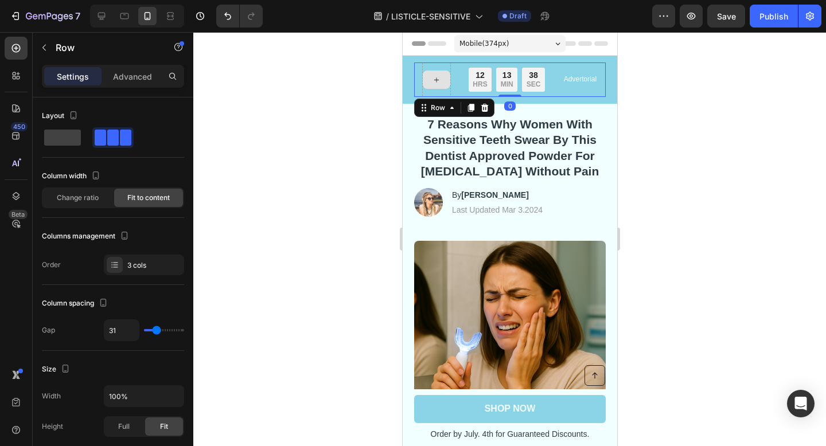
click at [439, 76] on icon at bounding box center [435, 80] width 9 height 10
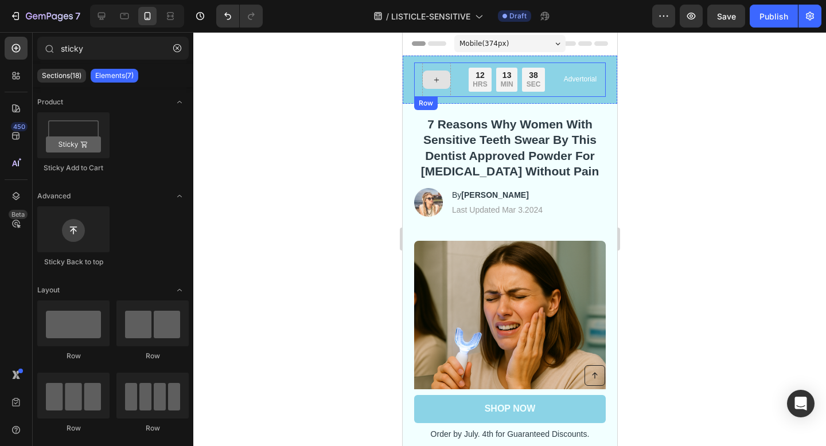
click at [436, 79] on icon at bounding box center [435, 80] width 9 height 10
click at [436, 77] on icon at bounding box center [435, 80] width 9 height 10
click at [434, 83] on icon at bounding box center [435, 80] width 9 height 10
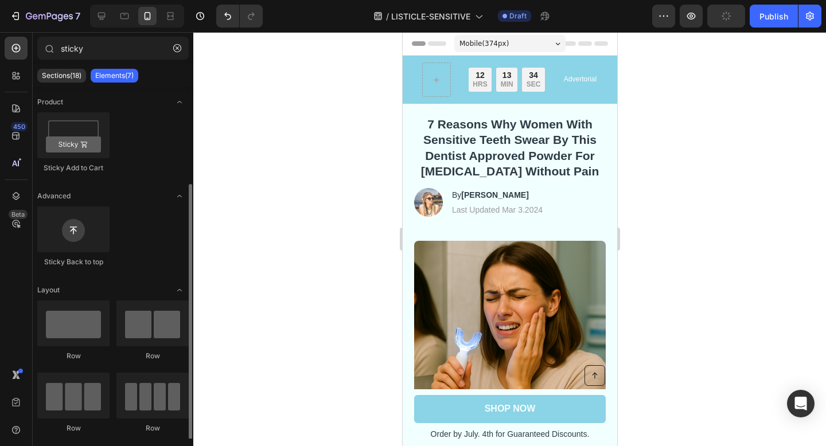
scroll to position [113, 0]
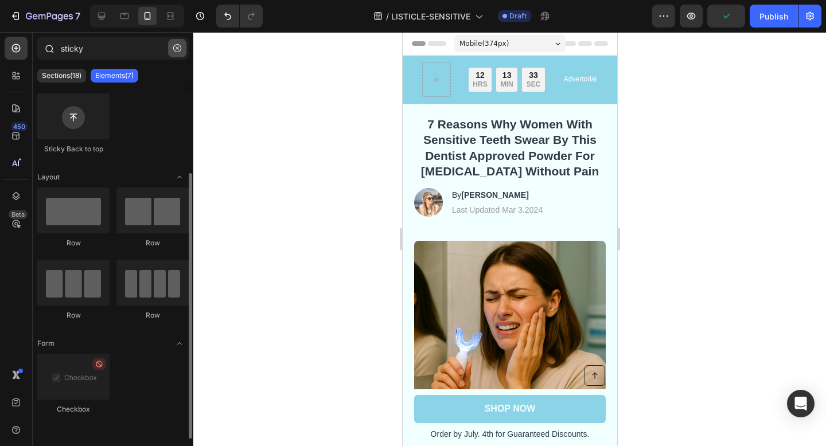
click at [181, 50] on icon "button" at bounding box center [177, 48] width 8 height 8
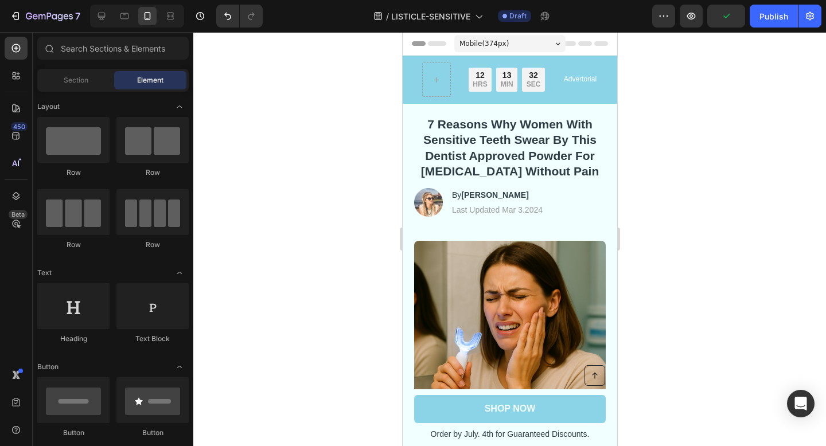
click at [279, 83] on div at bounding box center [509, 239] width 632 height 414
click at [433, 71] on div at bounding box center [436, 80] width 28 height 18
click at [436, 84] on icon at bounding box center [435, 80] width 9 height 10
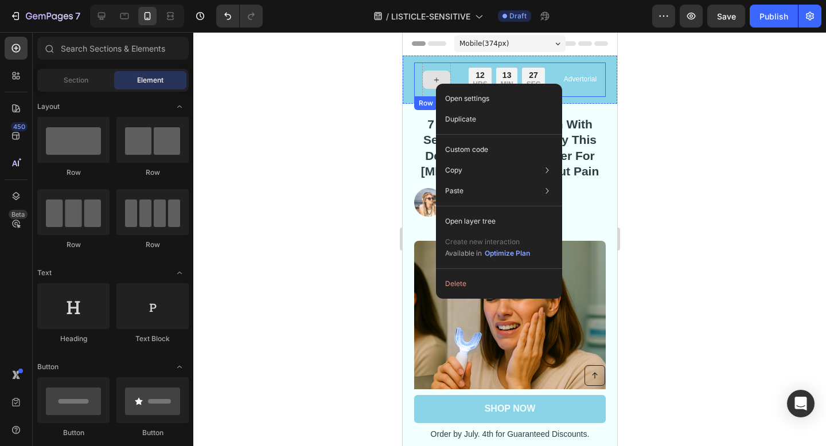
click at [421, 75] on div at bounding box center [435, 79] width 29 height 34
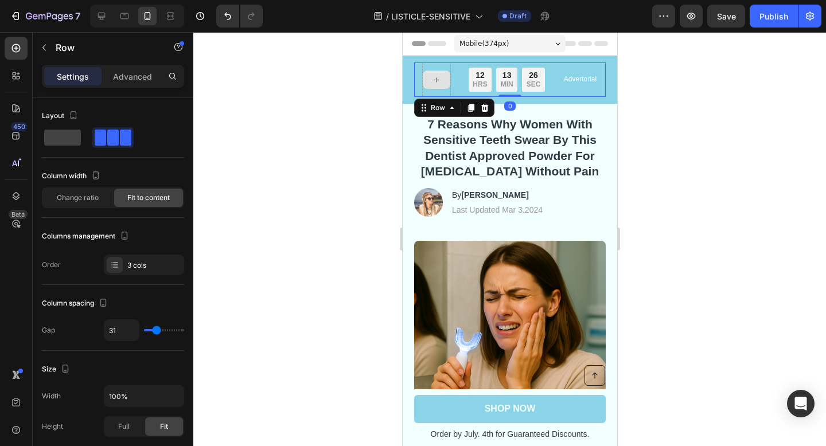
click at [421, 75] on div at bounding box center [435, 79] width 29 height 34
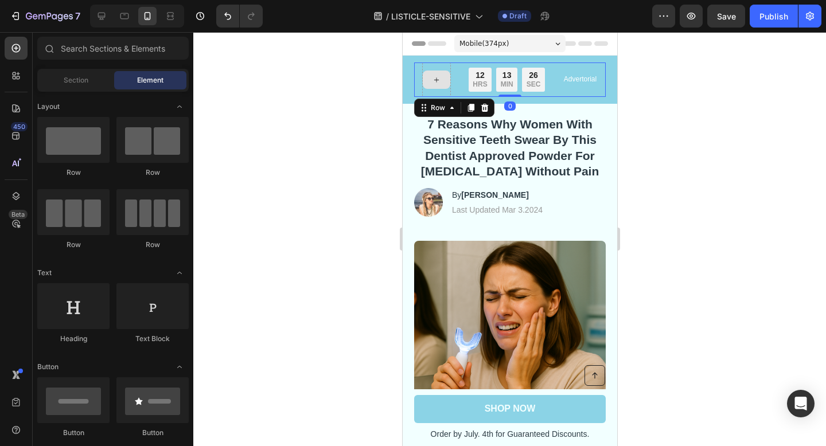
click at [427, 81] on div at bounding box center [436, 80] width 28 height 18
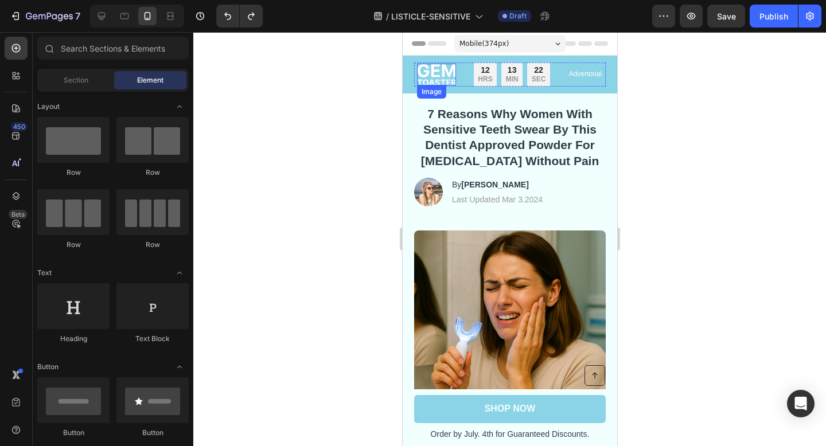
click at [439, 69] on img at bounding box center [435, 75] width 39 height 22
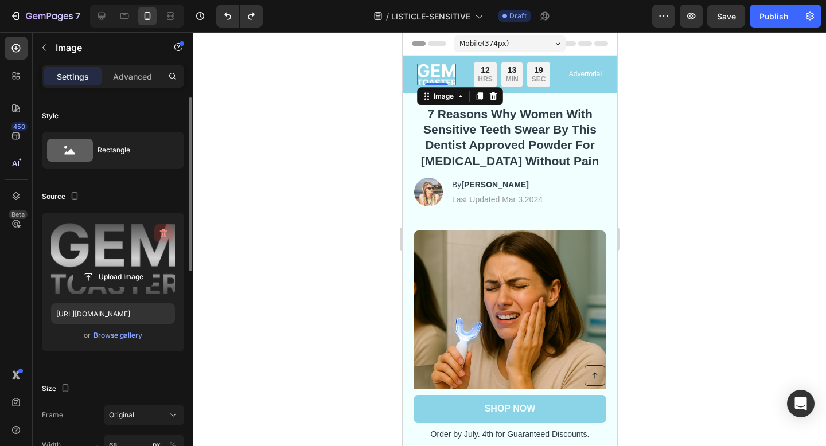
click at [165, 232] on icon "button" at bounding box center [163, 233] width 11 height 11
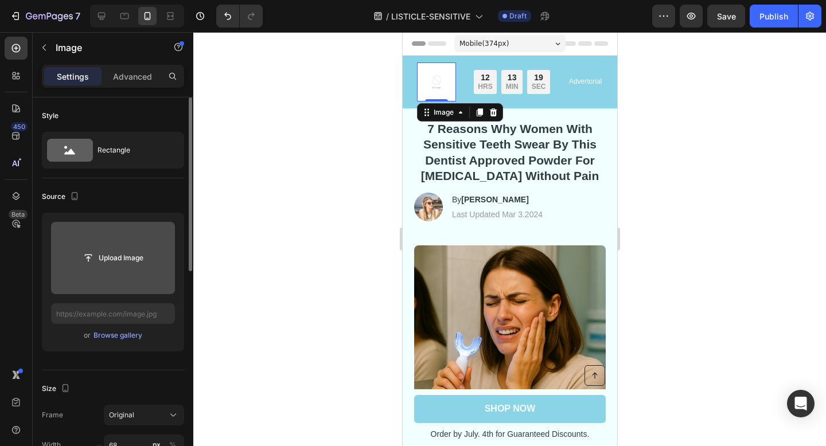
click at [125, 255] on input "file" at bounding box center [112, 257] width 79 height 19
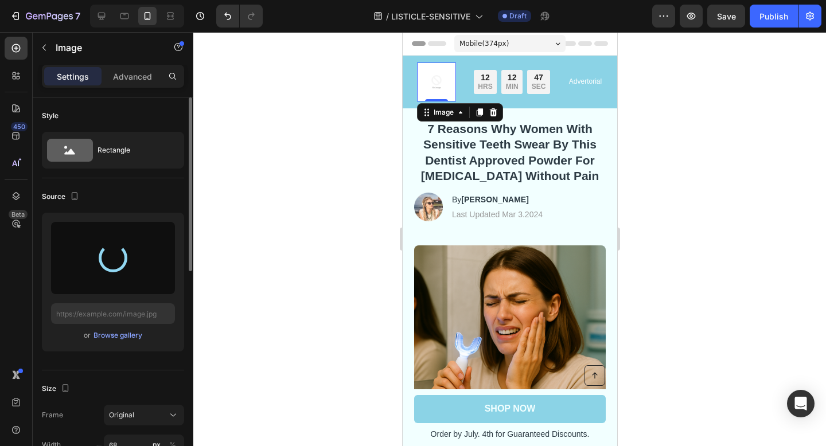
type input "[URL][DOMAIN_NAME]"
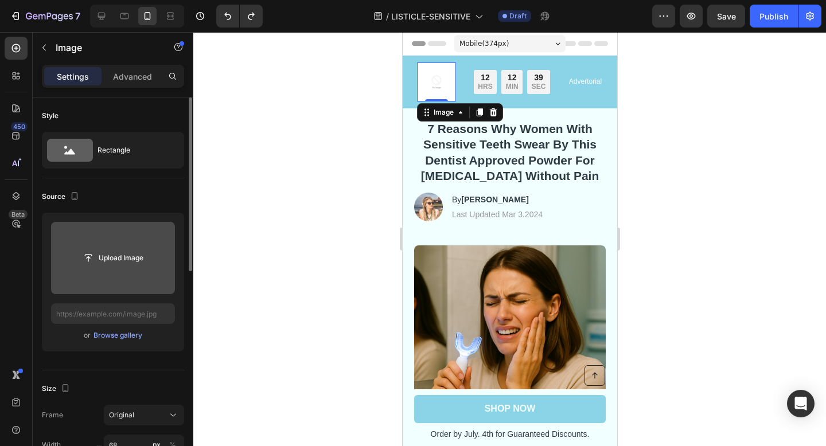
type input "[URL][DOMAIN_NAME]"
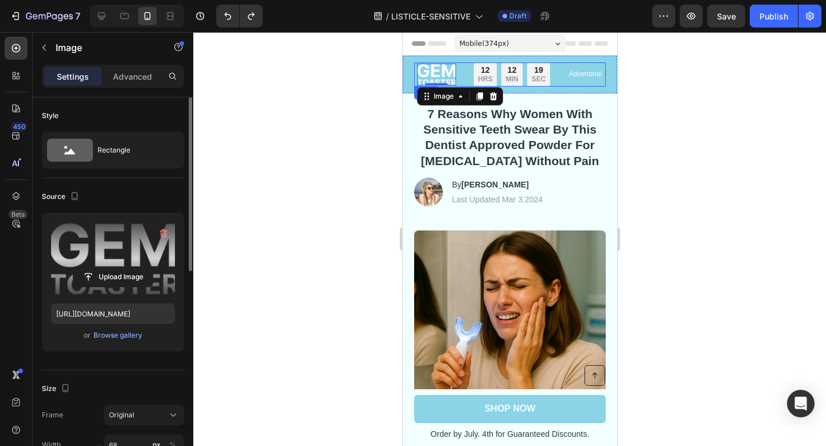
click at [561, 90] on div "Image 0 Limited time: 50% OFF + FREESHIPPING Text Block 12 HRS 12 MIN 19 SEC Co…" at bounding box center [509, 75] width 214 height 38
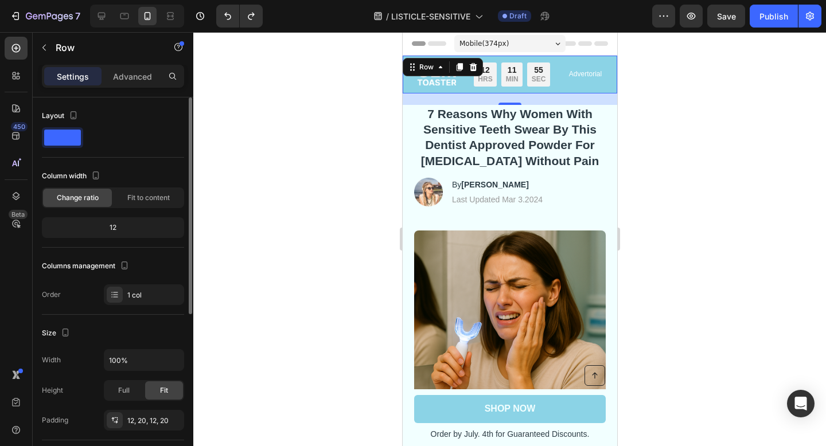
click at [525, 98] on div "20" at bounding box center [509, 98] width 214 height 11
click at [719, 164] on div at bounding box center [509, 239] width 632 height 414
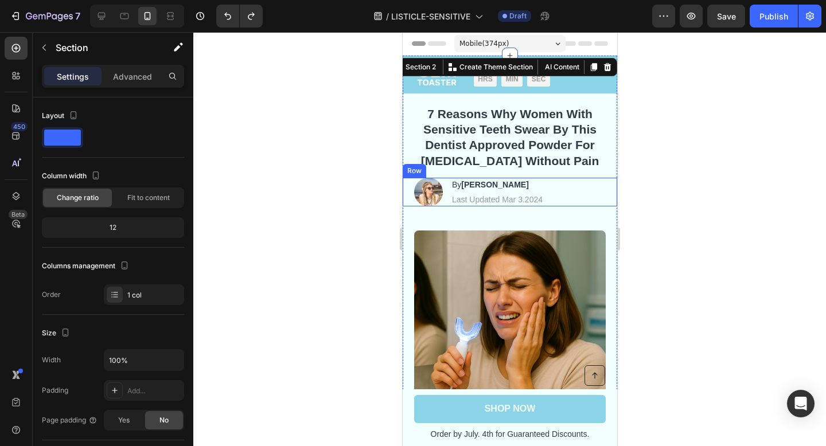
click at [560, 195] on div "Image By [PERSON_NAME] Heading Last Updated Mar 3.2024 Text [GEOGRAPHIC_DATA]" at bounding box center [509, 192] width 214 height 29
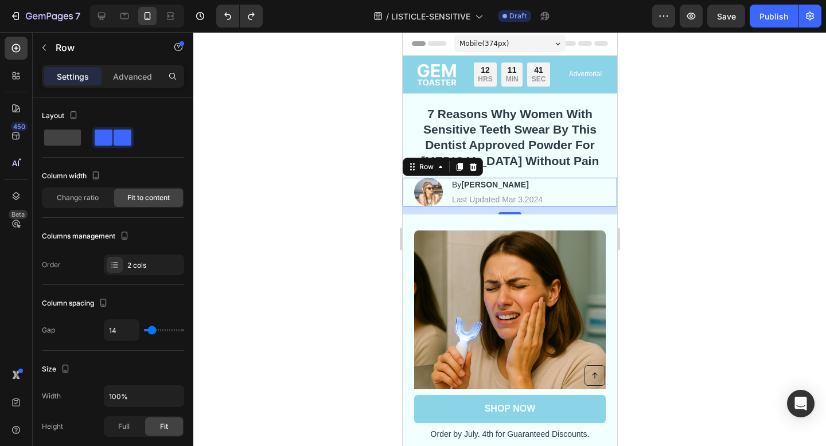
click at [340, 214] on div at bounding box center [509, 239] width 632 height 414
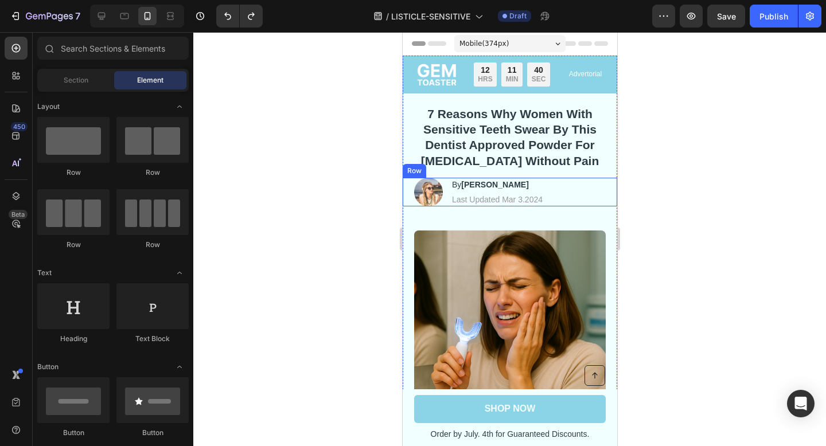
click at [585, 193] on div "Image By [PERSON_NAME] Heading Last Updated Mar 3.2024 Text [GEOGRAPHIC_DATA]" at bounding box center [509, 192] width 214 height 29
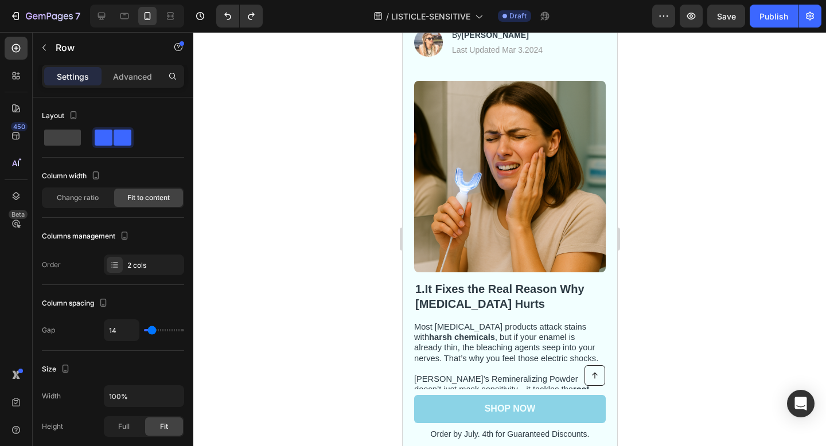
scroll to position [0, 0]
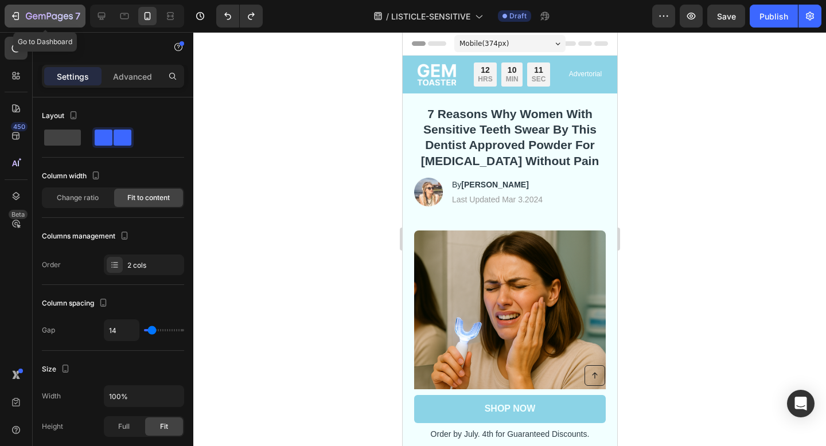
click at [23, 15] on div "7" at bounding box center [45, 16] width 71 height 14
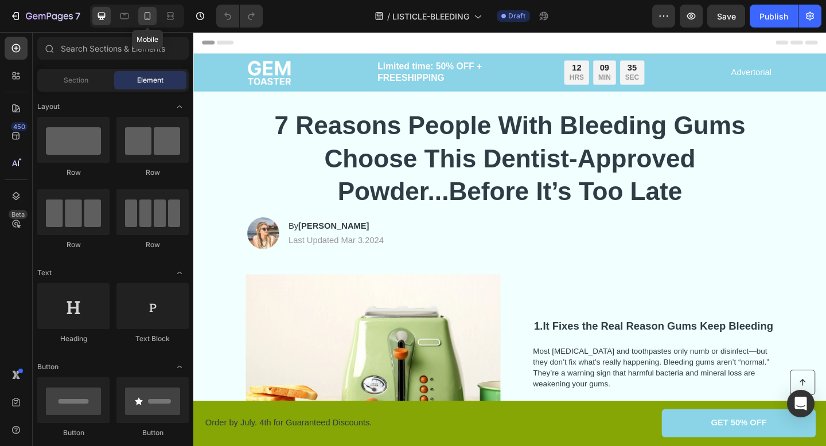
click at [149, 10] on div at bounding box center [147, 16] width 18 height 18
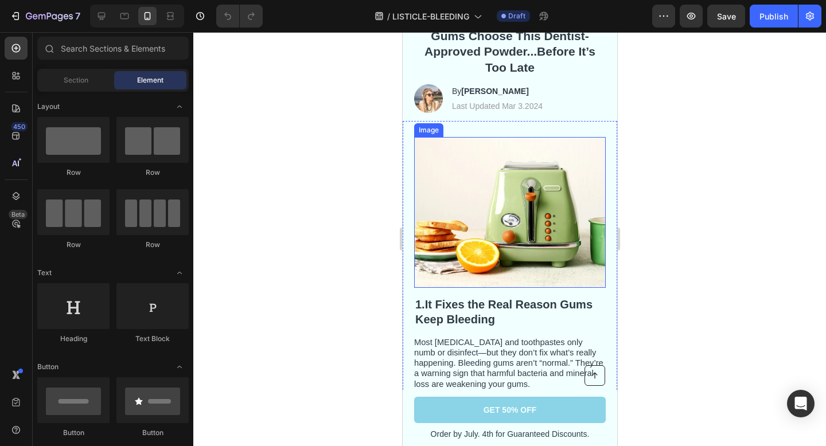
scroll to position [124, 0]
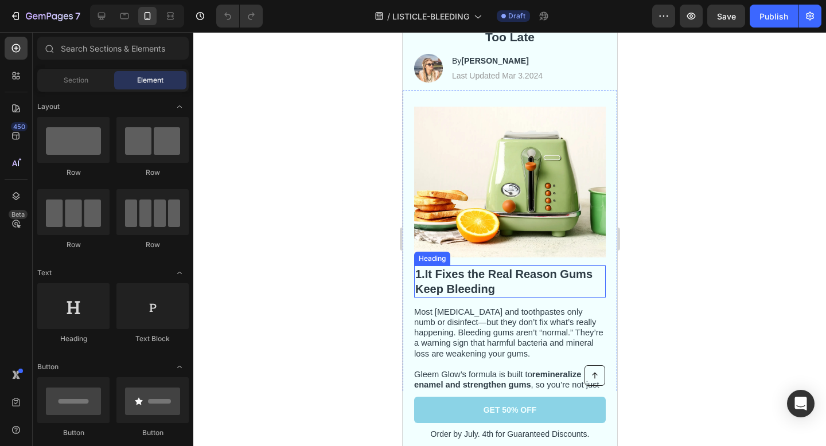
click at [473, 289] on strong "It Fixes the Real Reason Gums Keep Bleeding" at bounding box center [502, 282] width 177 height 28
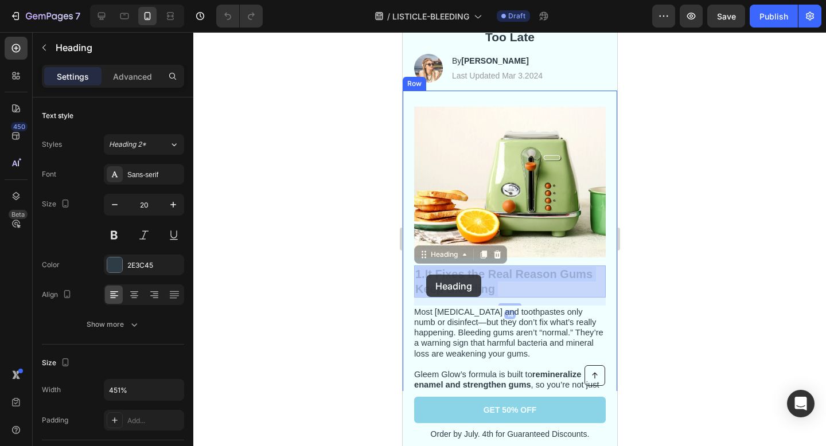
drag, startPoint x: 502, startPoint y: 283, endPoint x: 443, endPoint y: 283, distance: 59.6
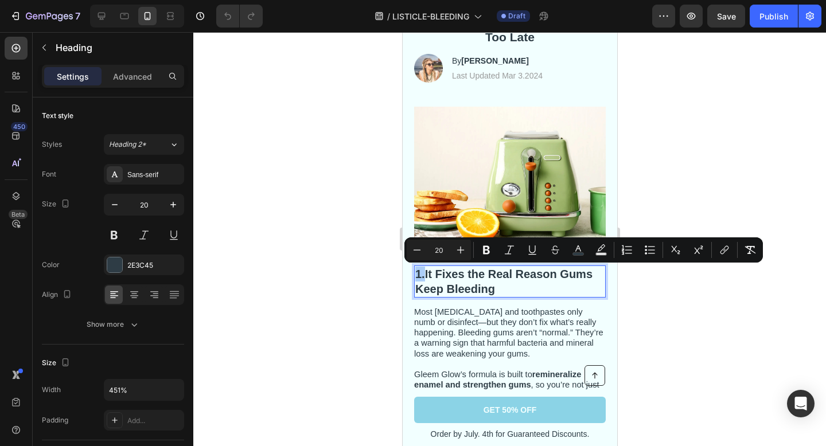
click at [308, 151] on div at bounding box center [509, 239] width 632 height 414
